Goal: Obtain resource: Download file/media

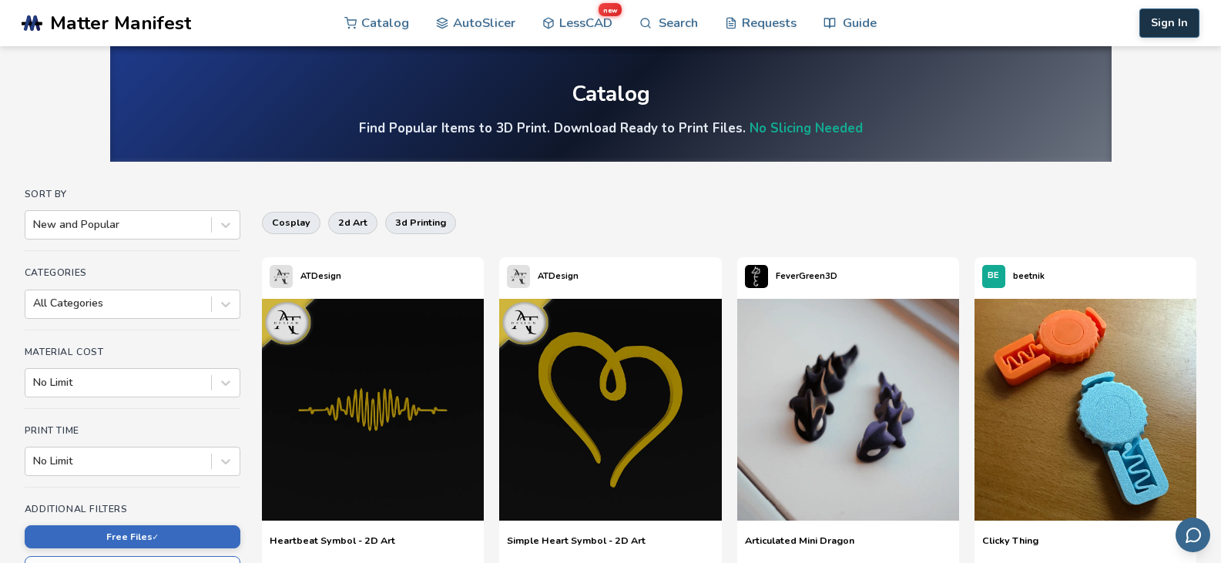
click at [1174, 29] on button "Sign In" at bounding box center [1170, 22] width 60 height 29
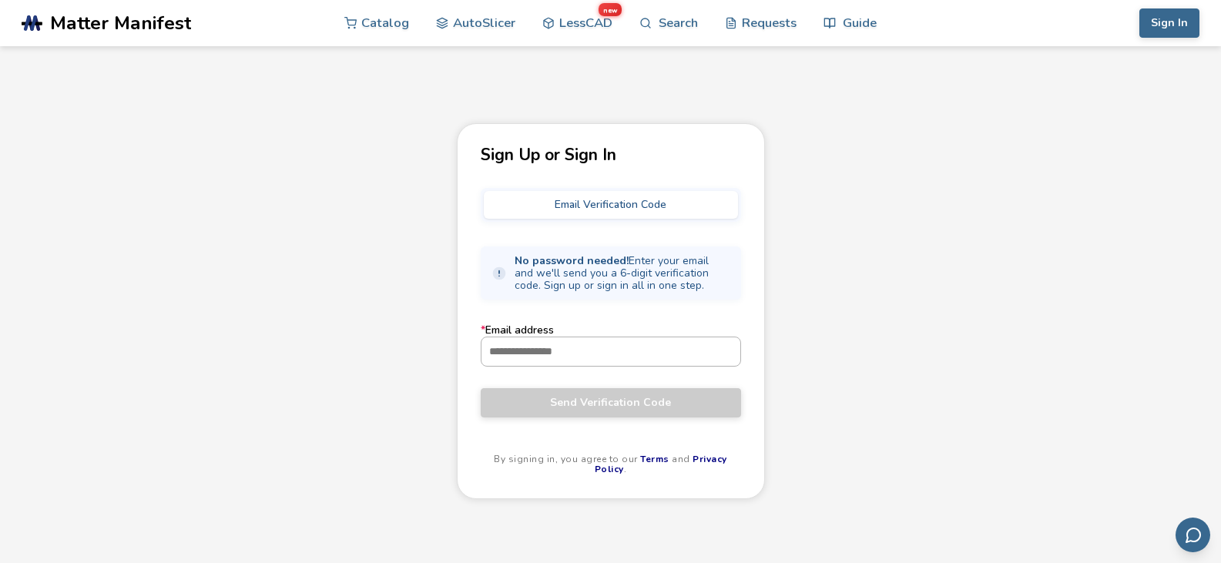
click at [549, 344] on input "* Email address" at bounding box center [611, 351] width 259 height 28
type input "**********"
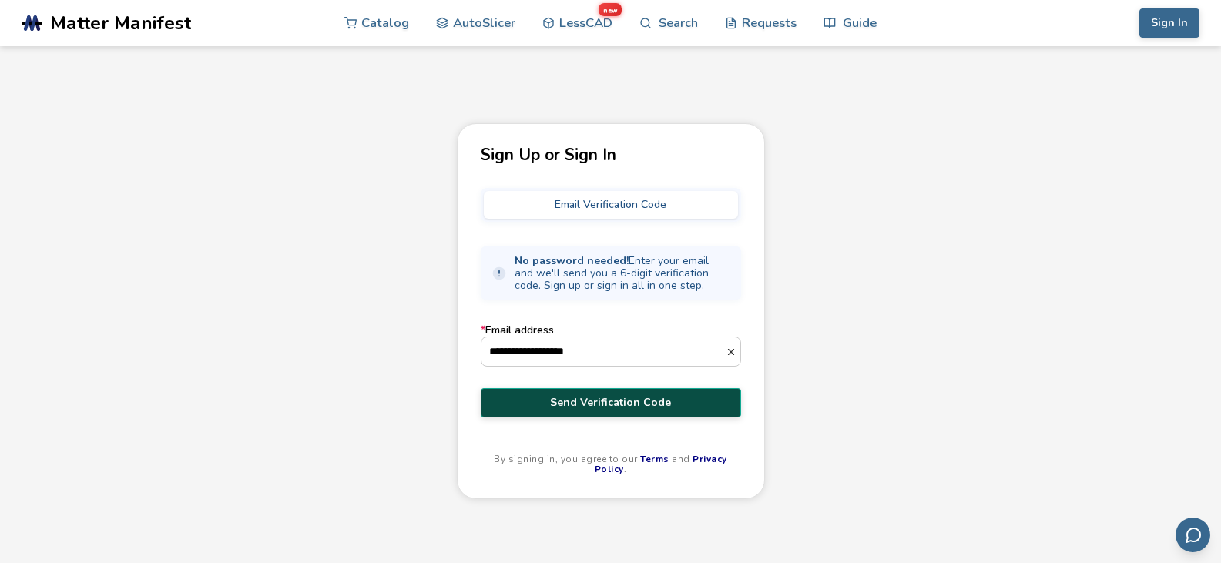
click at [586, 399] on span "Send Verification Code" at bounding box center [610, 403] width 237 height 12
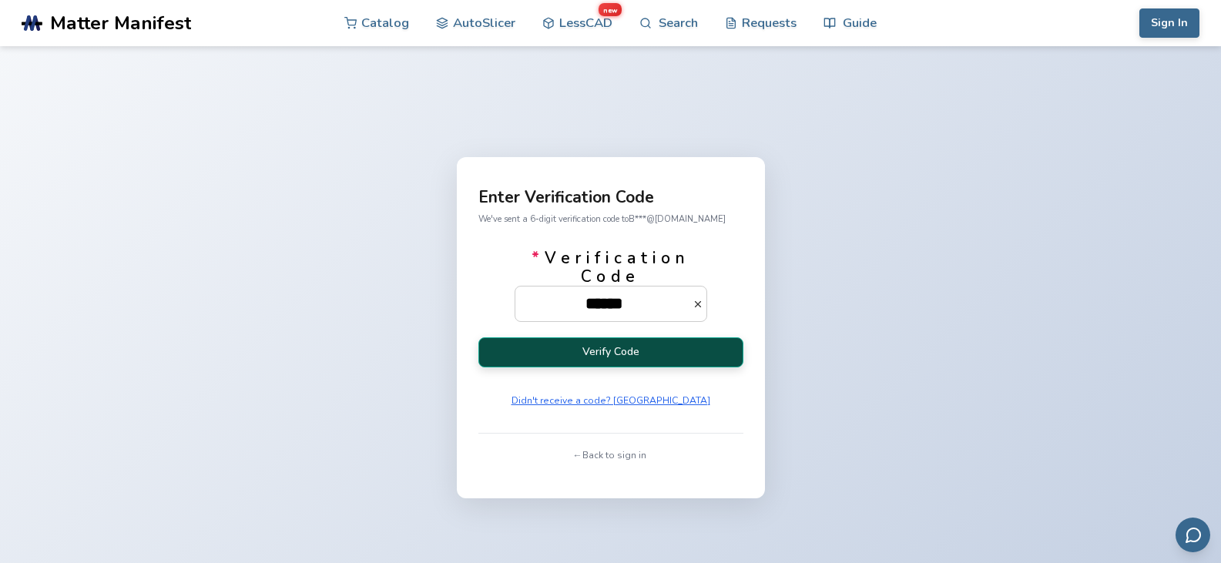
type input "******"
click at [592, 348] on button "Verify Code" at bounding box center [611, 352] width 265 height 30
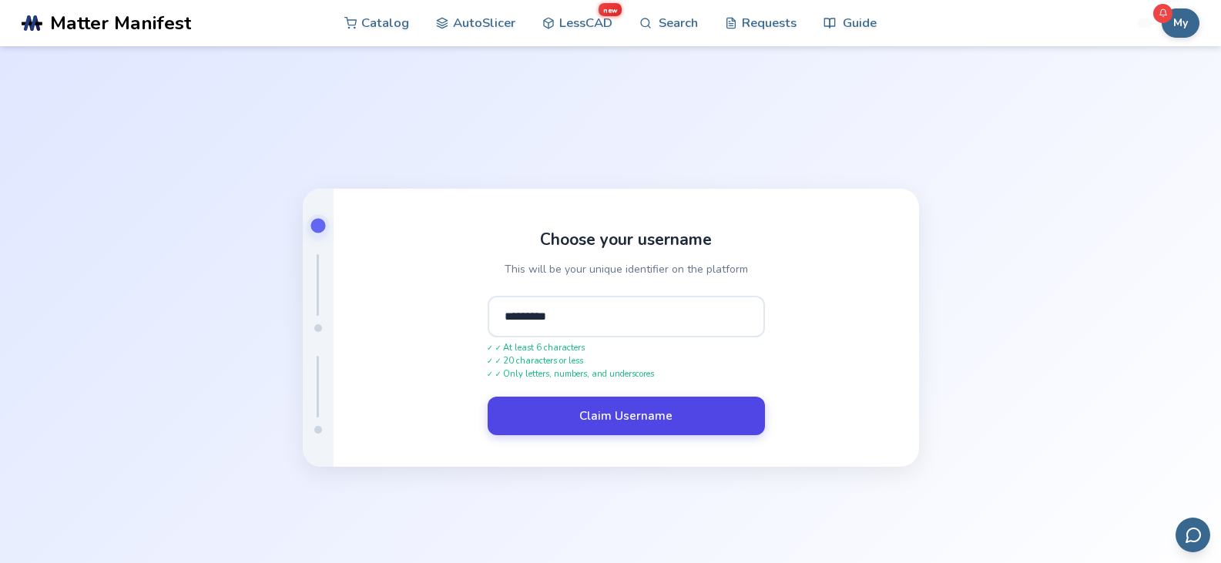
type input "*********"
click at [653, 422] on button "Claim Username" at bounding box center [626, 416] width 277 height 39
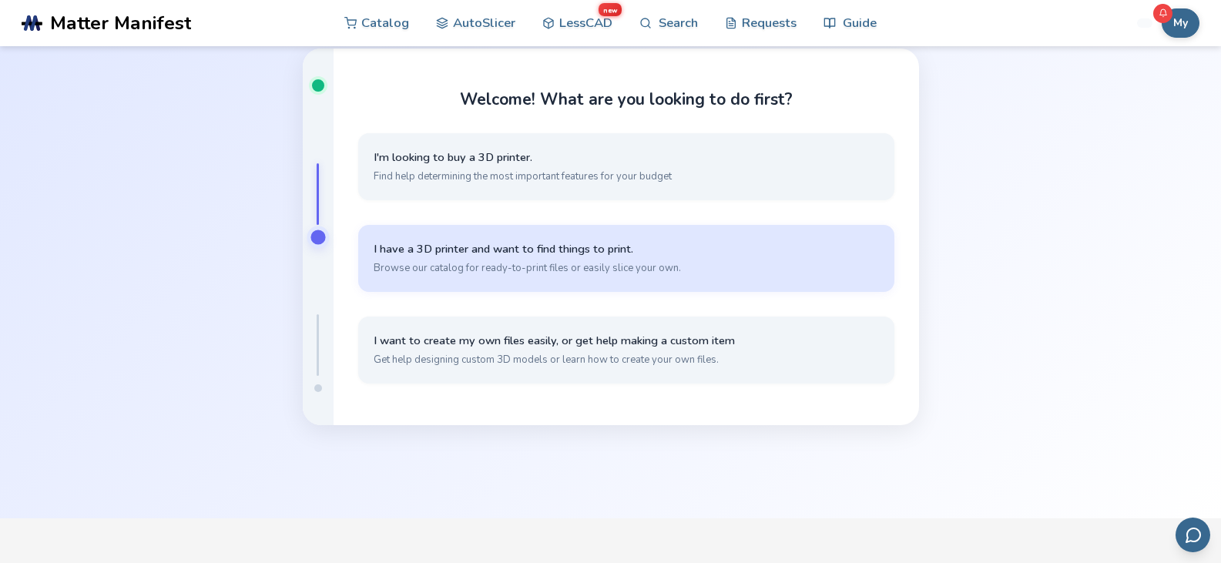
scroll to position [92, 0]
click at [637, 242] on span "I have a 3D printer and want to find things to print." at bounding box center [626, 247] width 505 height 15
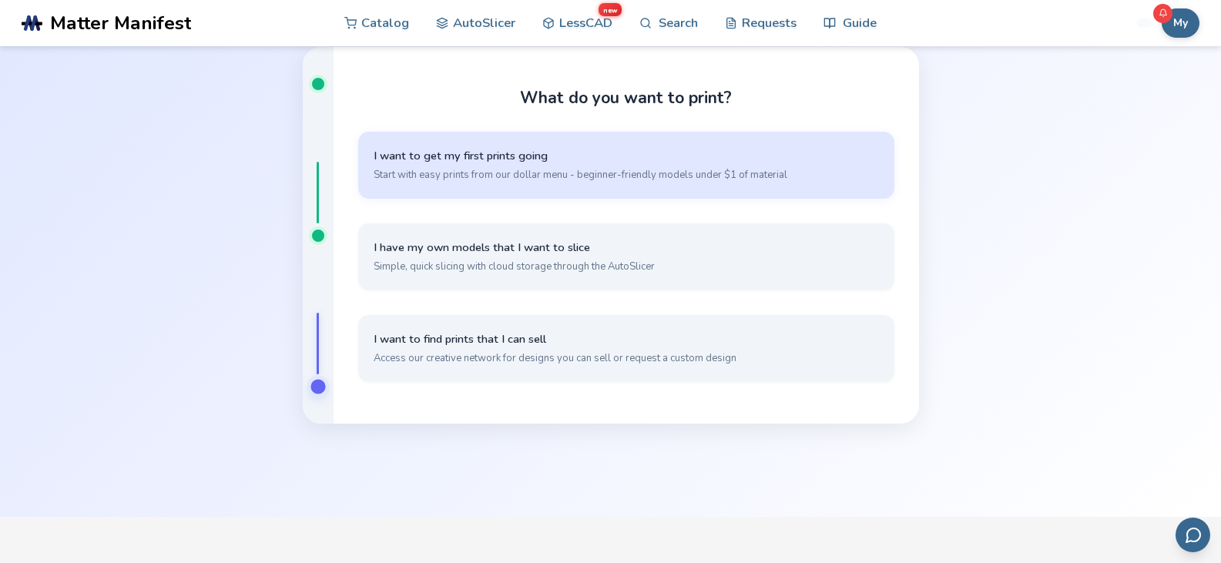
click at [699, 163] on button "I want to get my first prints going Start with easy prints from our dollar menu…" at bounding box center [626, 165] width 536 height 67
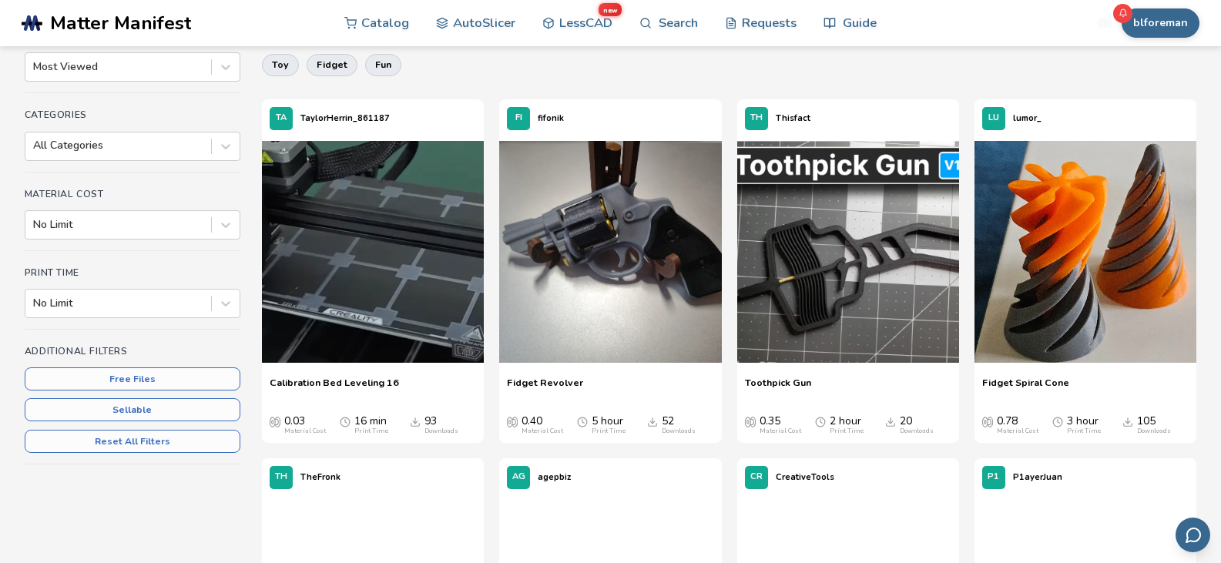
scroll to position [184, 0]
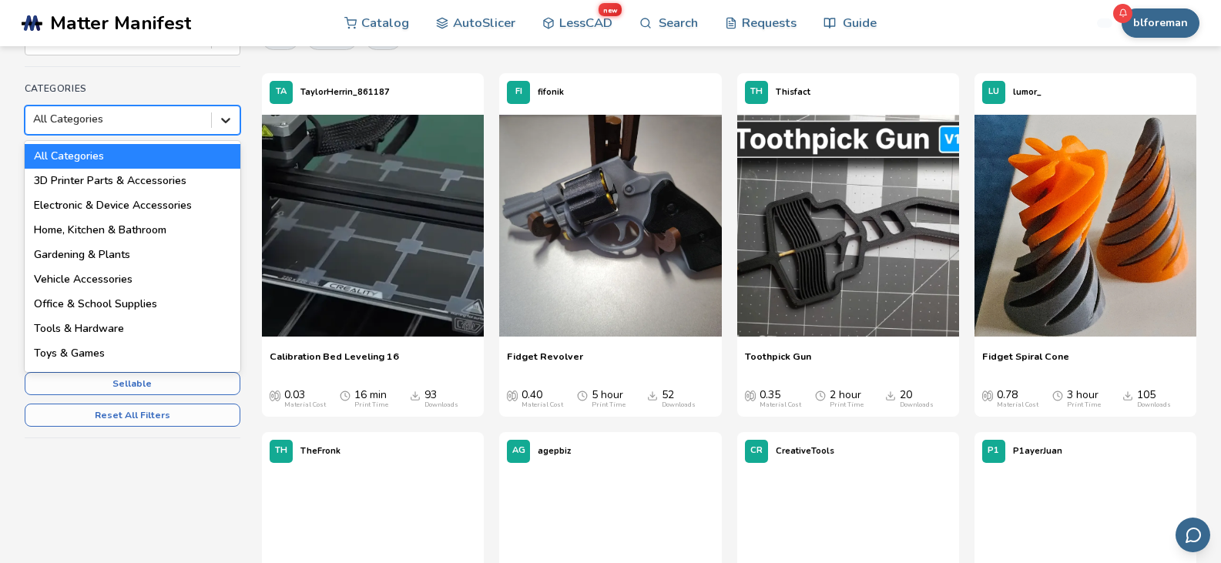
click at [232, 123] on icon at bounding box center [225, 119] width 15 height 15
click at [235, 73] on div "Sort By Most Viewed Categories 18 results available. Use Up and Down to choose …" at bounding box center [133, 235] width 216 height 461
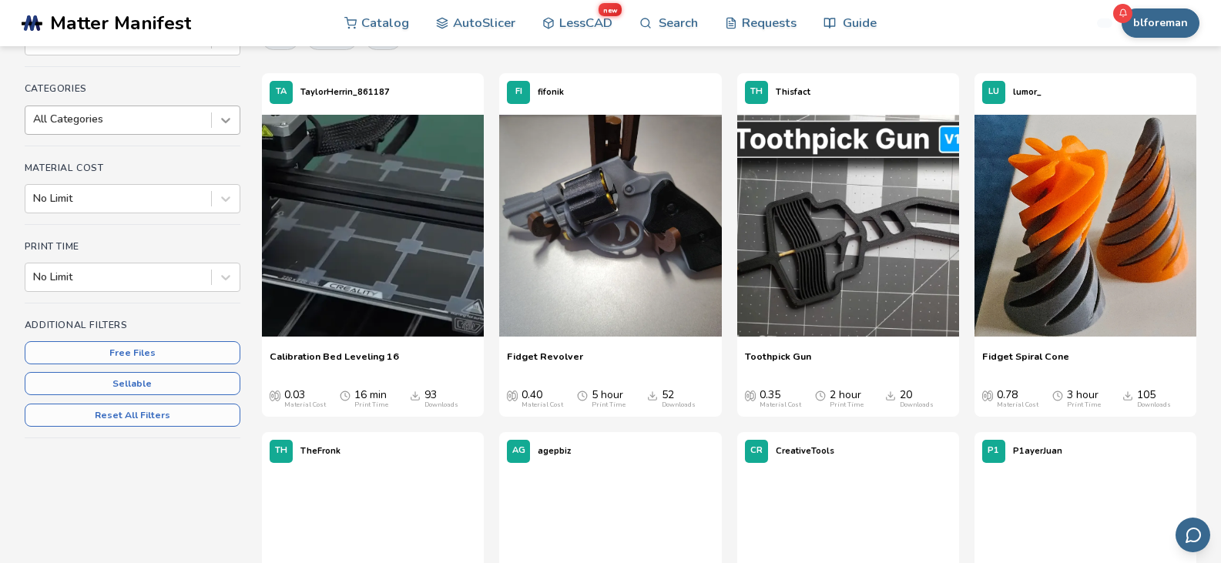
click at [223, 122] on icon at bounding box center [225, 119] width 15 height 15
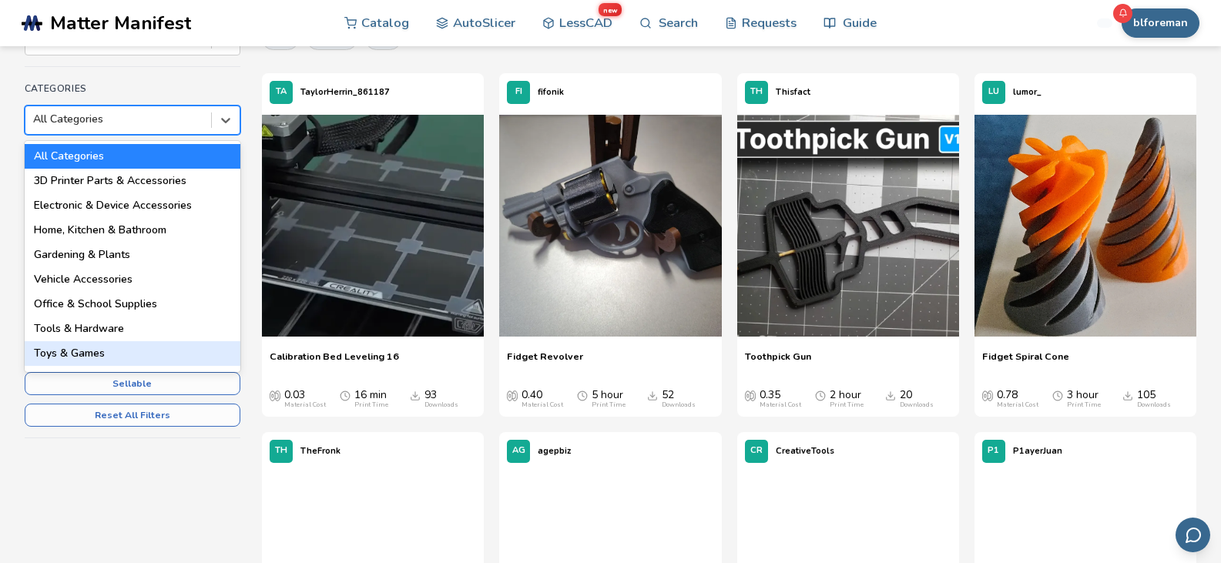
click at [91, 350] on div "Toys & Games" at bounding box center [133, 353] width 216 height 25
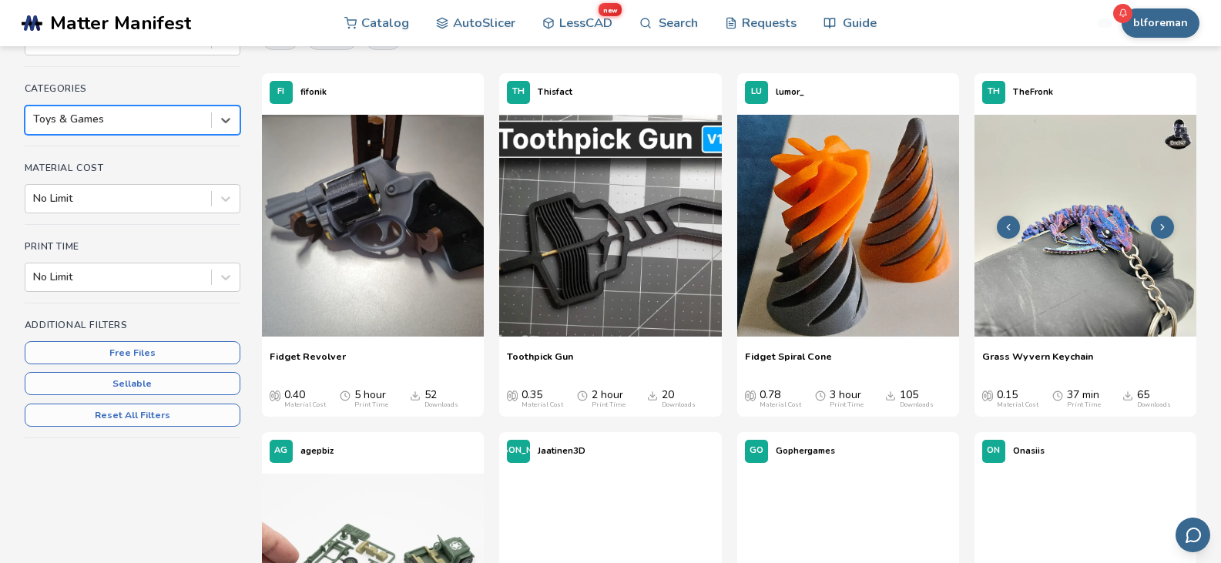
click at [1080, 239] on img at bounding box center [1086, 226] width 222 height 222
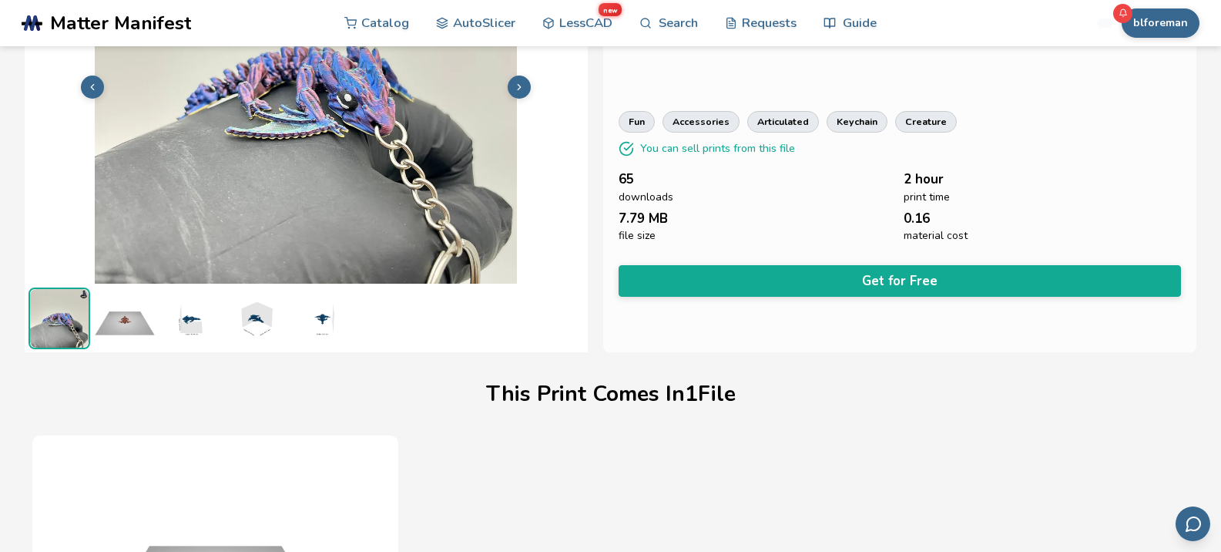
scroll to position [167, 0]
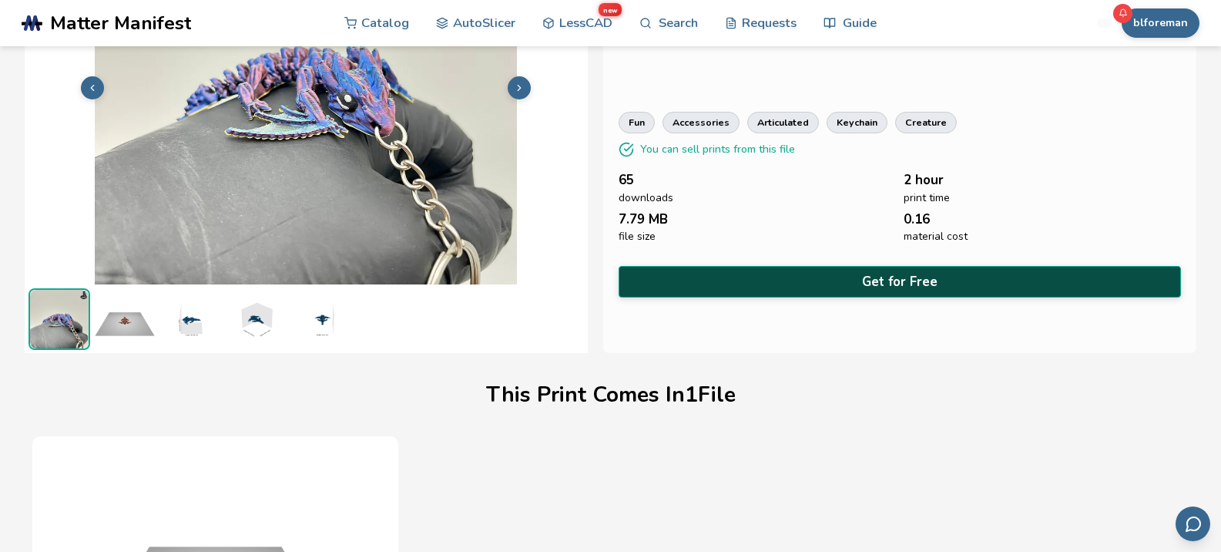
click at [937, 287] on button "Get for Free" at bounding box center [900, 282] width 563 height 32
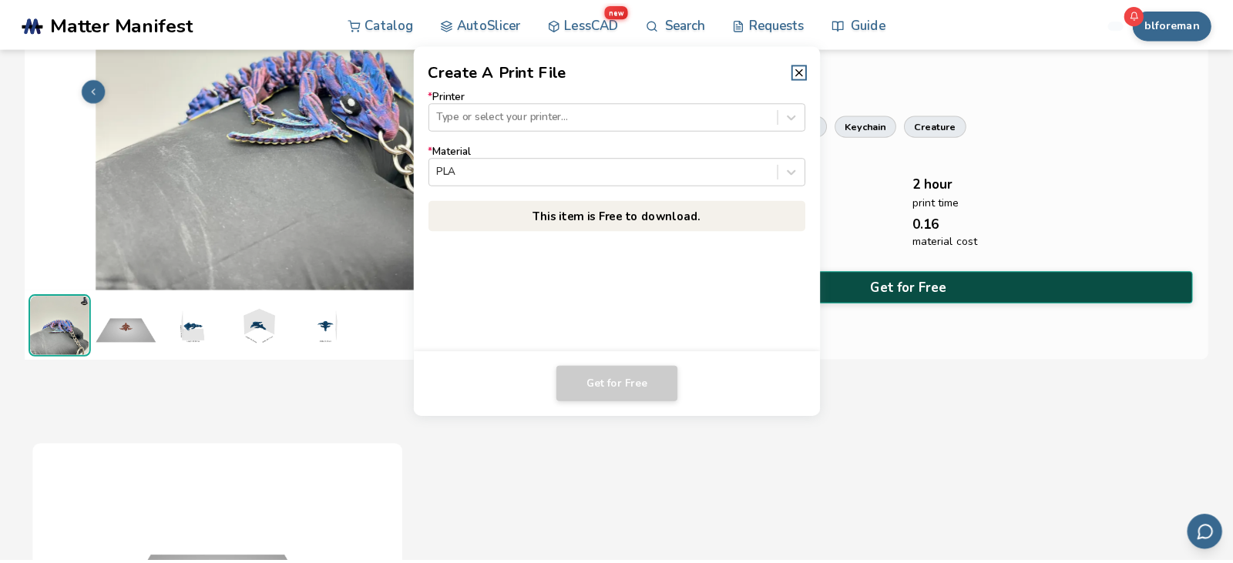
scroll to position [165, 0]
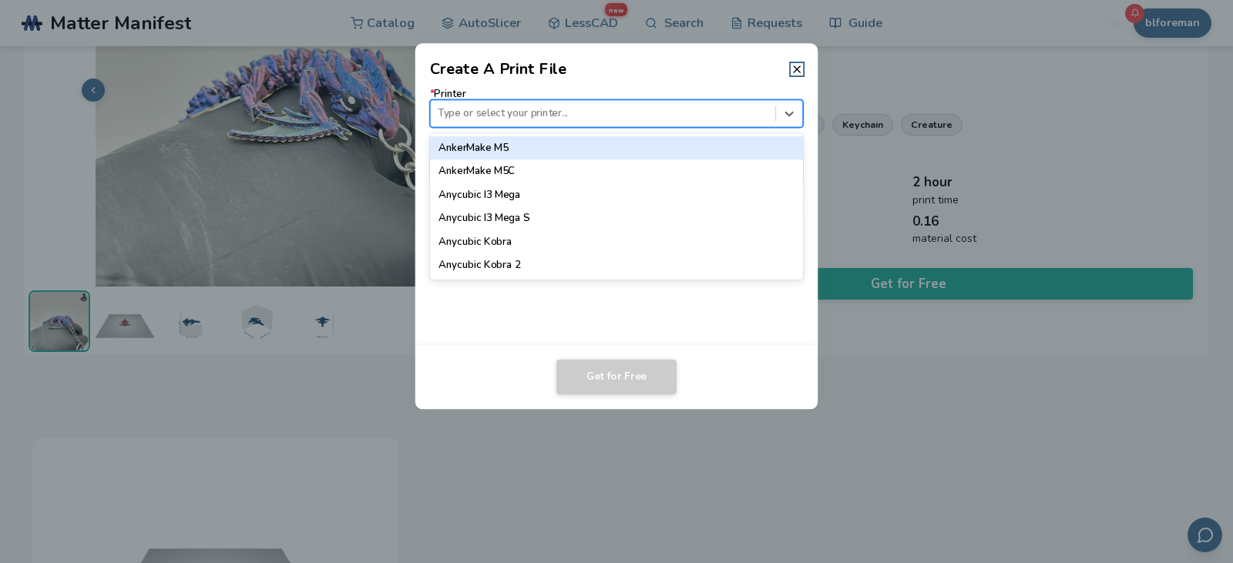
click at [646, 112] on div at bounding box center [603, 113] width 330 height 15
type input "*****"
click at [559, 148] on div "Ender 3" at bounding box center [617, 147] width 374 height 23
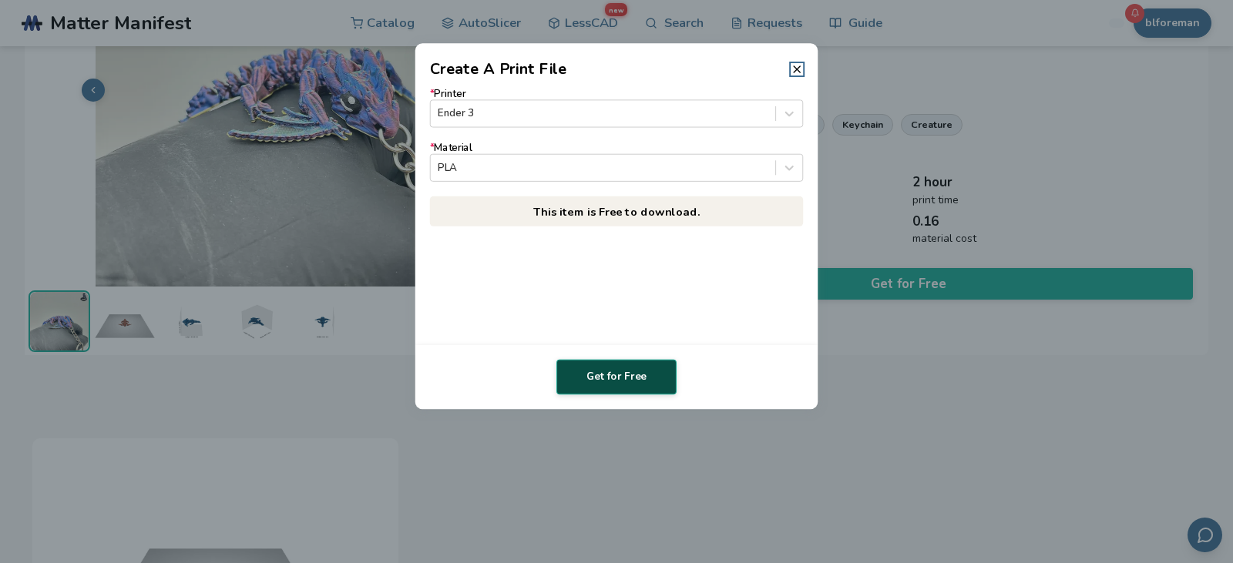
click at [636, 374] on button "Get for Free" at bounding box center [616, 377] width 120 height 35
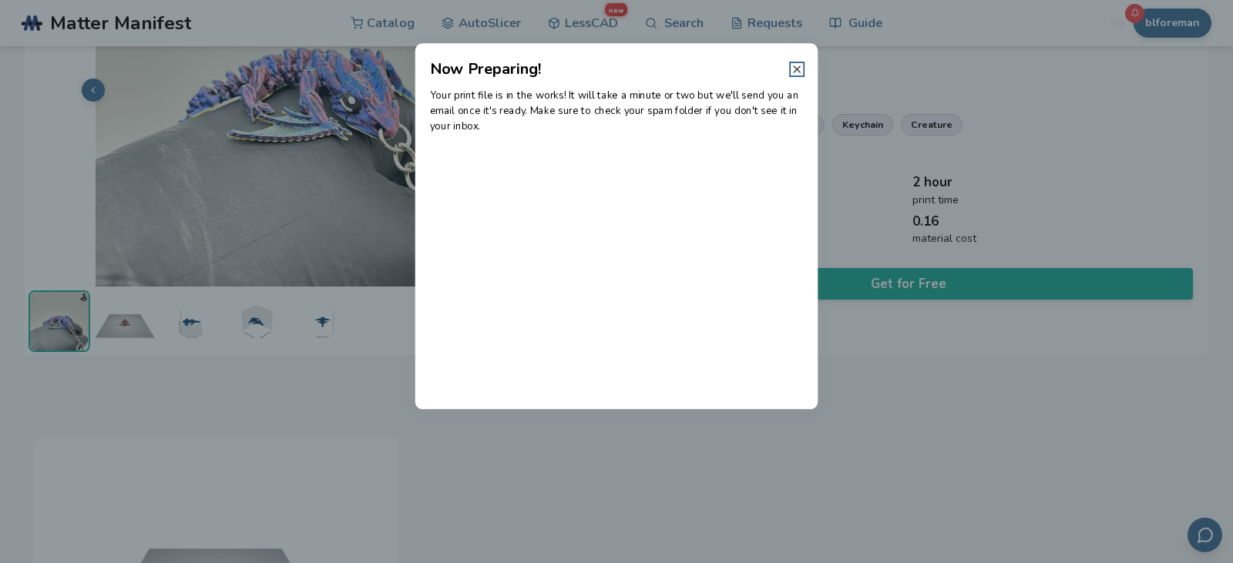
click at [798, 71] on line at bounding box center [797, 69] width 6 height 6
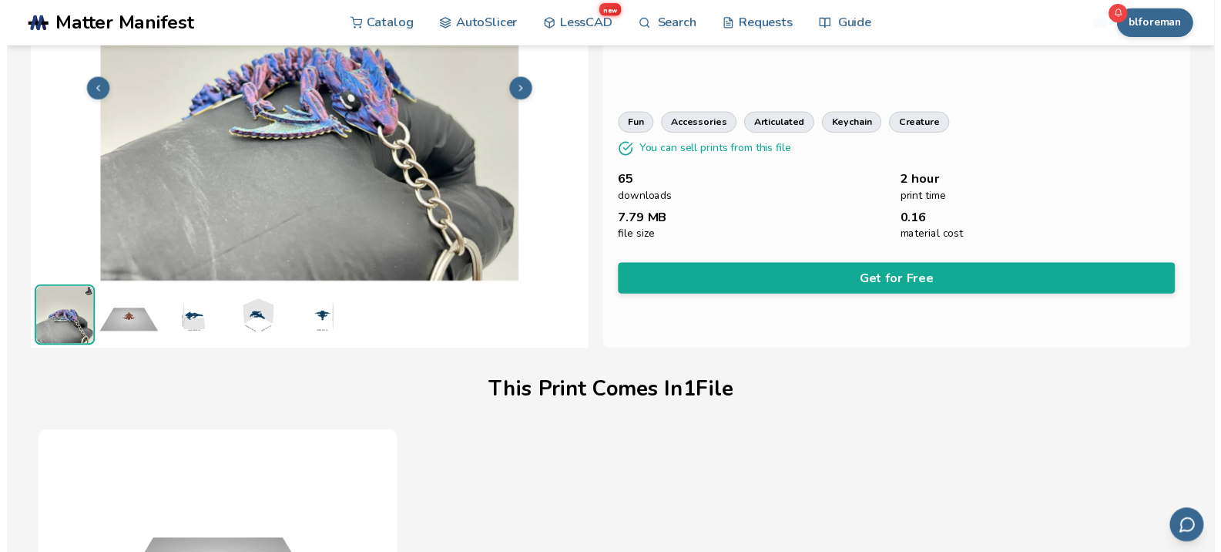
scroll to position [167, 0]
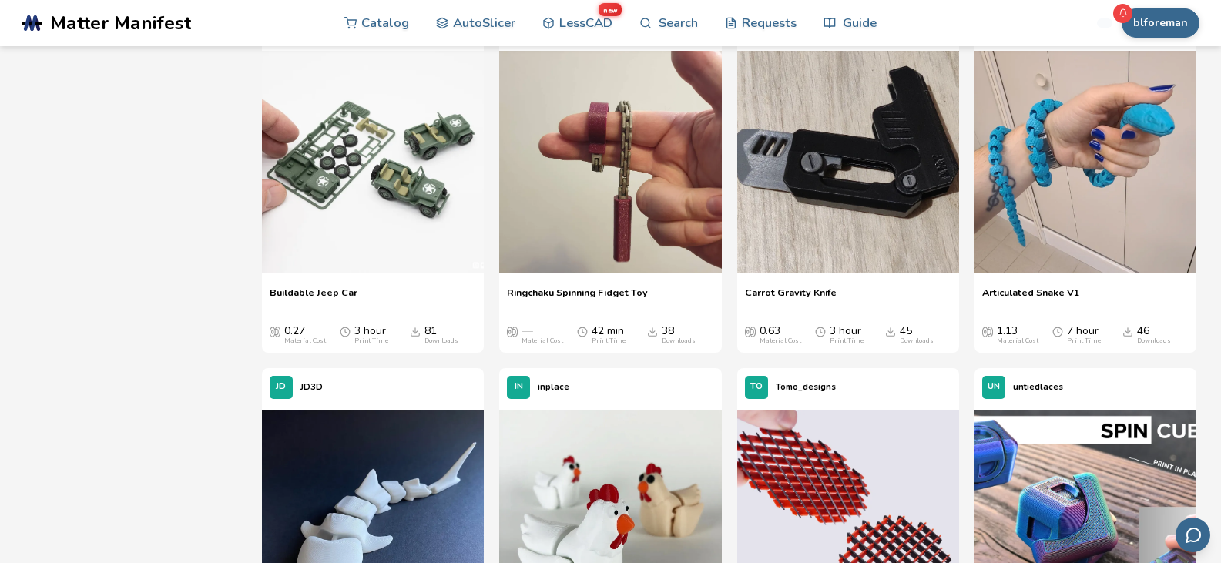
scroll to position [609, 0]
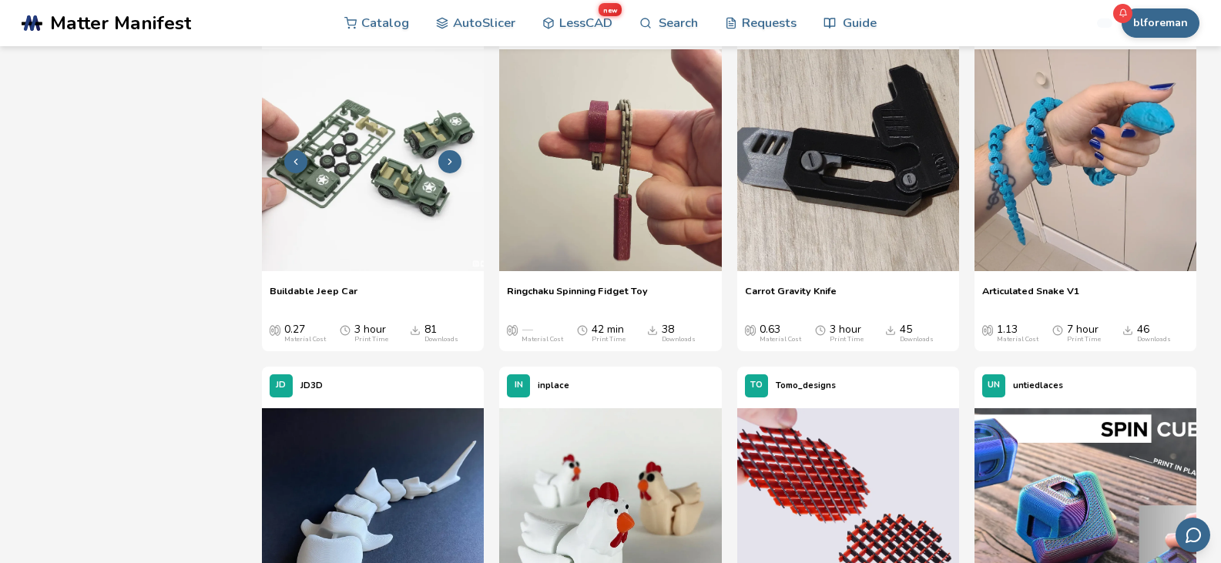
click at [388, 186] on img at bounding box center [373, 160] width 222 height 222
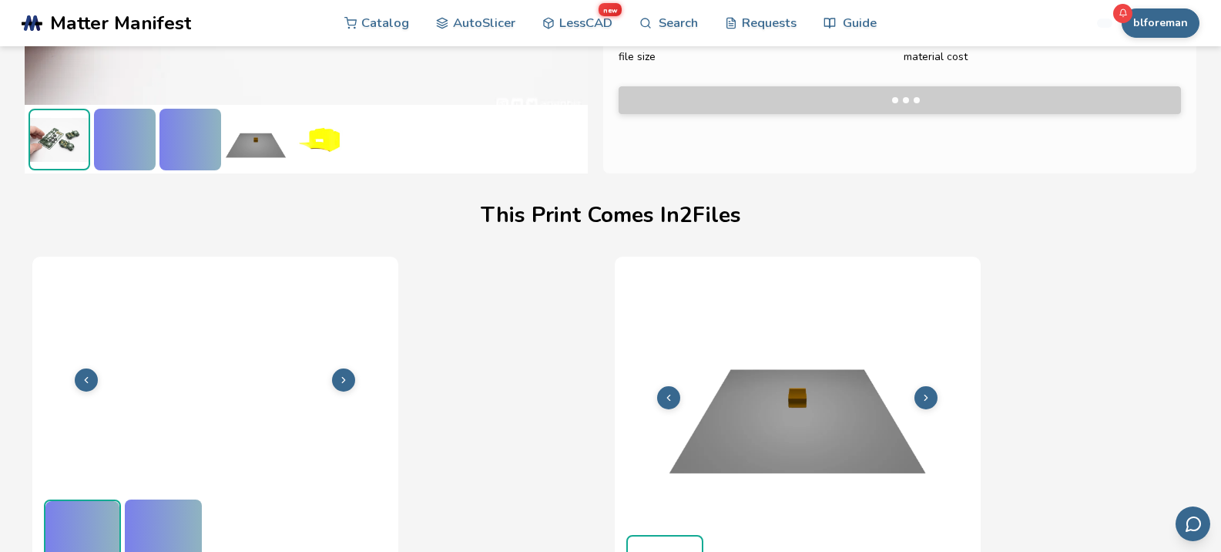
scroll to position [356, 6]
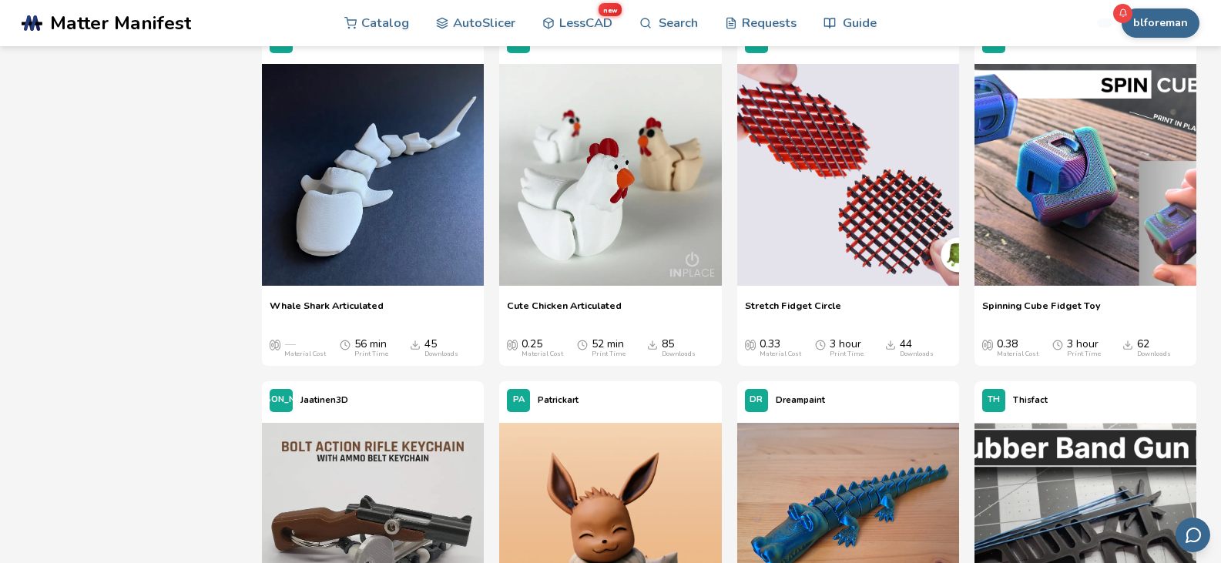
scroll to position [954, 0]
click at [365, 210] on img at bounding box center [373, 174] width 222 height 222
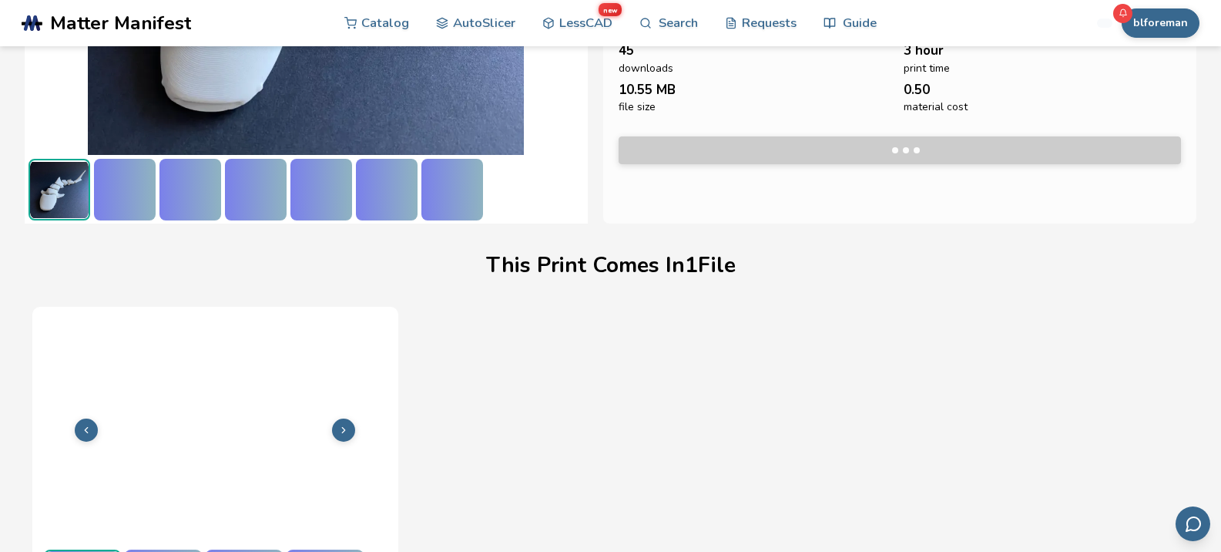
scroll to position [356, 0]
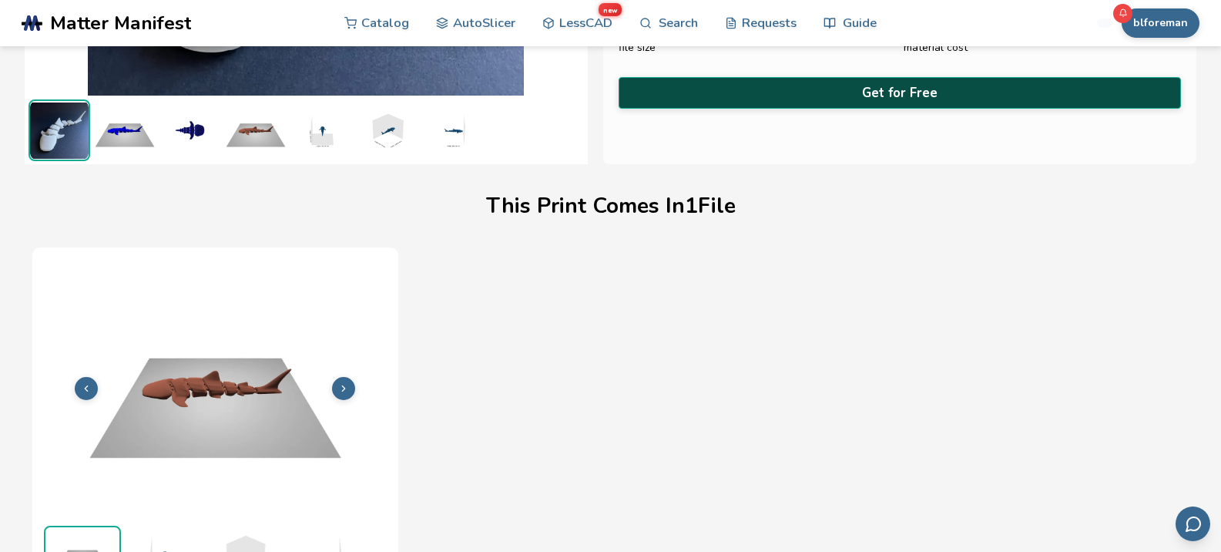
click at [914, 94] on button "Get for Free" at bounding box center [900, 93] width 563 height 32
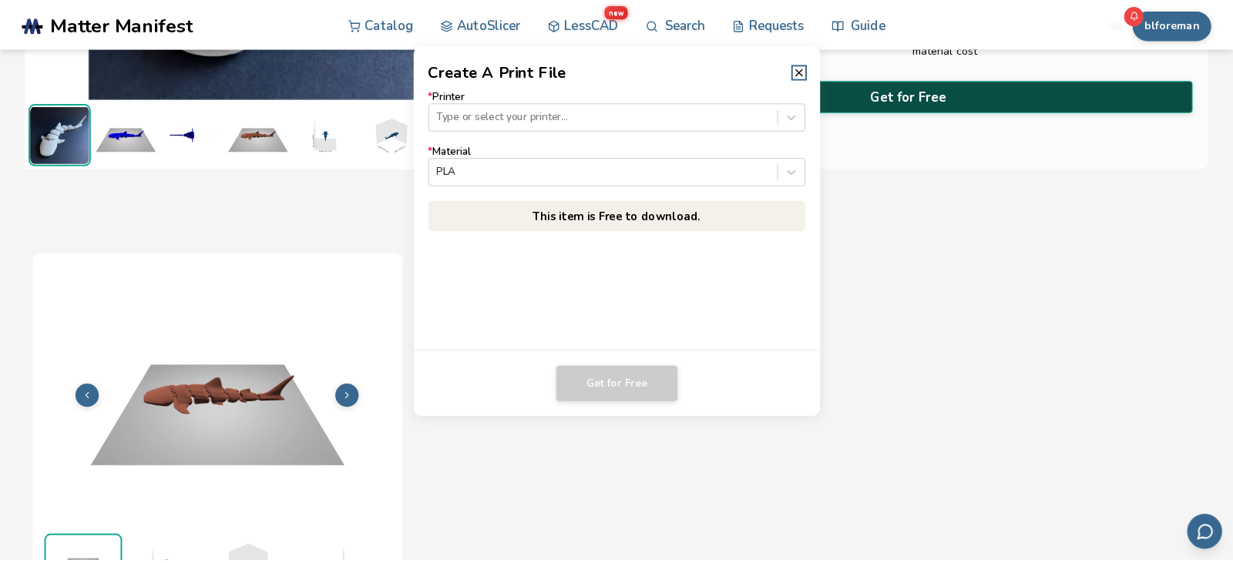
scroll to position [354, 0]
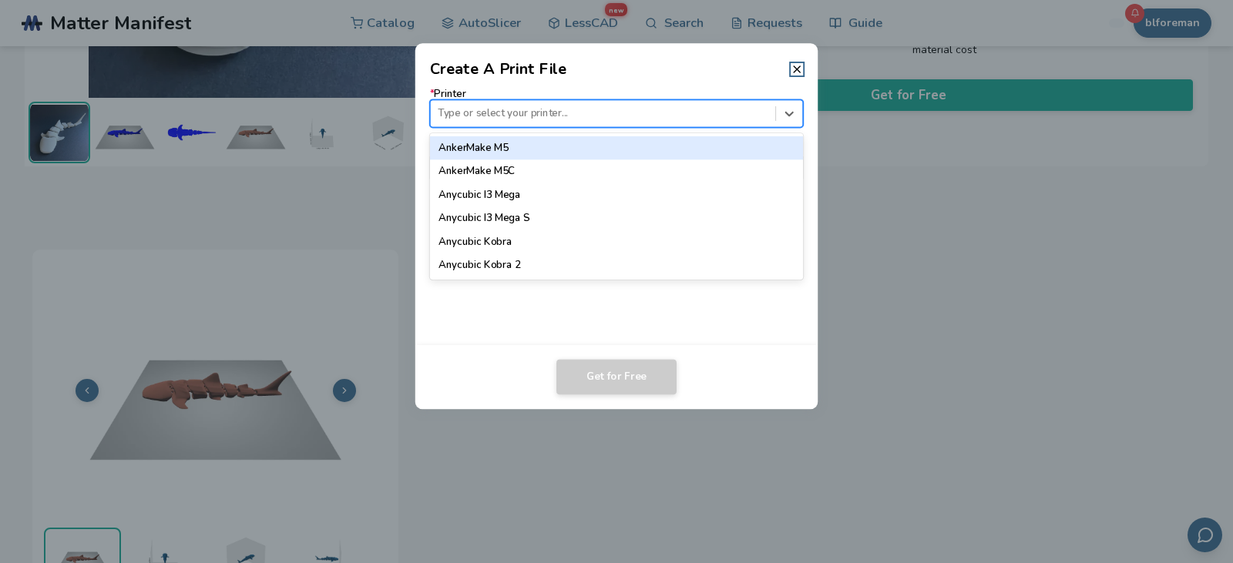
click at [612, 101] on div "Type or select your printer..." at bounding box center [617, 113] width 374 height 28
type input "*****"
click at [561, 143] on div "Ender 3" at bounding box center [617, 147] width 374 height 23
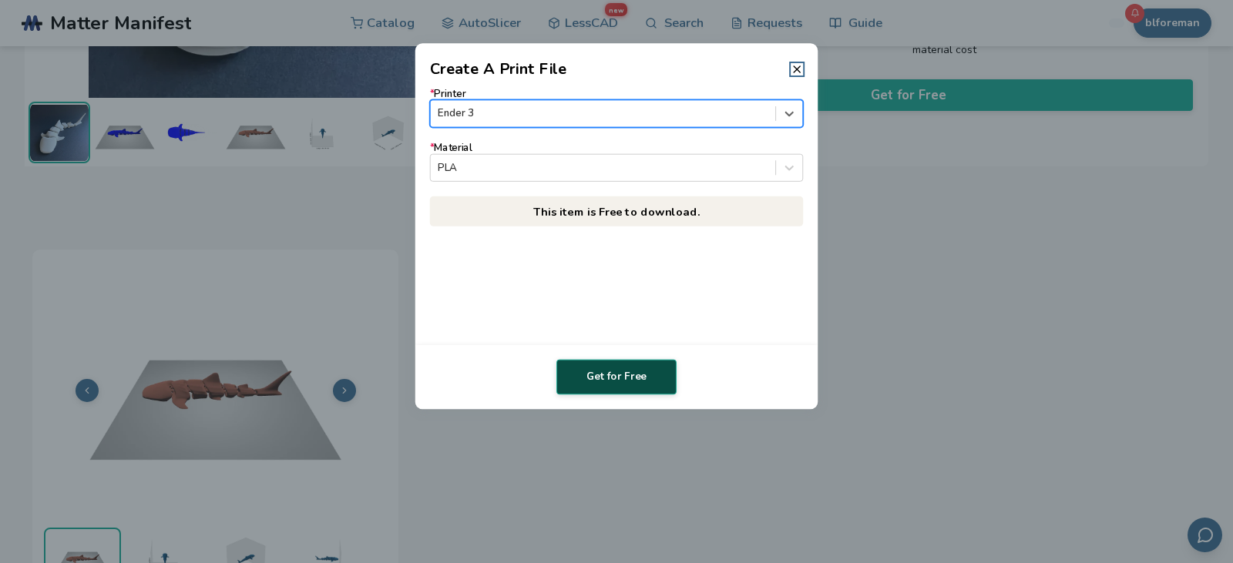
click at [615, 377] on button "Get for Free" at bounding box center [616, 377] width 120 height 35
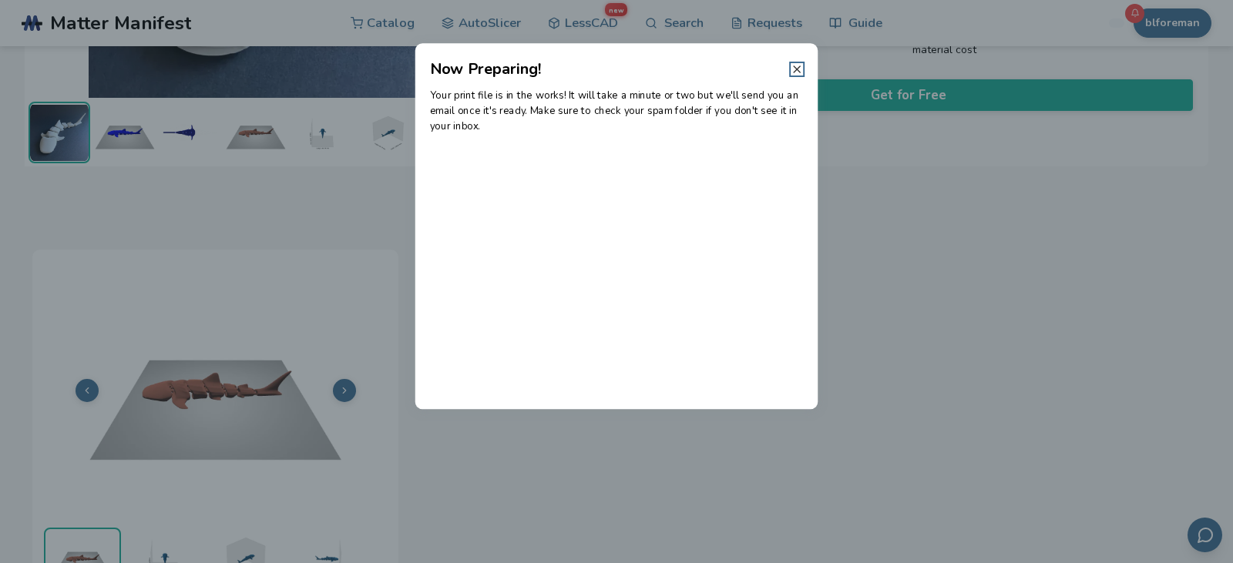
click at [796, 69] on line at bounding box center [797, 69] width 6 height 6
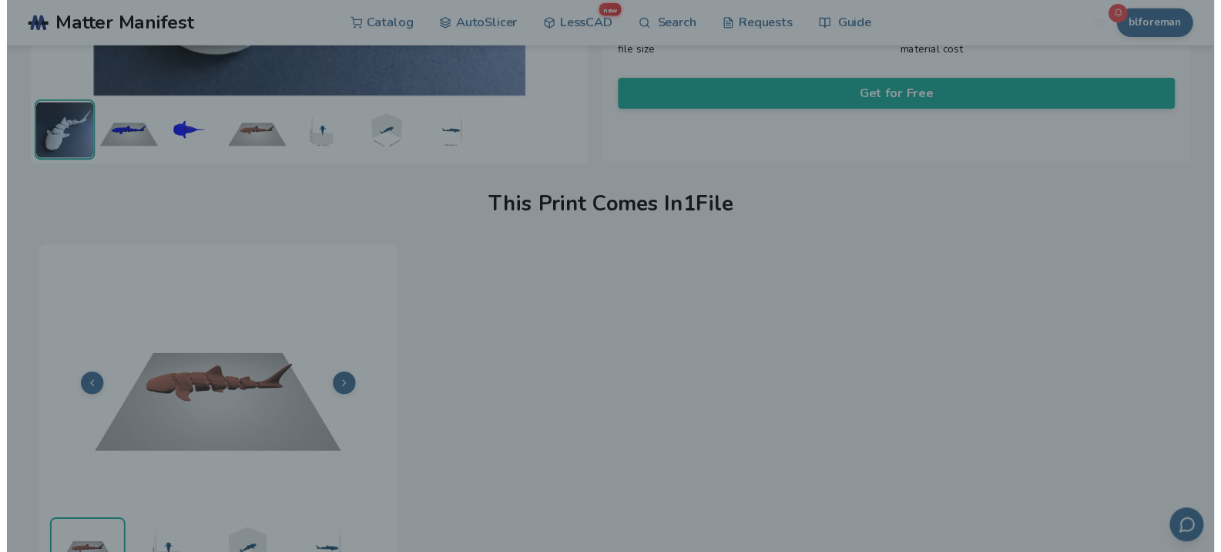
scroll to position [356, 0]
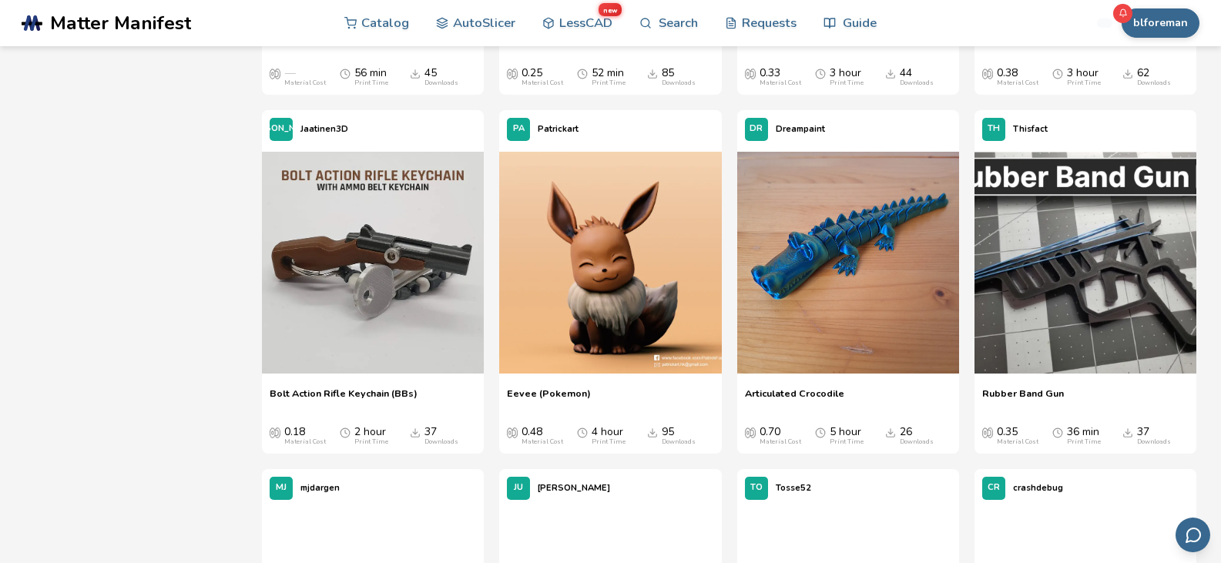
scroll to position [1231, 0]
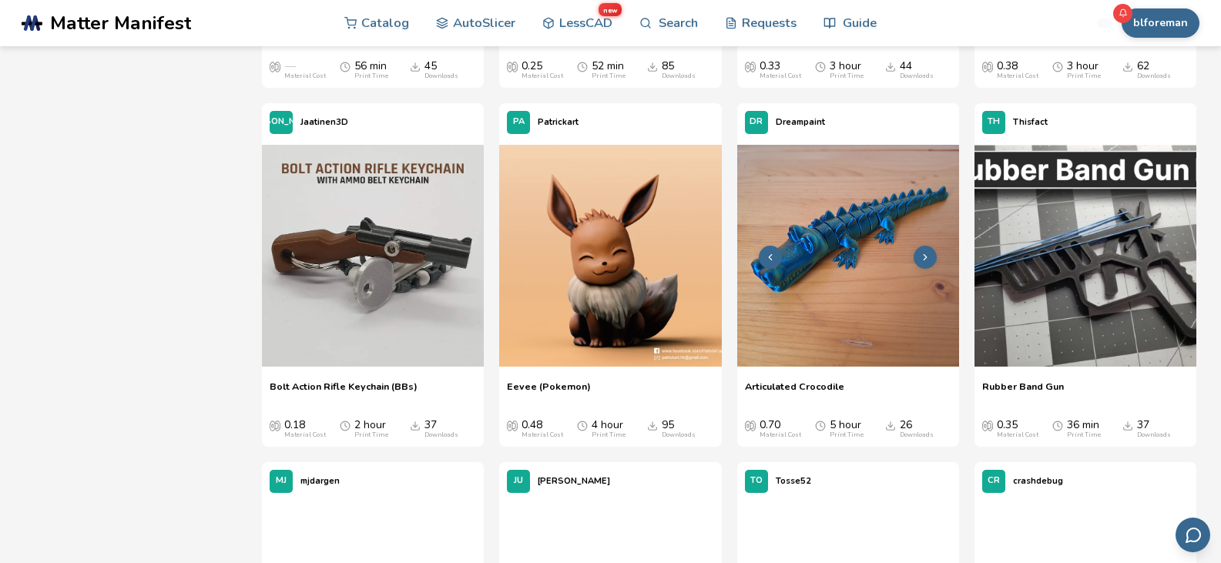
click at [868, 244] on img at bounding box center [848, 256] width 222 height 222
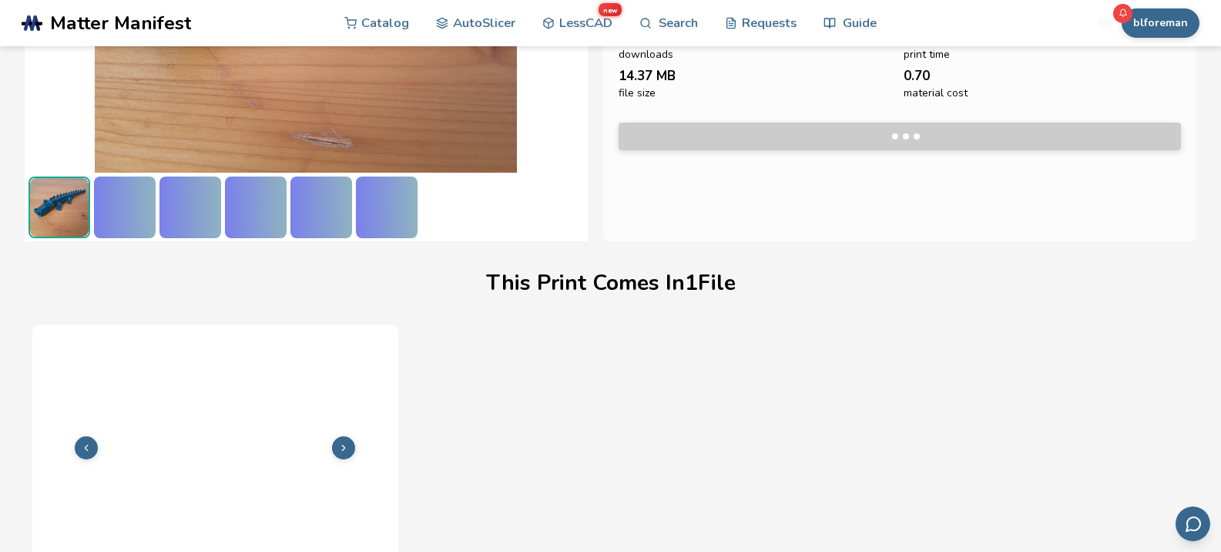
scroll to position [356, 0]
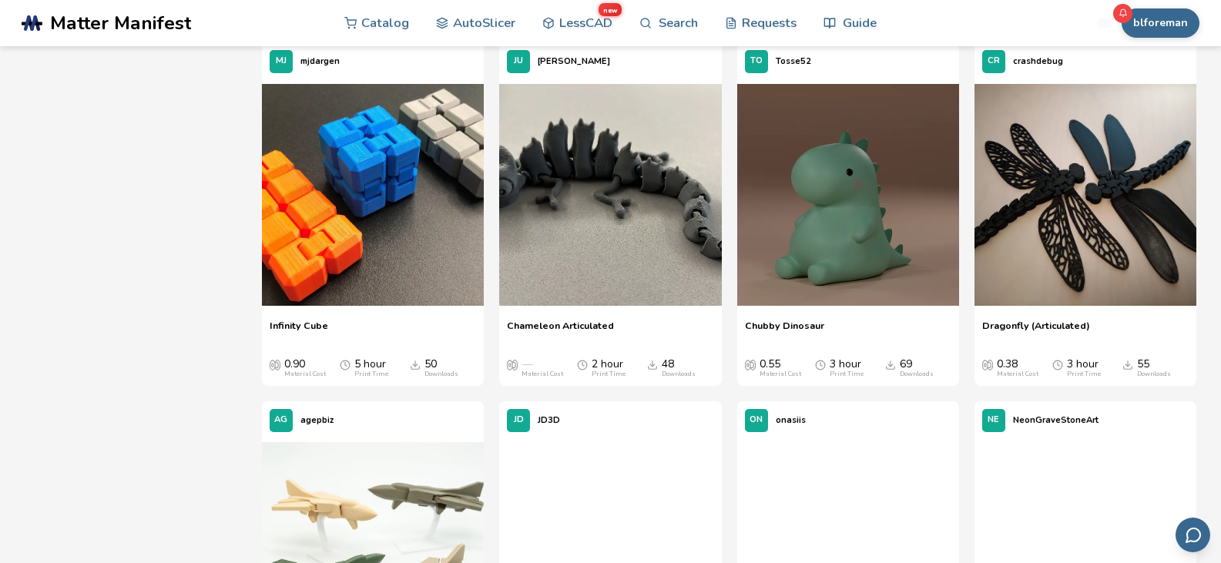
scroll to position [1650, 0]
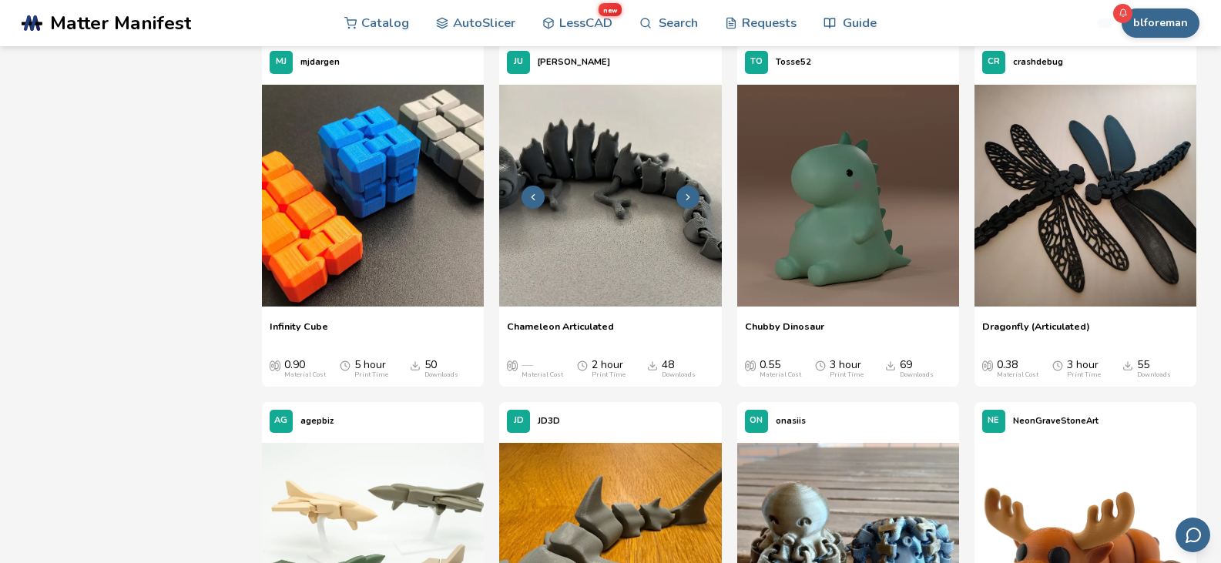
click at [604, 177] on img at bounding box center [610, 196] width 222 height 222
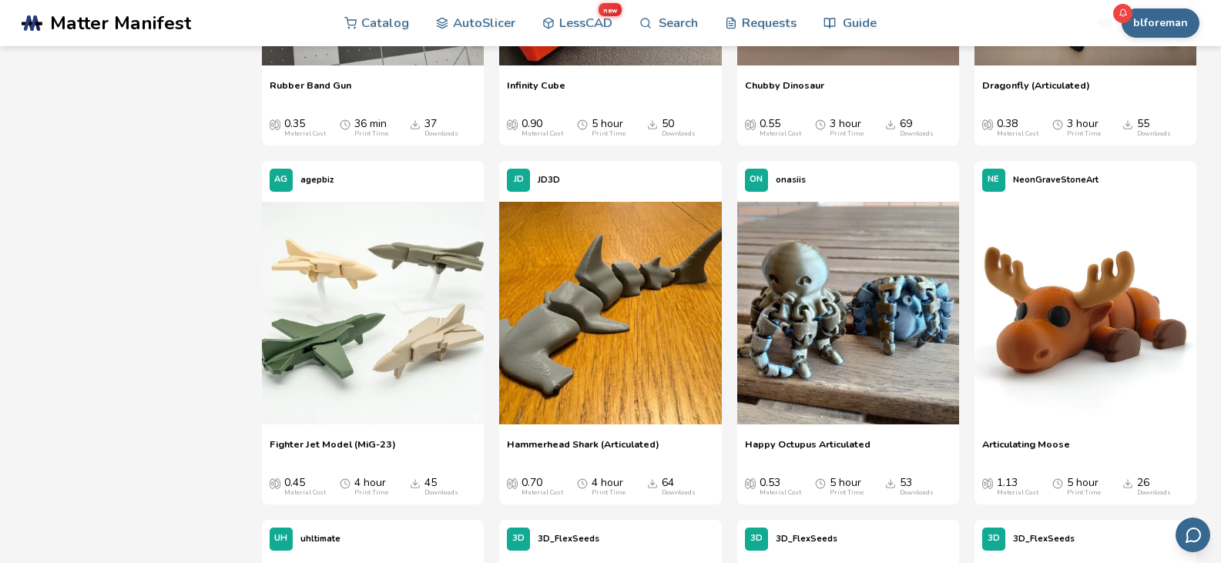
scroll to position [1892, 0]
click at [870, 327] on img at bounding box center [848, 312] width 222 height 222
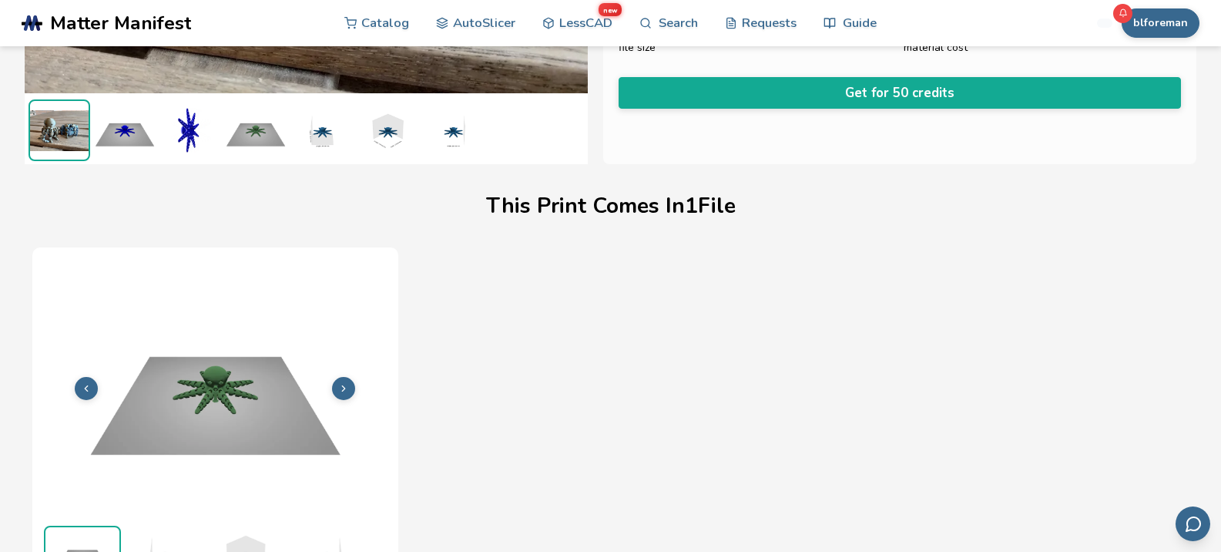
scroll to position [382, 6]
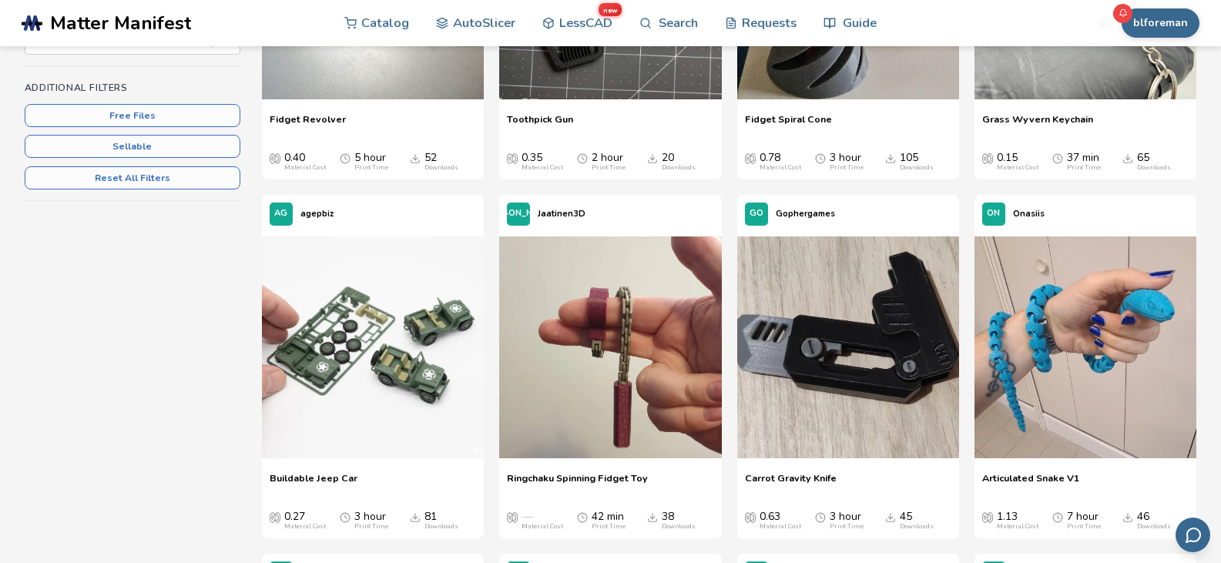
scroll to position [414, 0]
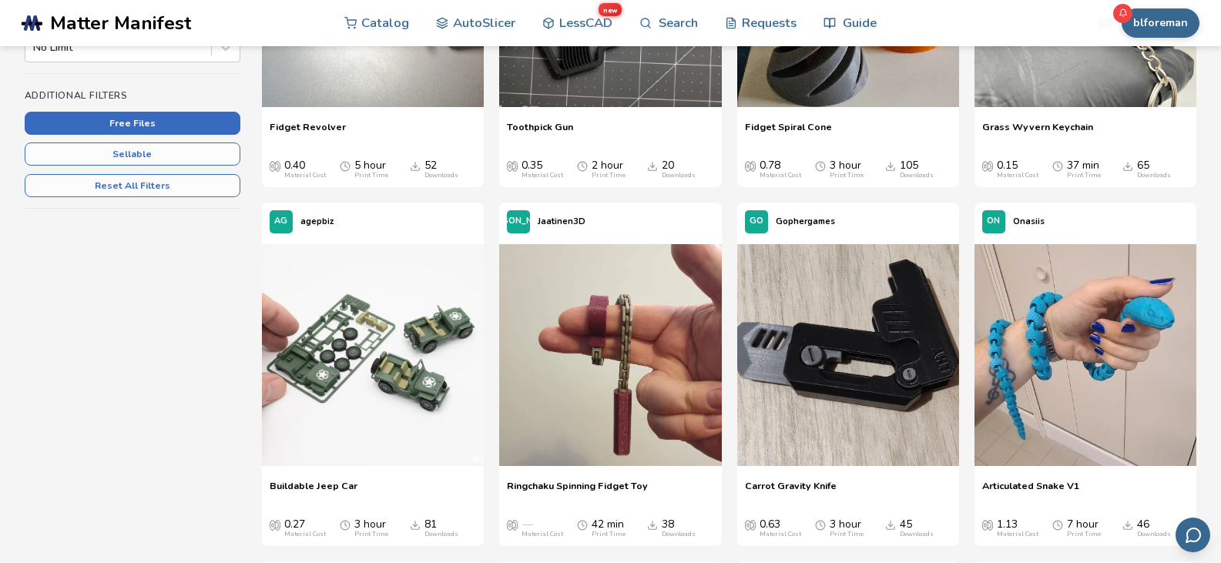
click at [136, 122] on button "Free Files" at bounding box center [133, 123] width 216 height 23
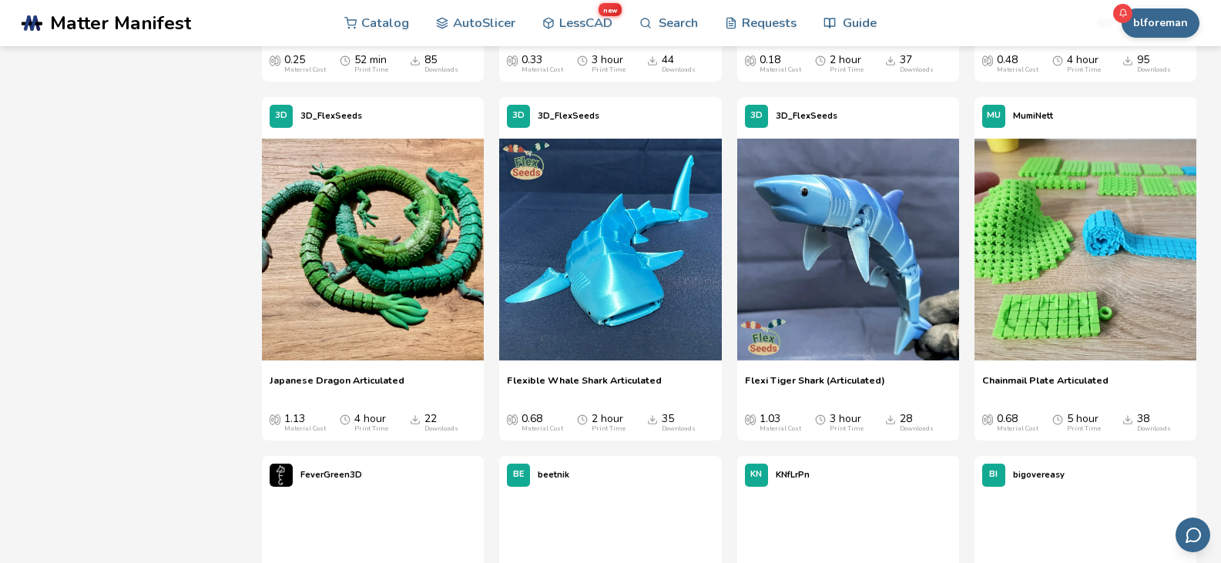
scroll to position [880, 0]
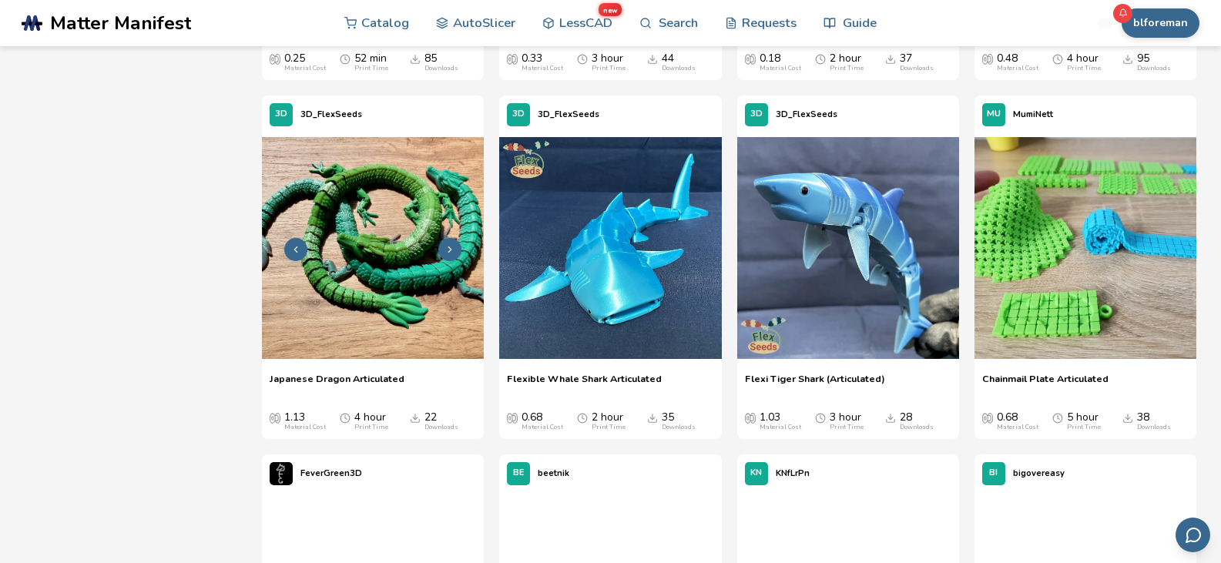
click at [364, 210] on img at bounding box center [373, 248] width 222 height 222
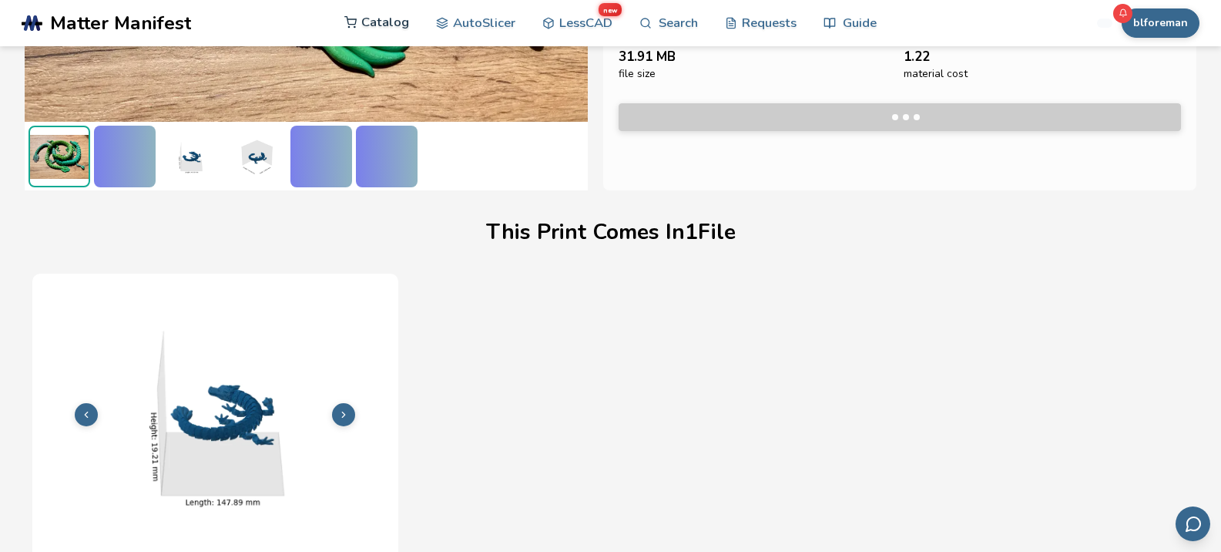
scroll to position [356, 0]
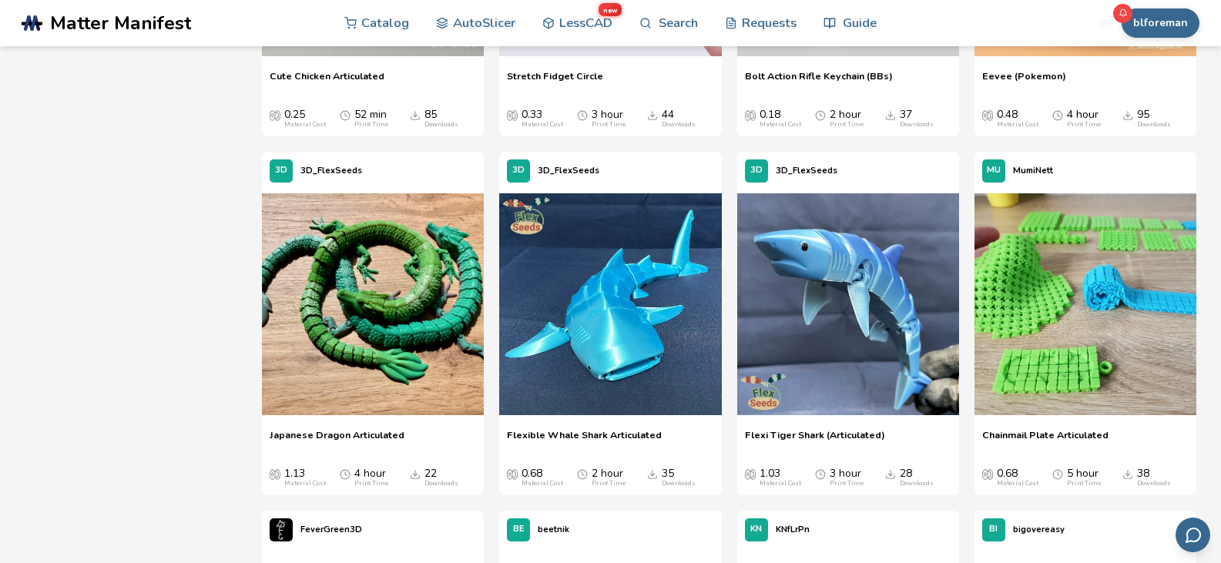
scroll to position [831, 0]
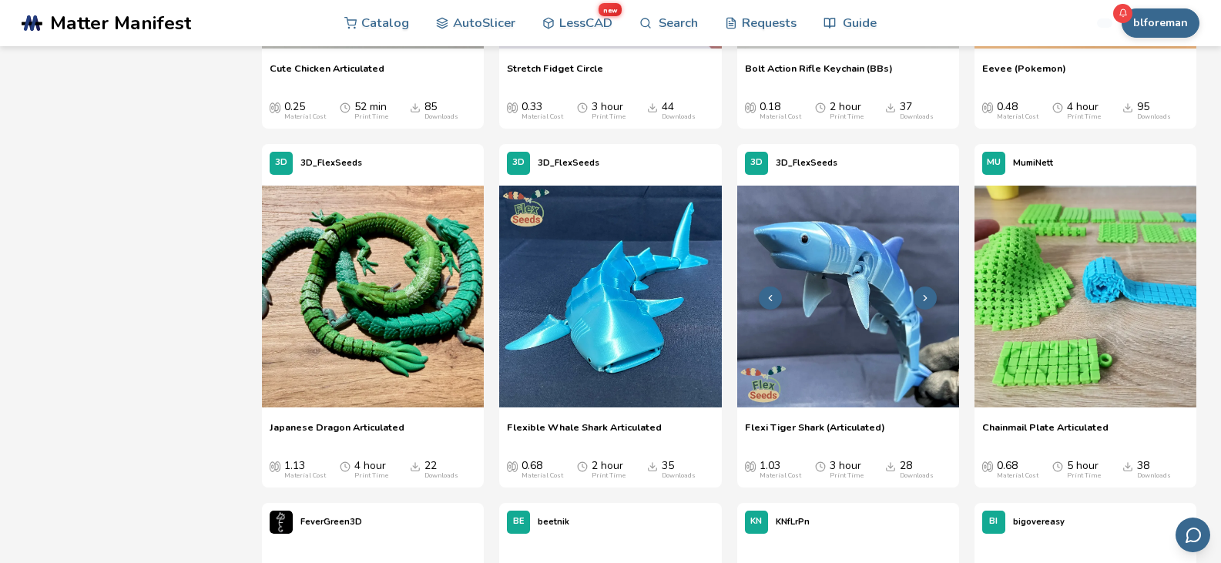
click at [851, 324] on img at bounding box center [848, 297] width 222 height 222
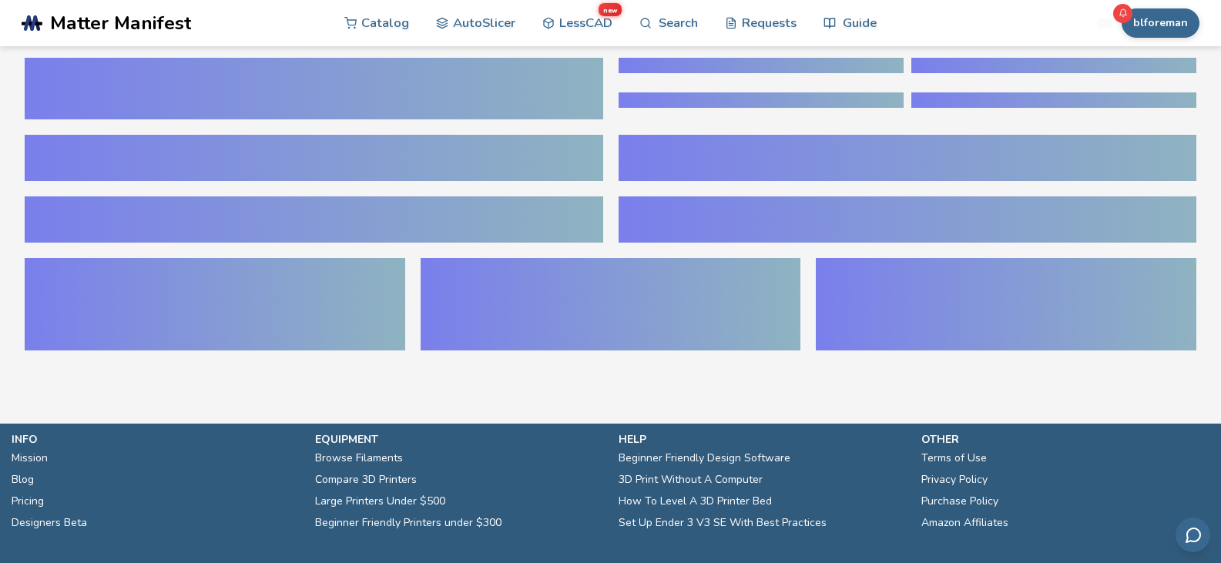
click at [1034, 282] on div at bounding box center [1006, 281] width 381 height 46
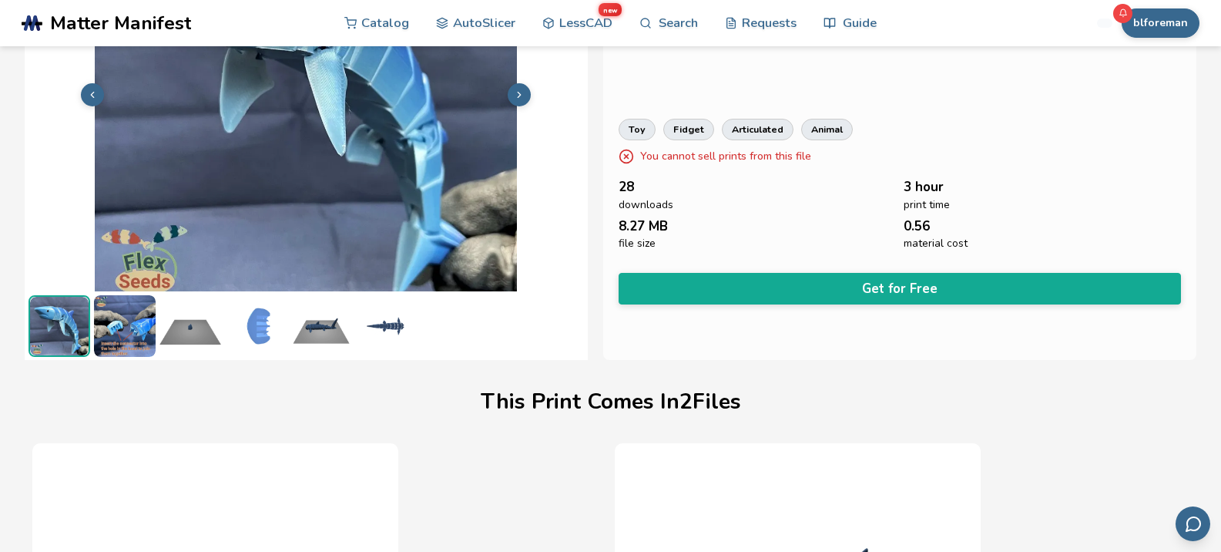
scroll to position [72, 6]
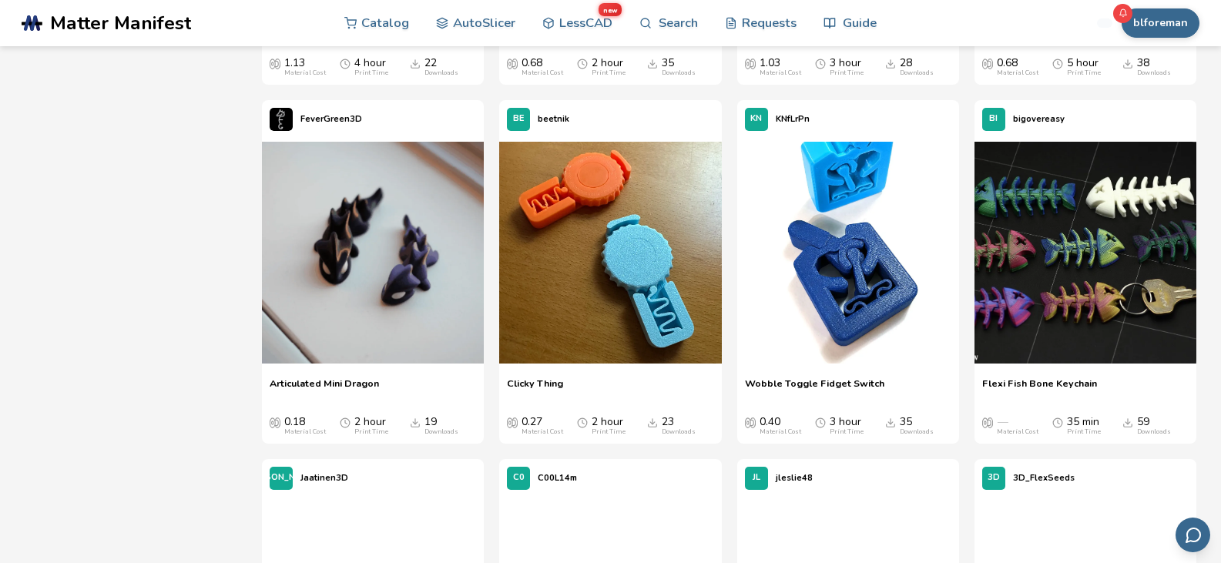
scroll to position [1234, 0]
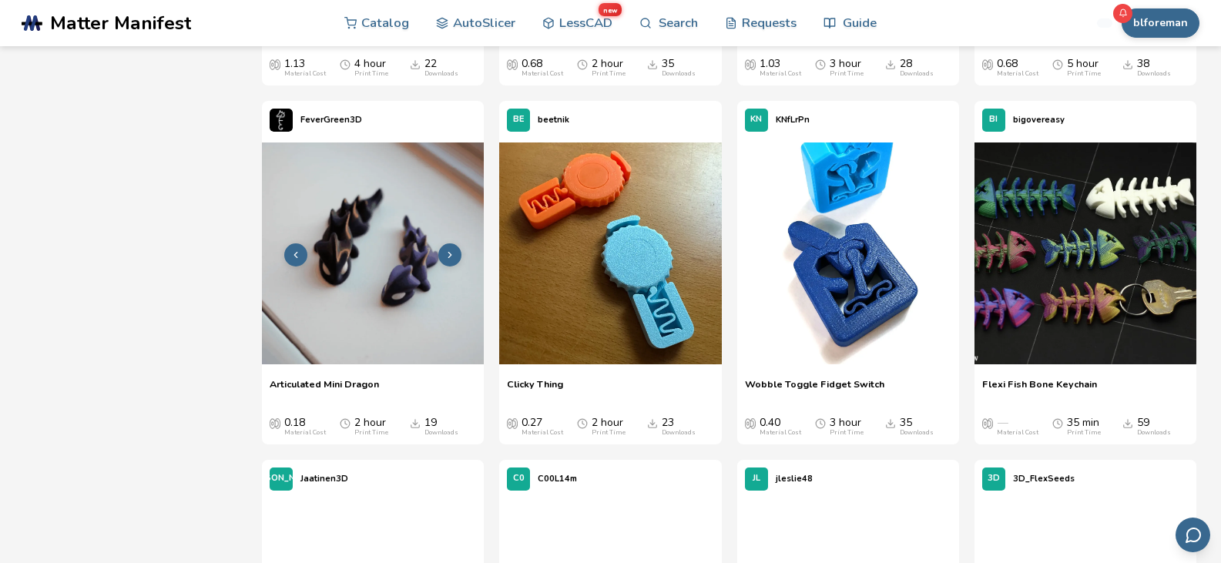
click at [420, 284] on img at bounding box center [373, 254] width 222 height 222
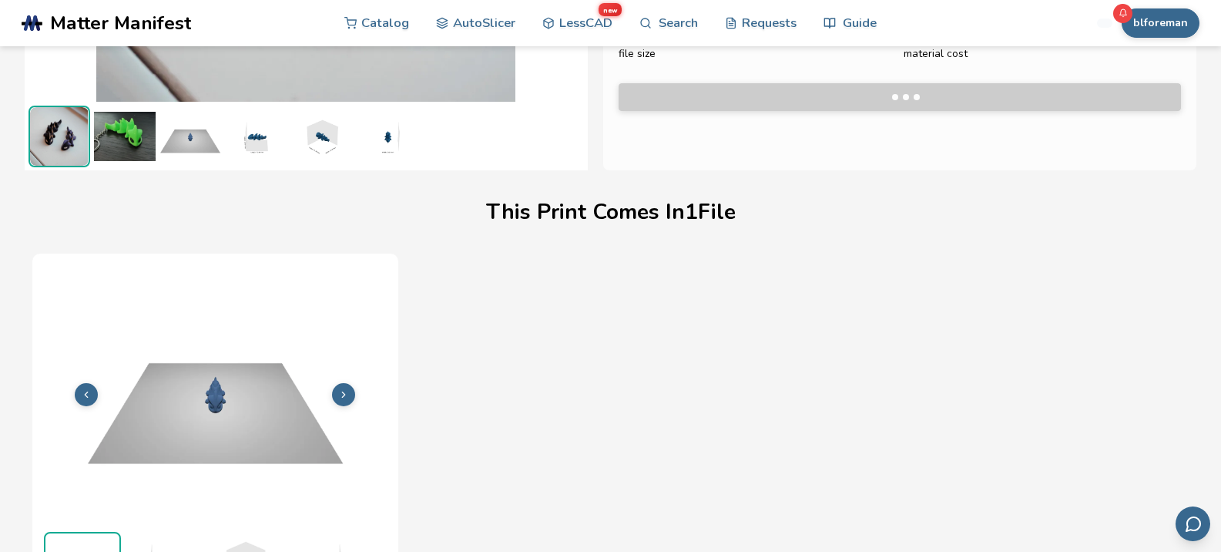
scroll to position [356, 0]
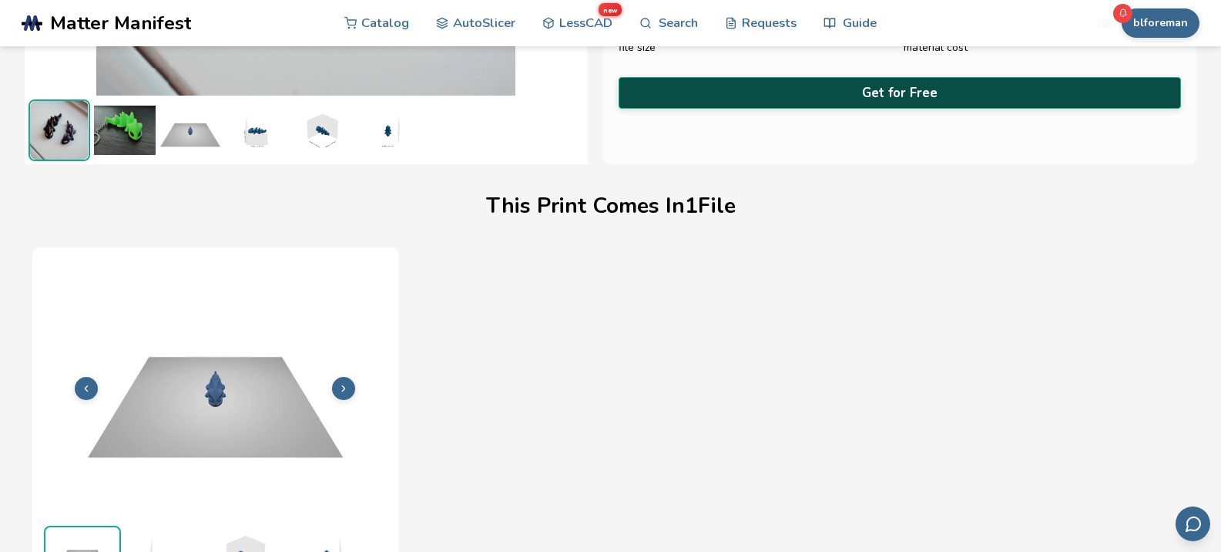
click at [896, 93] on button "Get for Free" at bounding box center [900, 93] width 563 height 32
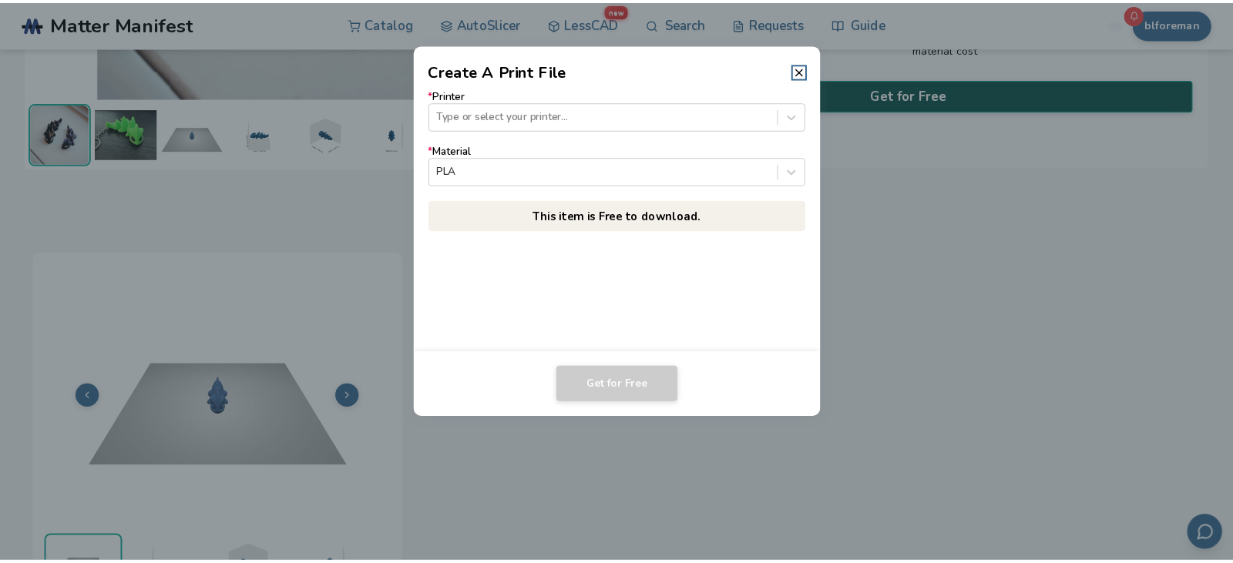
scroll to position [354, 0]
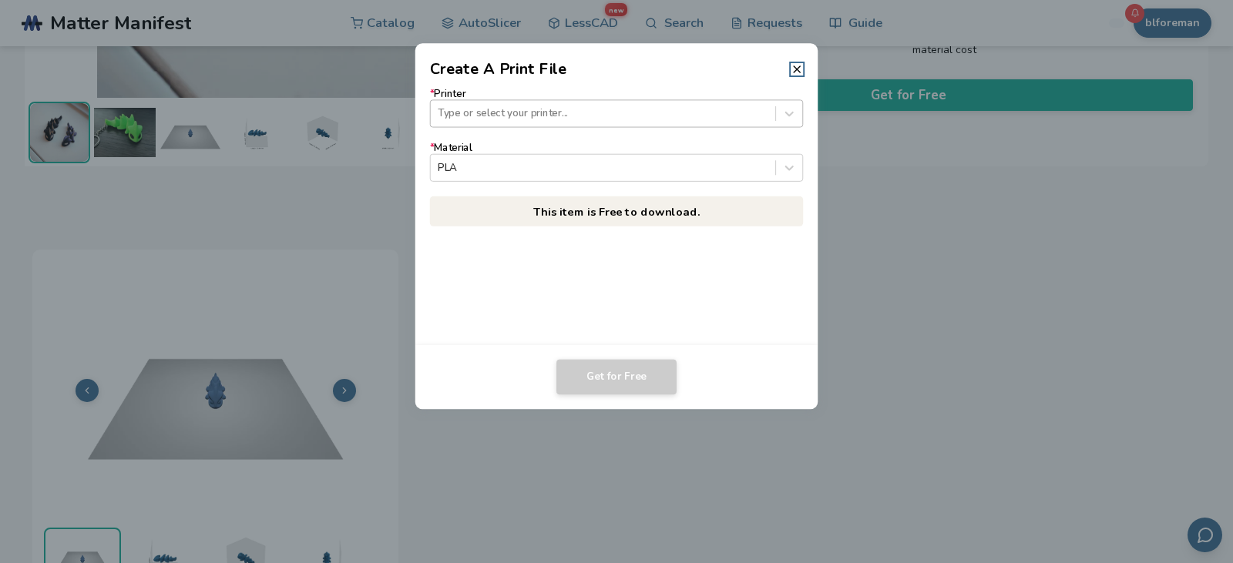
click at [547, 114] on div at bounding box center [603, 113] width 330 height 15
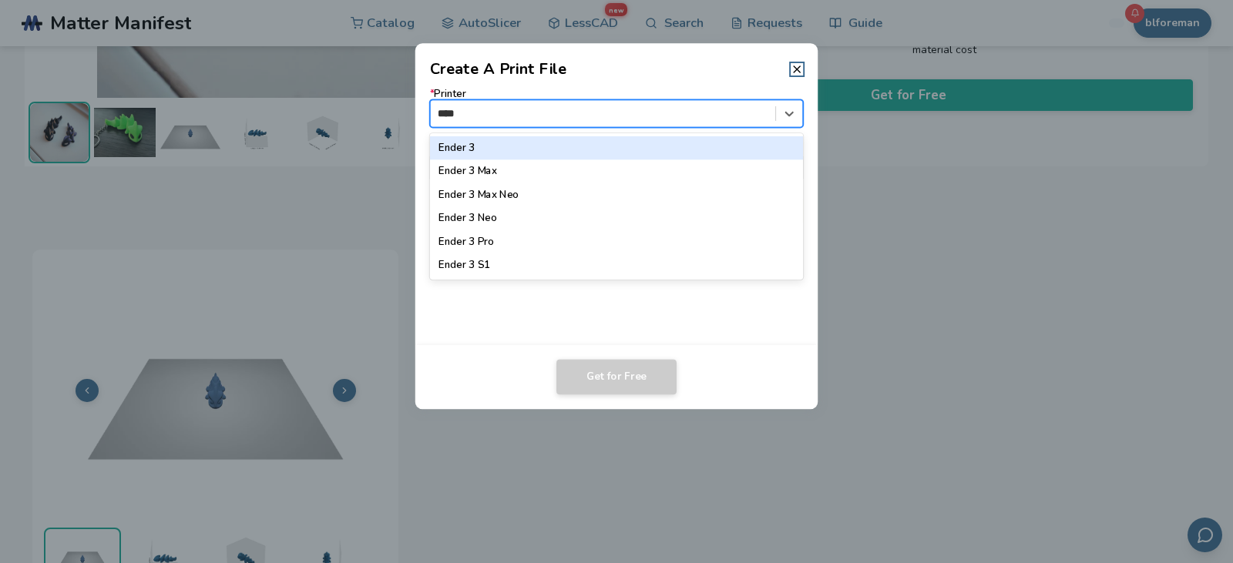
type input "*****"
click at [525, 149] on div "Ender 3" at bounding box center [617, 147] width 374 height 23
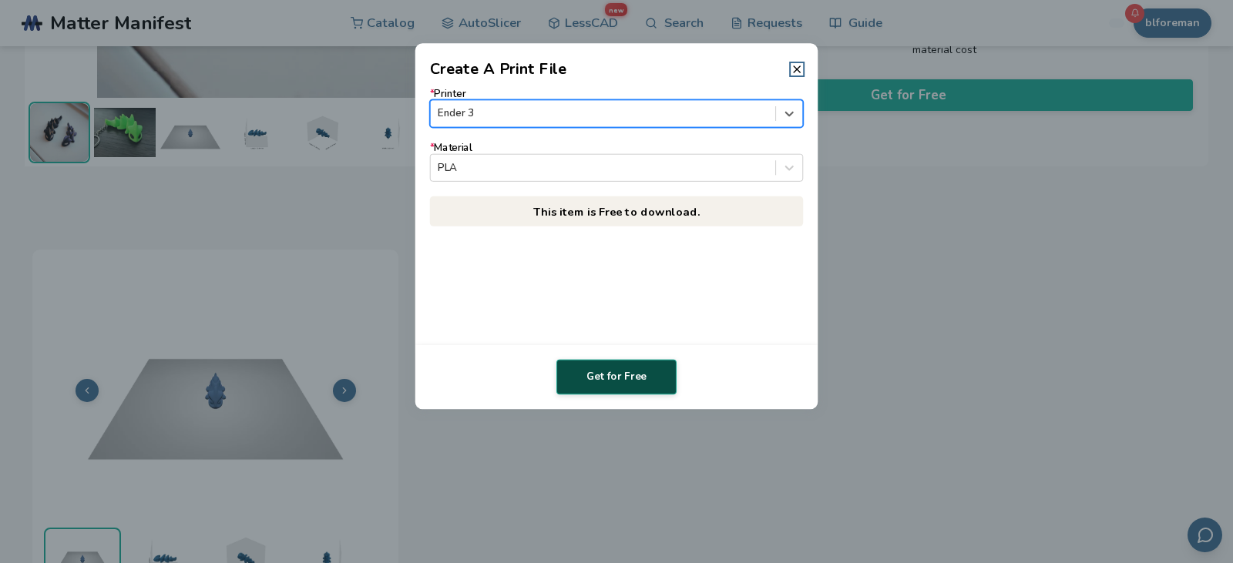
click at [646, 377] on button "Get for Free" at bounding box center [616, 377] width 120 height 35
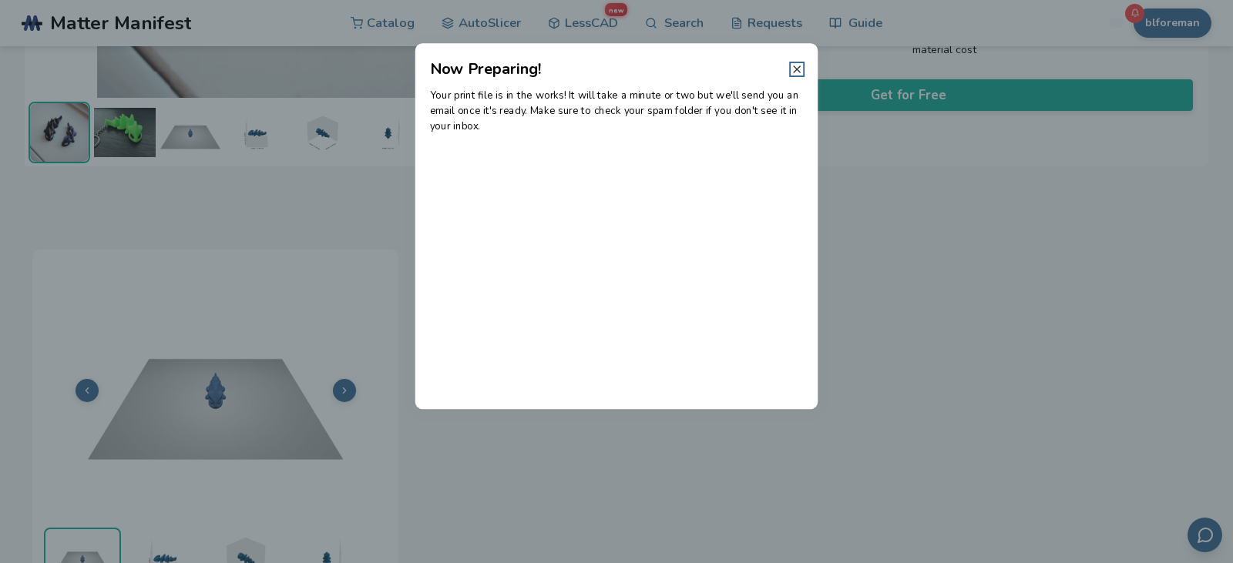
click at [799, 70] on icon at bounding box center [797, 69] width 12 height 12
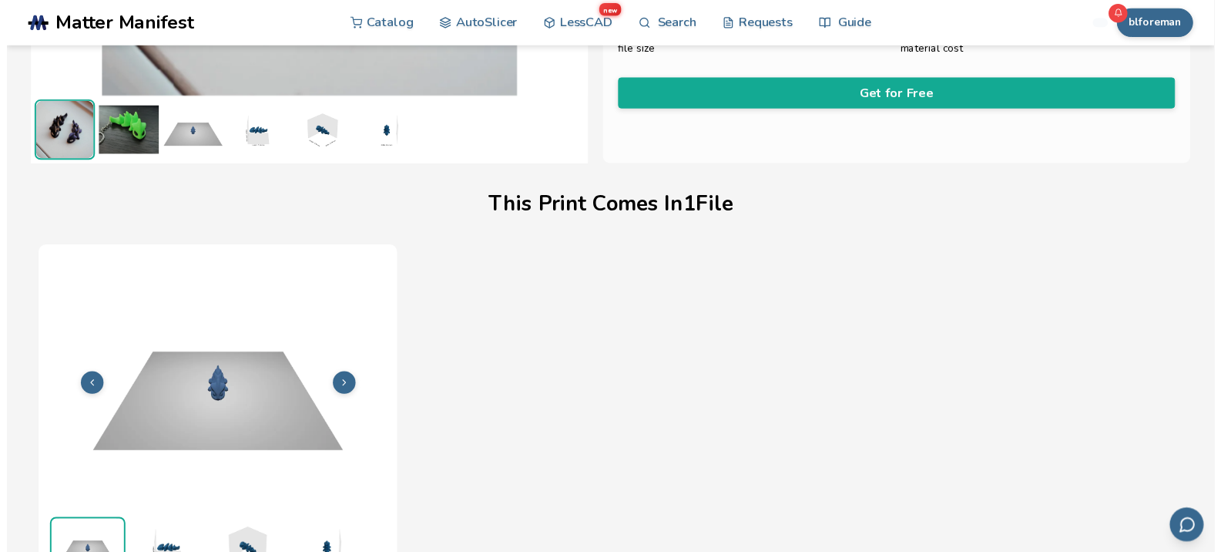
scroll to position [356, 0]
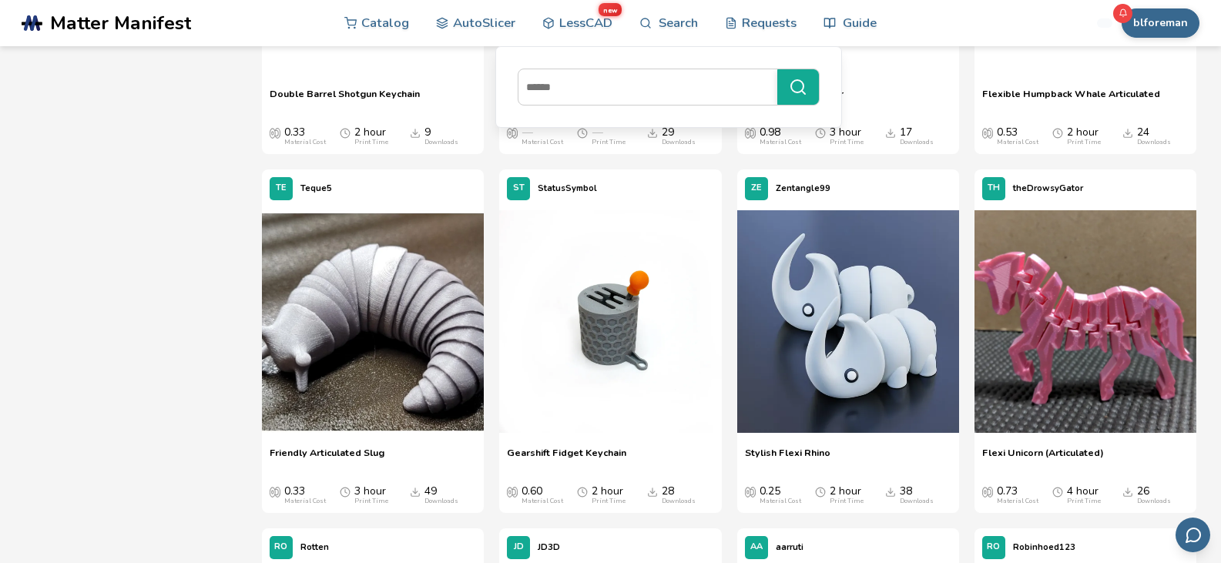
scroll to position [1884, 0]
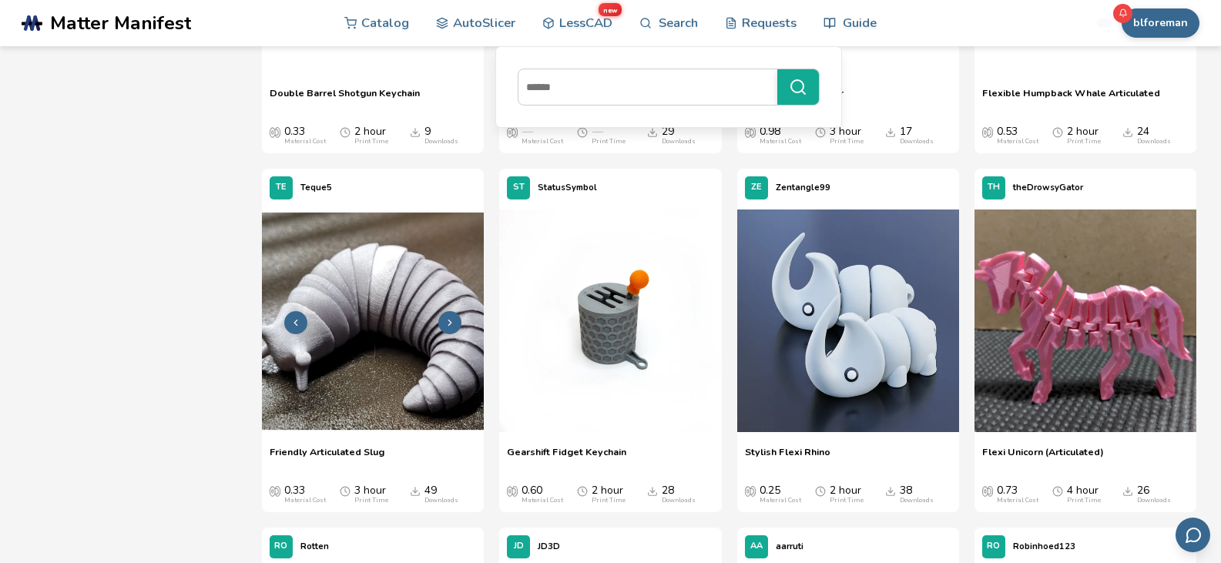
click at [364, 356] on img at bounding box center [373, 321] width 222 height 222
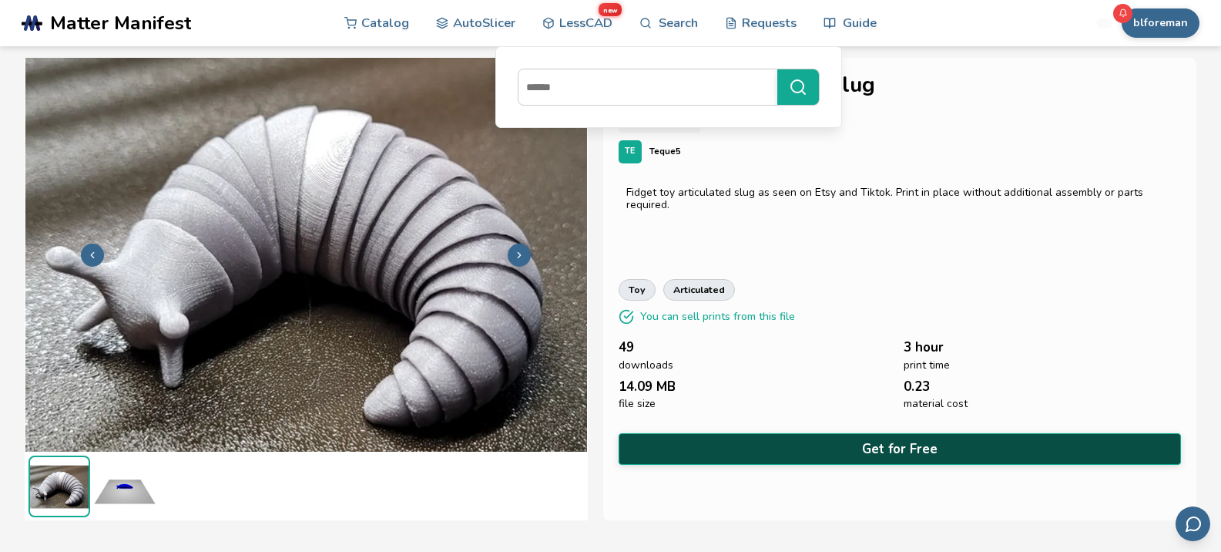
click at [838, 448] on button "Get for Free" at bounding box center [900, 449] width 563 height 32
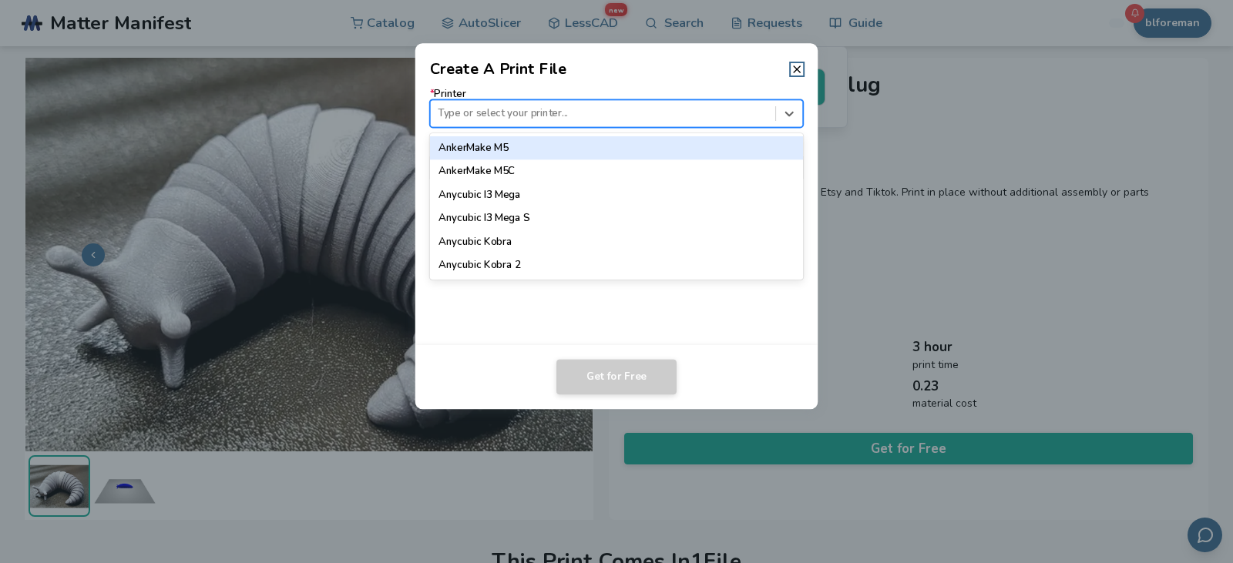
click at [670, 119] on div at bounding box center [603, 113] width 330 height 15
type input "*****"
click at [586, 149] on div "Ender 3" at bounding box center [617, 147] width 374 height 23
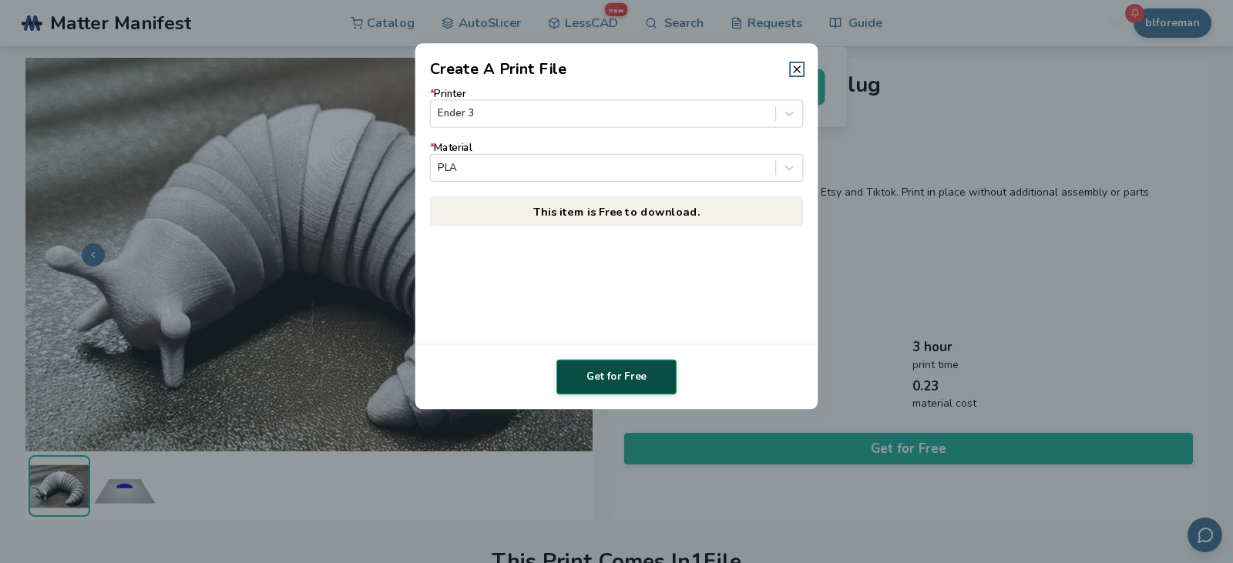
click at [635, 374] on button "Get for Free" at bounding box center [616, 377] width 120 height 35
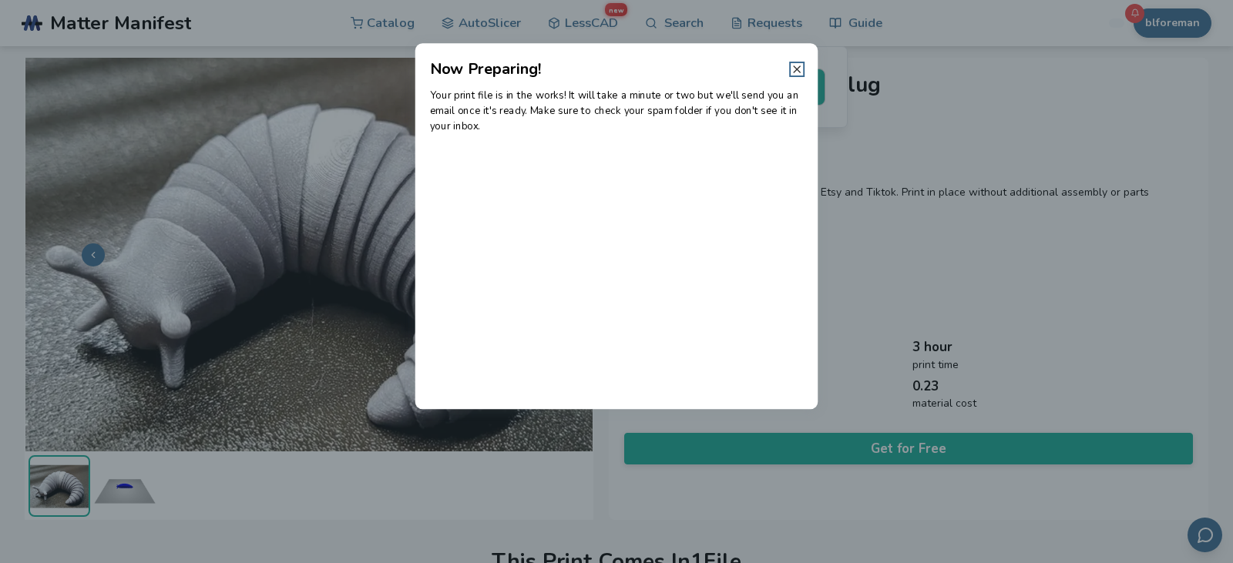
click at [794, 66] on line at bounding box center [797, 69] width 6 height 6
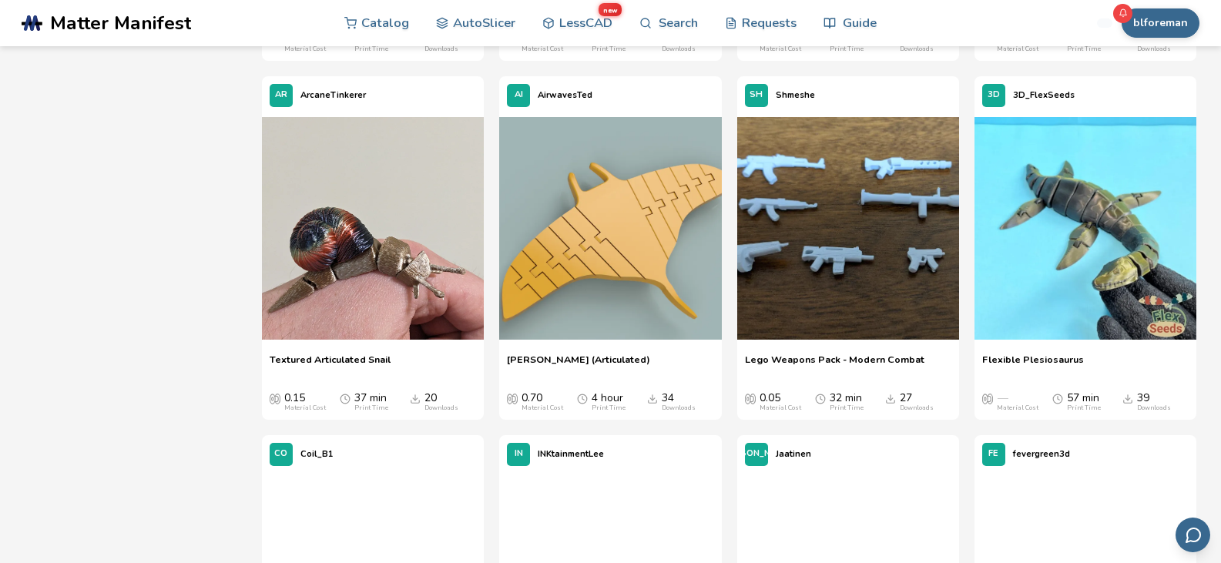
scroll to position [2695, 0]
click at [1065, 207] on img at bounding box center [1086, 227] width 222 height 222
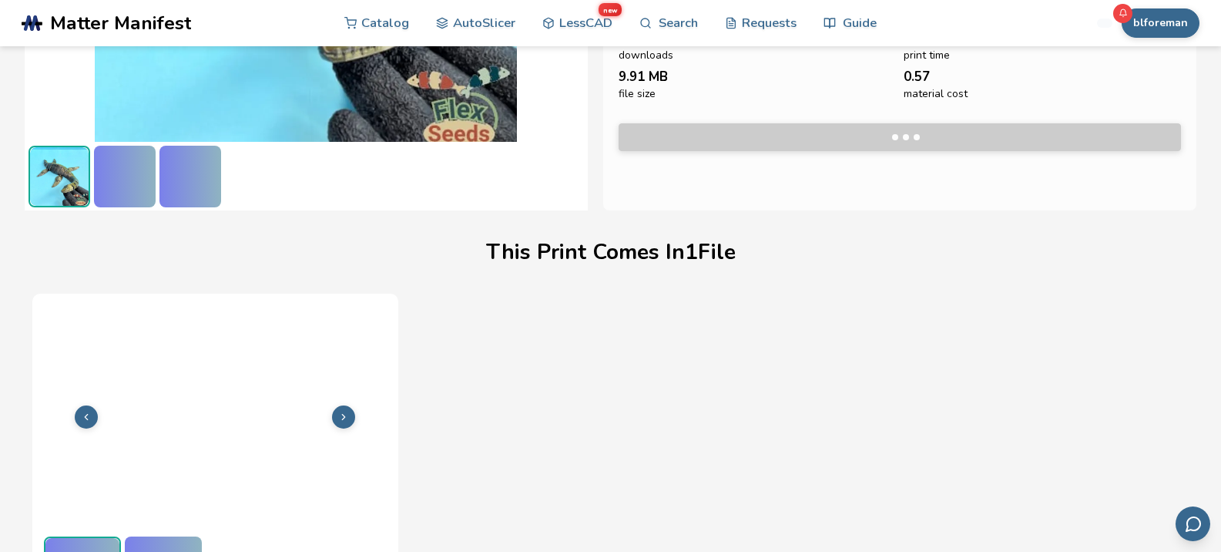
scroll to position [356, 0]
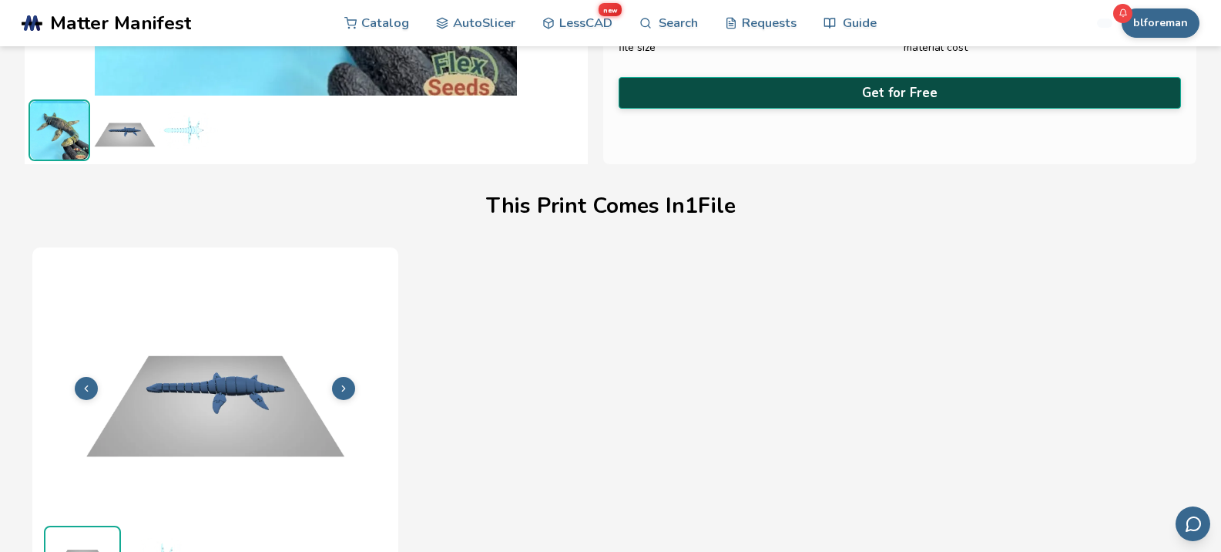
click at [918, 86] on button "Get for Free" at bounding box center [900, 93] width 563 height 32
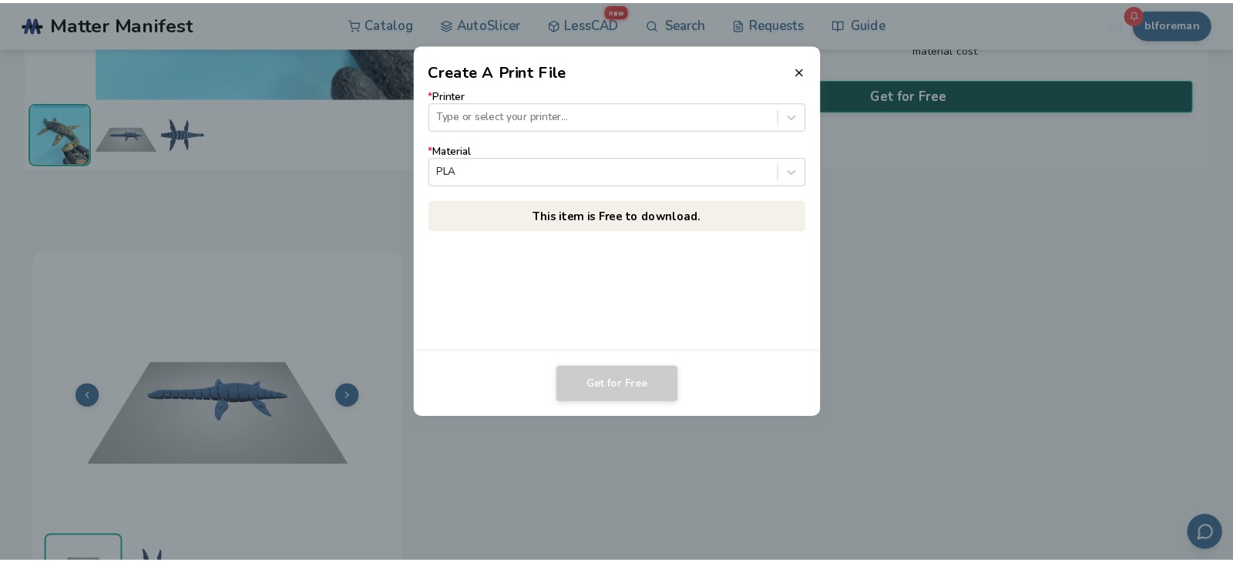
scroll to position [354, 0]
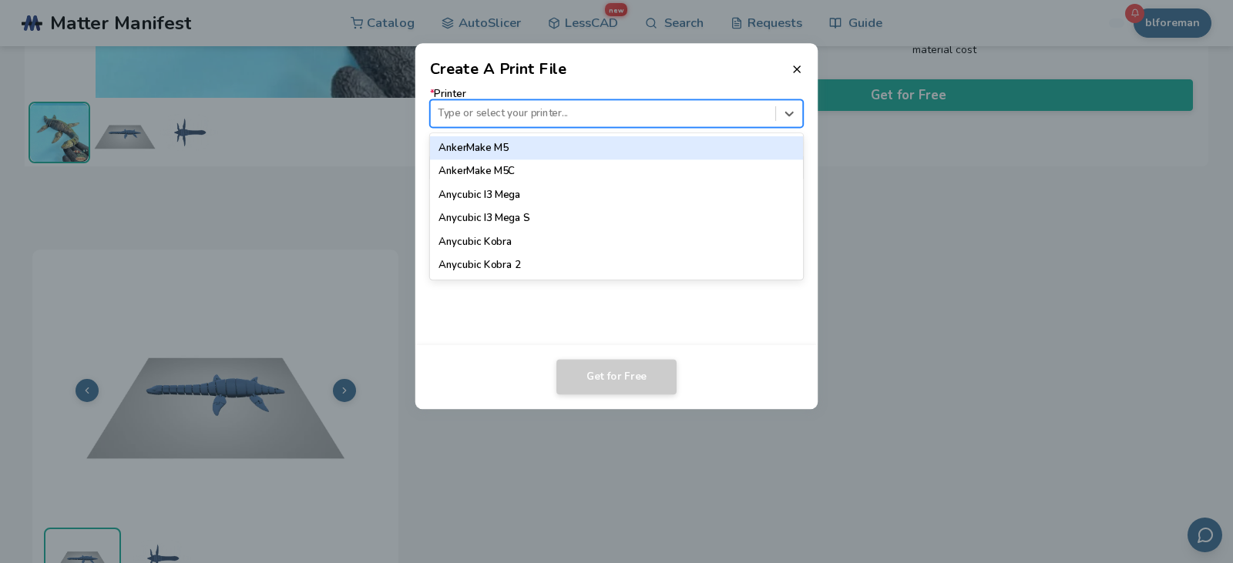
click at [644, 107] on div at bounding box center [603, 113] width 330 height 15
type input "*****"
click at [634, 143] on div "Ender 3" at bounding box center [617, 147] width 374 height 23
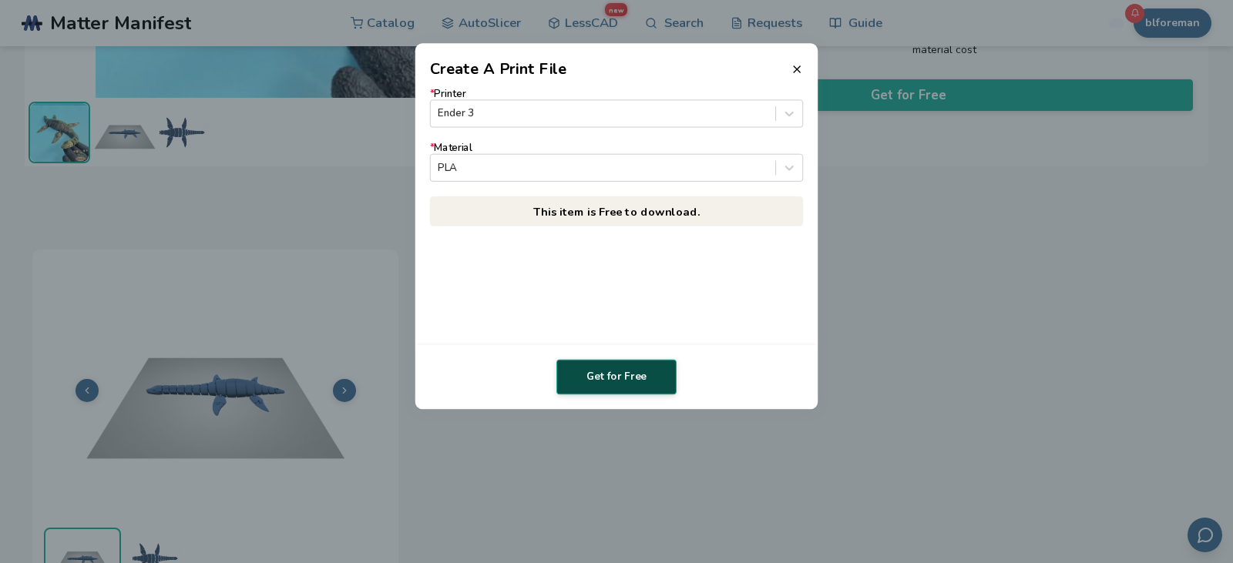
click at [604, 374] on button "Get for Free" at bounding box center [616, 377] width 120 height 35
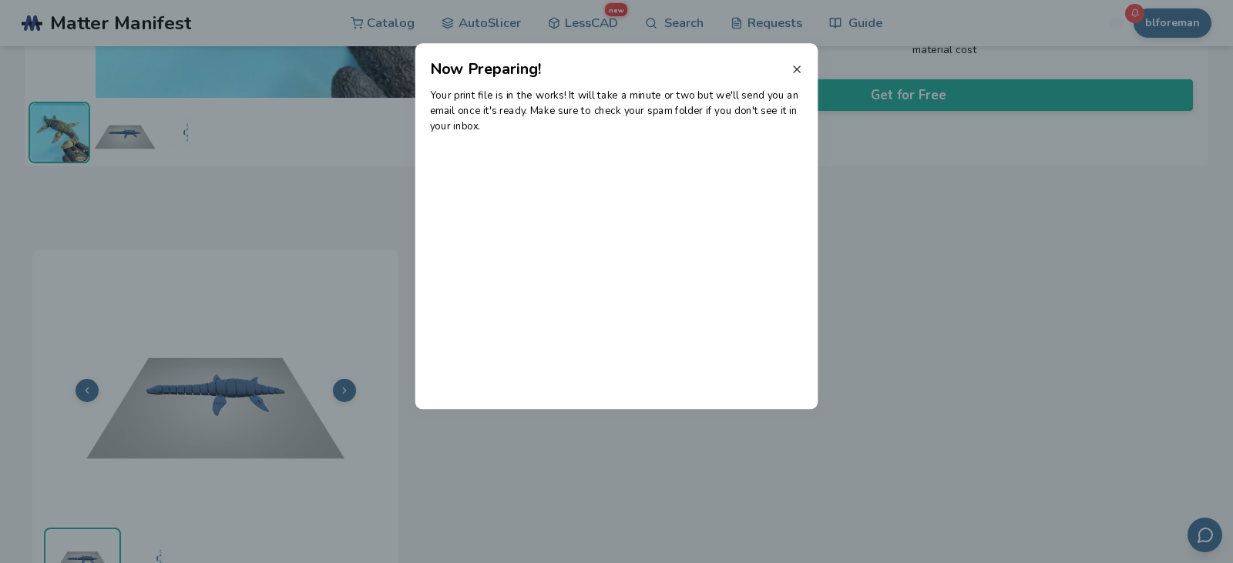
click at [801, 68] on icon at bounding box center [797, 69] width 12 height 12
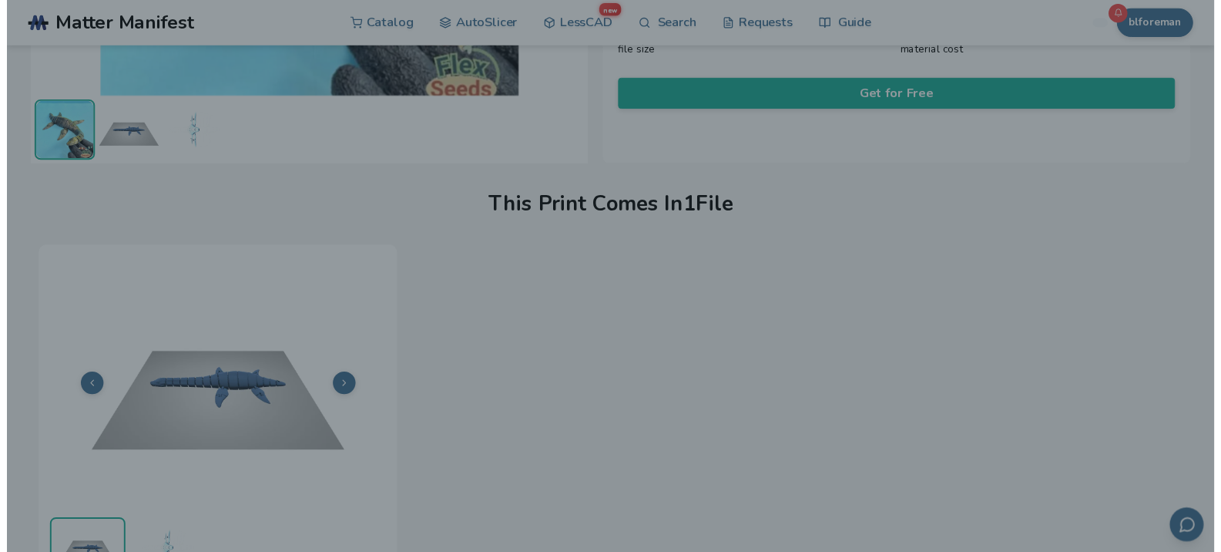
scroll to position [356, 0]
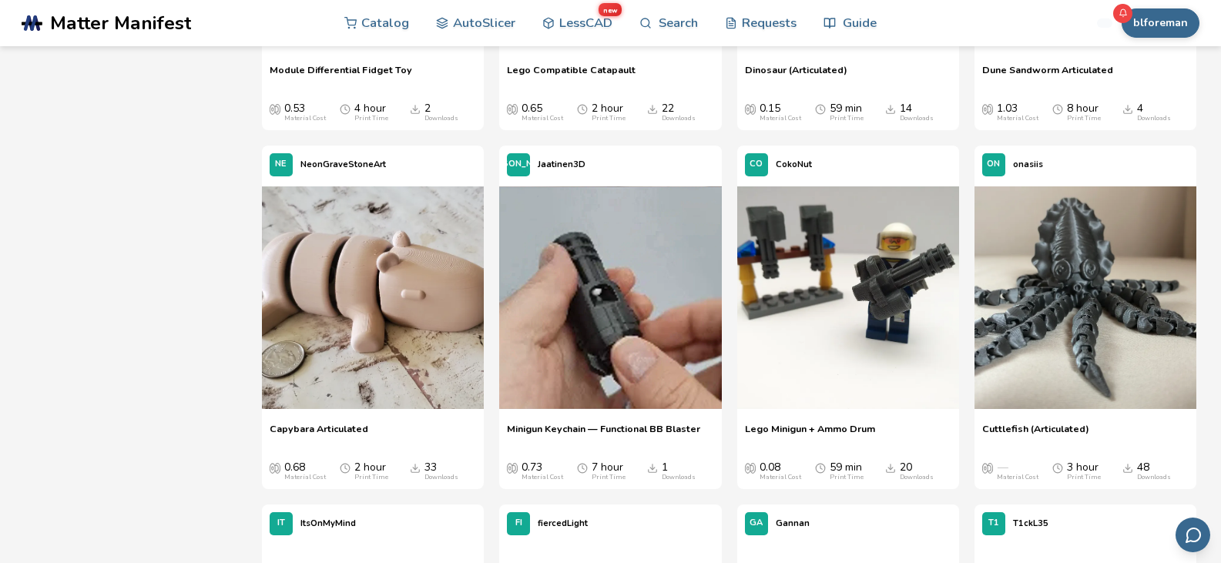
scroll to position [3704, 0]
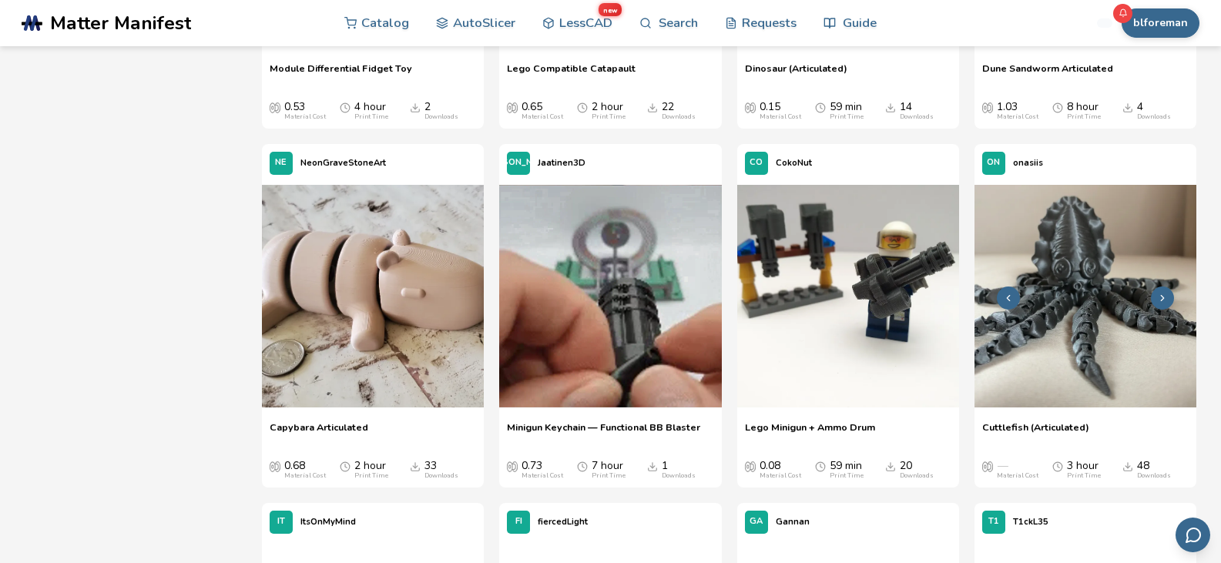
click at [1079, 315] on img at bounding box center [1086, 296] width 222 height 222
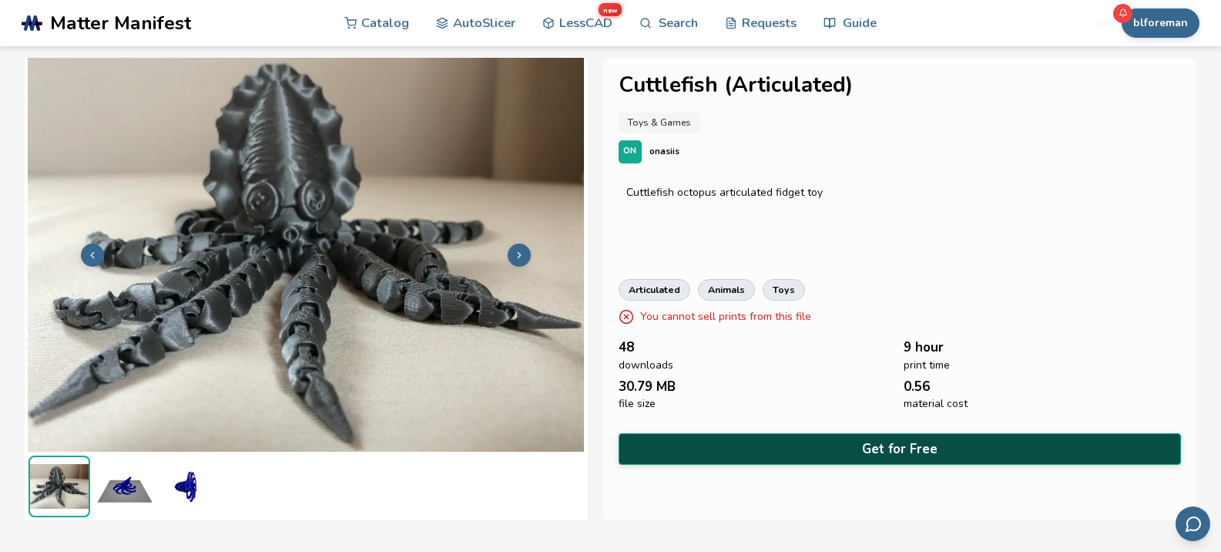
click at [953, 443] on button "Get for Free" at bounding box center [900, 449] width 563 height 32
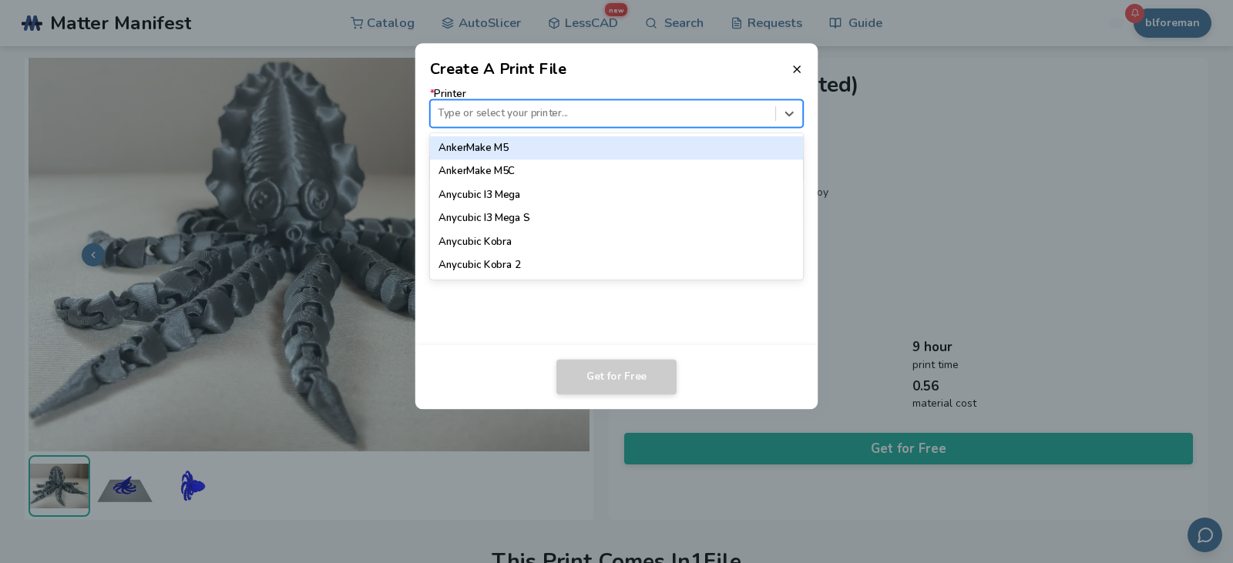
click at [632, 115] on div at bounding box center [603, 113] width 330 height 15
type input "**"
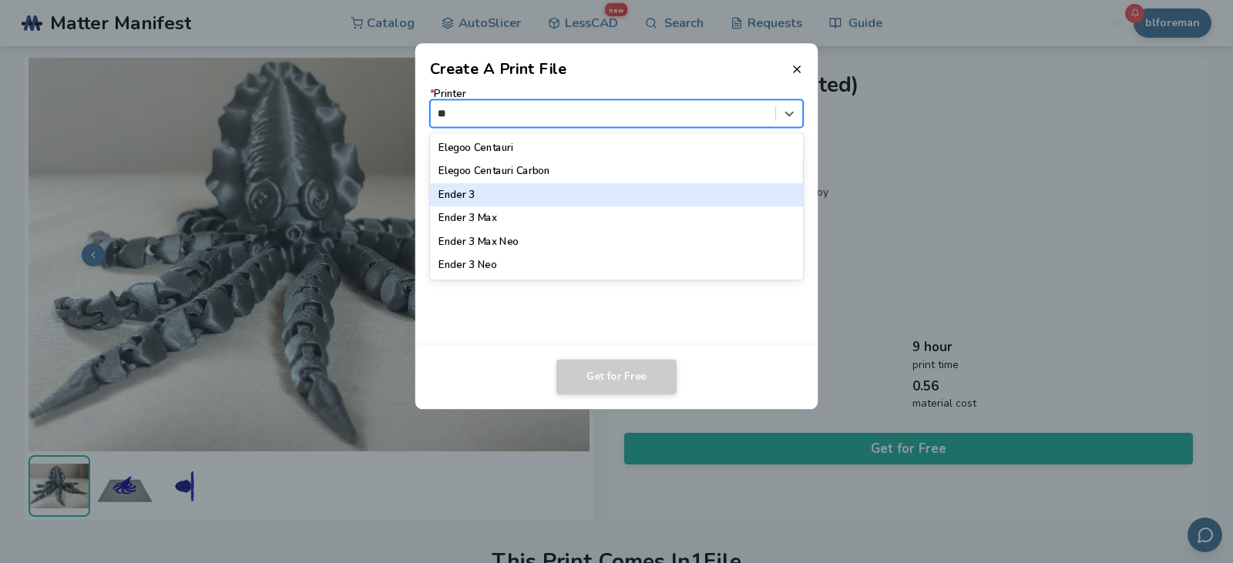
click at [536, 196] on div "Ender 3" at bounding box center [617, 194] width 374 height 23
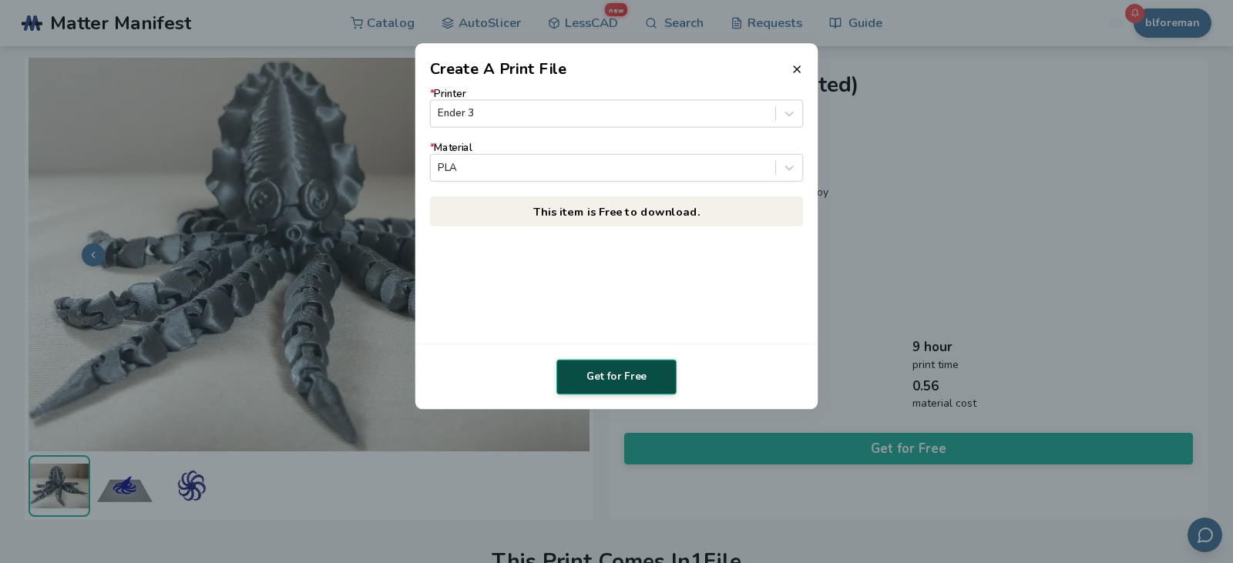
click at [624, 372] on button "Get for Free" at bounding box center [616, 377] width 120 height 35
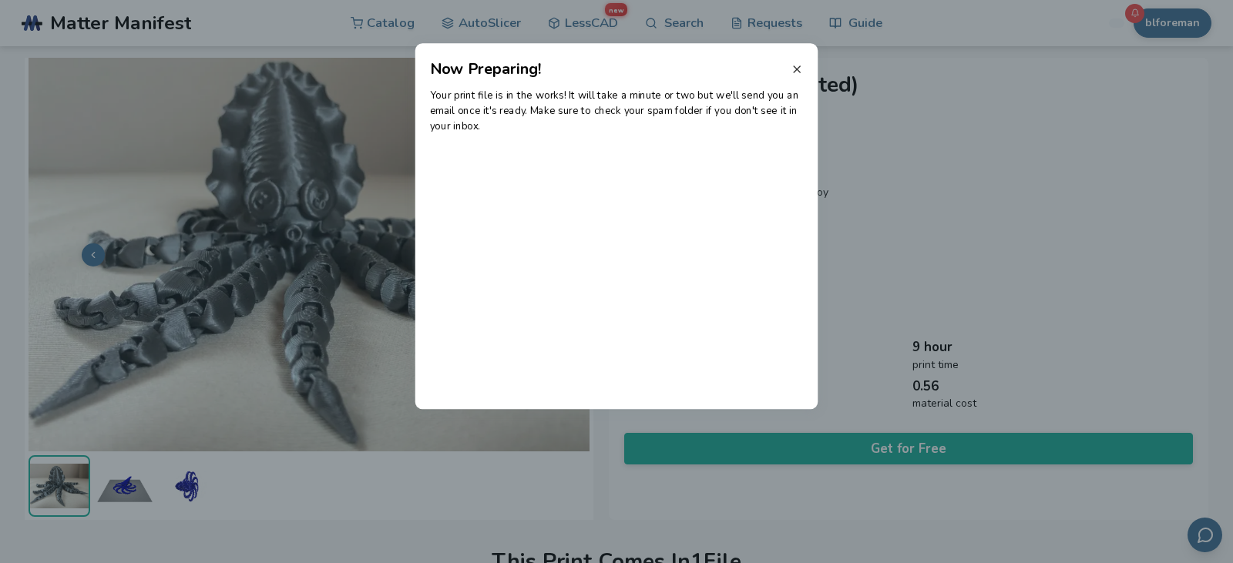
click at [798, 66] on icon at bounding box center [797, 69] width 12 height 12
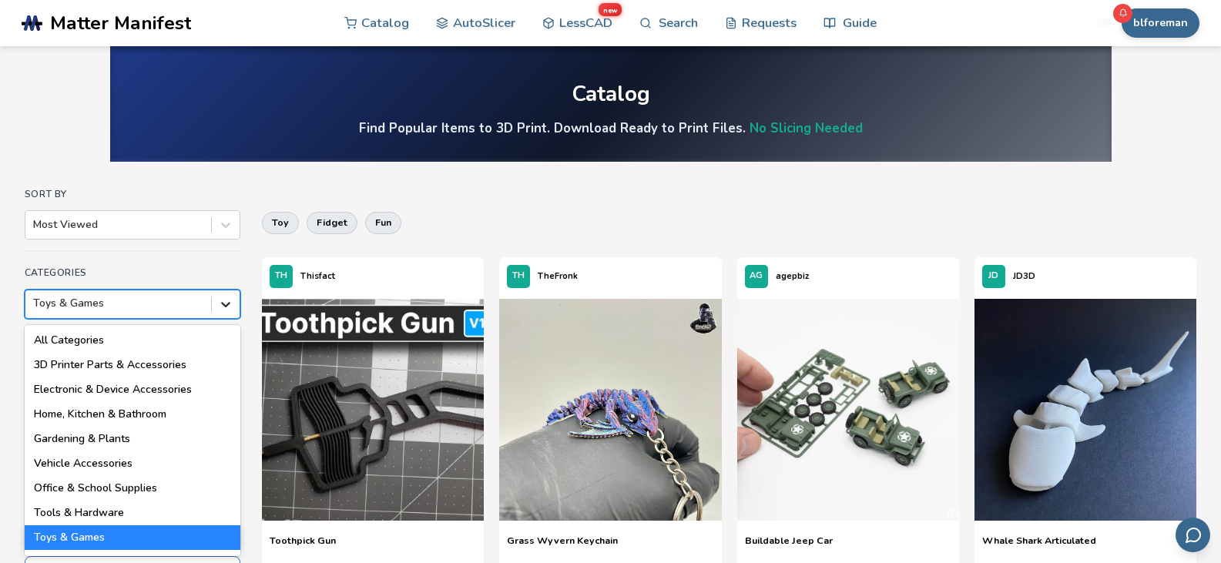
click at [230, 309] on icon at bounding box center [225, 304] width 15 height 15
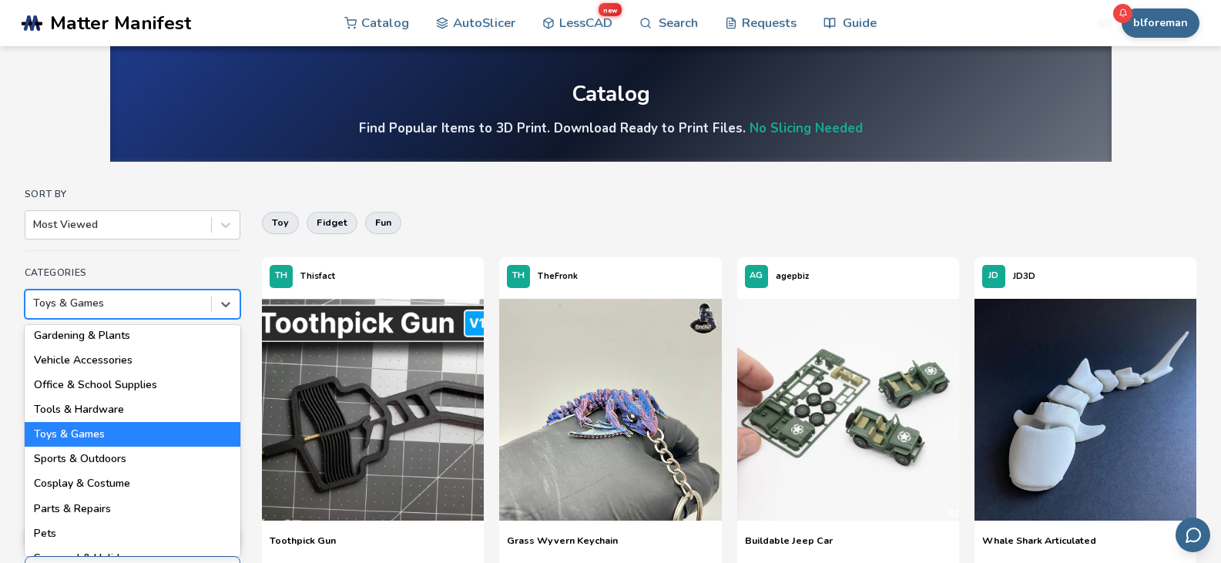
scroll to position [104, 0]
click at [133, 473] on div "Cosplay & Costume" at bounding box center [133, 483] width 216 height 25
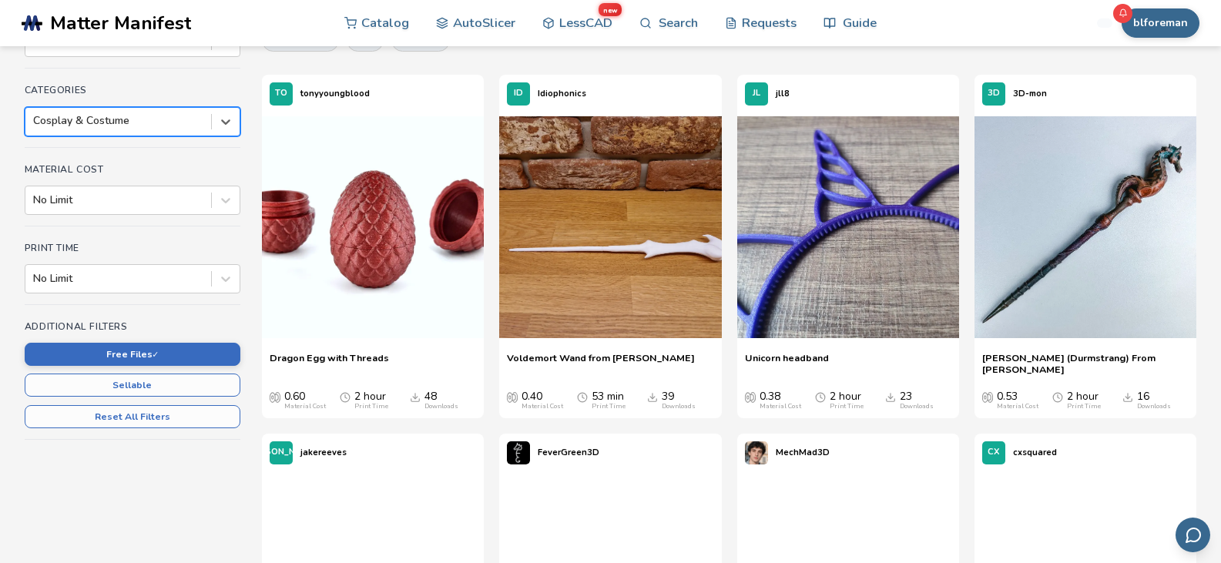
scroll to position [187, 0]
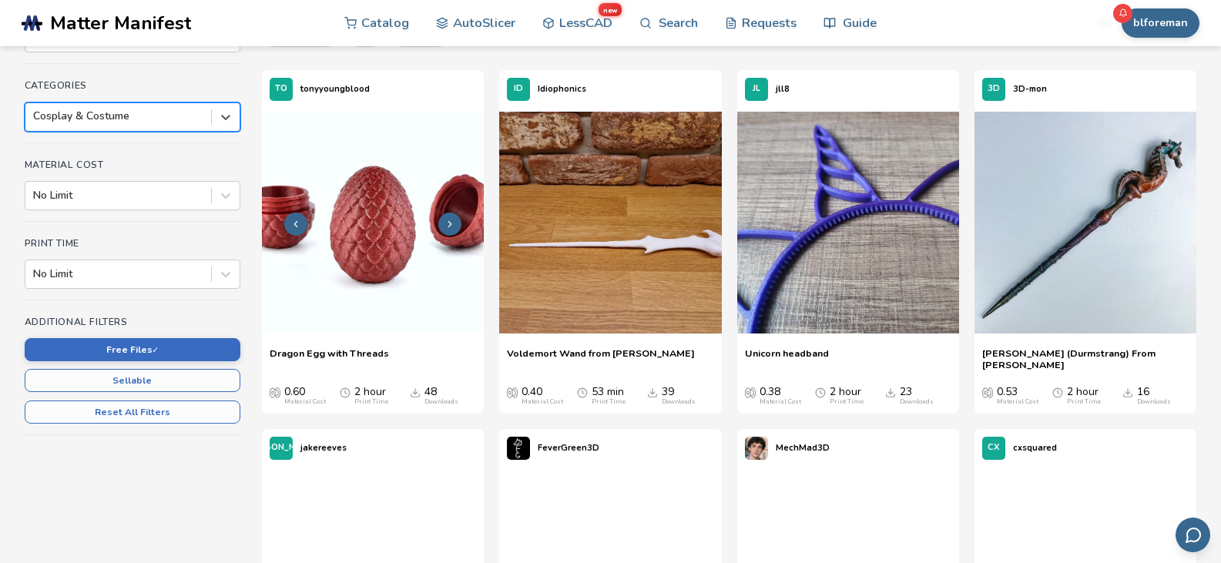
click at [387, 230] on img at bounding box center [373, 223] width 222 height 222
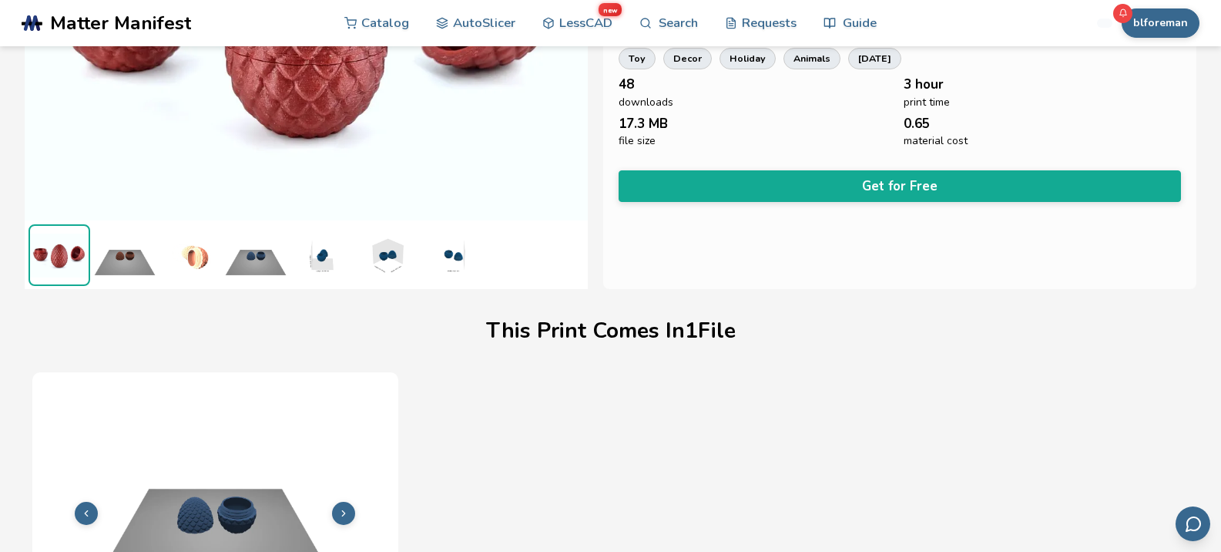
scroll to position [225, 0]
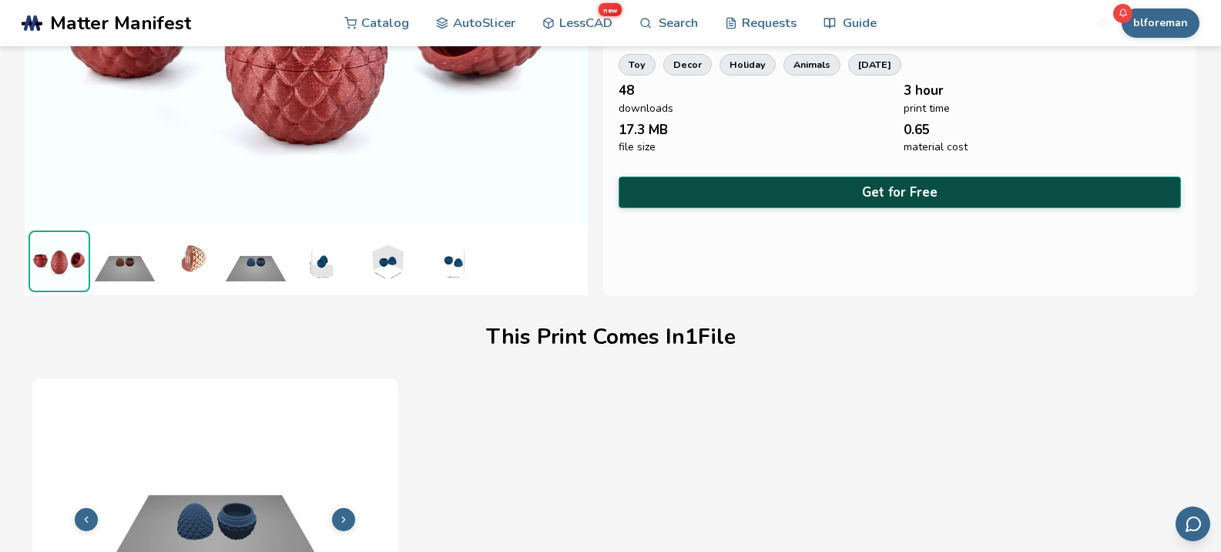
click at [921, 187] on button "Get for Free" at bounding box center [900, 192] width 563 height 32
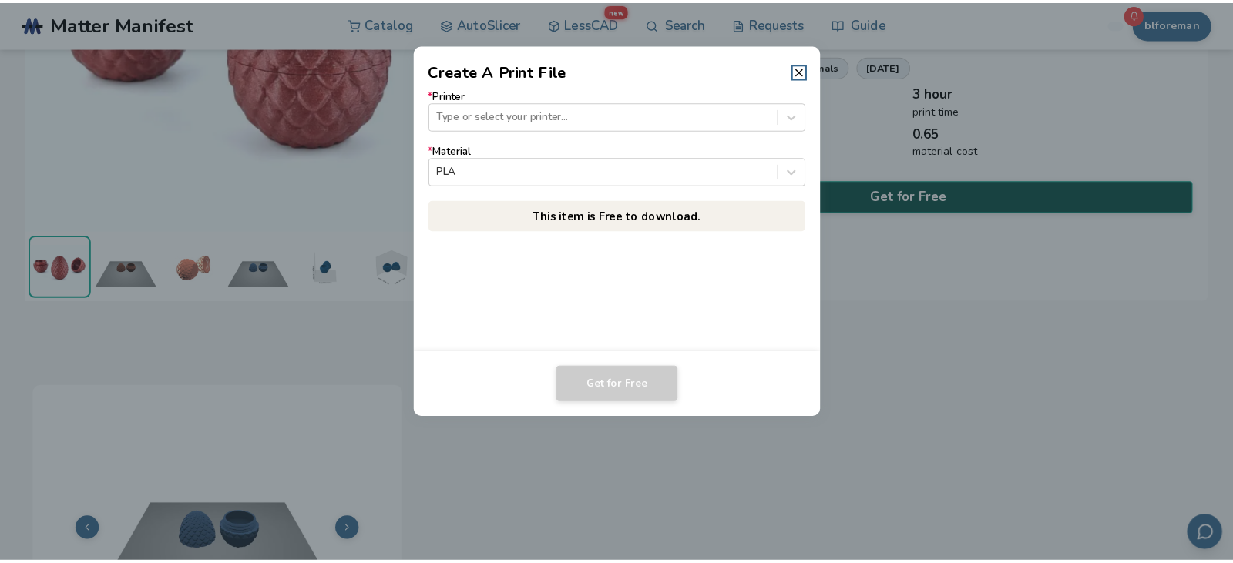
scroll to position [223, 0]
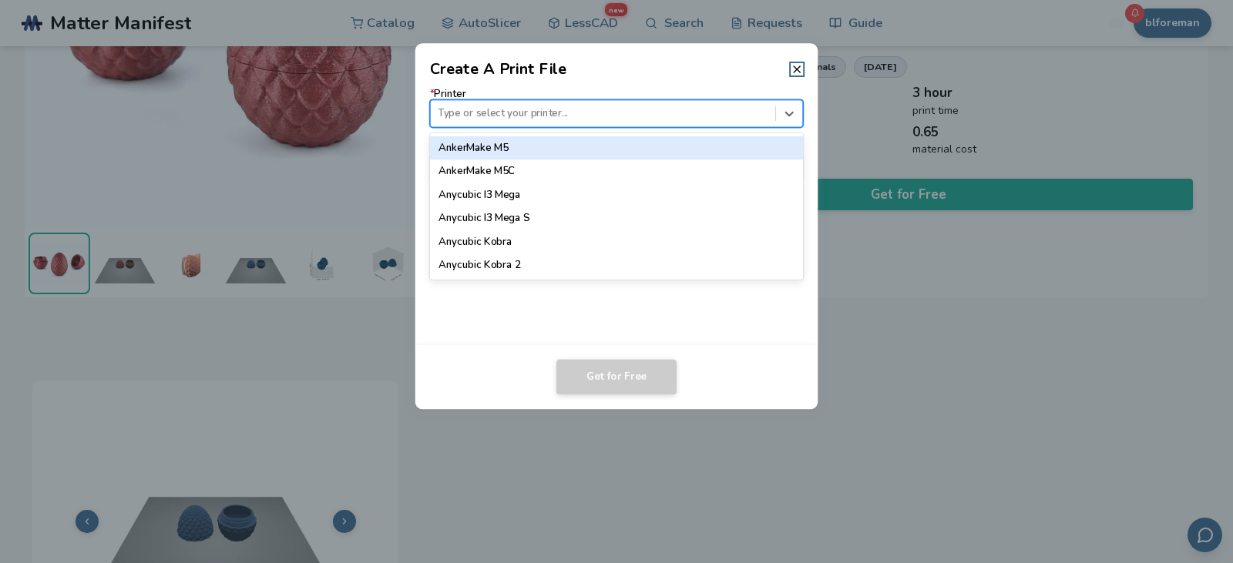
click at [553, 104] on div "Type or select your printer..." at bounding box center [603, 113] width 344 height 21
type input "*****"
click at [539, 140] on div "Ender 3" at bounding box center [617, 147] width 374 height 23
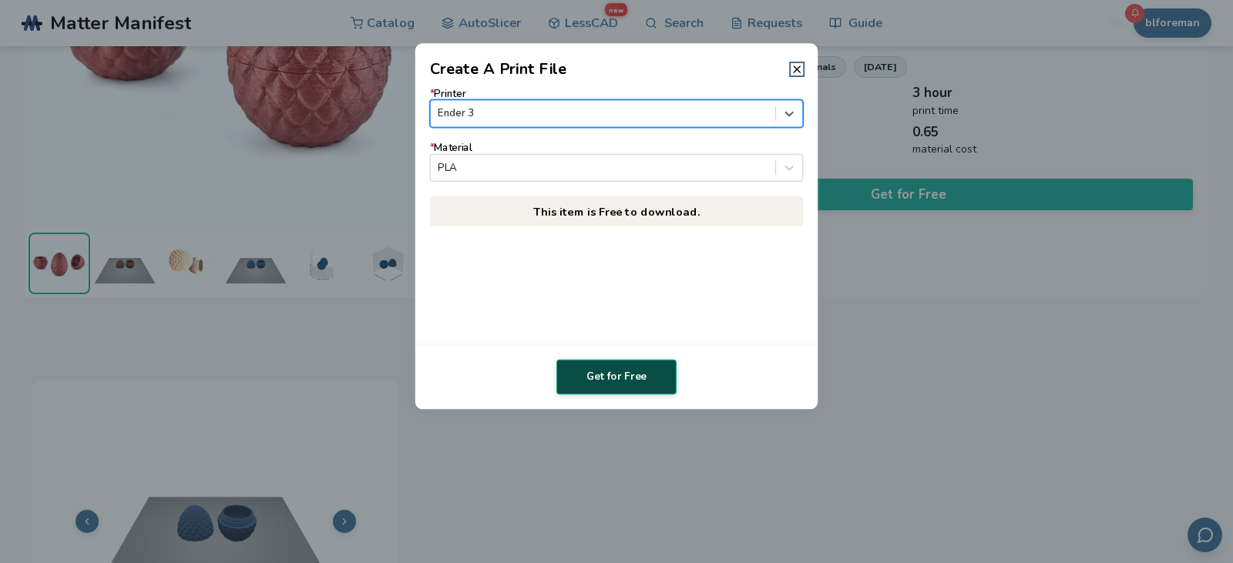
click at [599, 381] on button "Get for Free" at bounding box center [616, 377] width 120 height 35
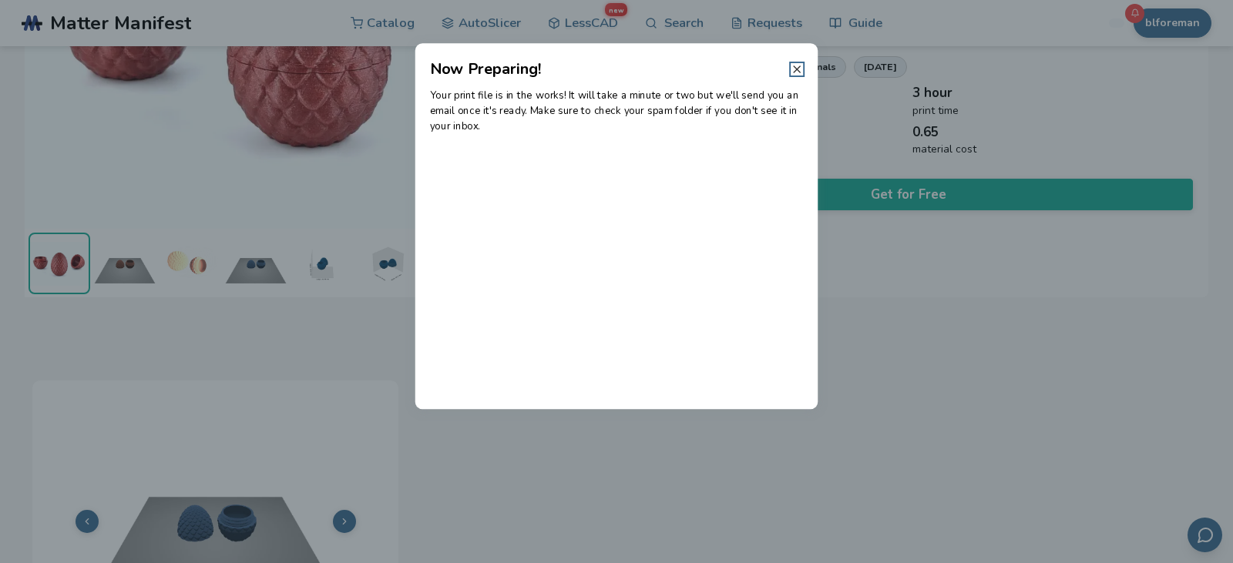
click at [791, 69] on icon at bounding box center [797, 69] width 12 height 12
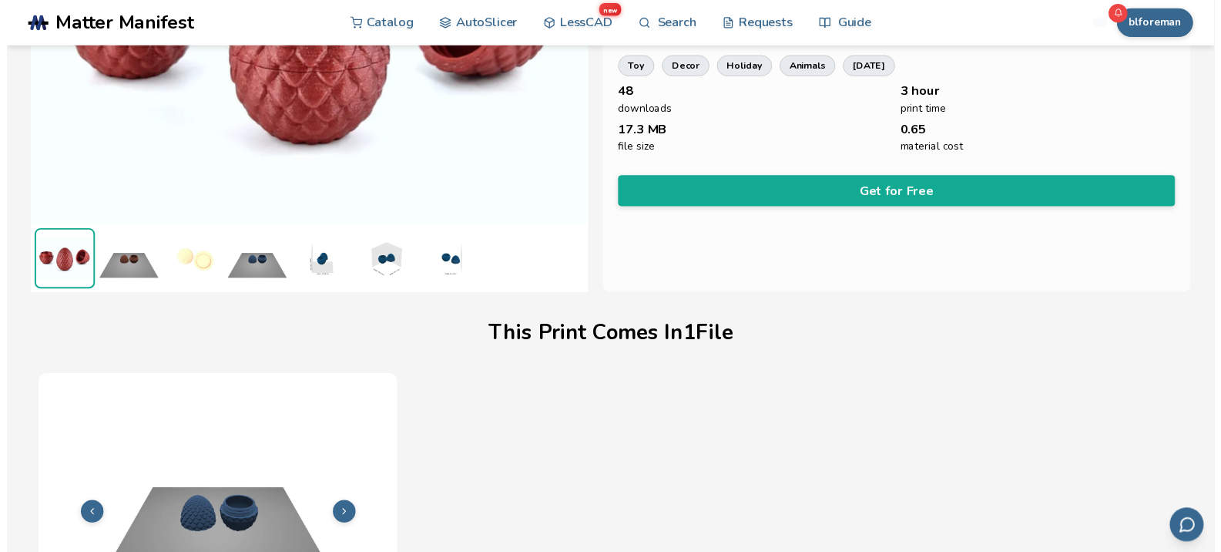
scroll to position [225, 0]
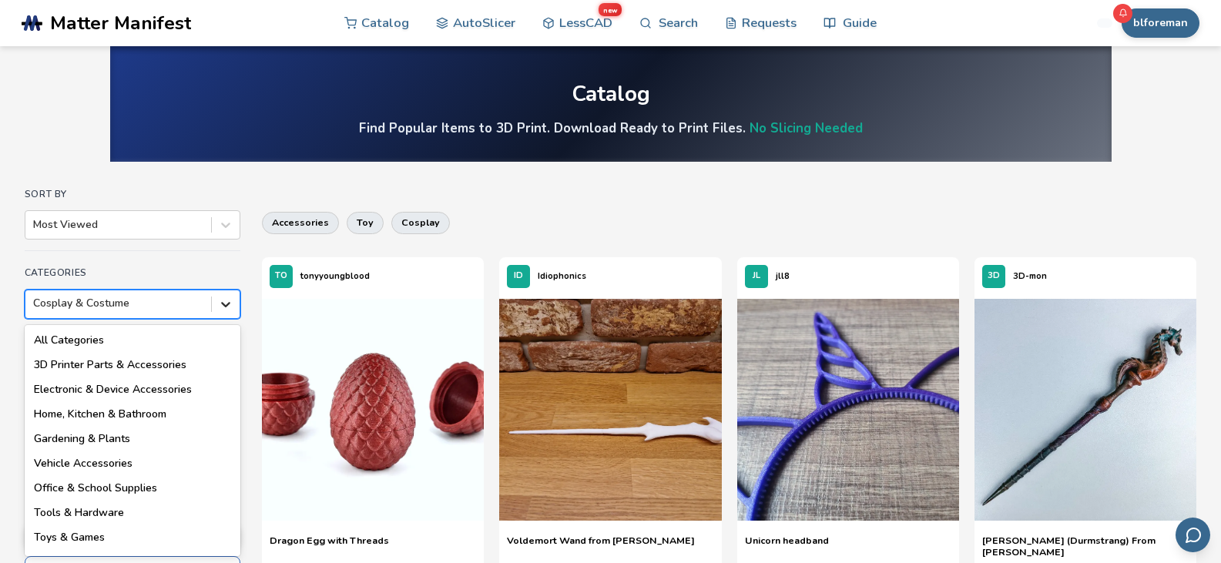
click at [227, 306] on icon at bounding box center [225, 304] width 15 height 15
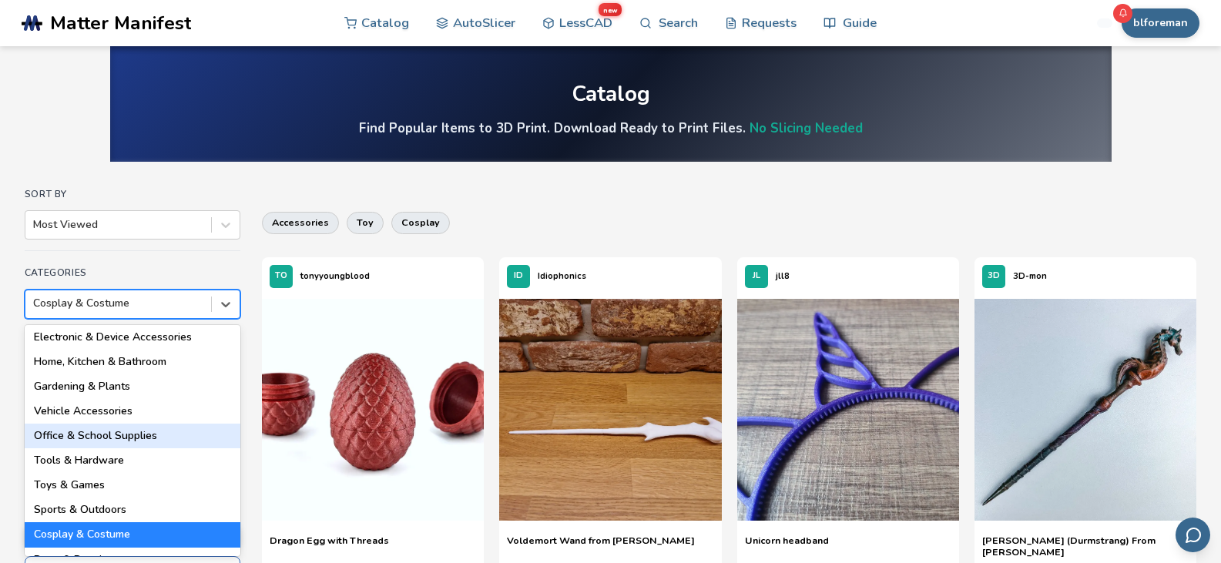
scroll to position [166, 0]
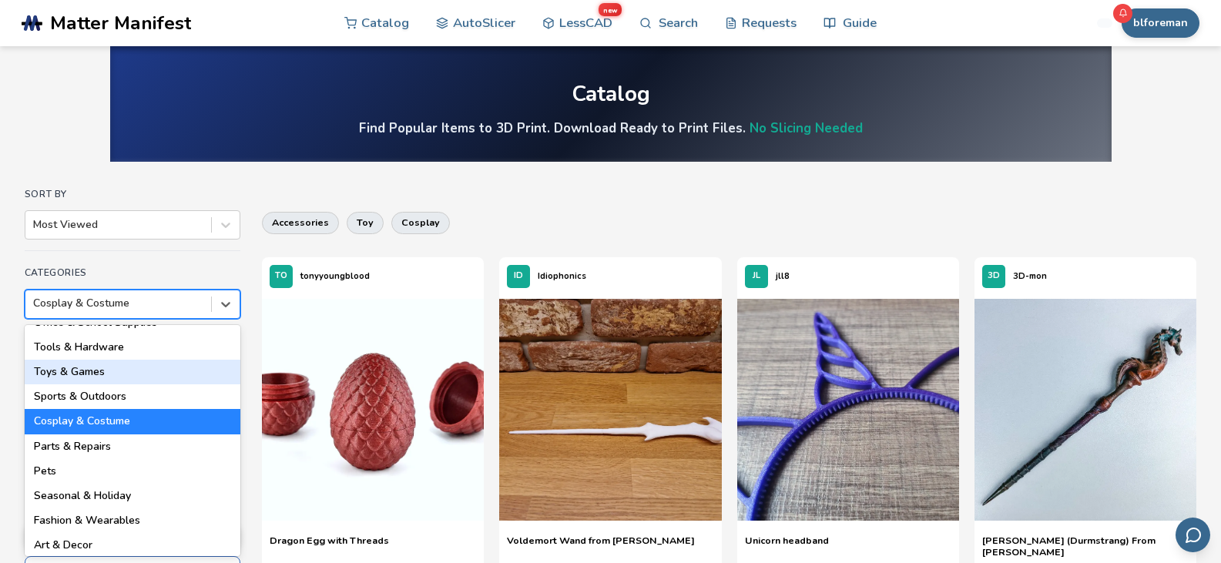
click at [106, 368] on div "Toys & Games" at bounding box center [133, 372] width 216 height 25
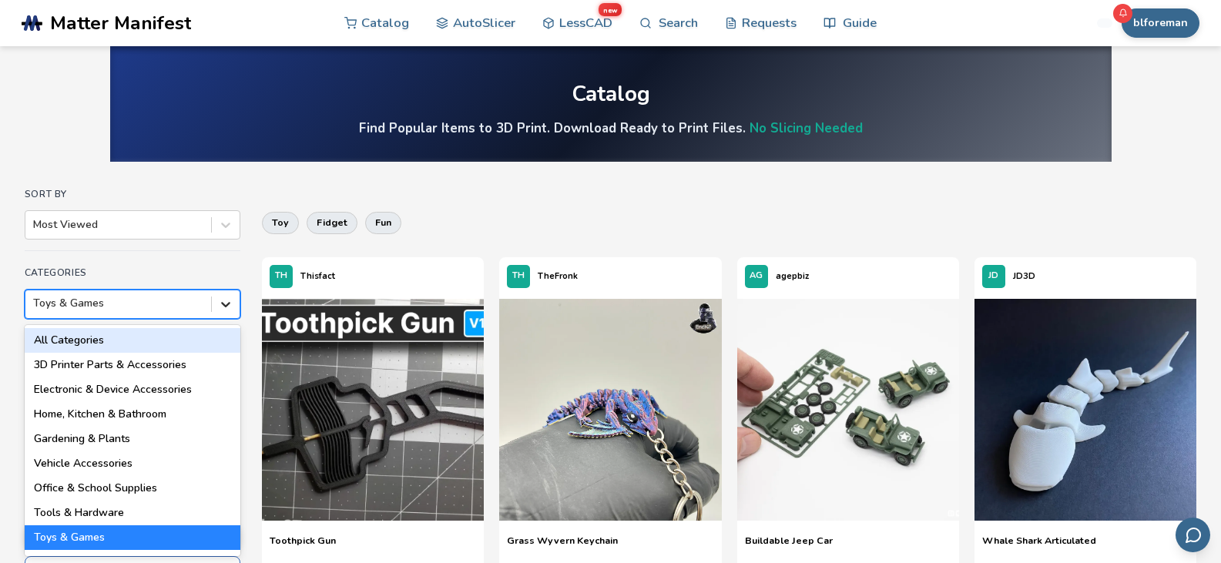
click at [223, 307] on icon at bounding box center [225, 304] width 15 height 15
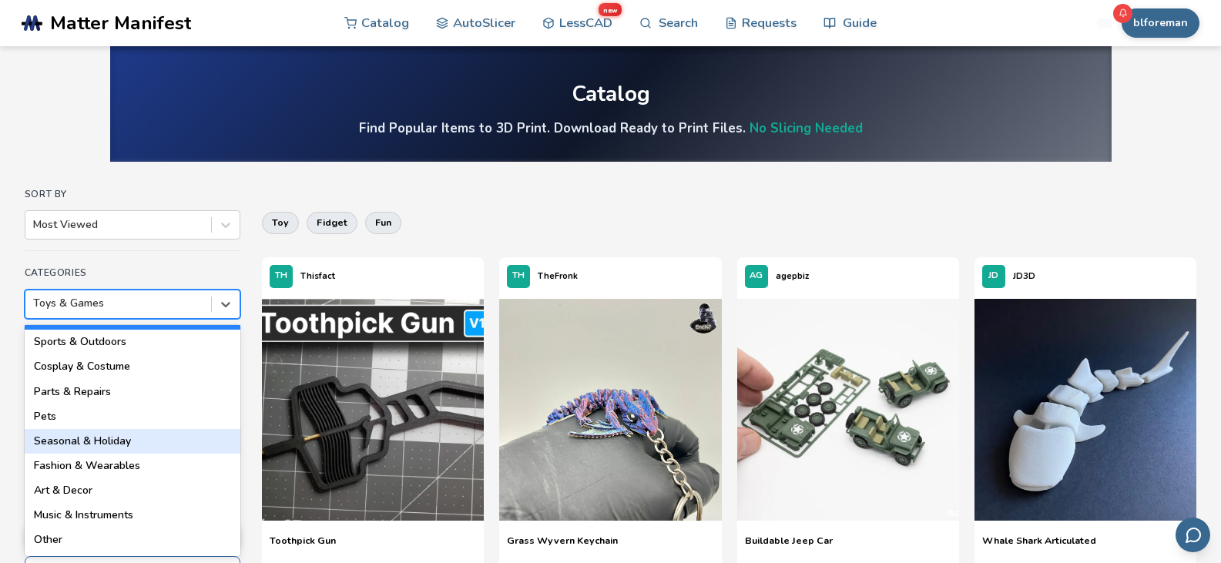
scroll to position [220, 0]
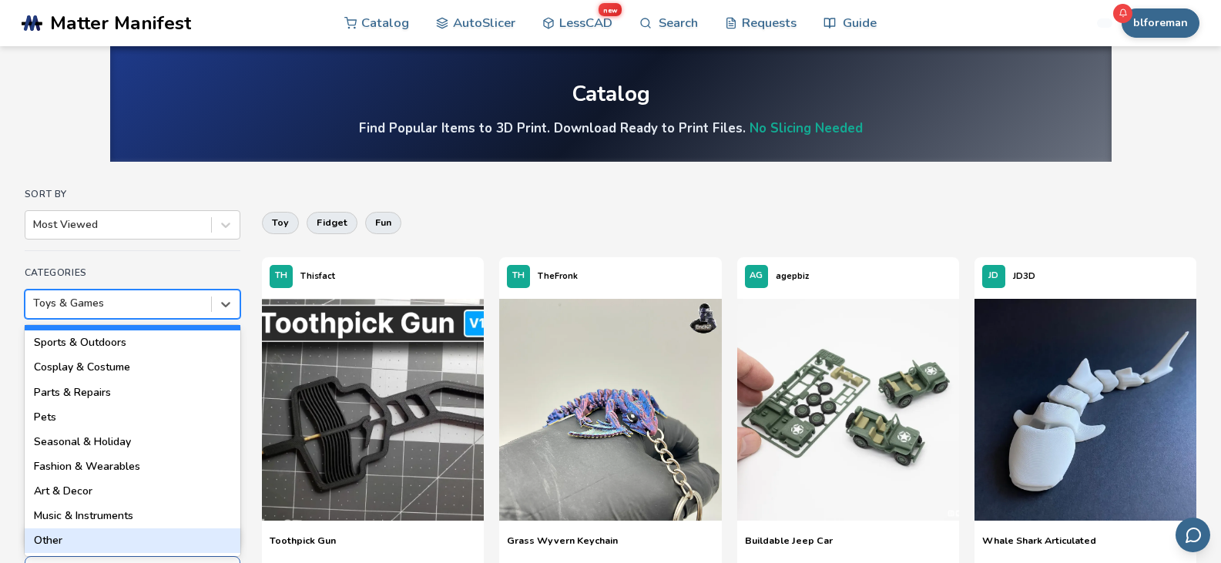
click at [67, 537] on div "Other" at bounding box center [133, 541] width 216 height 25
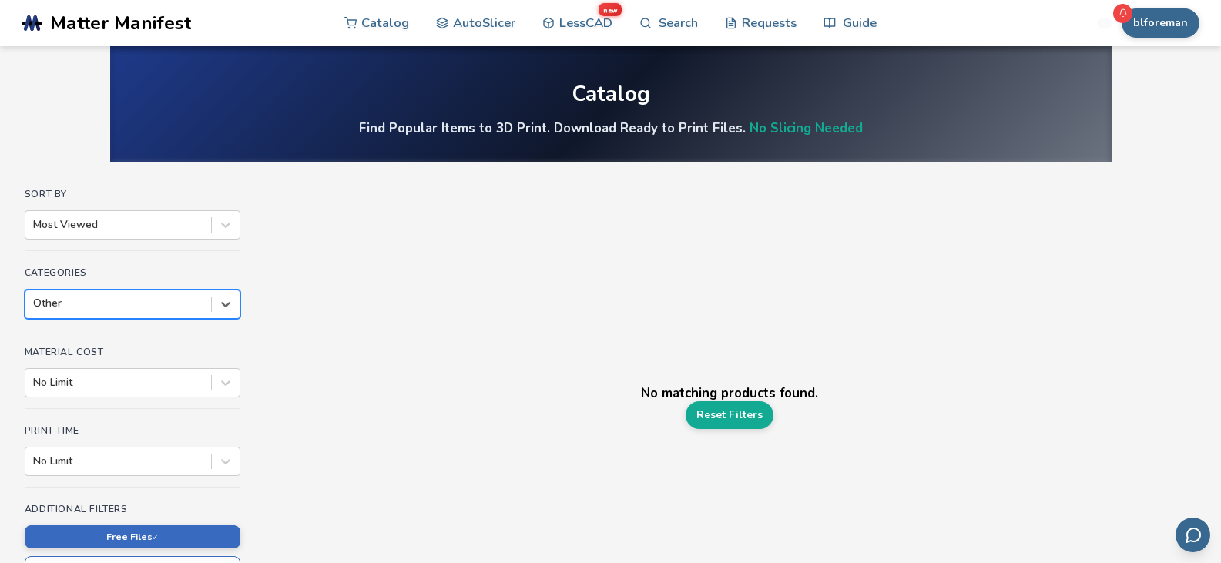
click at [176, 300] on div at bounding box center [118, 303] width 170 height 15
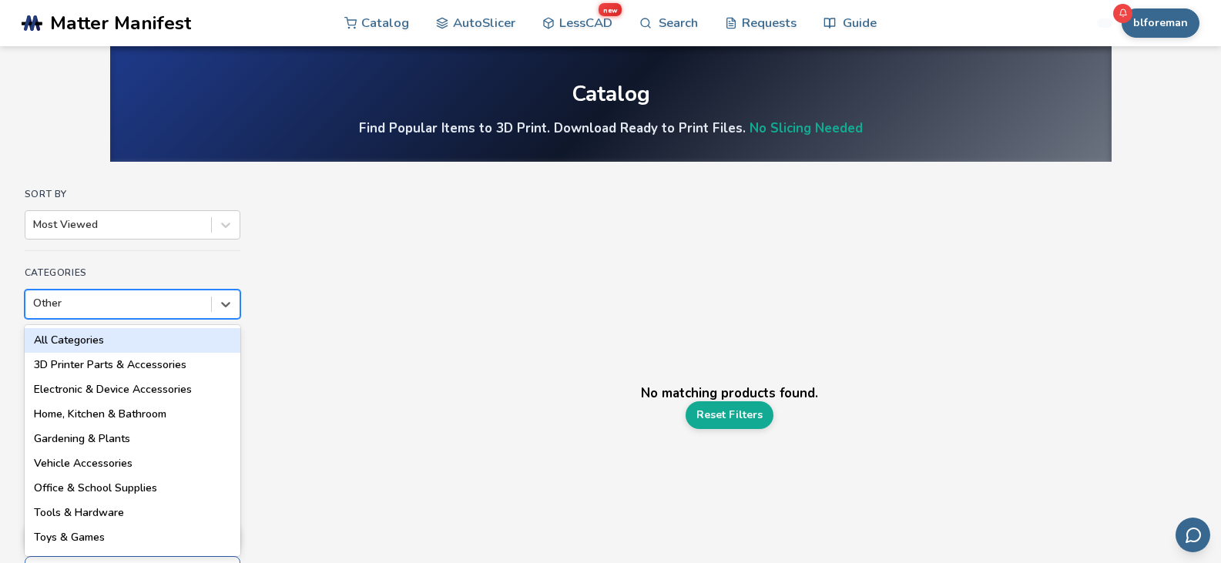
click at [154, 335] on div "All Categories" at bounding box center [133, 340] width 216 height 25
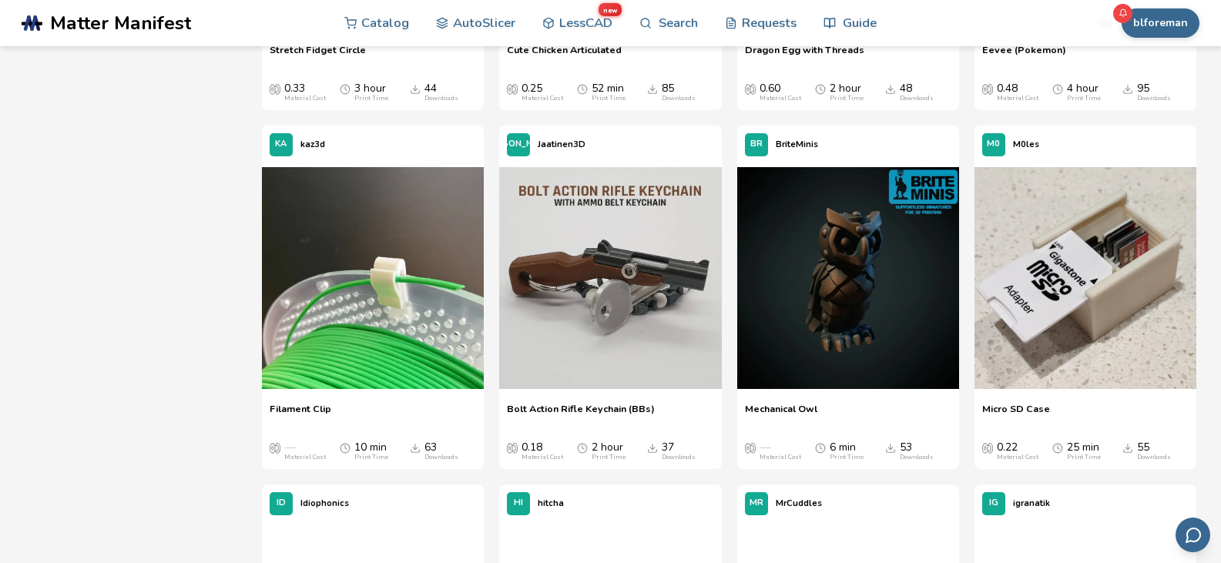
scroll to position [1269, 0]
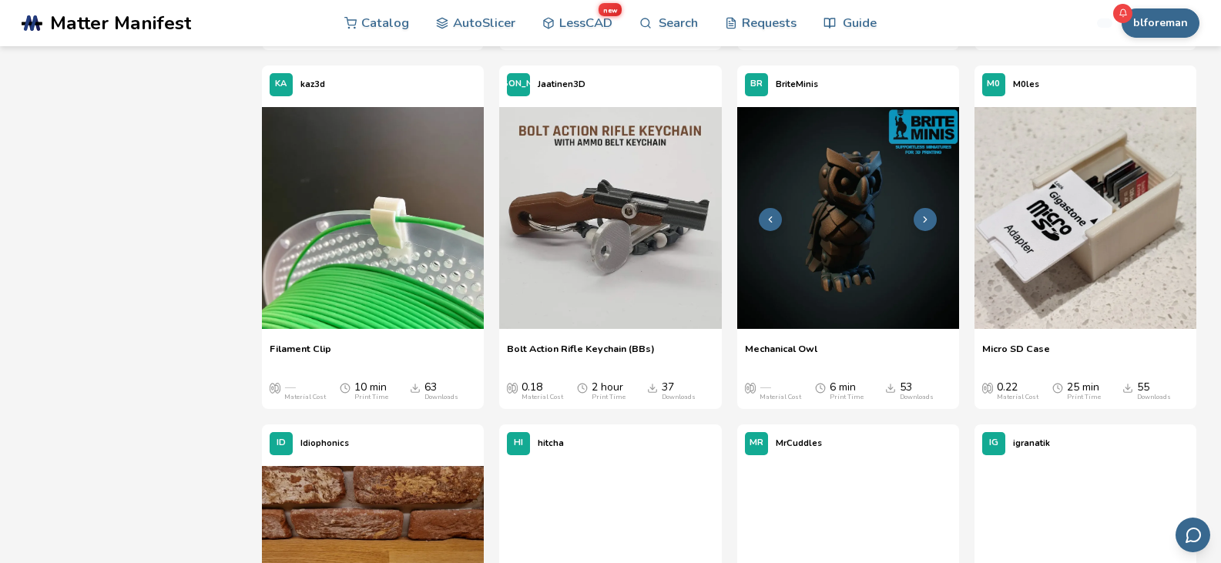
click at [855, 233] on img at bounding box center [848, 218] width 222 height 222
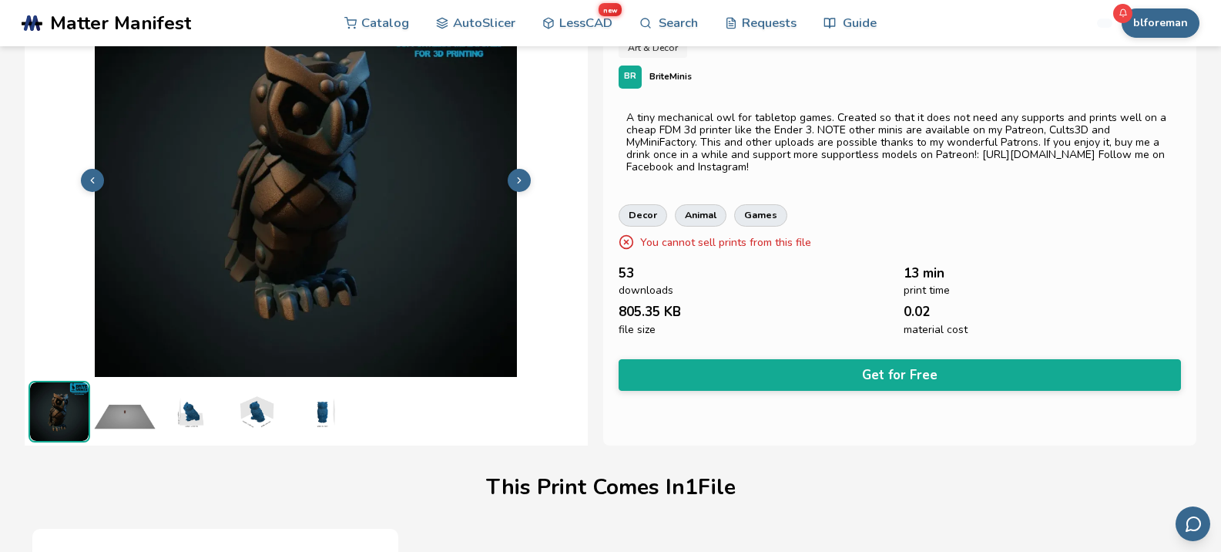
scroll to position [74, 0]
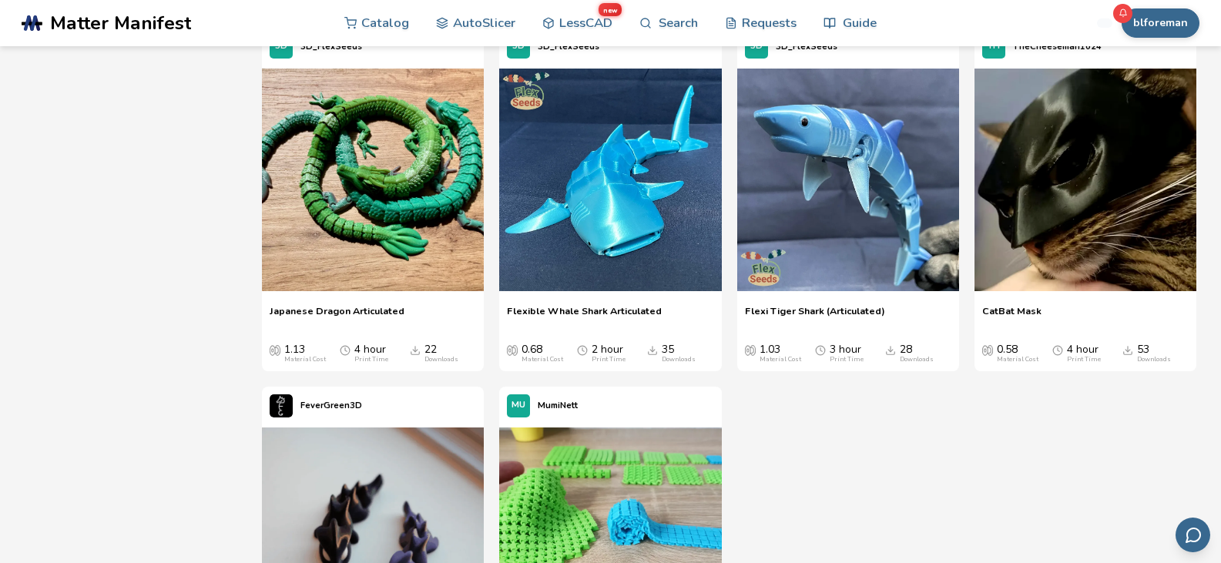
scroll to position [2385, 0]
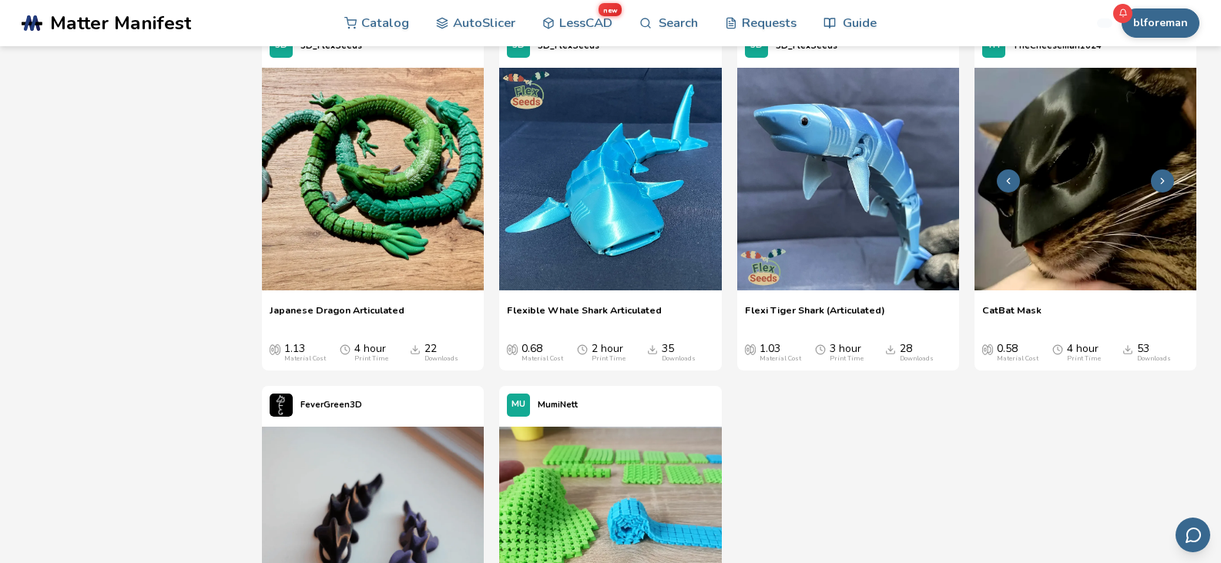
click at [1117, 207] on img at bounding box center [1086, 179] width 222 height 222
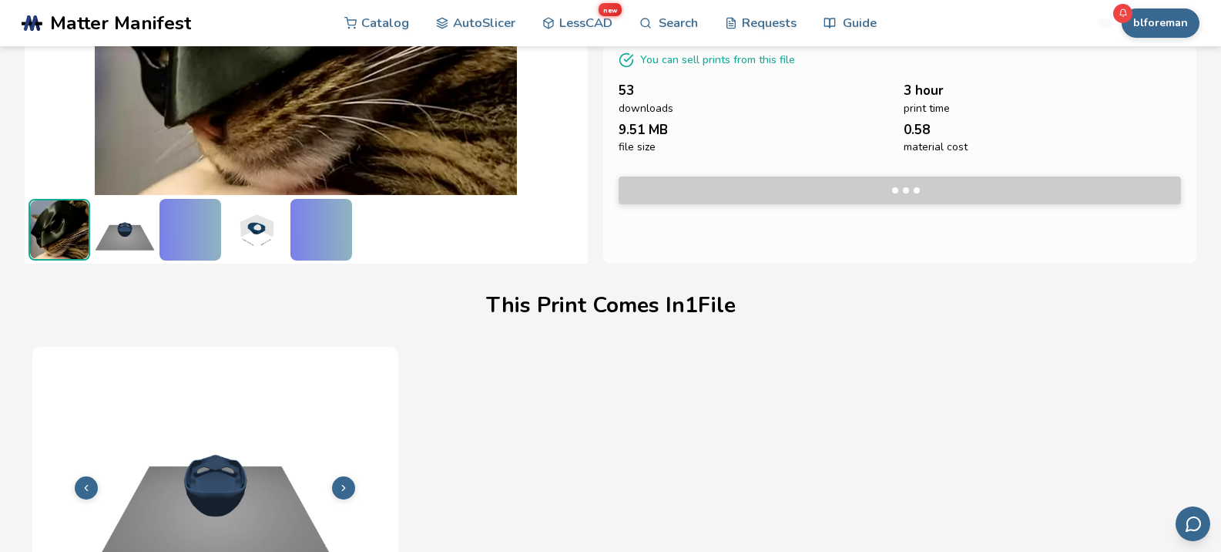
scroll to position [356, 0]
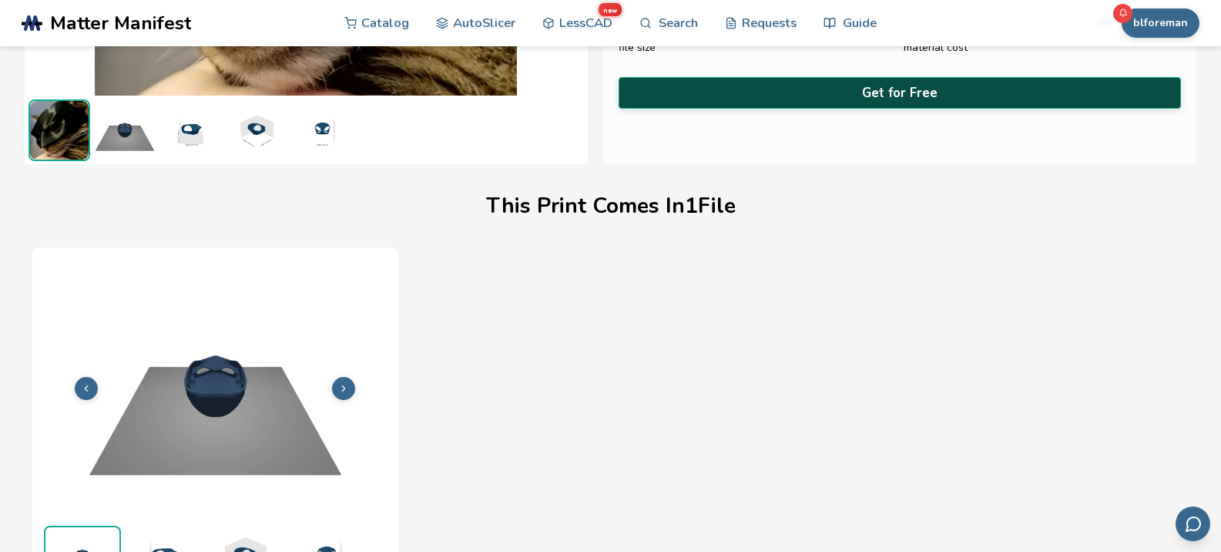
click at [902, 89] on button "Get for Free" at bounding box center [900, 93] width 563 height 32
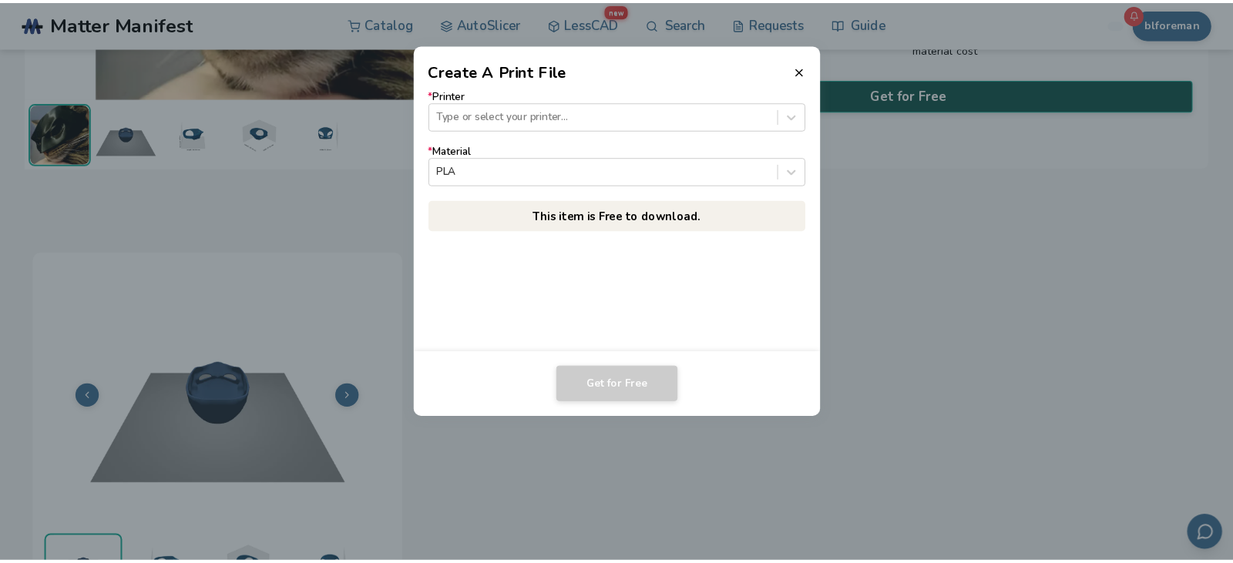
scroll to position [354, 0]
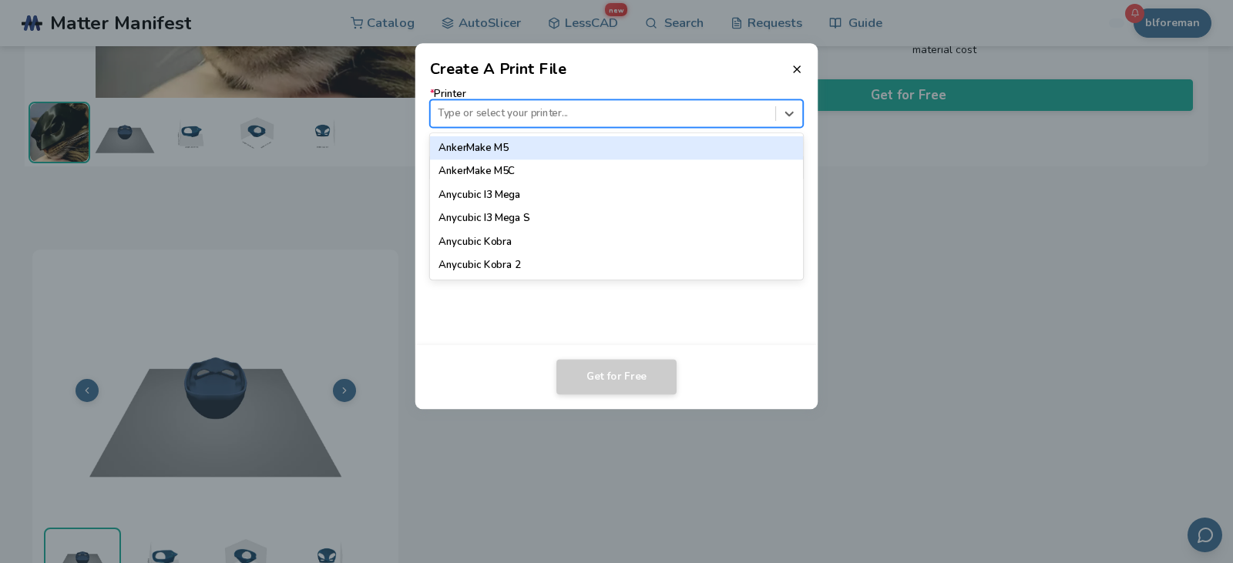
click at [638, 111] on div at bounding box center [603, 113] width 330 height 15
type input "*****"
click at [596, 152] on div "Ender 3" at bounding box center [617, 147] width 374 height 23
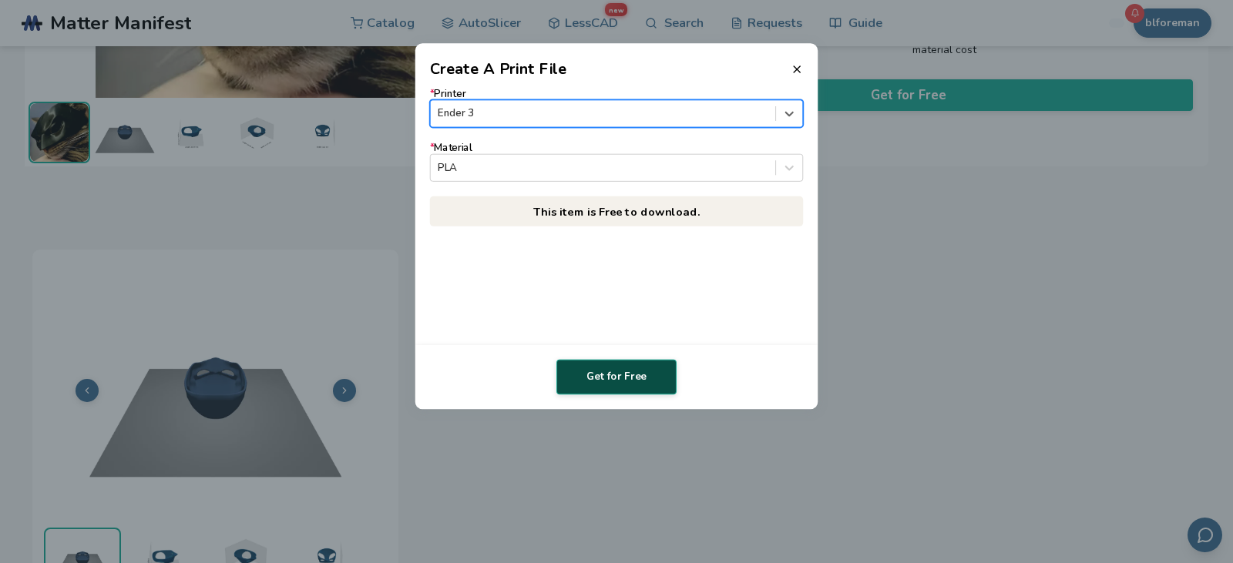
click at [625, 369] on button "Get for Free" at bounding box center [616, 377] width 120 height 35
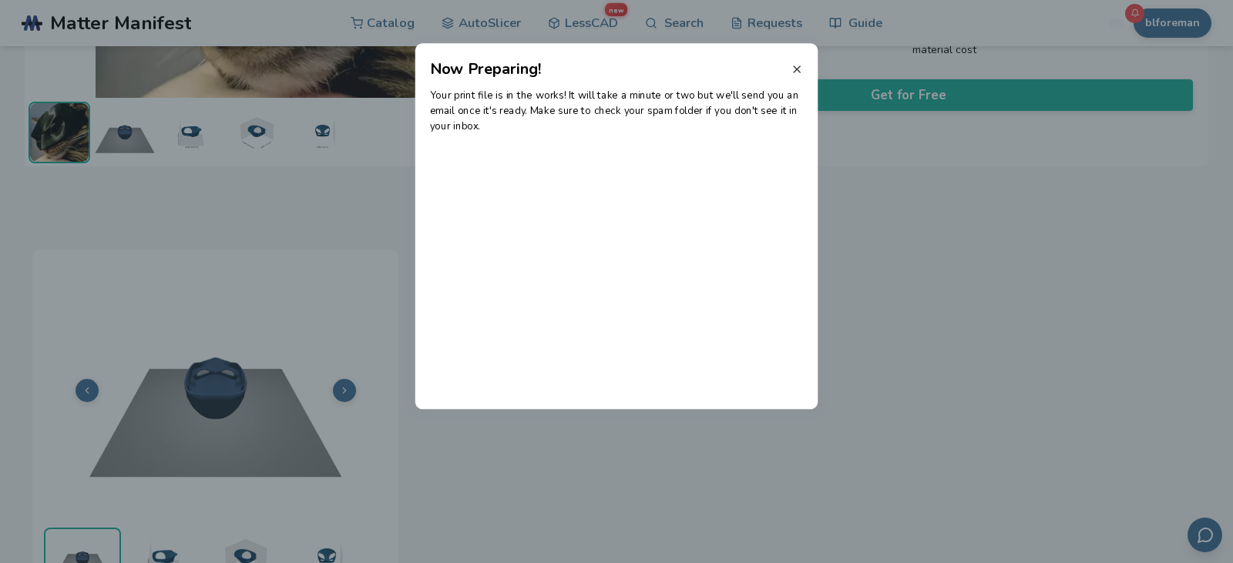
click at [799, 69] on icon at bounding box center [797, 69] width 12 height 12
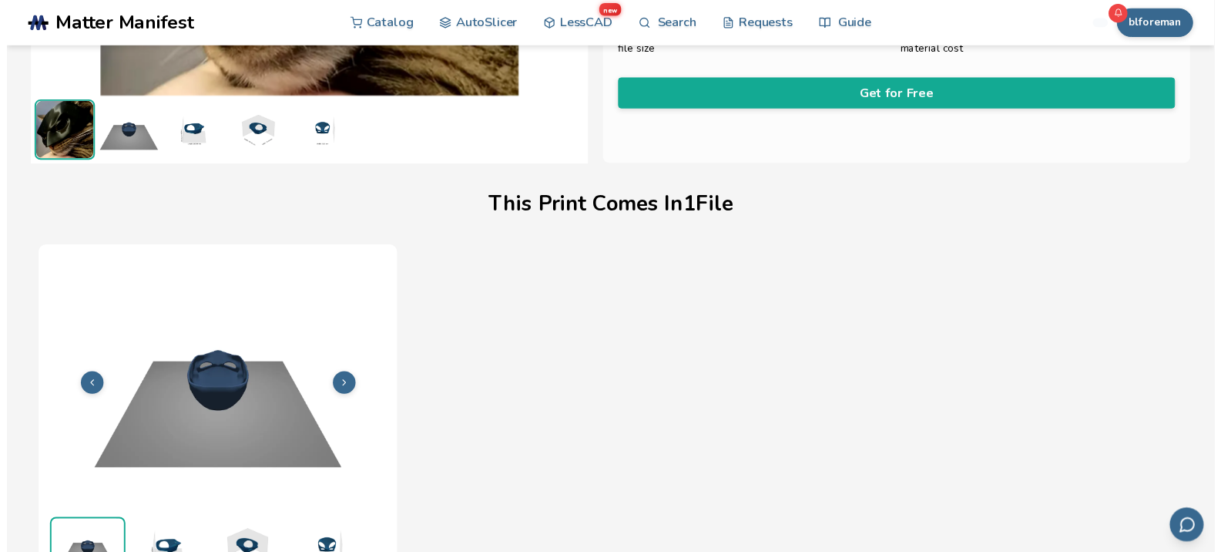
scroll to position [356, 0]
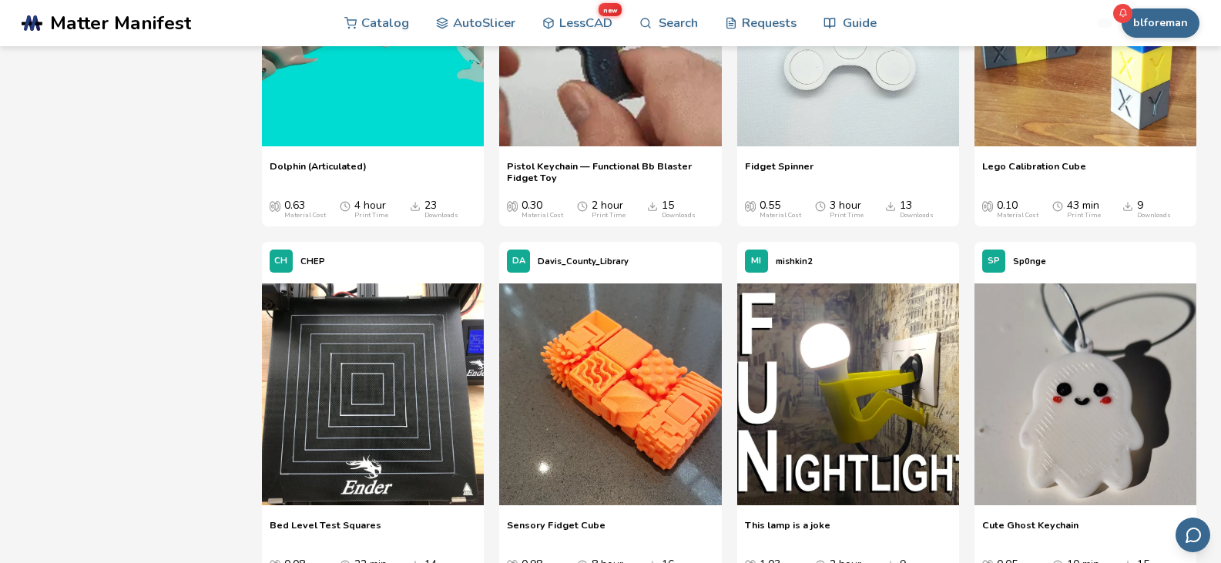
scroll to position [12224, 0]
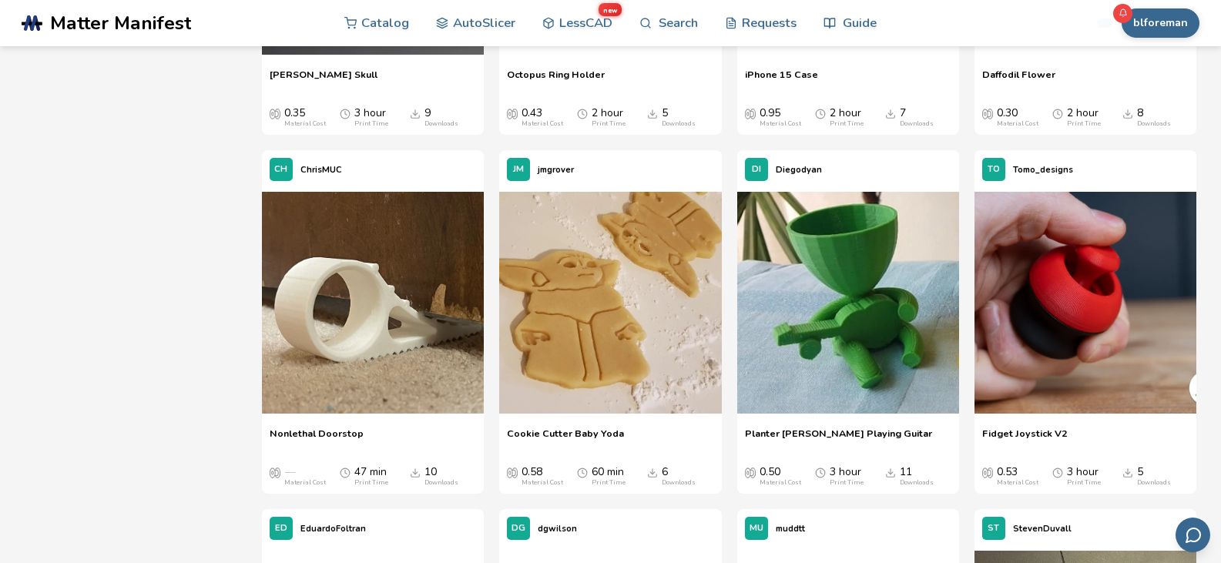
scroll to position [14712, 0]
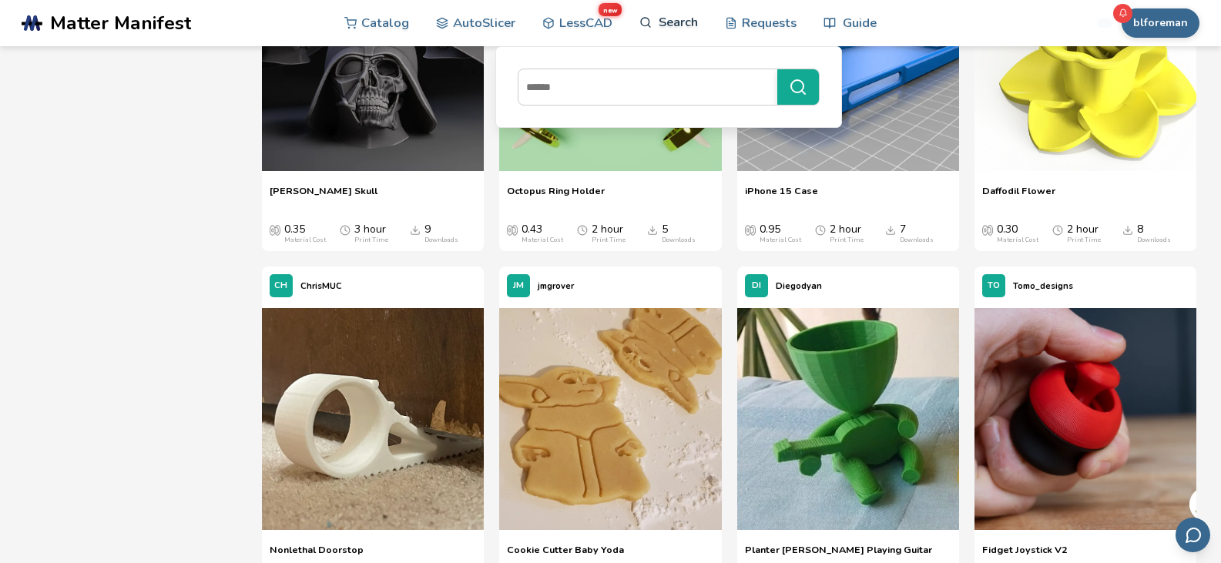
click at [652, 29] on link "Search" at bounding box center [669, 22] width 59 height 46
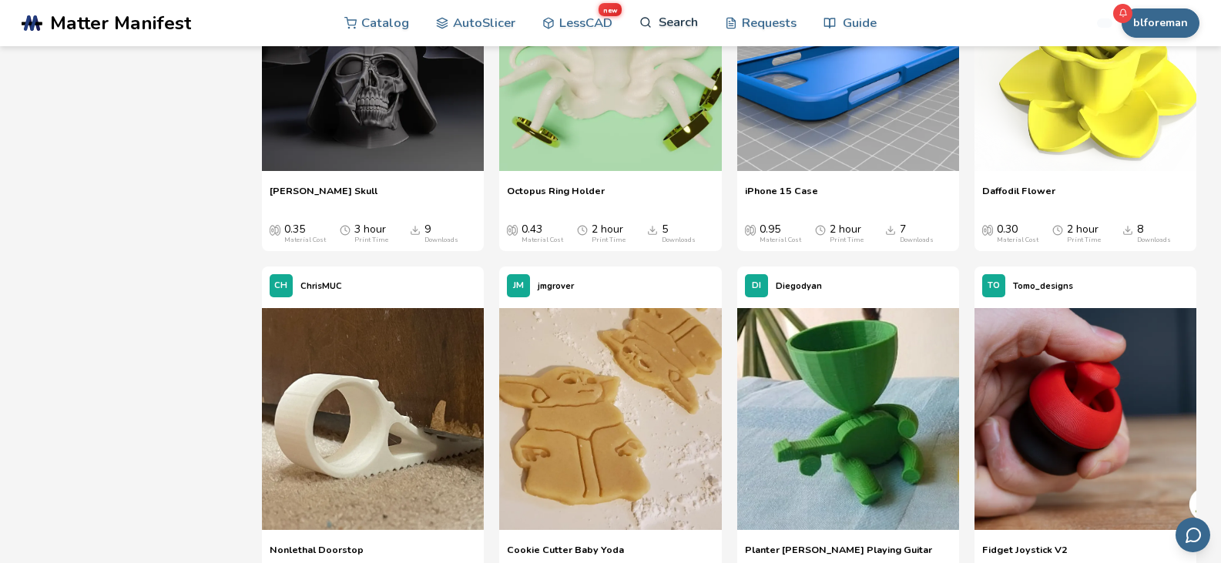
click at [670, 19] on link "Search" at bounding box center [669, 22] width 59 height 46
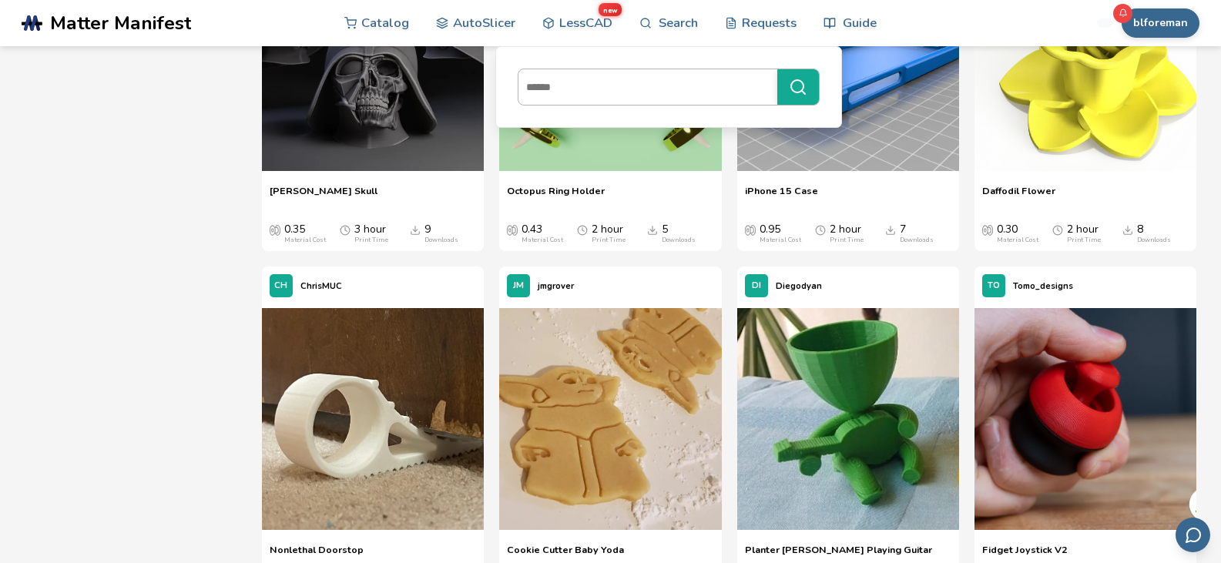
click at [593, 92] on input at bounding box center [644, 87] width 251 height 28
type input "****"
click at [777, 69] on button "****" at bounding box center [798, 86] width 42 height 35
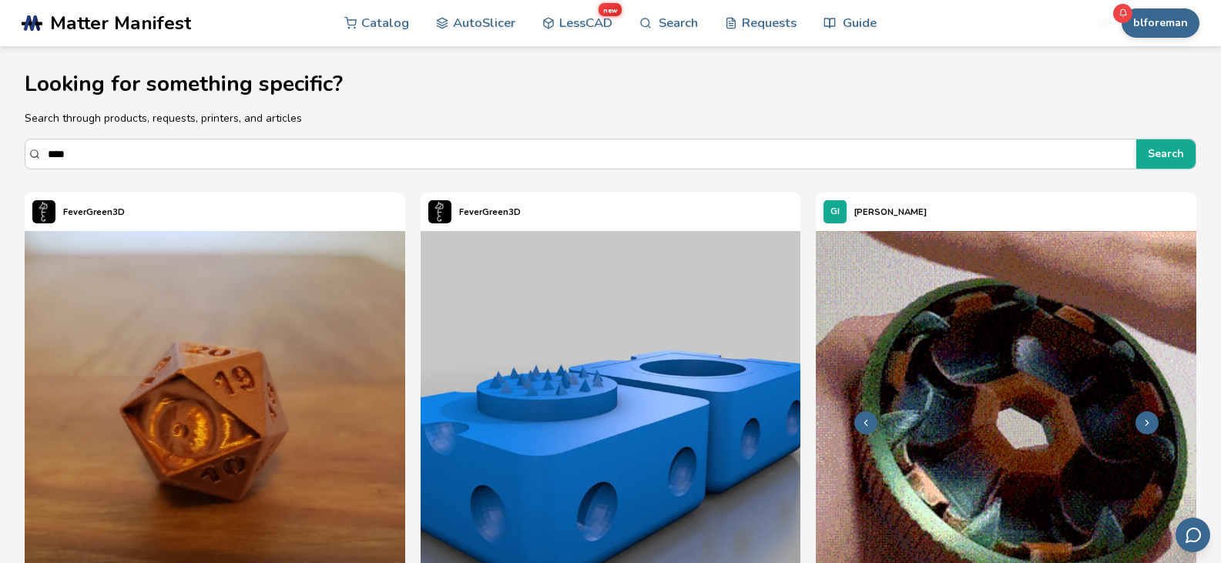
click at [1015, 272] on img at bounding box center [1006, 421] width 381 height 381
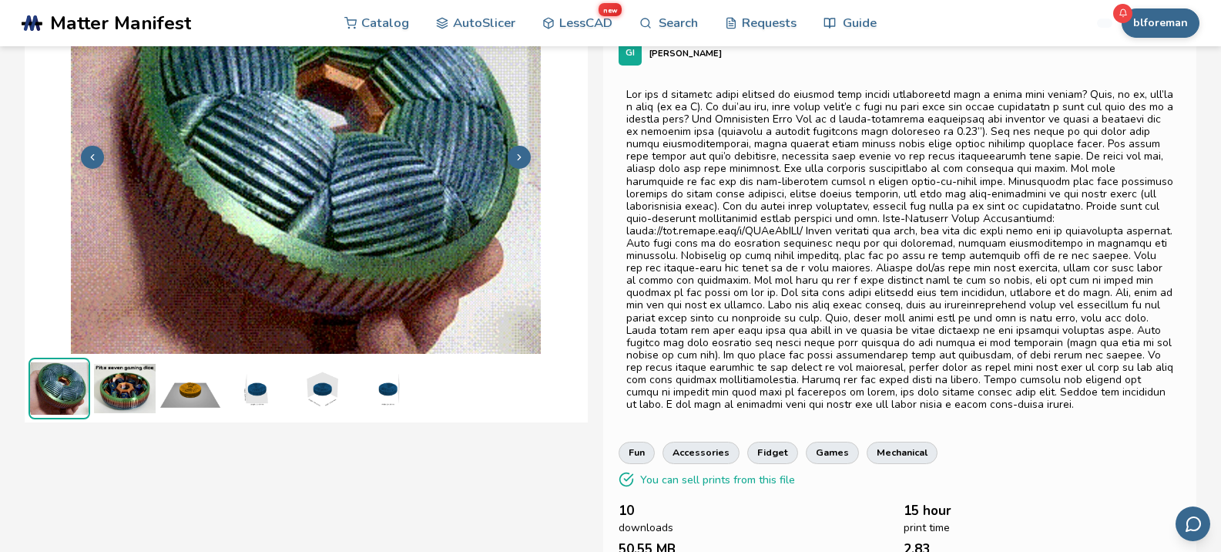
scroll to position [92, 6]
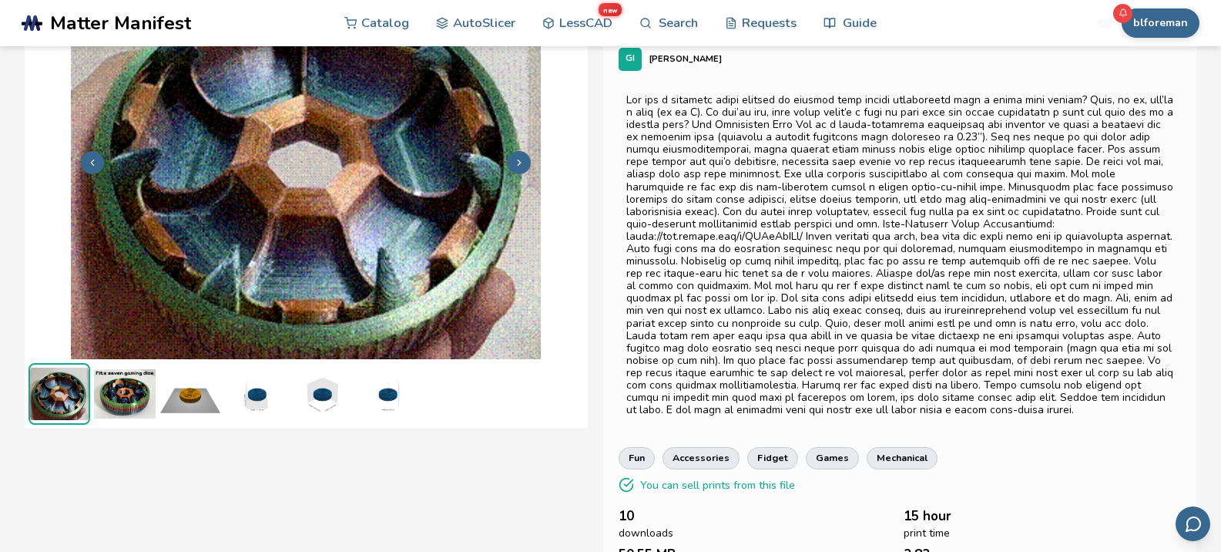
click at [1027, 403] on div at bounding box center [900, 255] width 548 height 322
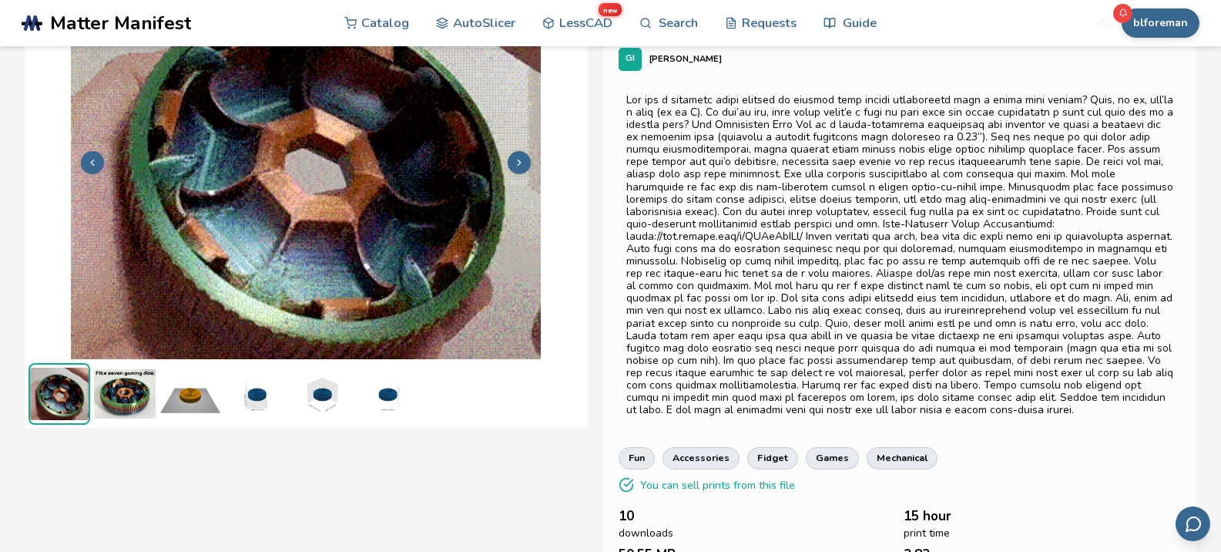
drag, startPoint x: 1049, startPoint y: 223, endPoint x: 935, endPoint y: 214, distance: 114.4
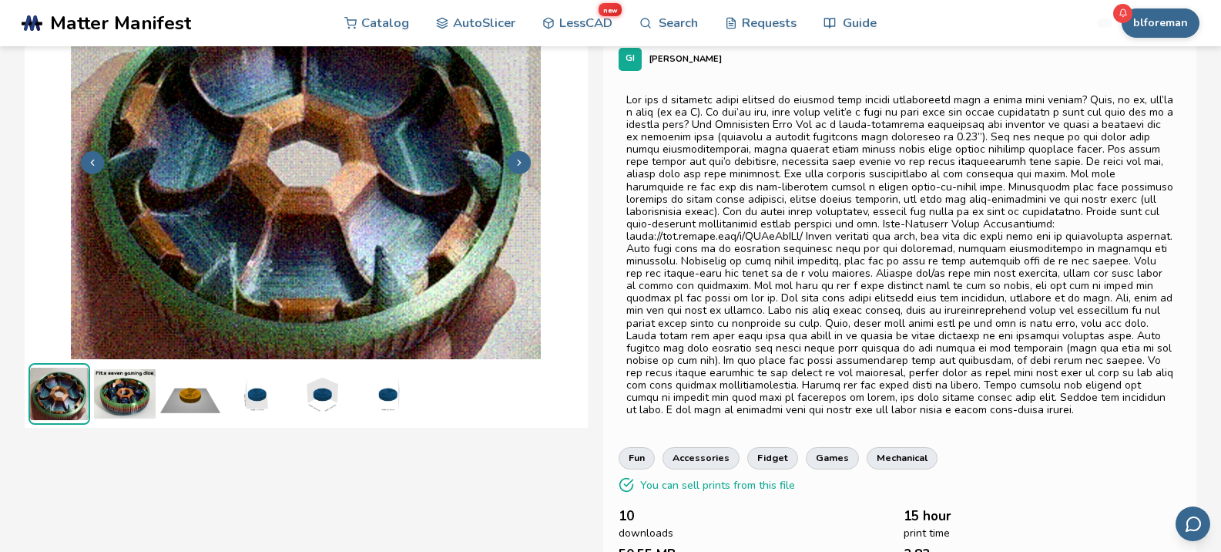
click at [860, 226] on div at bounding box center [900, 255] width 548 height 322
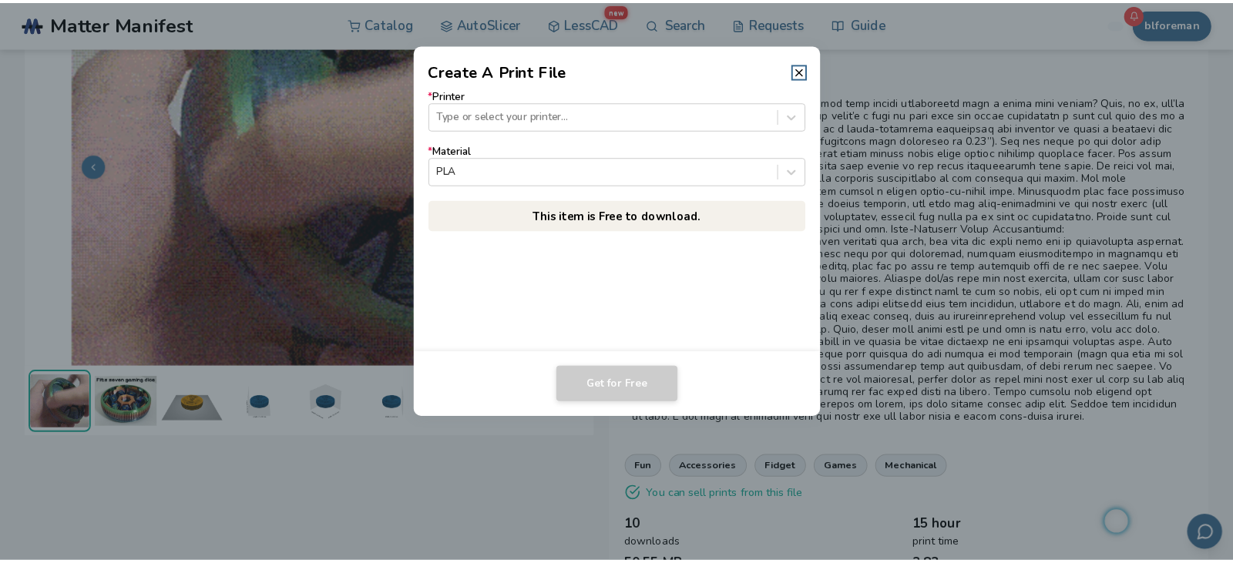
scroll to position [376, 0]
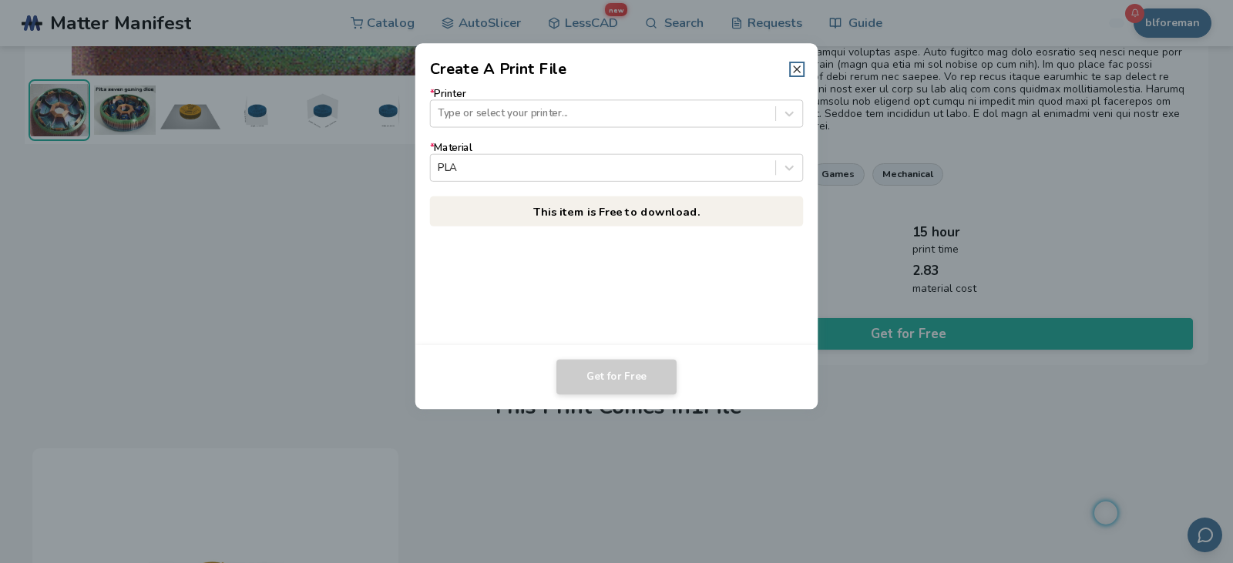
click at [796, 66] on icon at bounding box center [797, 69] width 12 height 12
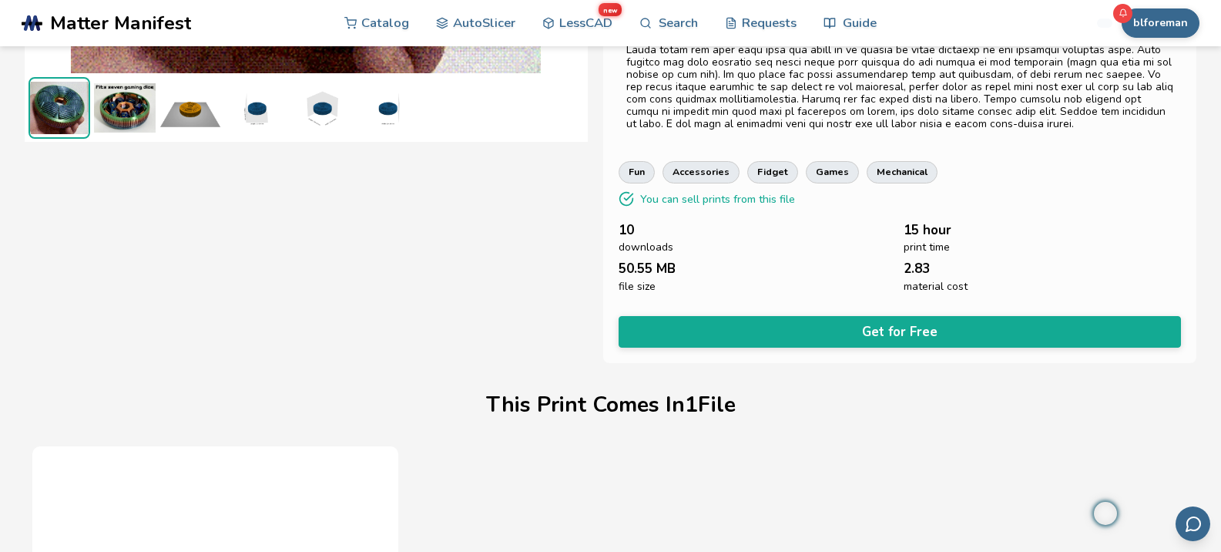
scroll to position [0, 0]
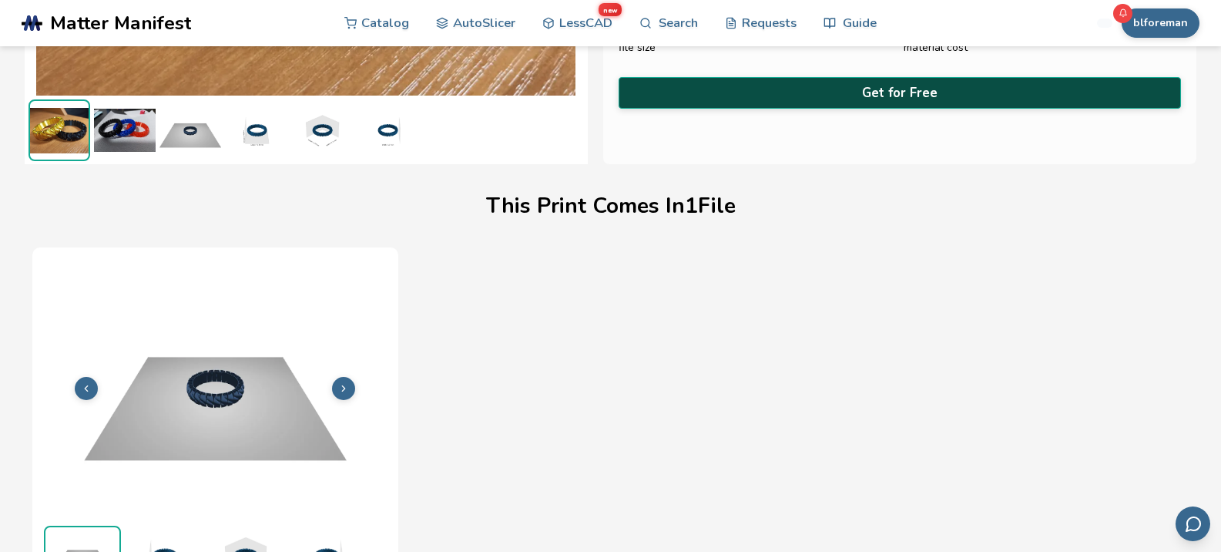
click at [904, 88] on button "Get for Free" at bounding box center [900, 93] width 563 height 32
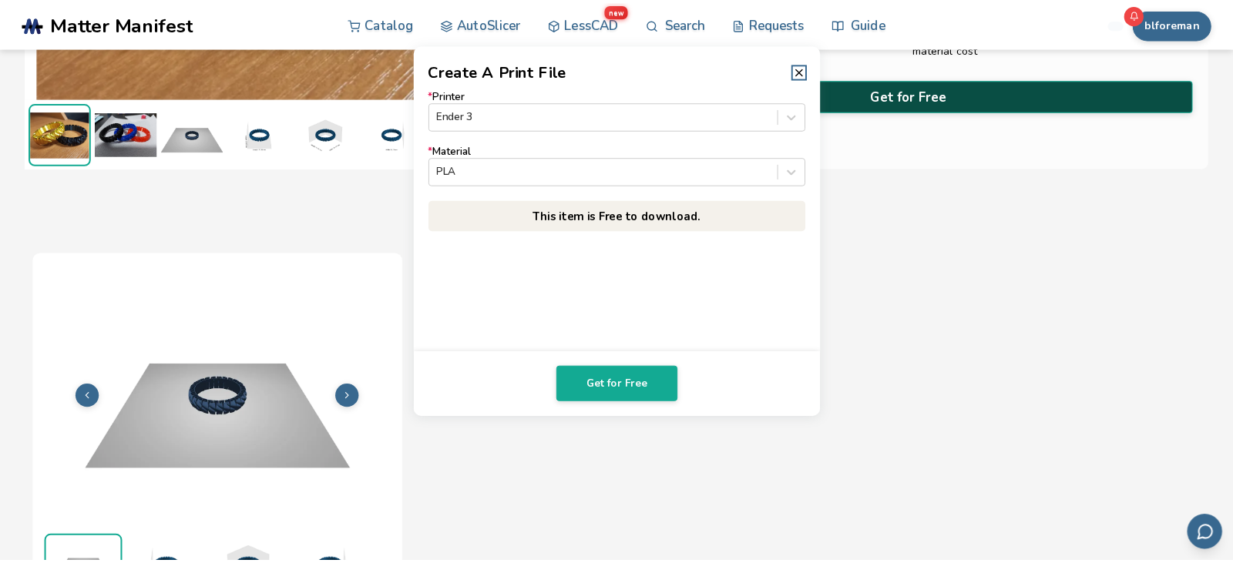
scroll to position [354, 0]
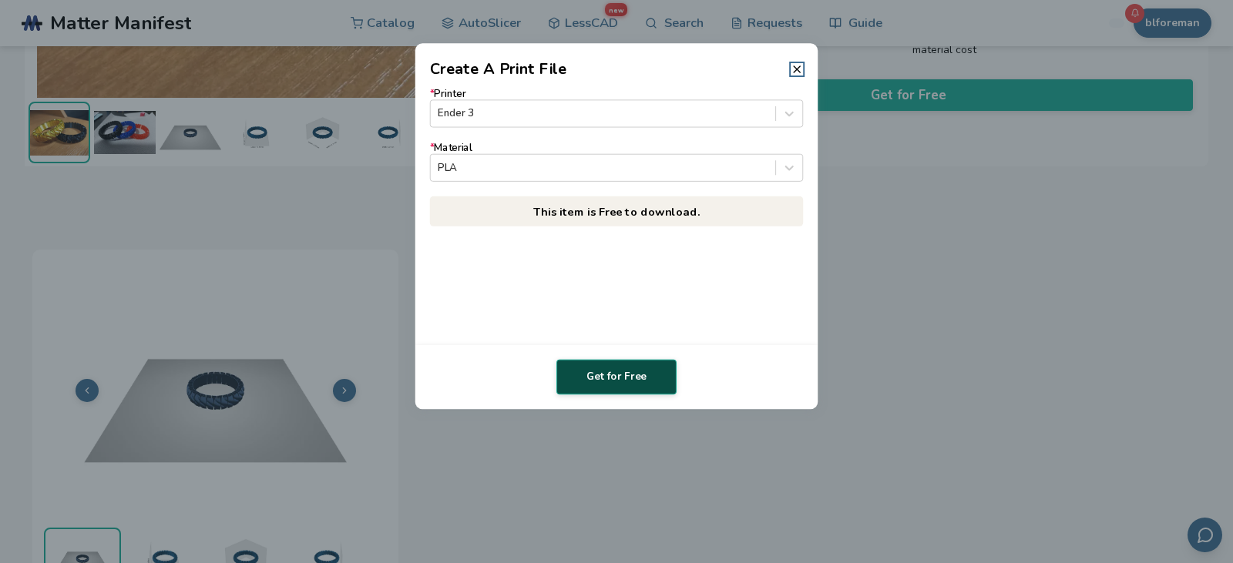
click at [626, 379] on button "Get for Free" at bounding box center [616, 377] width 120 height 35
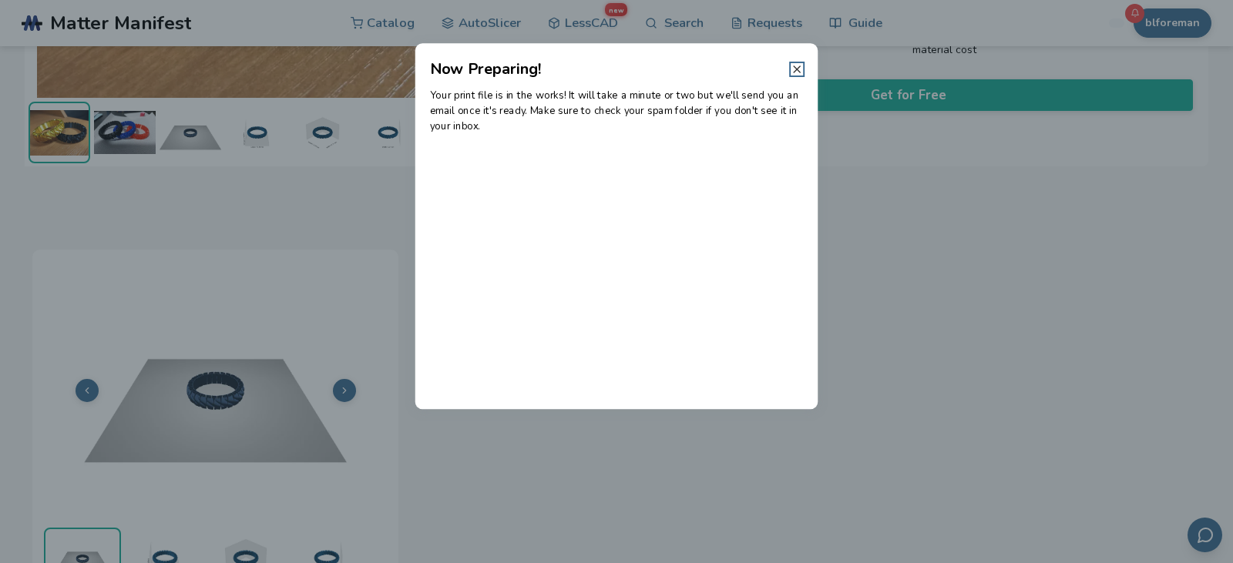
click at [798, 68] on line at bounding box center [797, 69] width 6 height 6
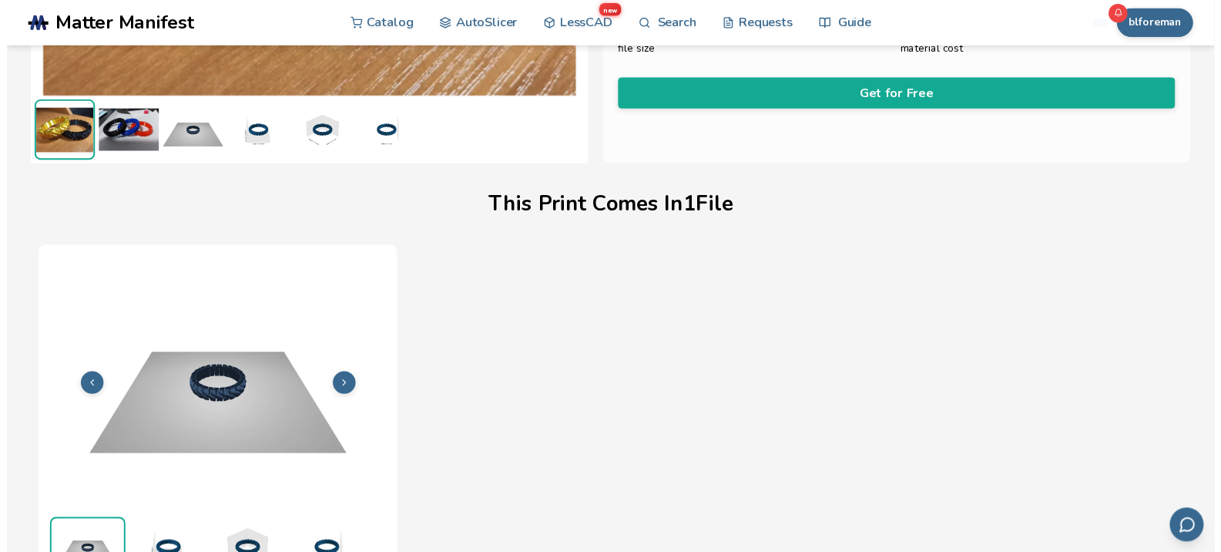
scroll to position [356, 0]
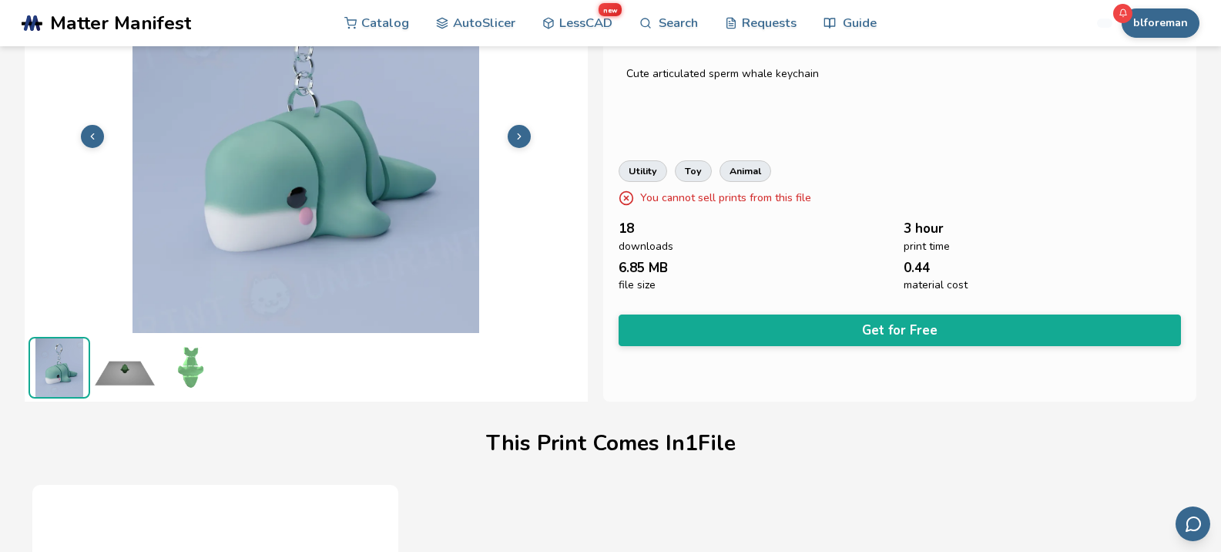
click at [939, 147] on div "Sperm Whale Keychain Articulated Fashion & Wearables UN UniQrint Cute articulat…" at bounding box center [900, 170] width 594 height 462
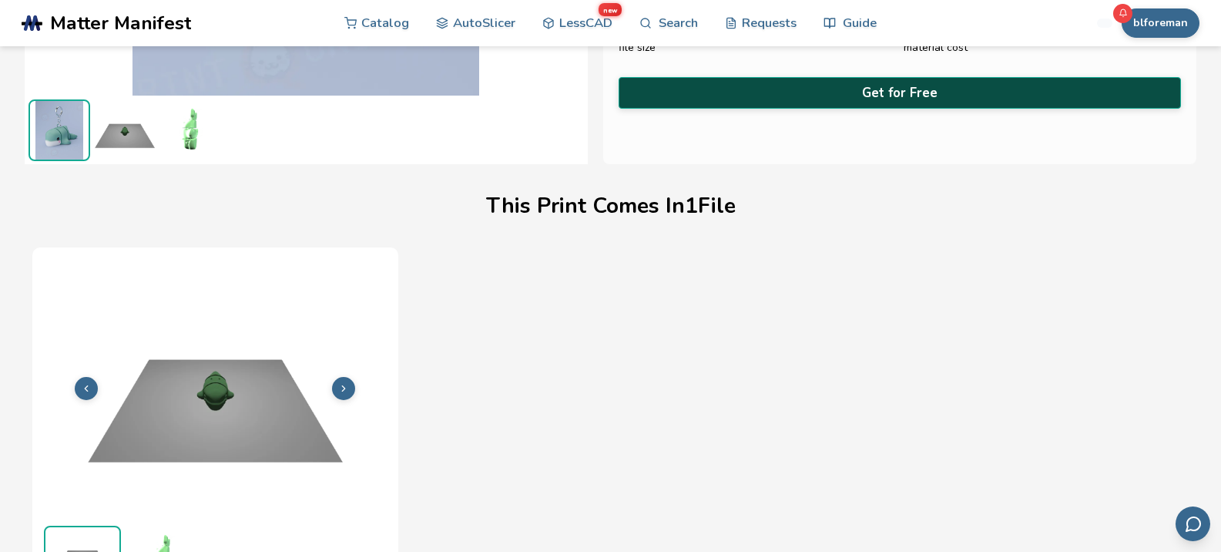
click at [909, 85] on button "Get for Free" at bounding box center [900, 93] width 563 height 32
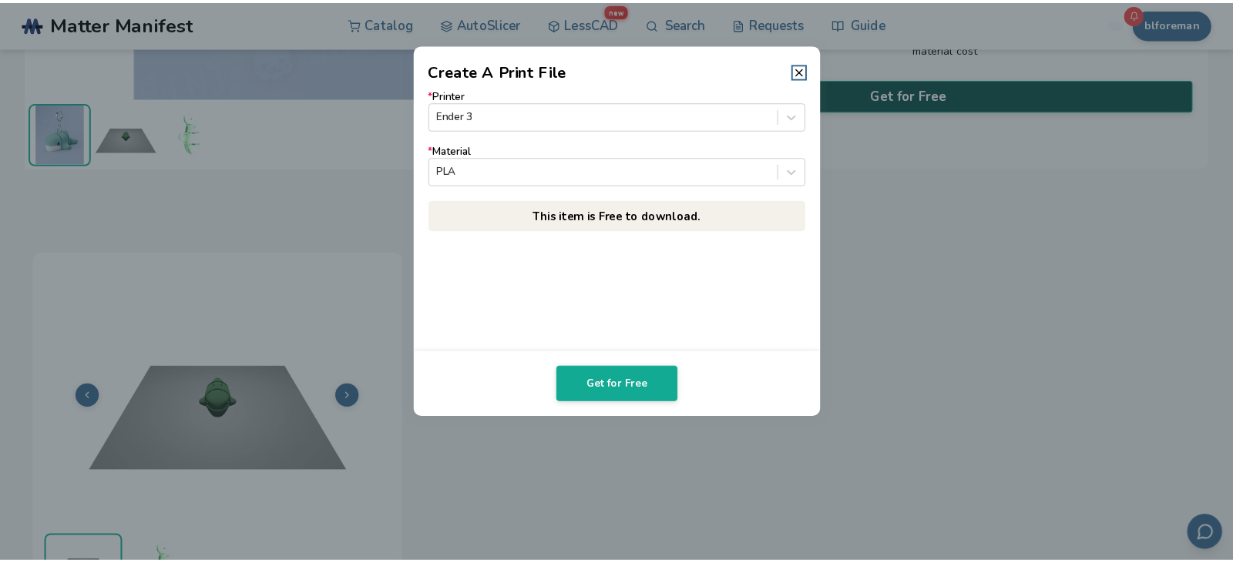
scroll to position [354, 0]
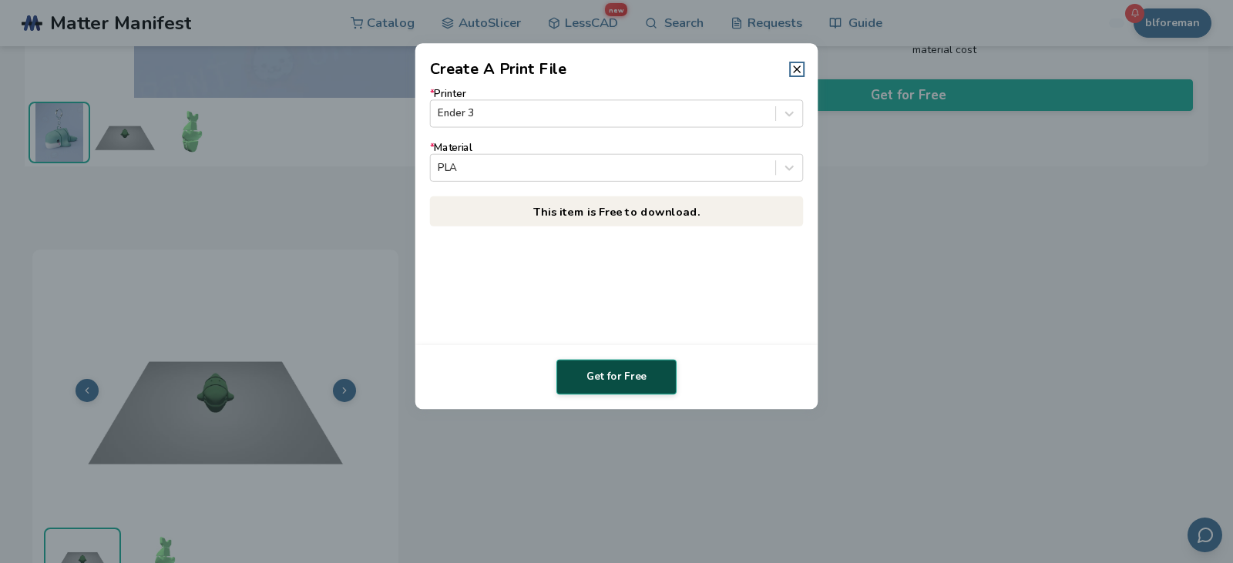
click at [626, 374] on button "Get for Free" at bounding box center [616, 377] width 120 height 35
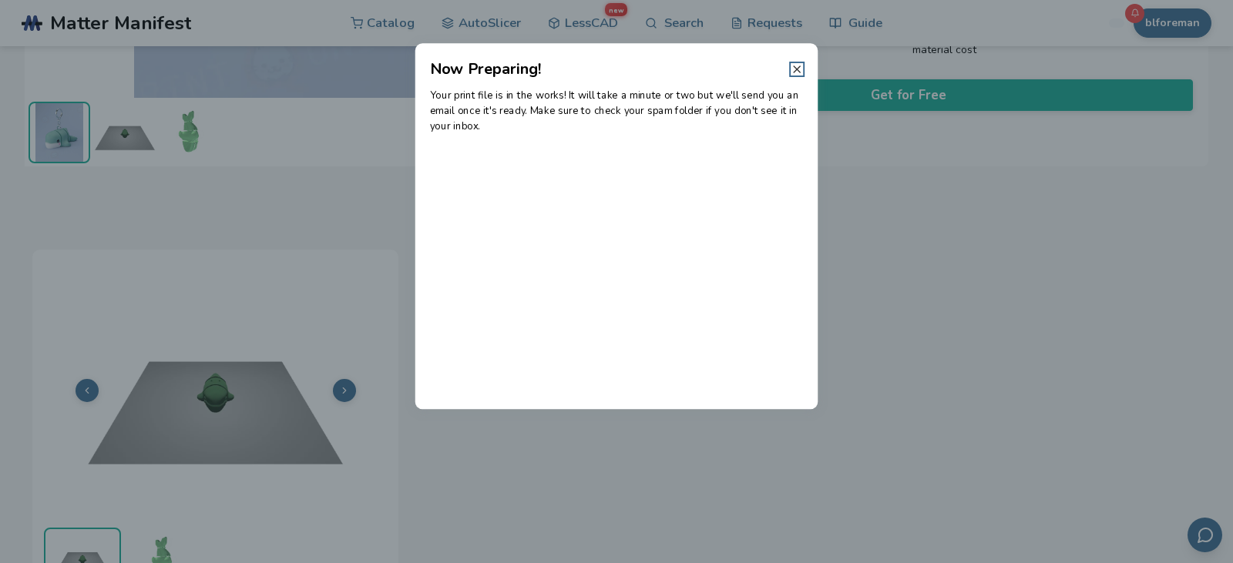
click at [798, 69] on line at bounding box center [797, 69] width 6 height 6
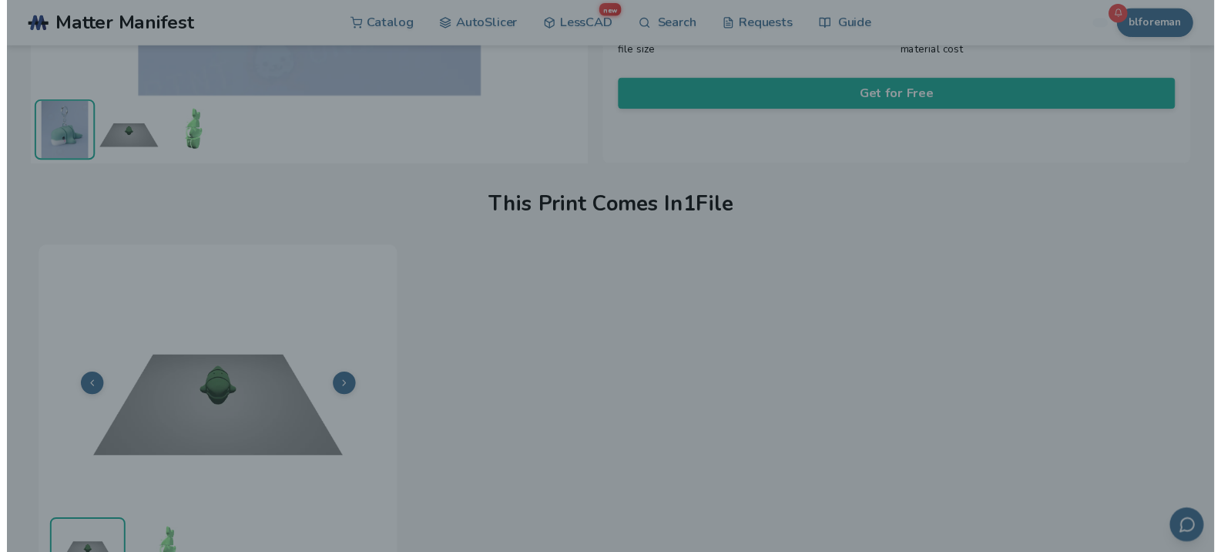
scroll to position [356, 0]
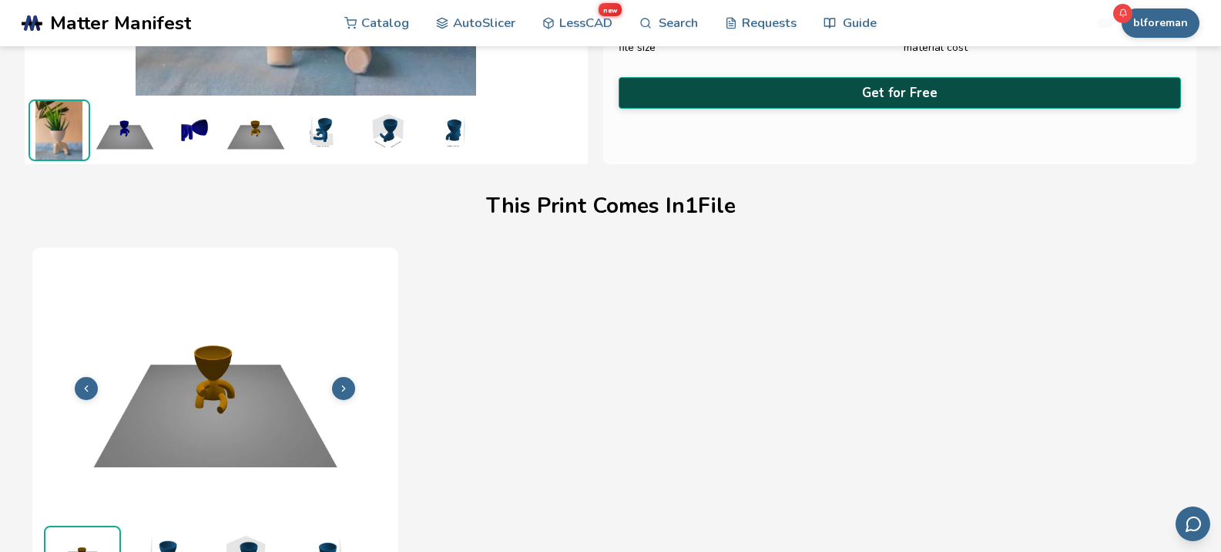
click at [894, 82] on button "Get for Free" at bounding box center [900, 93] width 563 height 32
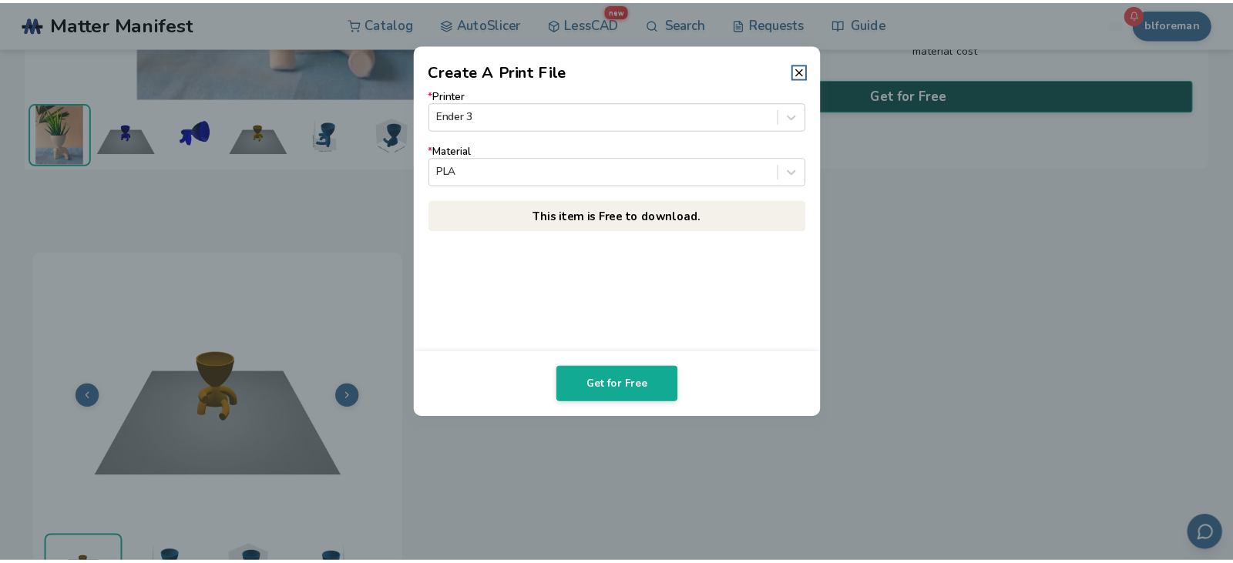
scroll to position [354, 0]
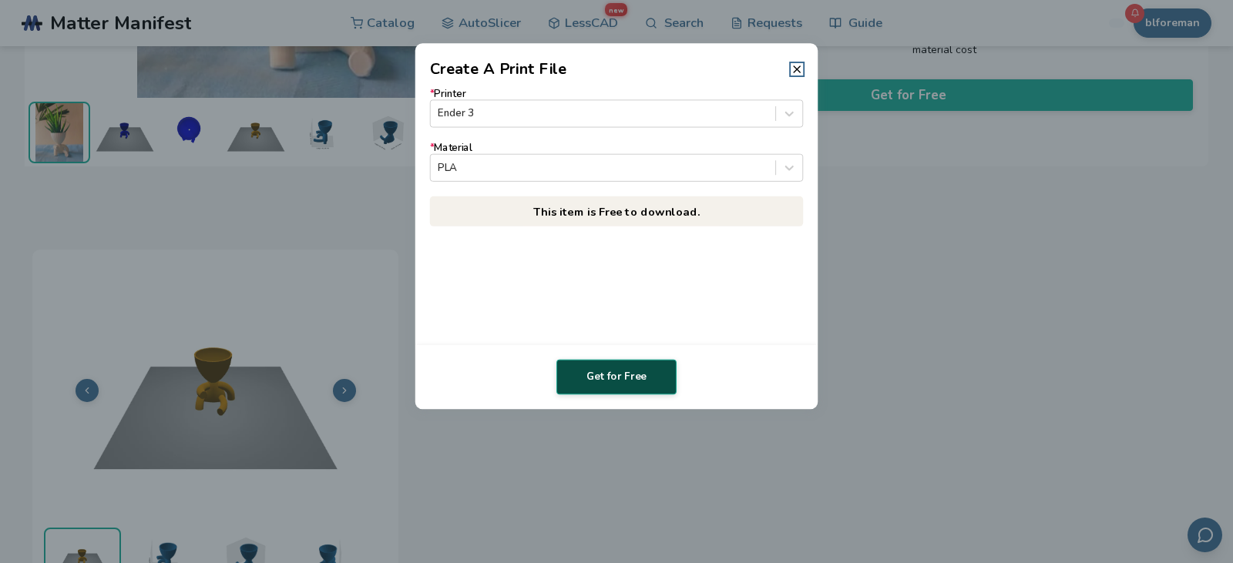
click at [625, 365] on button "Get for Free" at bounding box center [616, 377] width 120 height 35
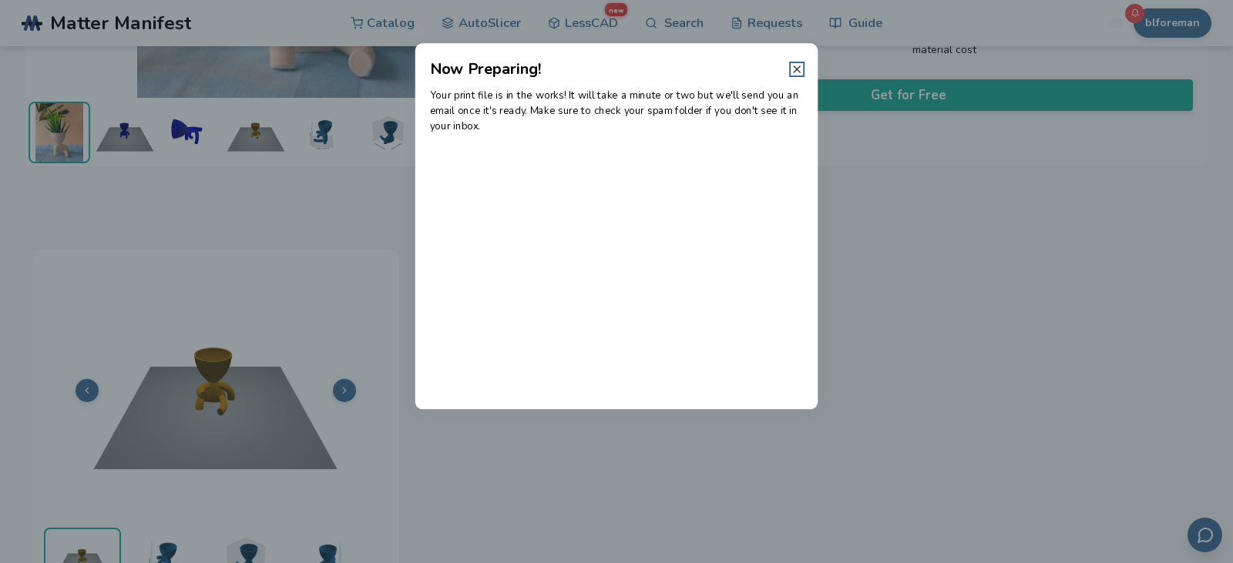
click at [798, 65] on icon at bounding box center [797, 69] width 12 height 12
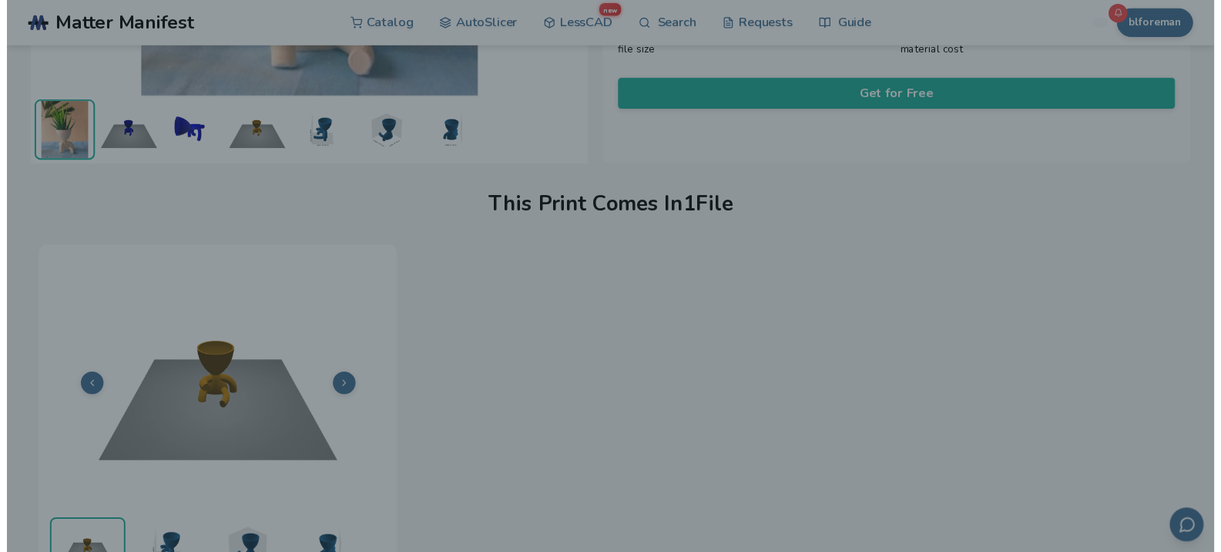
scroll to position [356, 0]
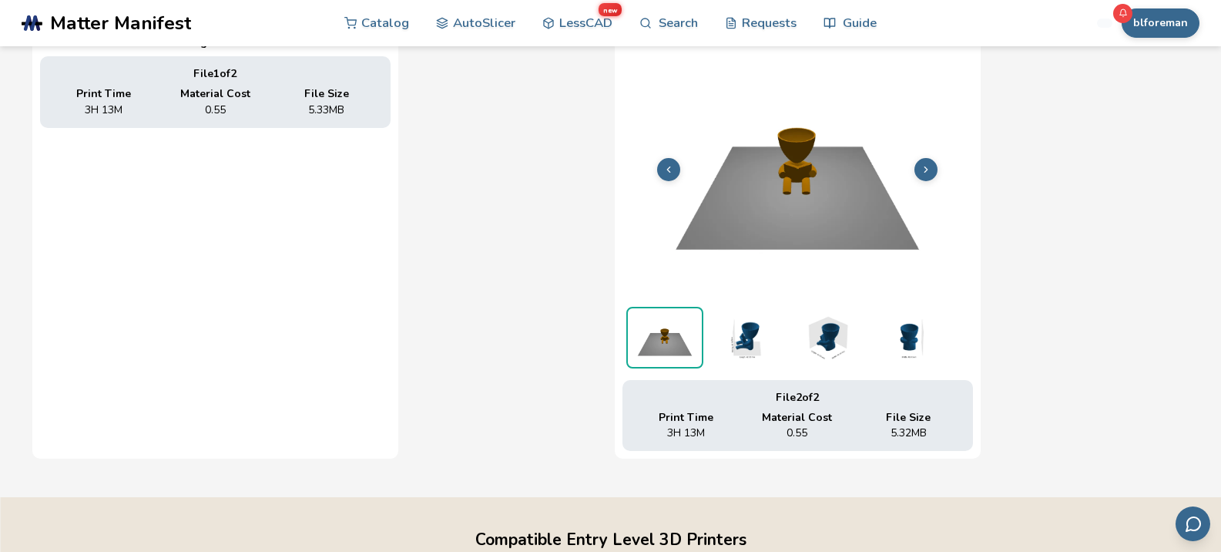
scroll to position [576, 0]
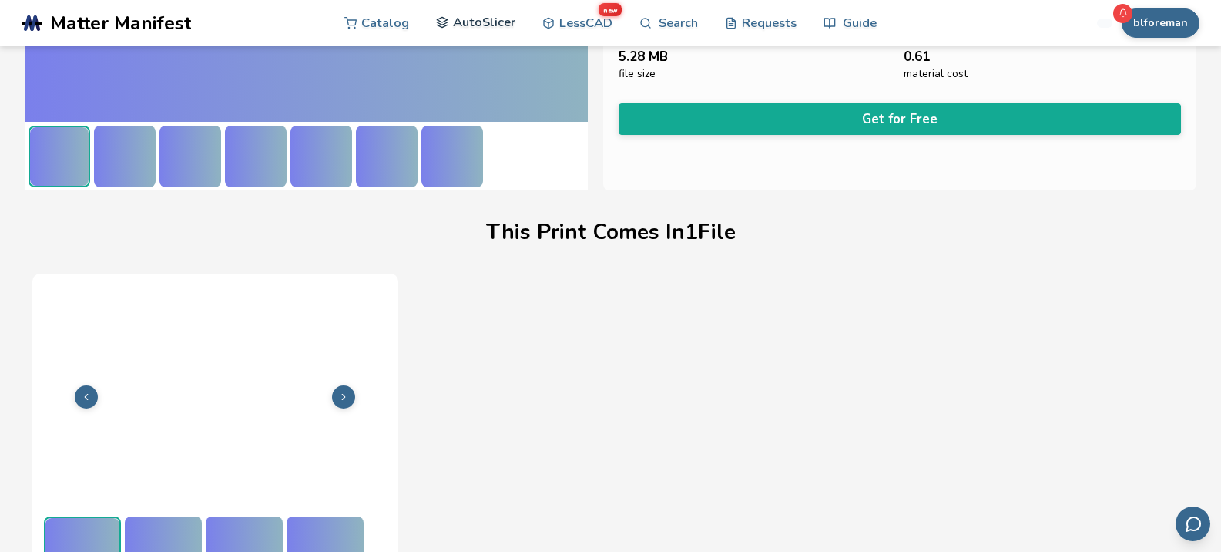
scroll to position [356, 0]
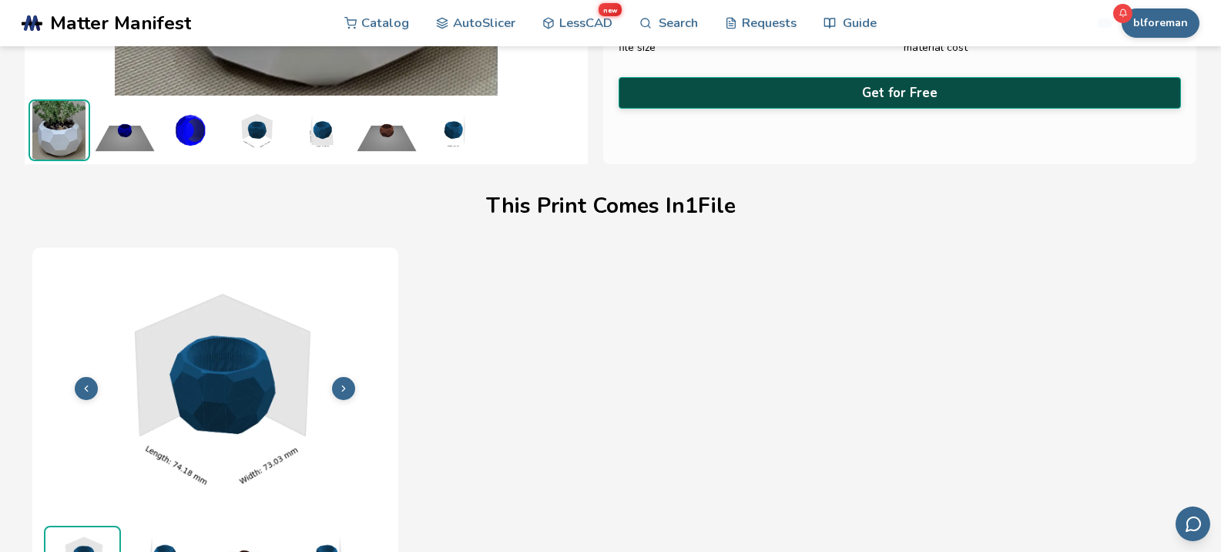
click at [904, 89] on button "Get for Free" at bounding box center [900, 93] width 563 height 32
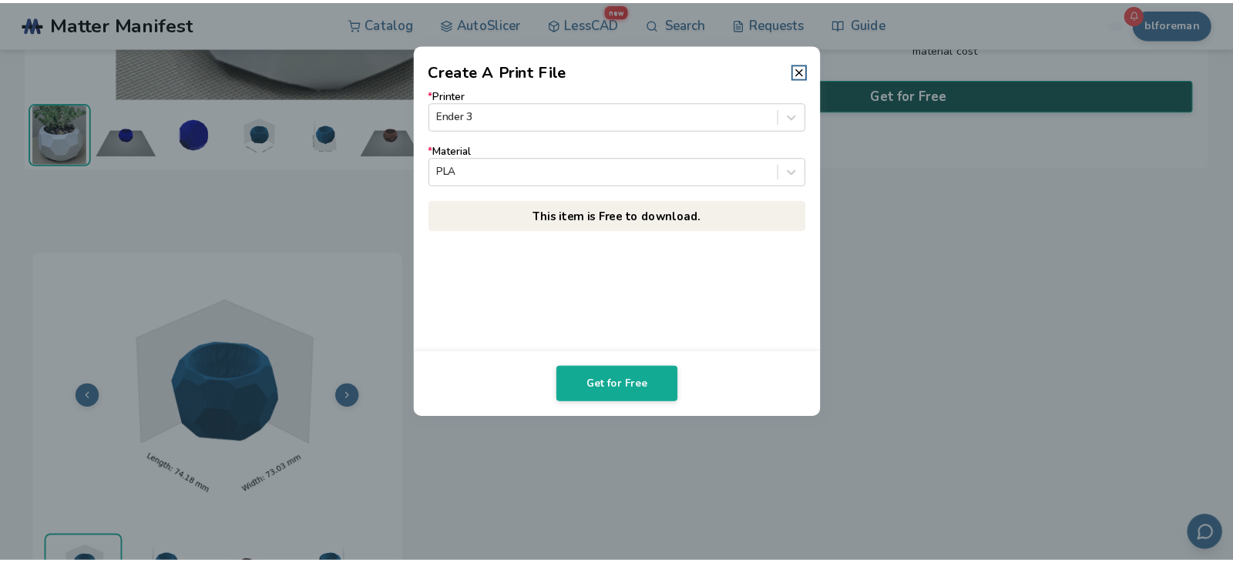
scroll to position [354, 0]
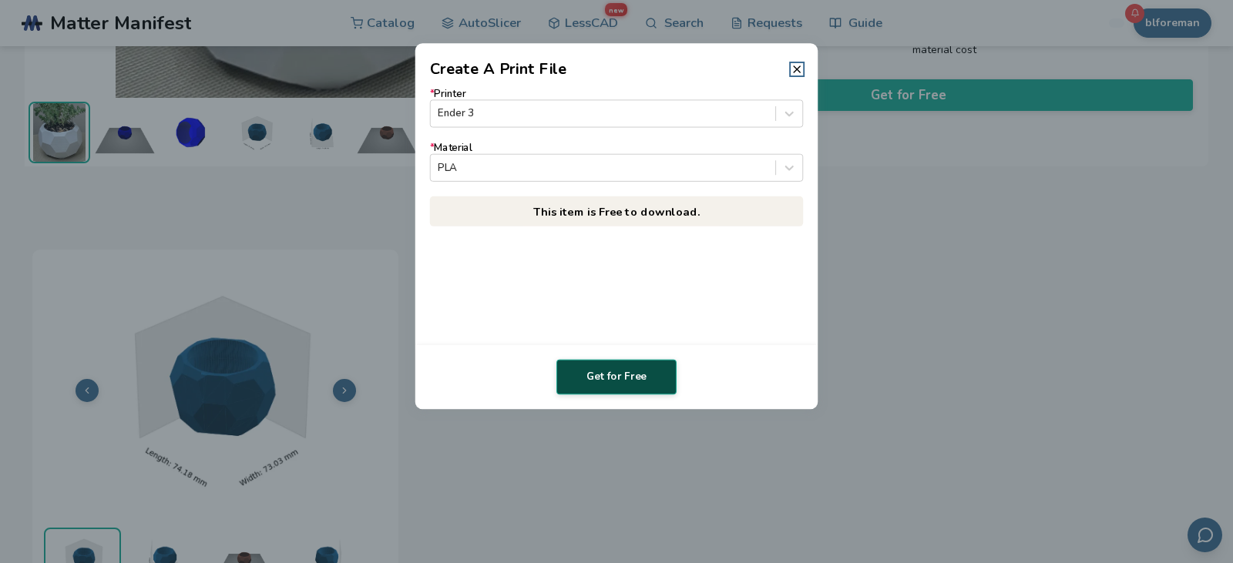
click at [615, 374] on button "Get for Free" at bounding box center [616, 377] width 120 height 35
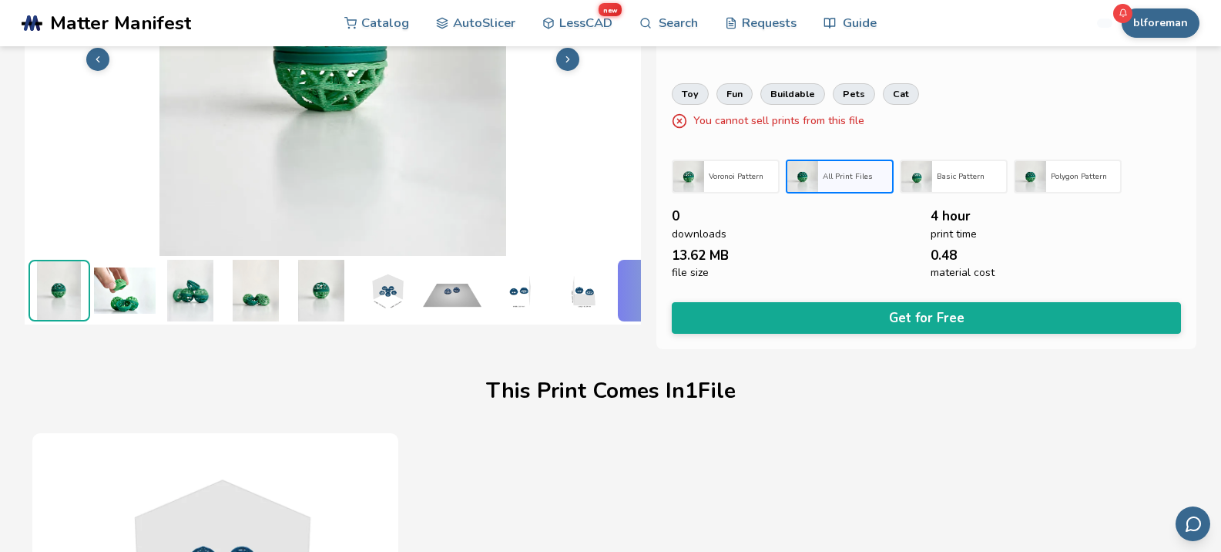
scroll to position [194, 2]
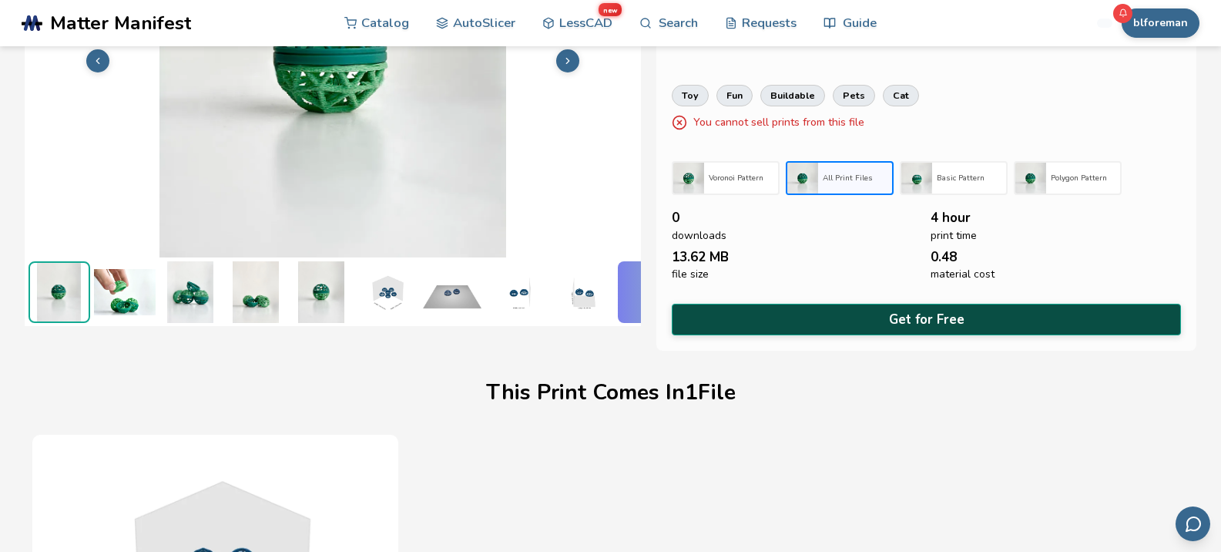
click at [938, 312] on button "Get for Free" at bounding box center [927, 320] width 510 height 32
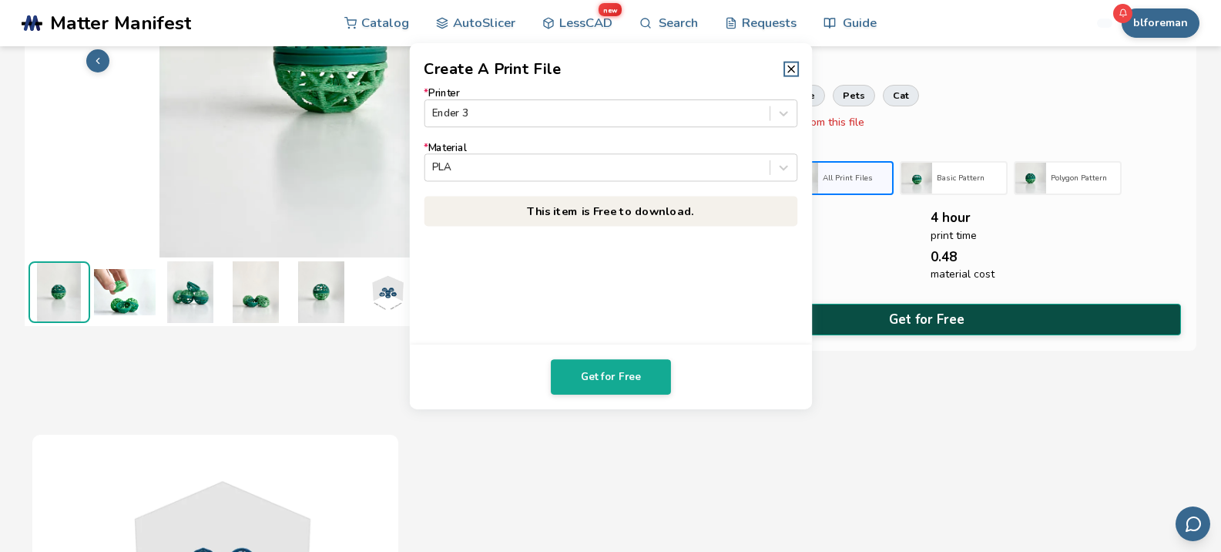
scroll to position [194, 0]
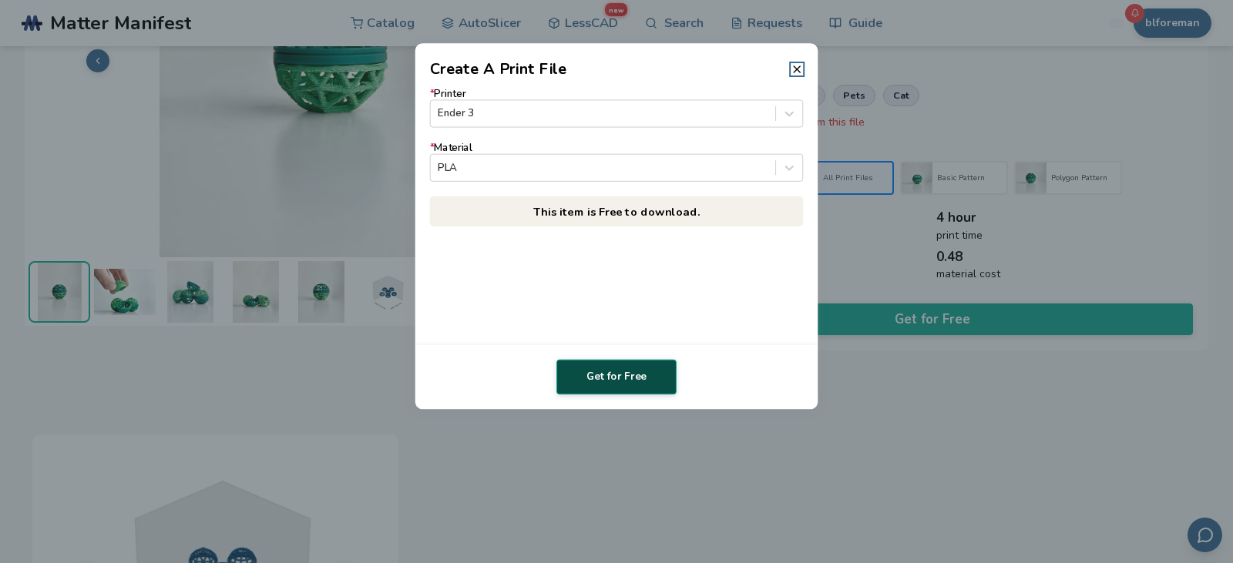
click at [615, 378] on button "Get for Free" at bounding box center [616, 377] width 120 height 35
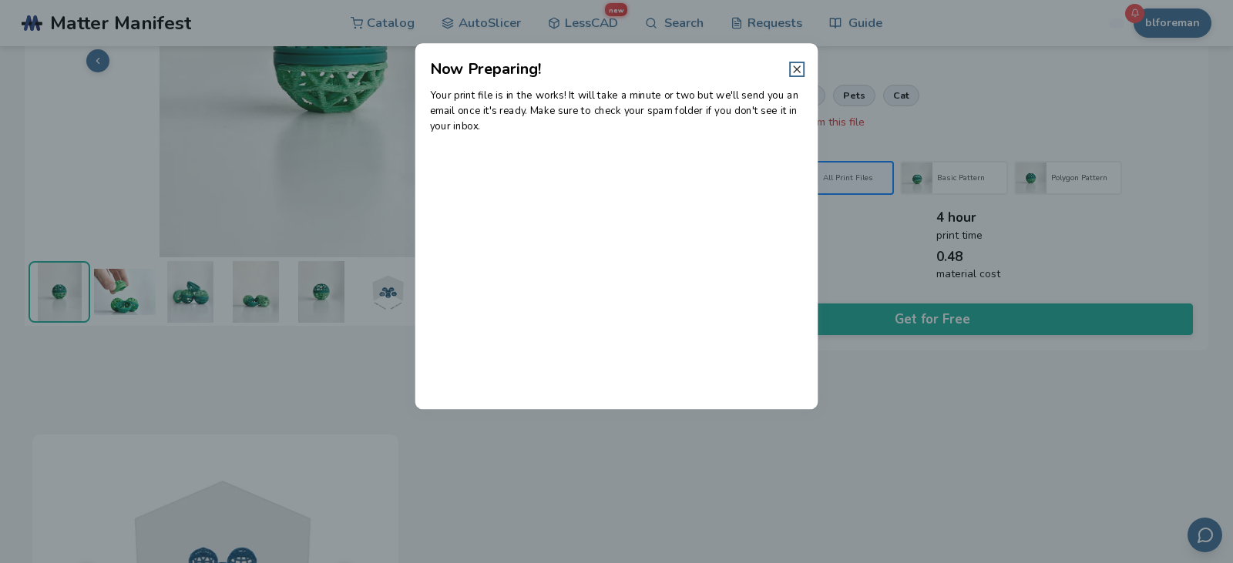
click at [798, 67] on icon at bounding box center [797, 69] width 12 height 12
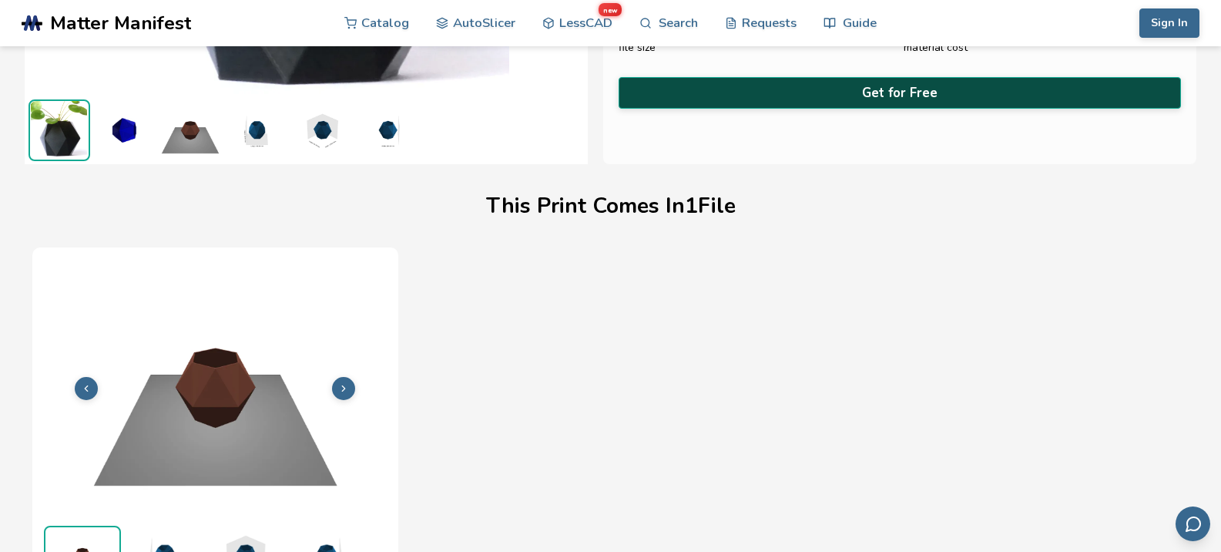
click at [902, 98] on button "Get for Free" at bounding box center [900, 93] width 563 height 32
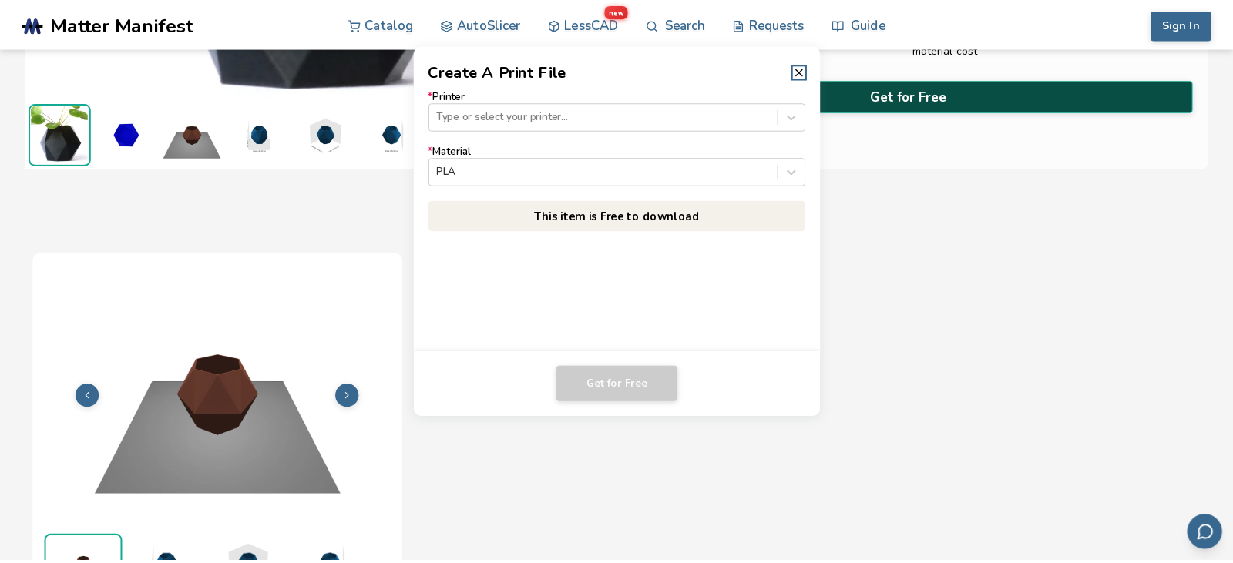
scroll to position [354, 0]
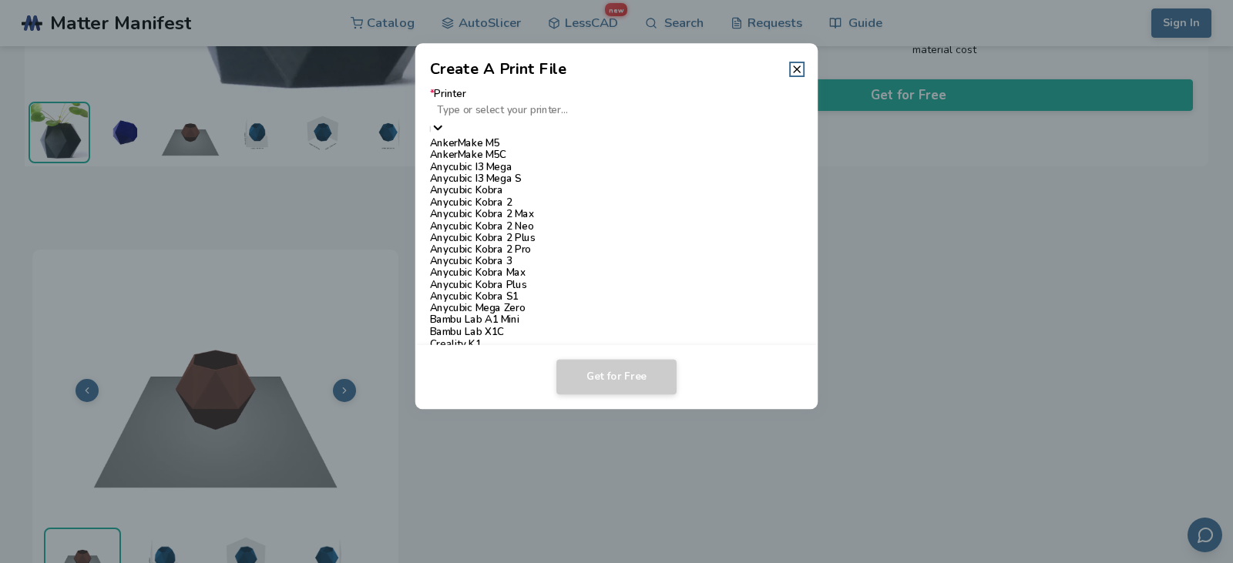
click at [568, 112] on div at bounding box center [616, 109] width 359 height 15
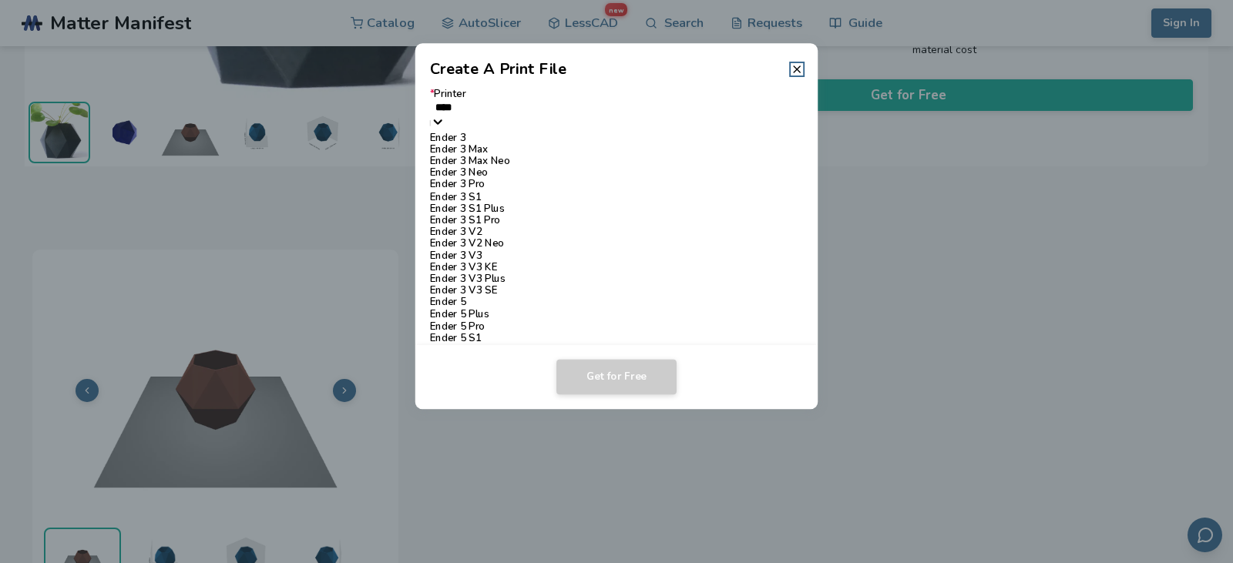
type input "*****"
click at [545, 143] on div "Ender 3" at bounding box center [617, 138] width 374 height 12
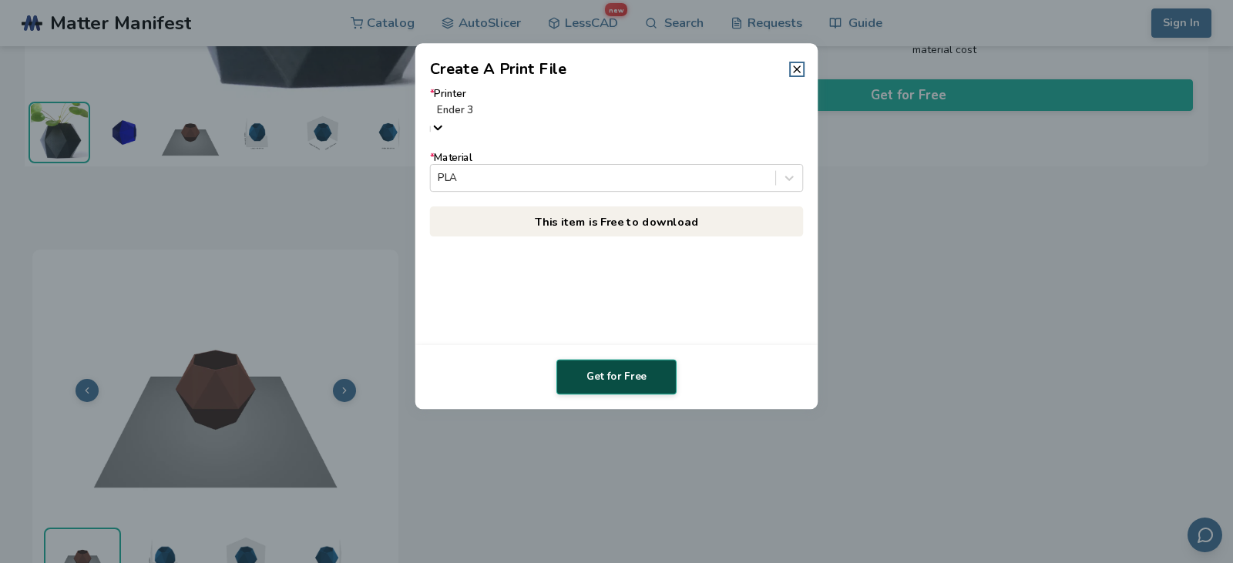
click at [624, 381] on button "Get for Free" at bounding box center [616, 377] width 120 height 35
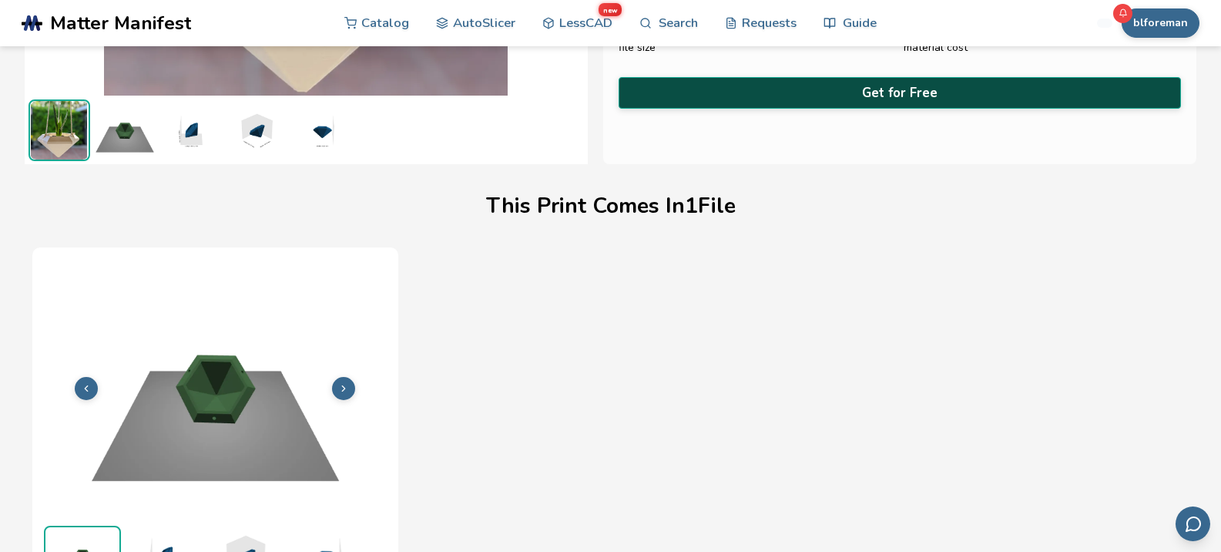
click at [910, 90] on button "Get for Free" at bounding box center [900, 93] width 563 height 32
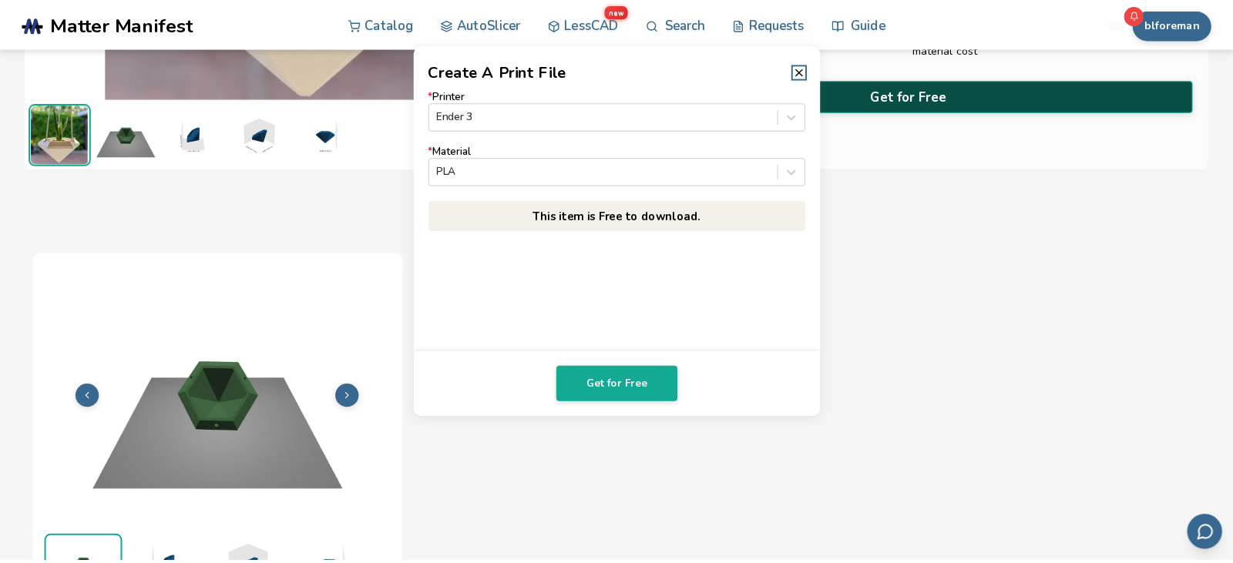
scroll to position [354, 0]
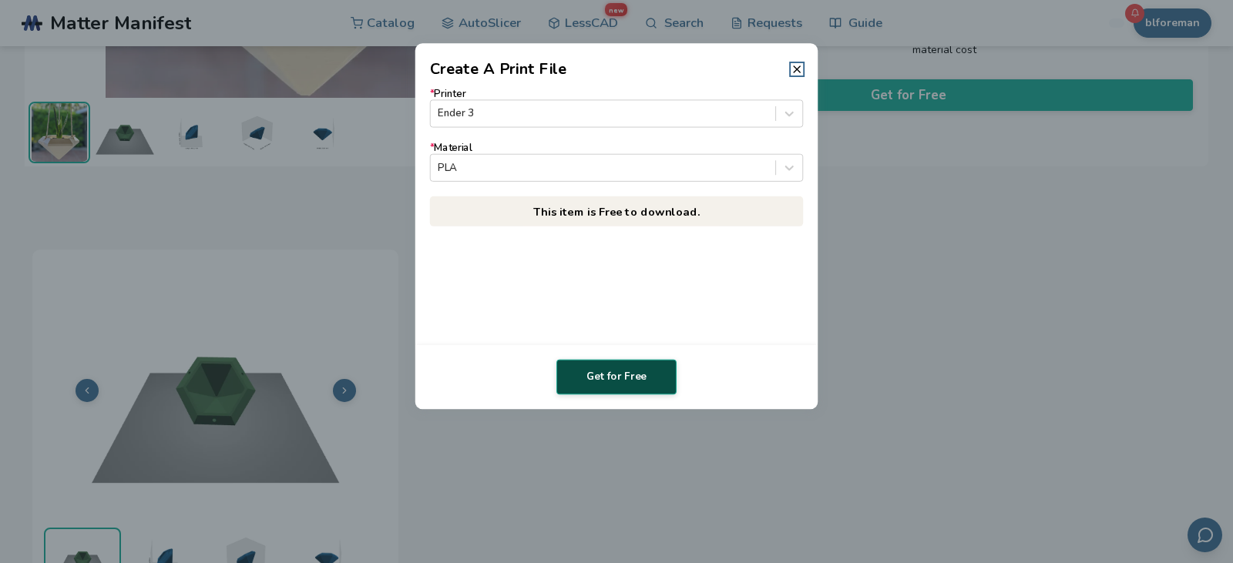
click at [620, 378] on button "Get for Free" at bounding box center [616, 377] width 120 height 35
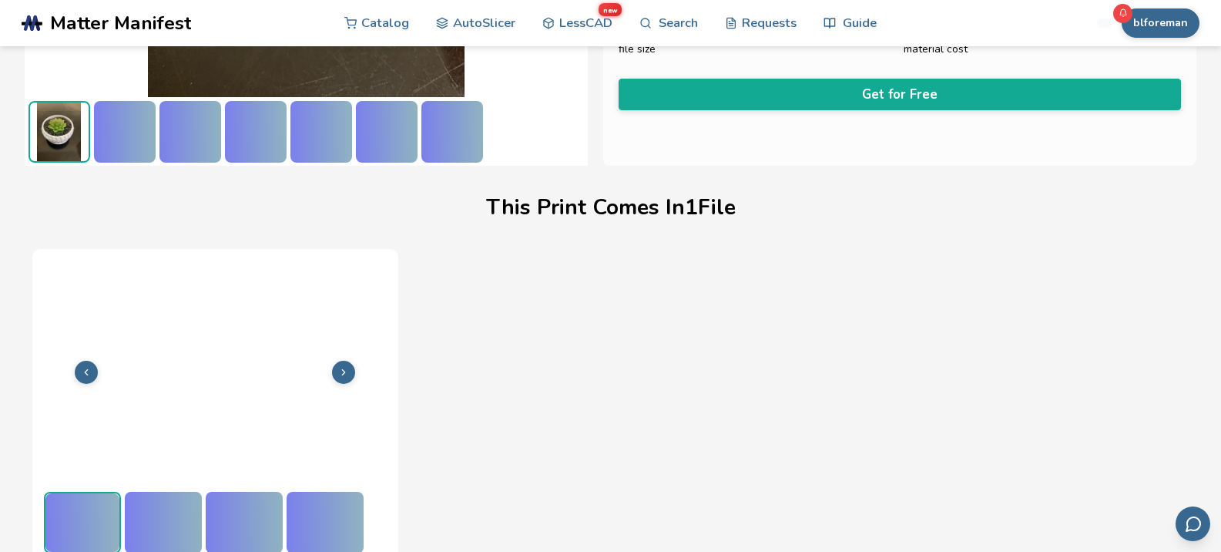
scroll to position [356, 0]
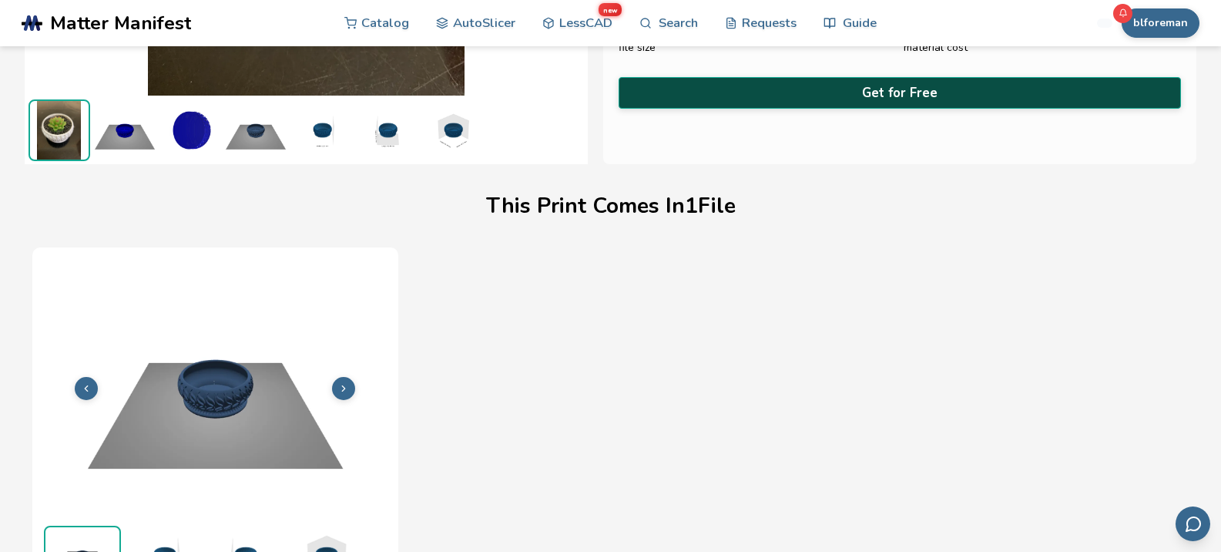
click at [937, 84] on button "Get for Free" at bounding box center [900, 93] width 563 height 32
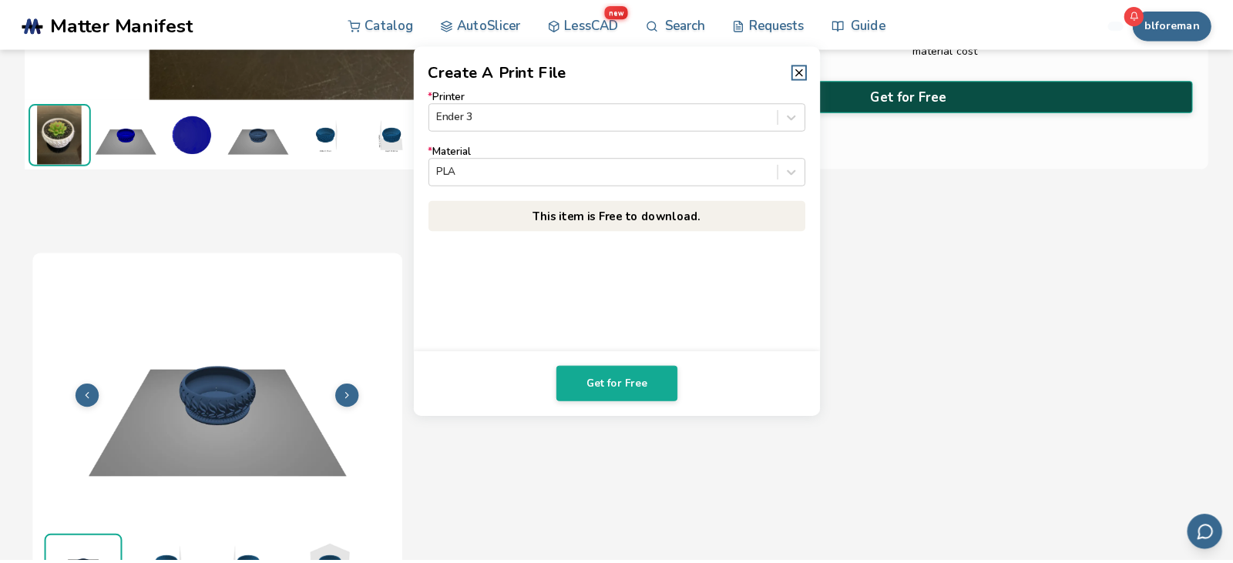
scroll to position [354, 0]
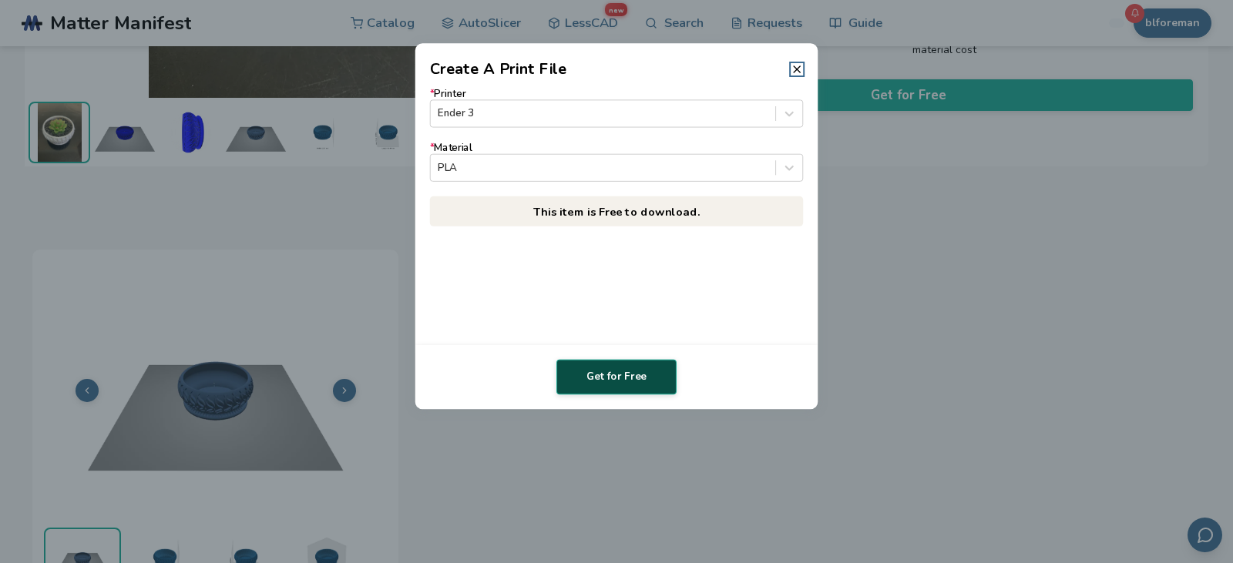
click at [623, 384] on button "Get for Free" at bounding box center [616, 377] width 120 height 35
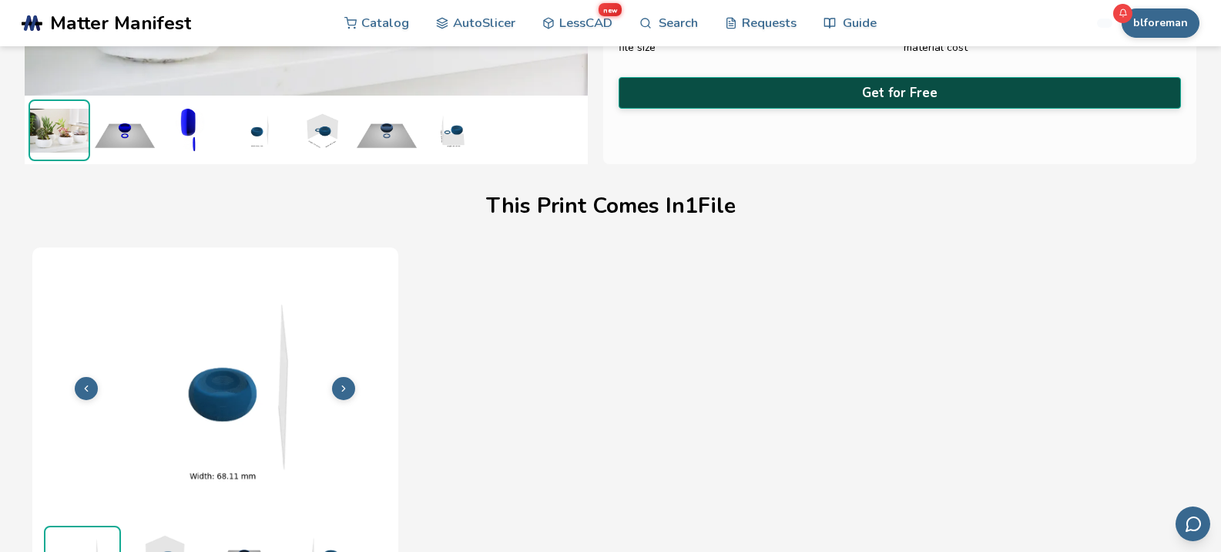
click at [939, 82] on button "Get for Free" at bounding box center [900, 93] width 563 height 32
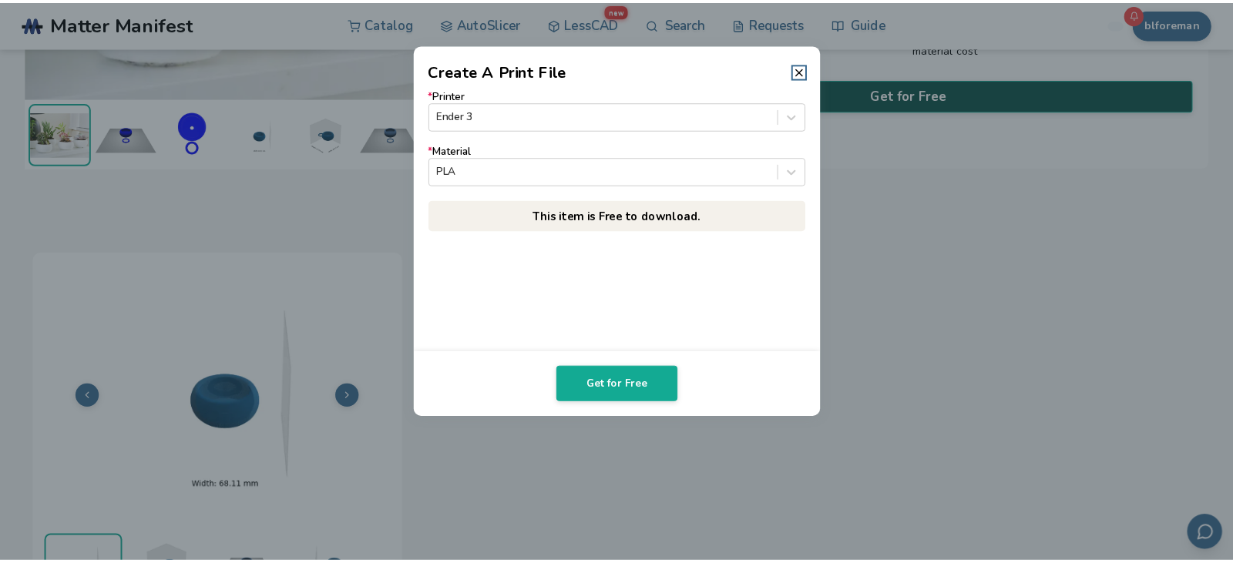
scroll to position [354, 0]
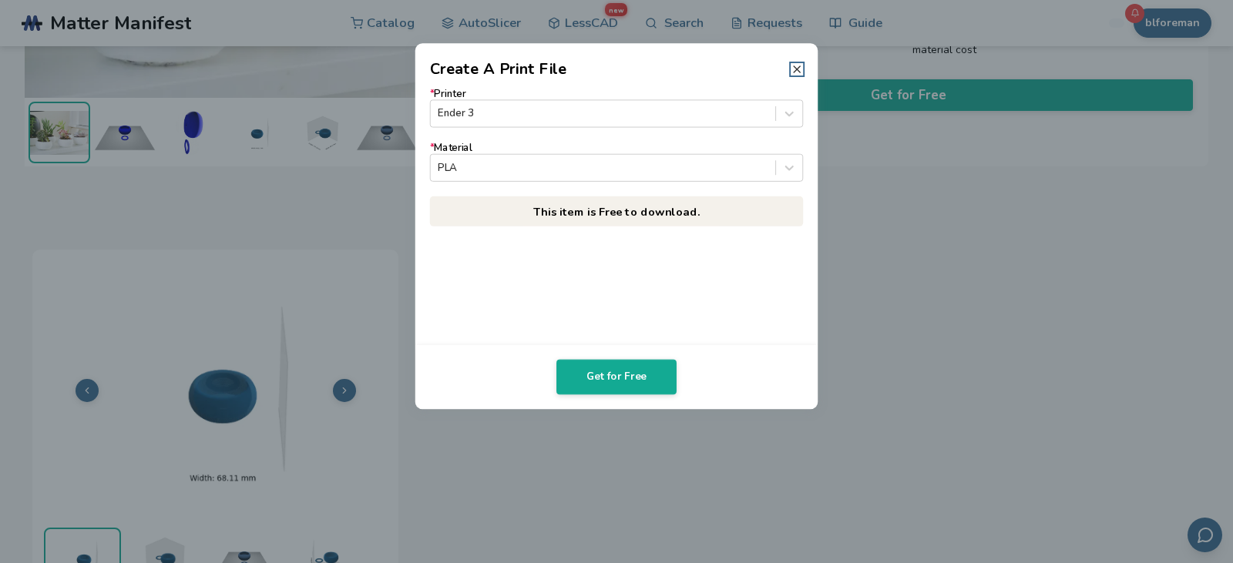
click at [794, 67] on line at bounding box center [797, 69] width 6 height 6
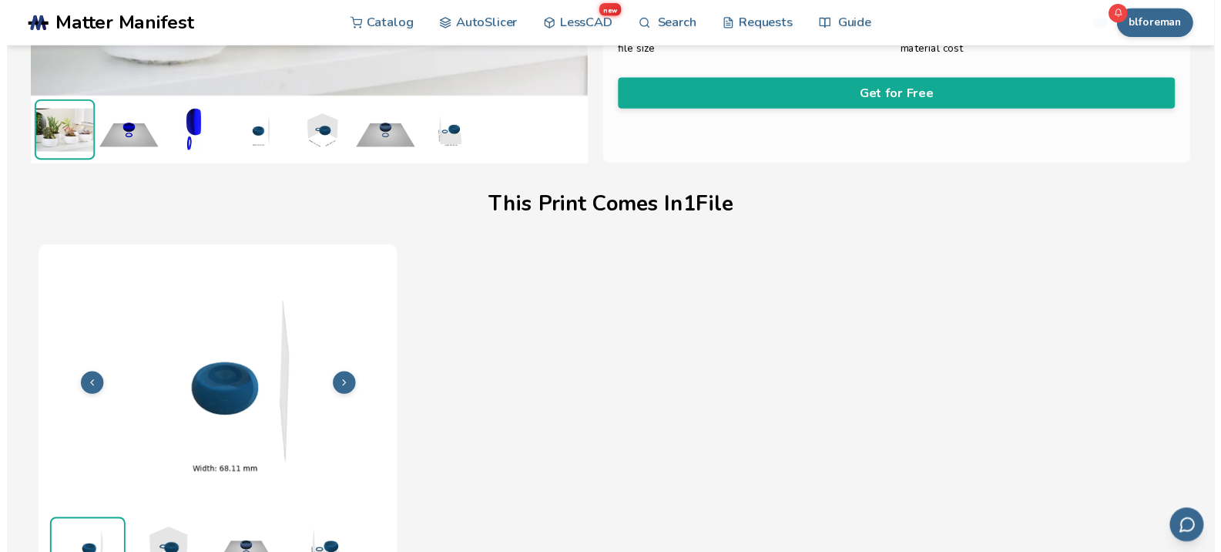
scroll to position [356, 0]
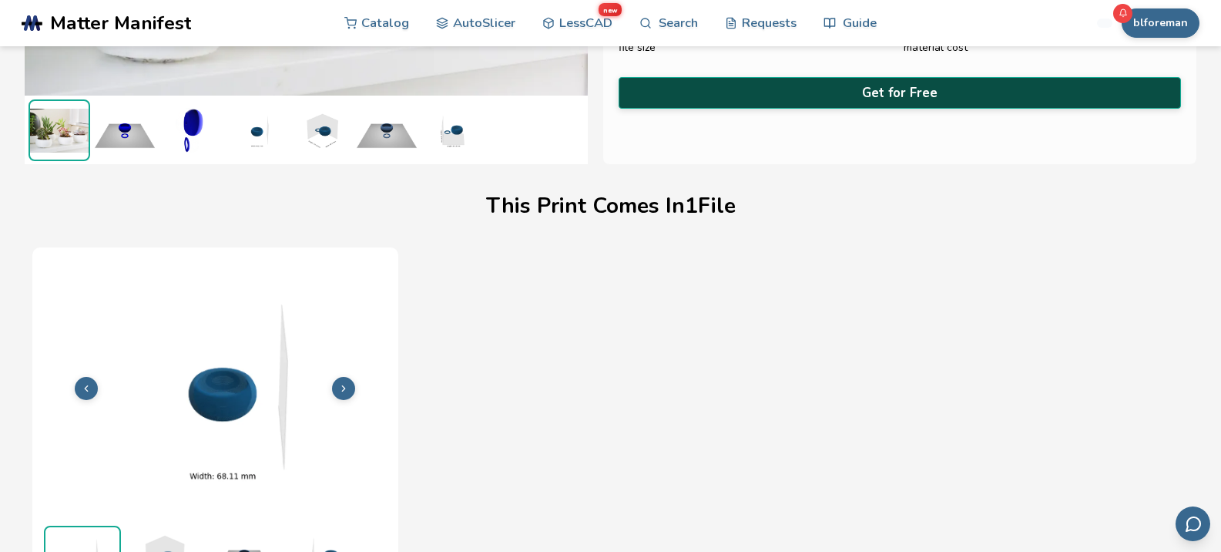
click at [909, 94] on button "Get for Free" at bounding box center [900, 93] width 563 height 32
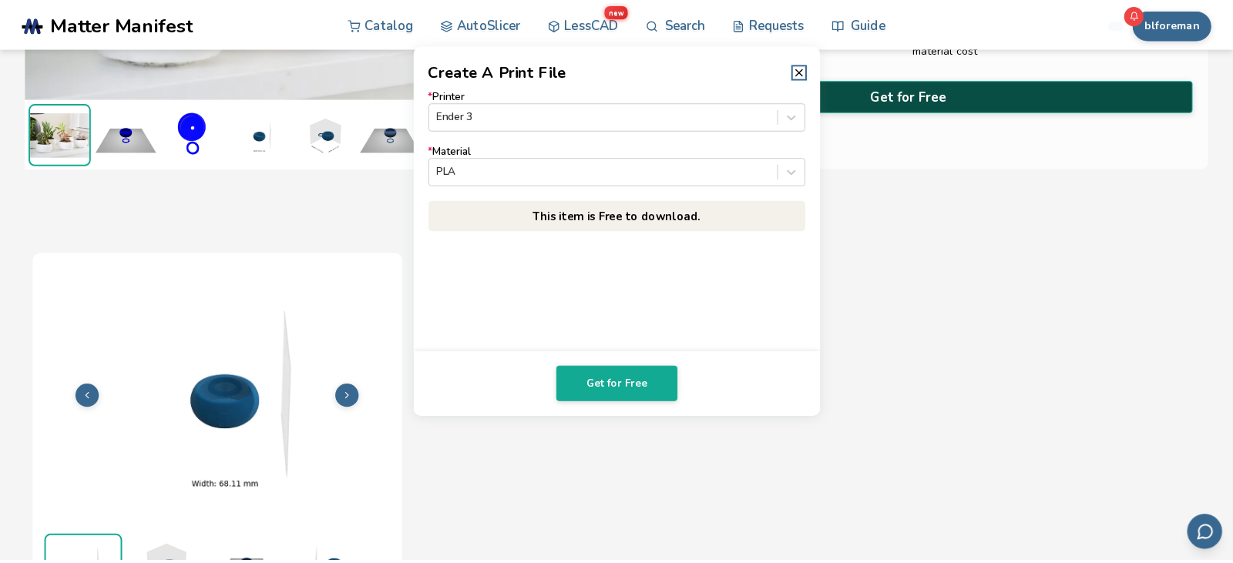
scroll to position [354, 0]
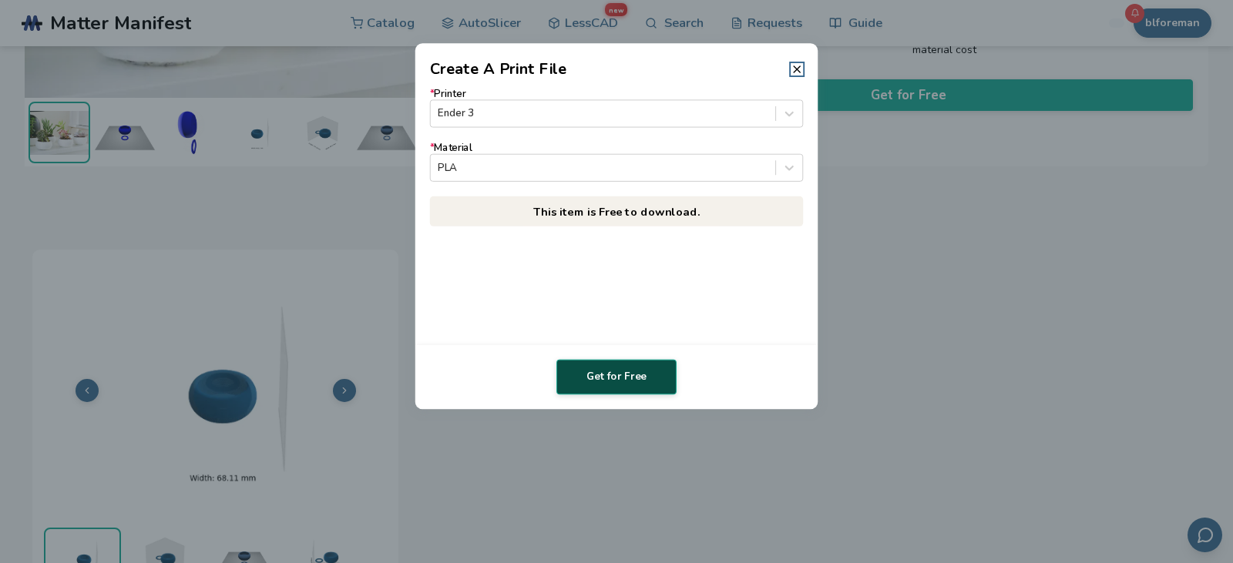
click at [645, 379] on button "Get for Free" at bounding box center [616, 377] width 120 height 35
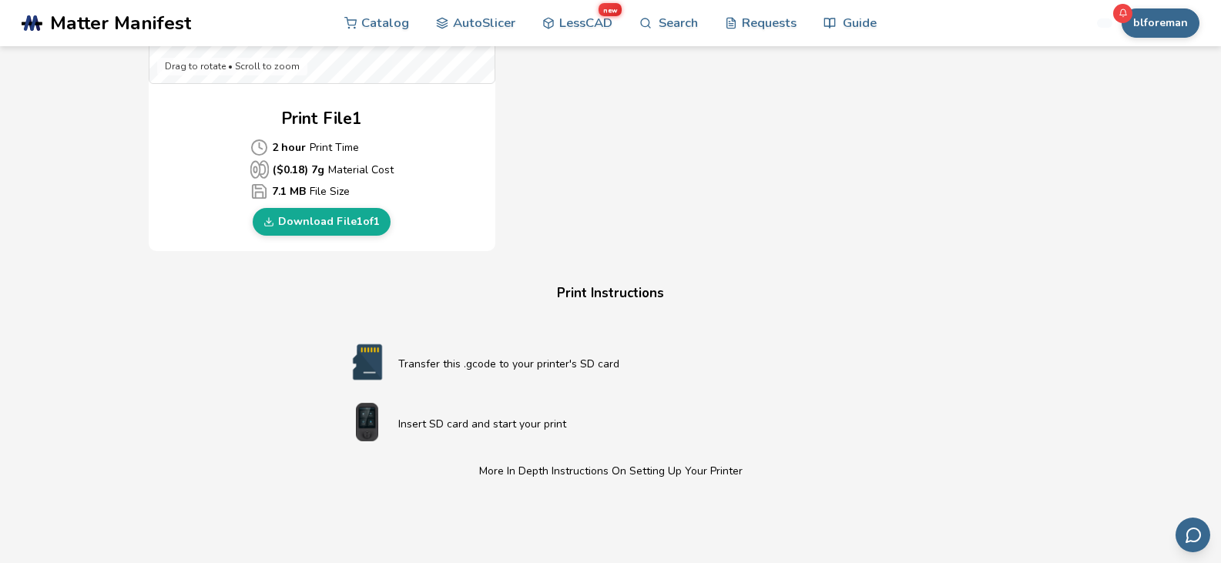
scroll to position [702, 0]
click at [315, 215] on link "Download File 1 of 1" at bounding box center [322, 221] width 138 height 28
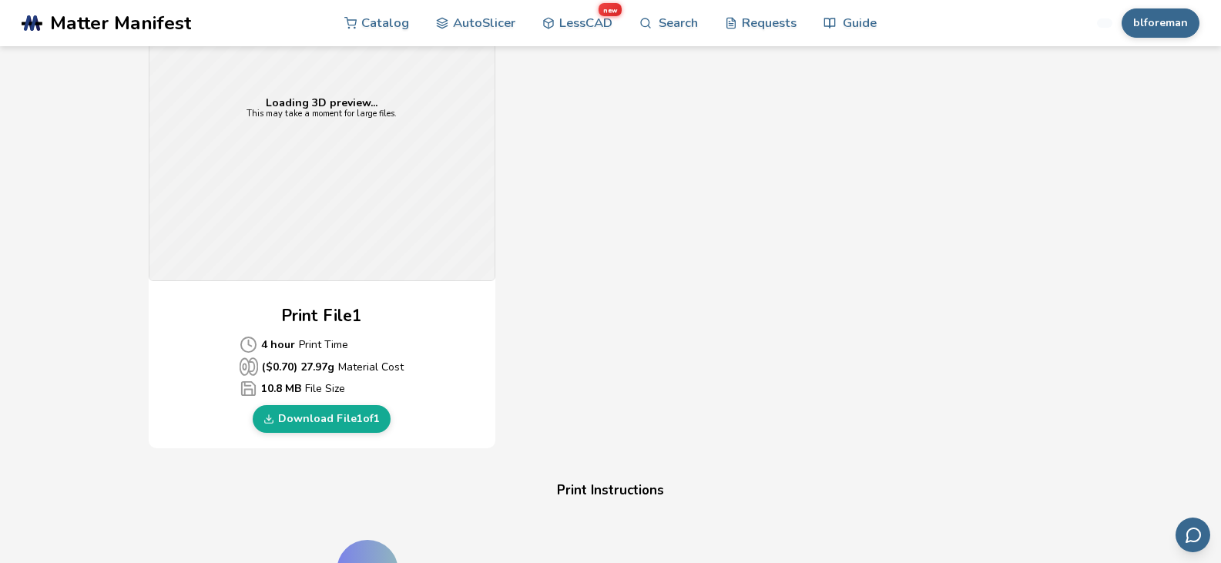
scroll to position [509, 0]
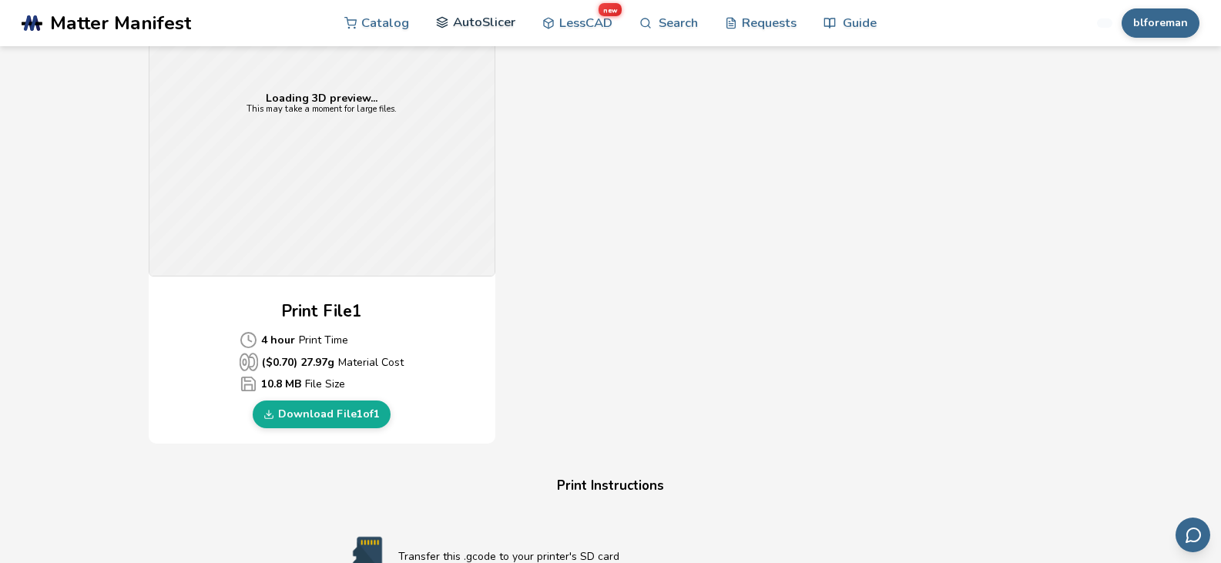
click at [358, 405] on link "Download File 1 of 1" at bounding box center [322, 415] width 138 height 28
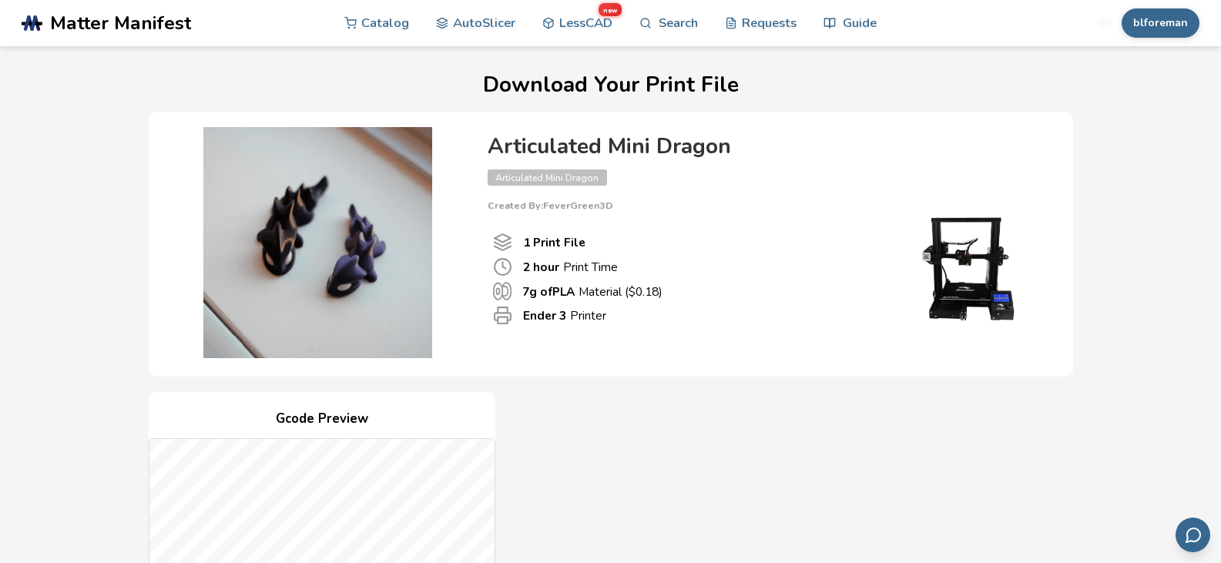
scroll to position [480, 0]
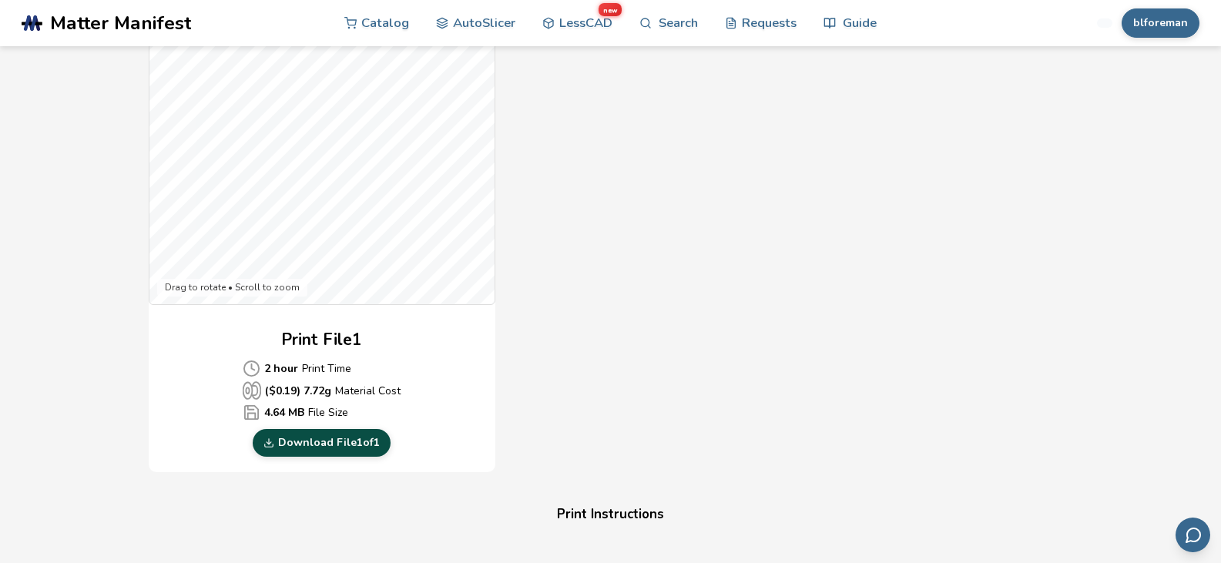
click at [321, 447] on link "Download File 1 of 1" at bounding box center [322, 443] width 138 height 28
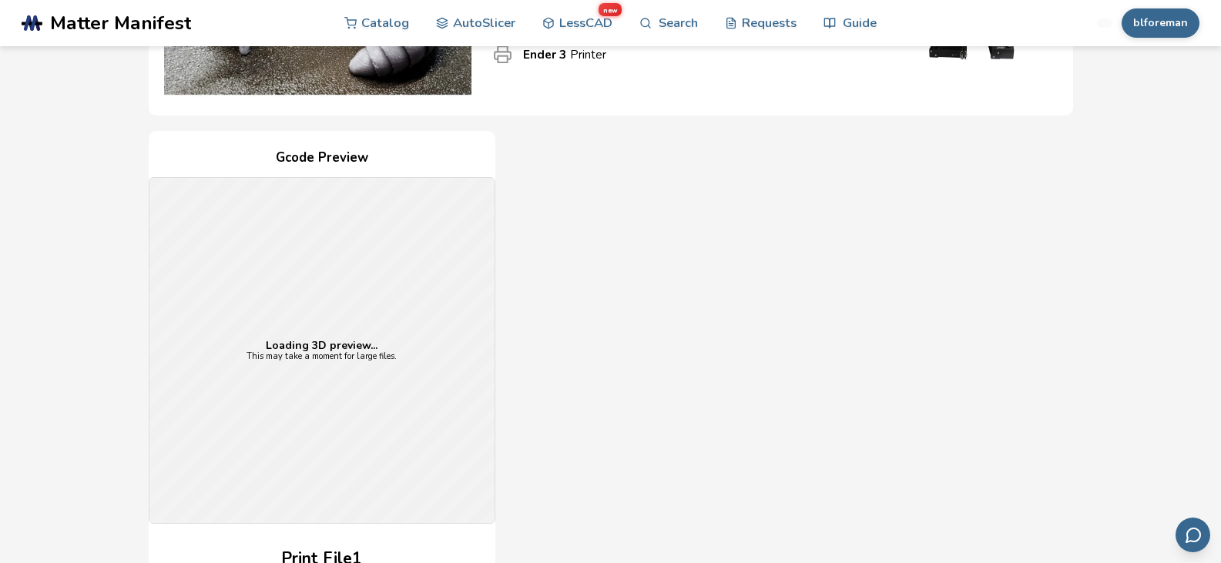
scroll to position [294, 0]
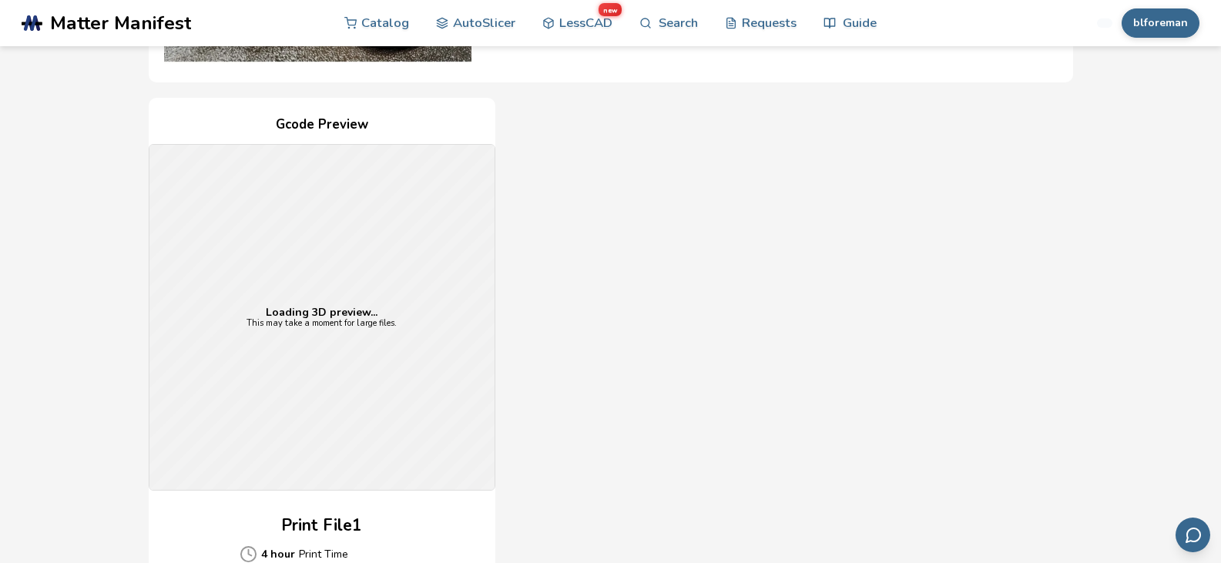
click at [337, 503] on div "Gcode Preview Loading 3D preview... This may take a moment for large files. Pri…" at bounding box center [322, 378] width 347 height 561
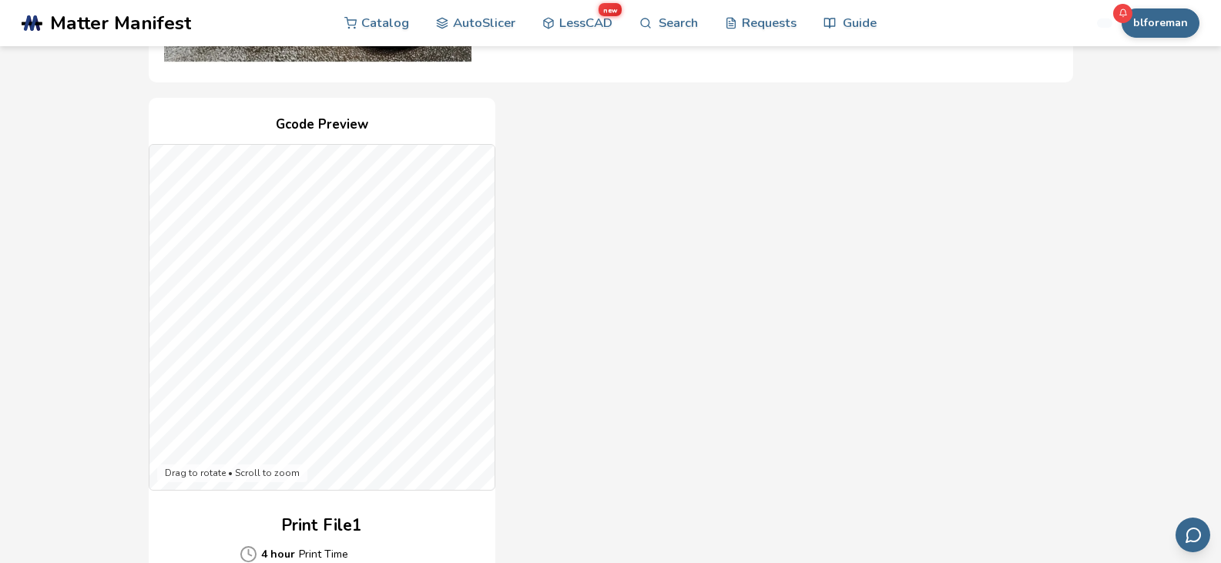
scroll to position [425, 0]
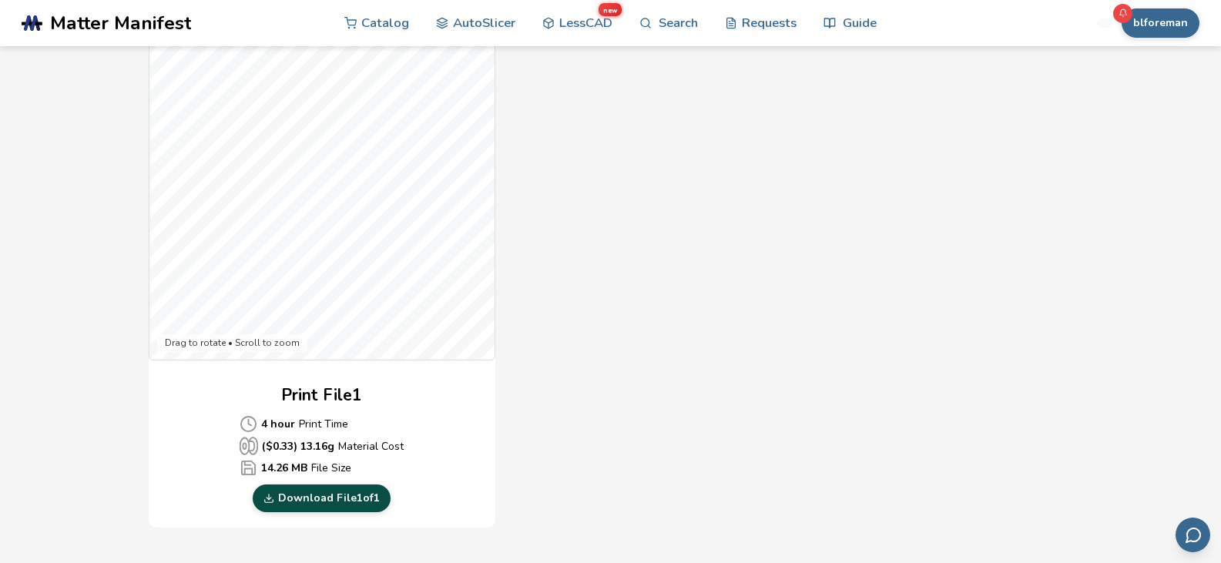
click at [354, 493] on link "Download File 1 of 1" at bounding box center [322, 499] width 138 height 28
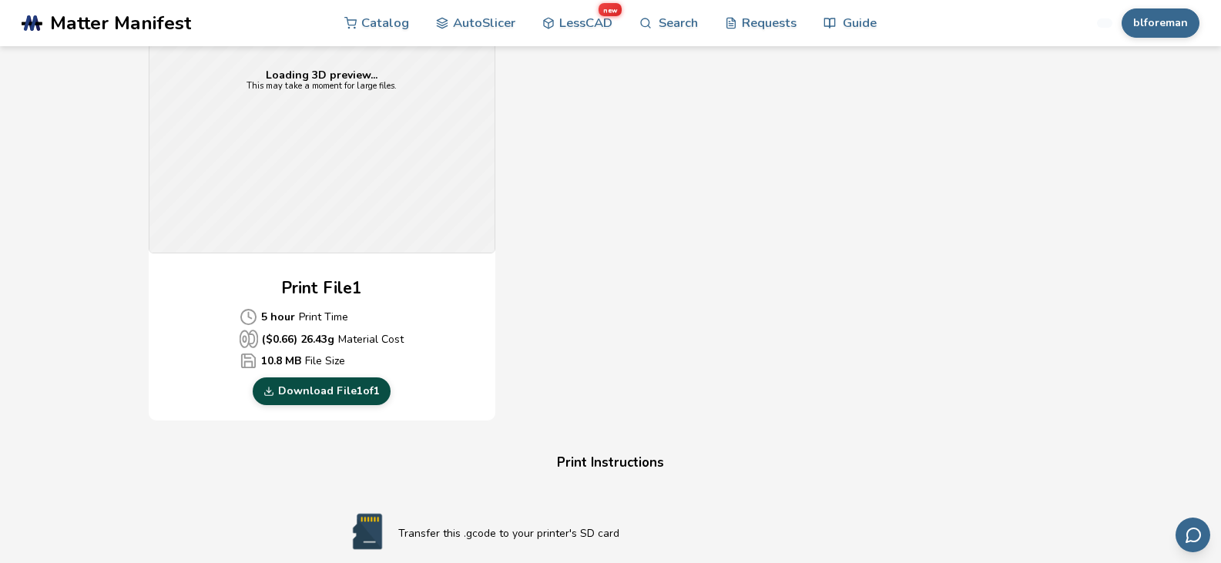
click at [349, 388] on link "Download File 1 of 1" at bounding box center [322, 392] width 138 height 28
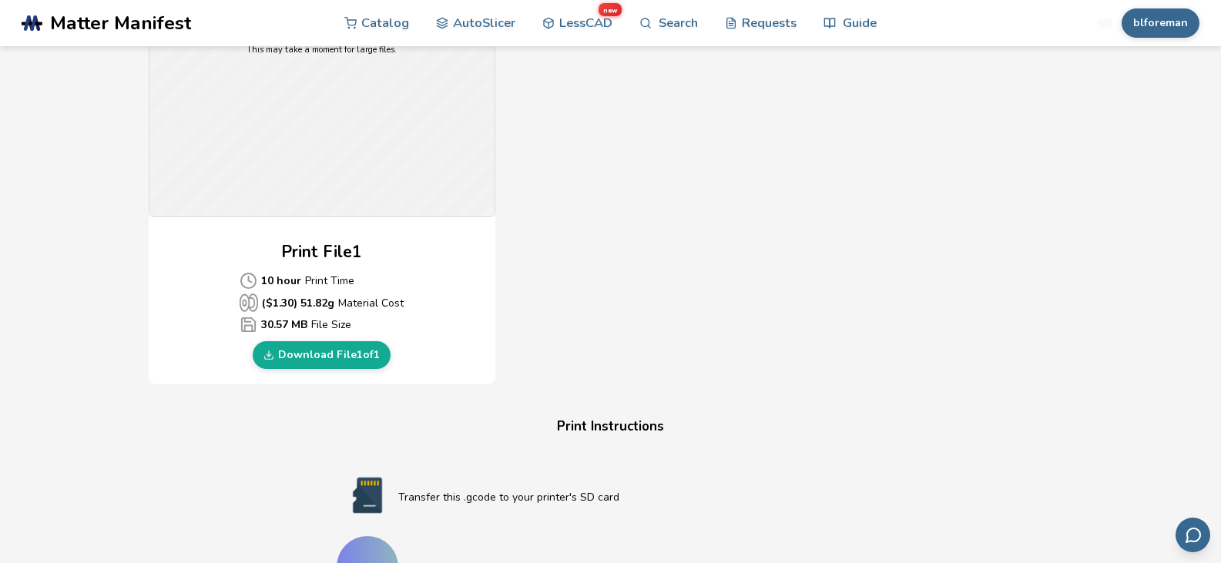
scroll to position [569, 0]
click at [341, 350] on link "Download File 1 of 1" at bounding box center [322, 355] width 138 height 28
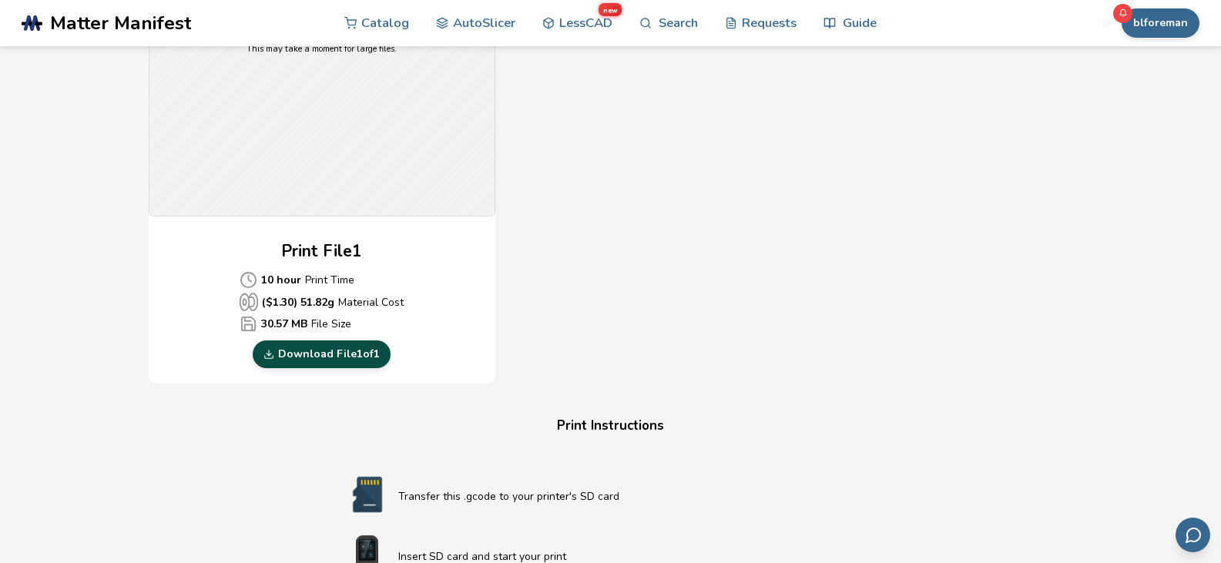
click at [321, 348] on link "Download File 1 of 1" at bounding box center [322, 355] width 138 height 28
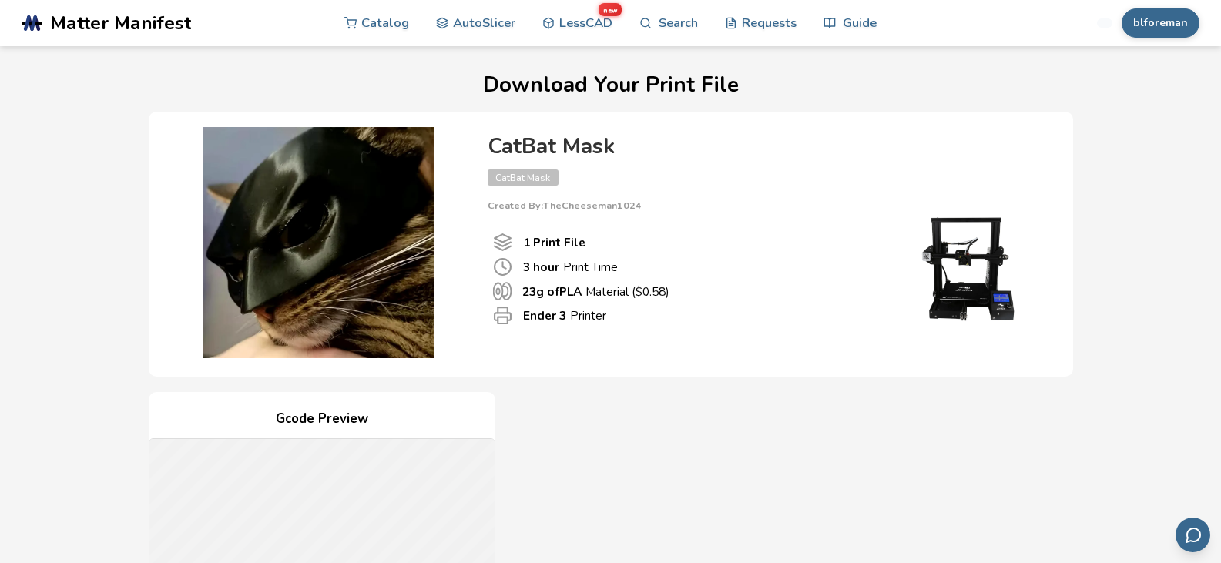
scroll to position [40, 0]
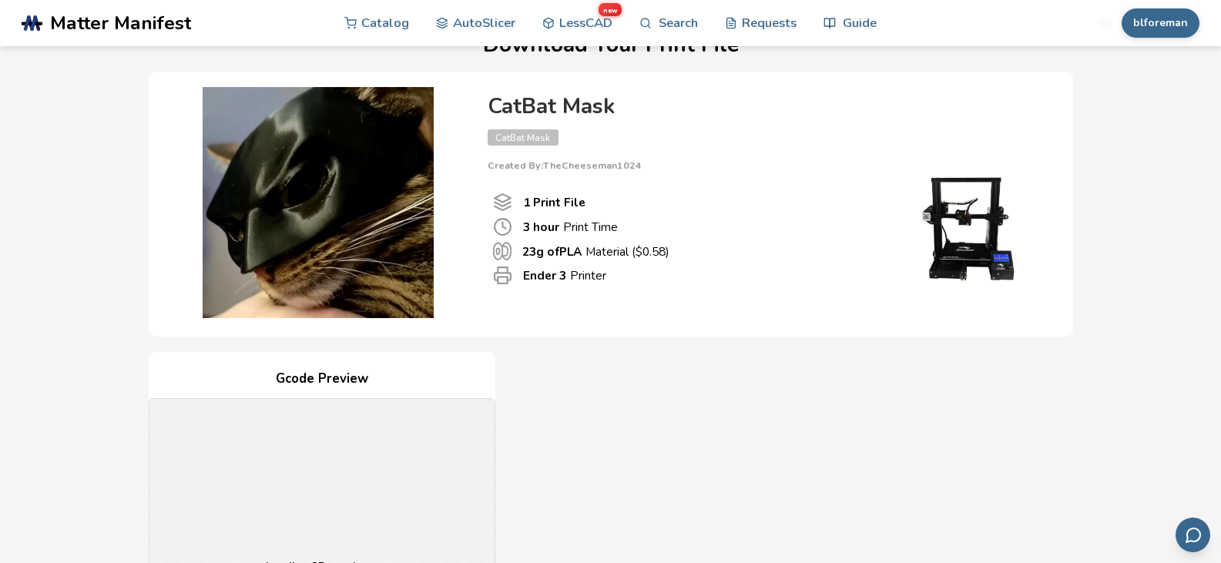
click at [327, 463] on div "Loading 3D preview... This may take a moment for large files." at bounding box center [321, 571] width 345 height 345
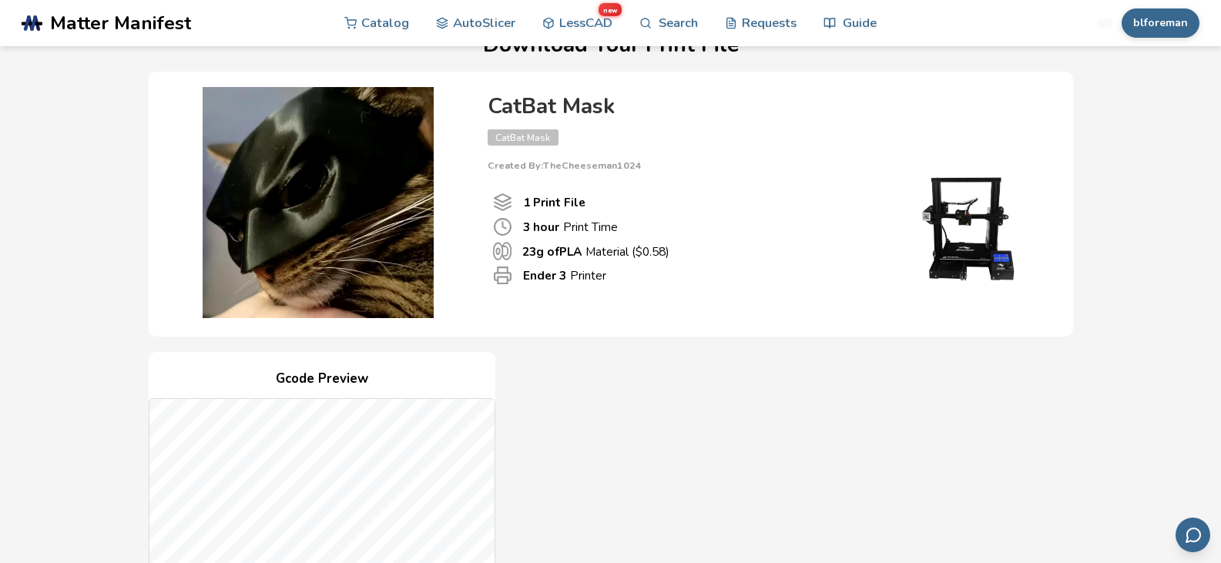
scroll to position [452, 0]
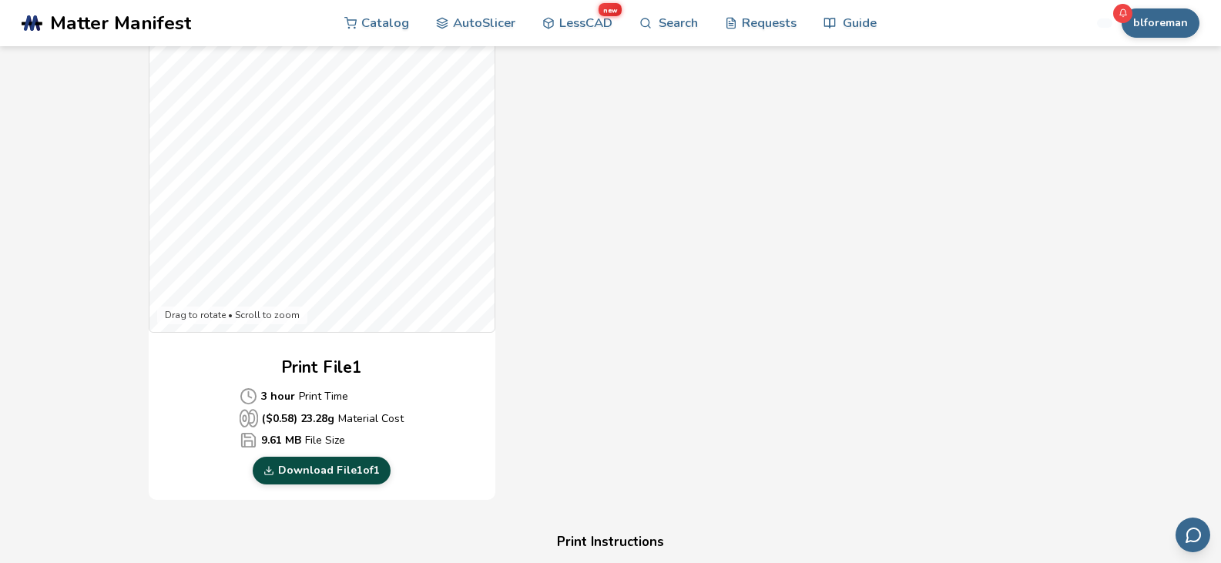
click at [328, 472] on link "Download File 1 of 1" at bounding box center [322, 471] width 138 height 28
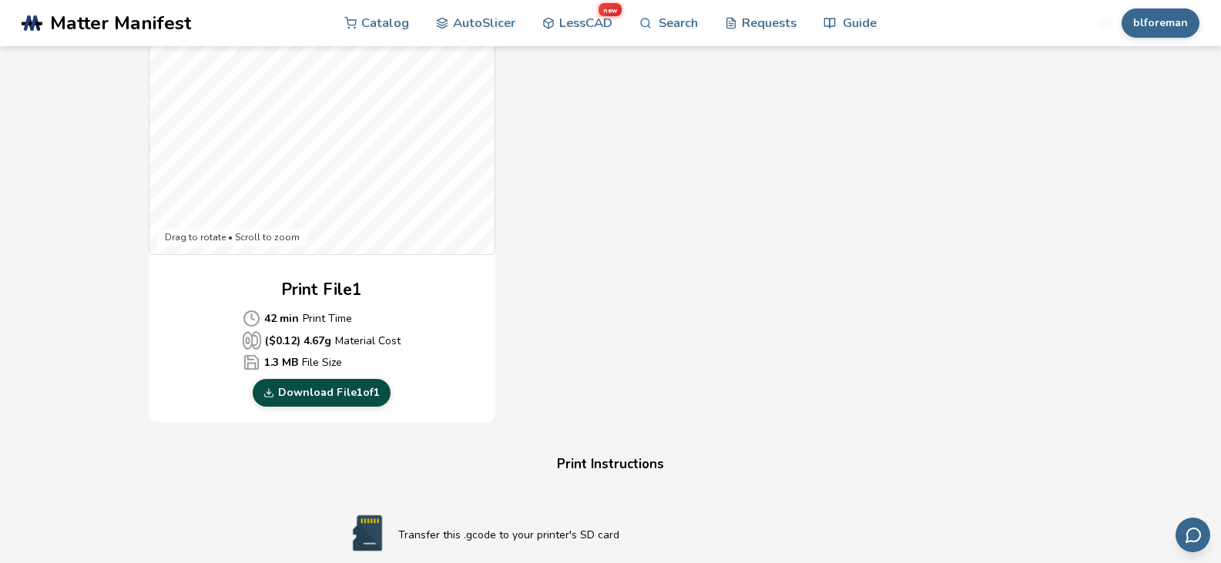
scroll to position [536, 0]
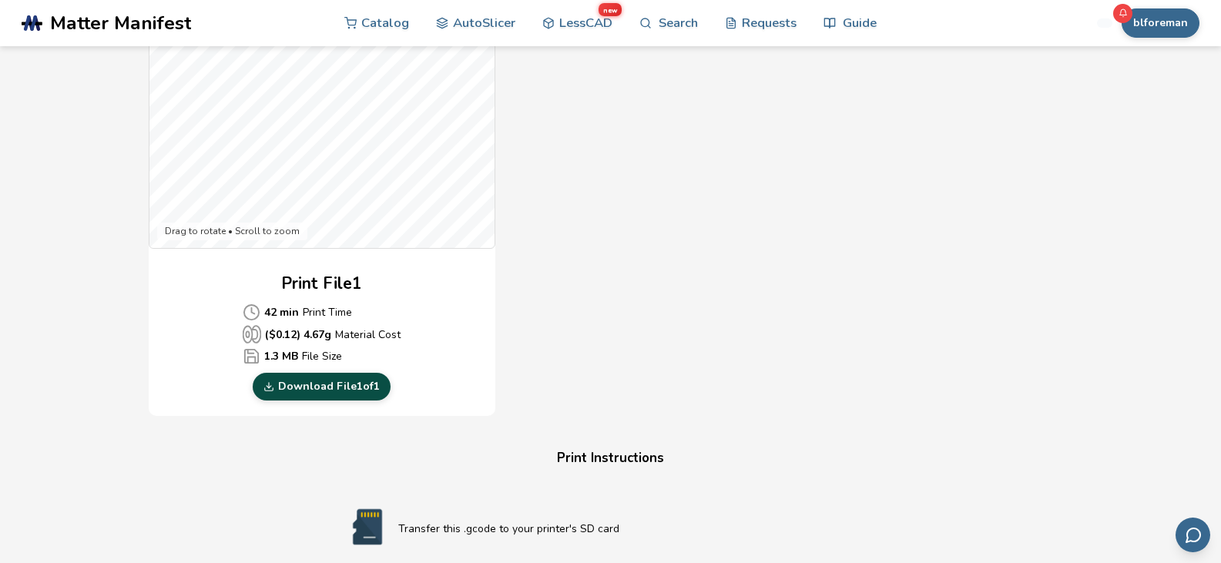
click at [363, 381] on link "Download File 1 of 1" at bounding box center [322, 387] width 138 height 28
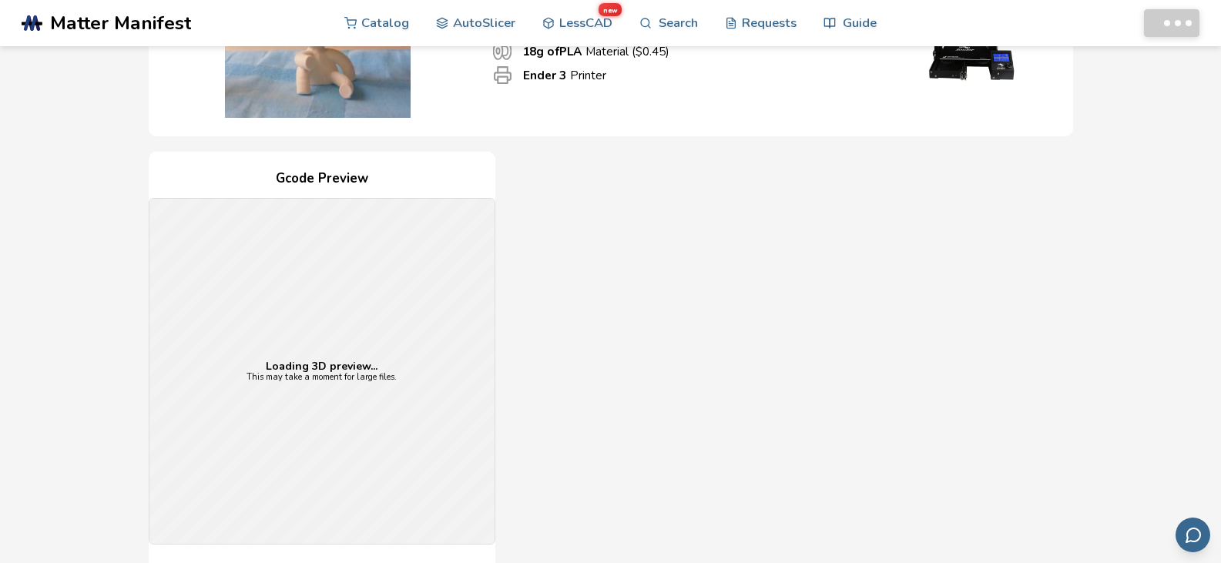
scroll to position [498, 0]
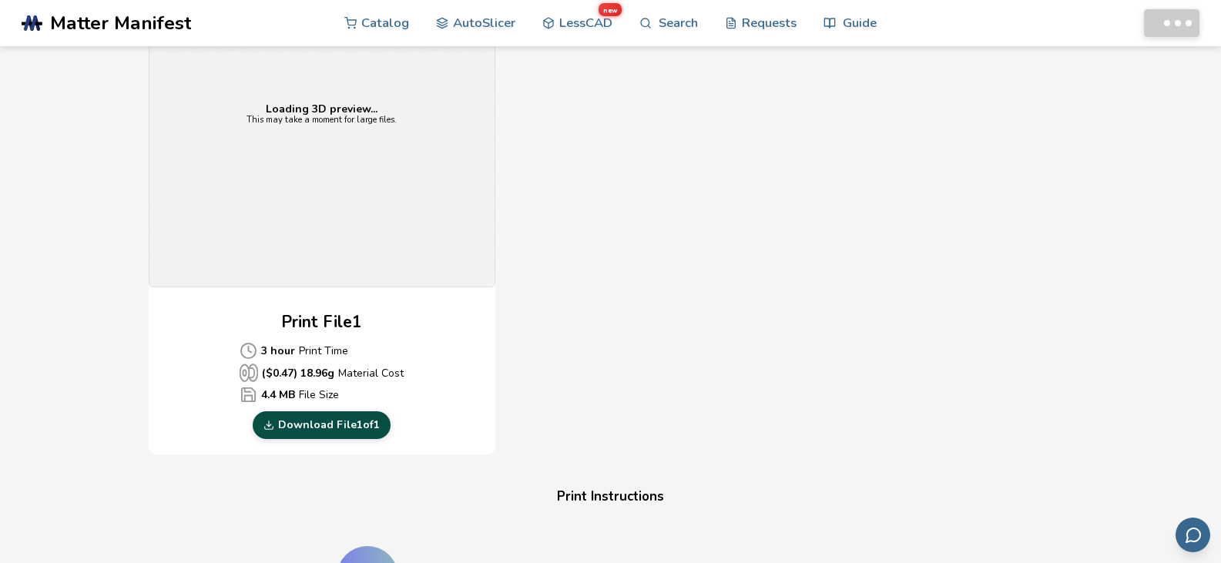
click at [340, 421] on link "Download File 1 of 1" at bounding box center [322, 425] width 138 height 28
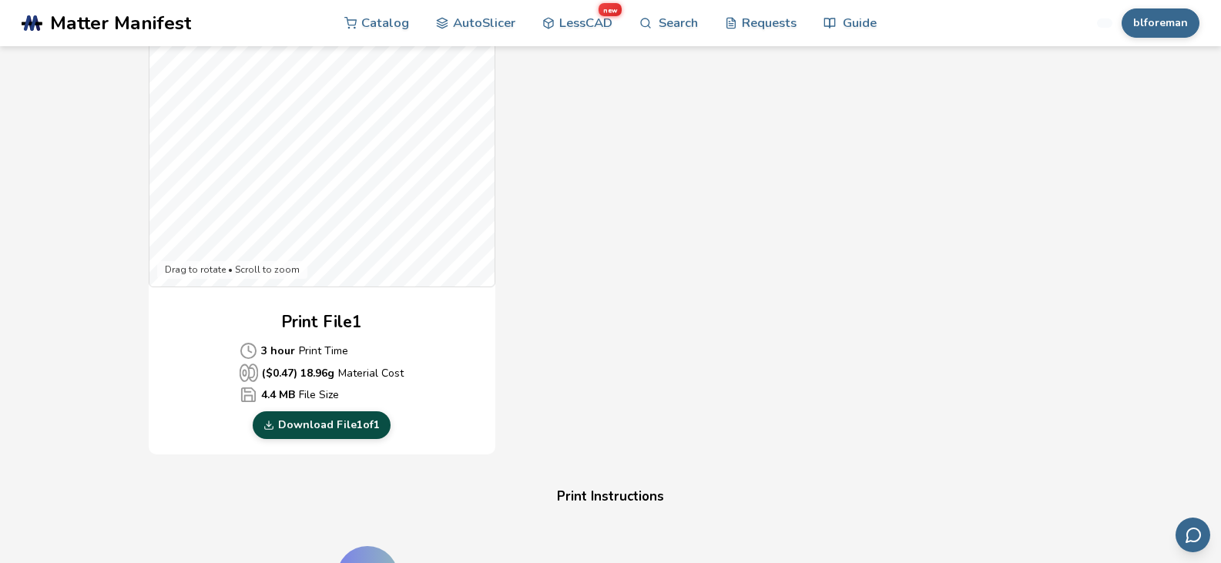
scroll to position [507, 0]
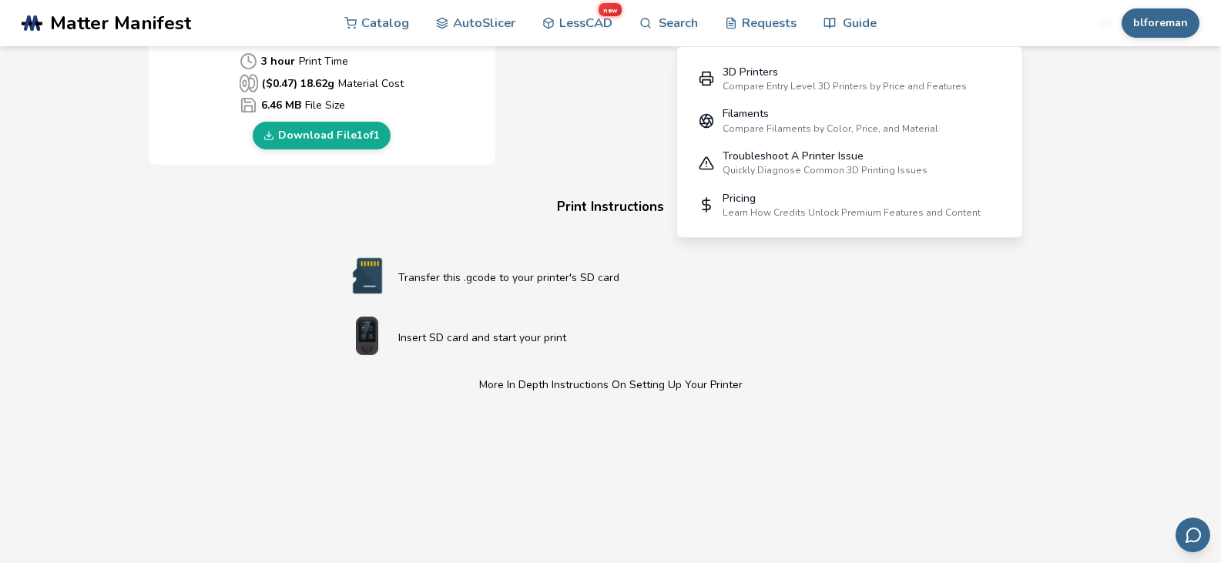
scroll to position [642, 0]
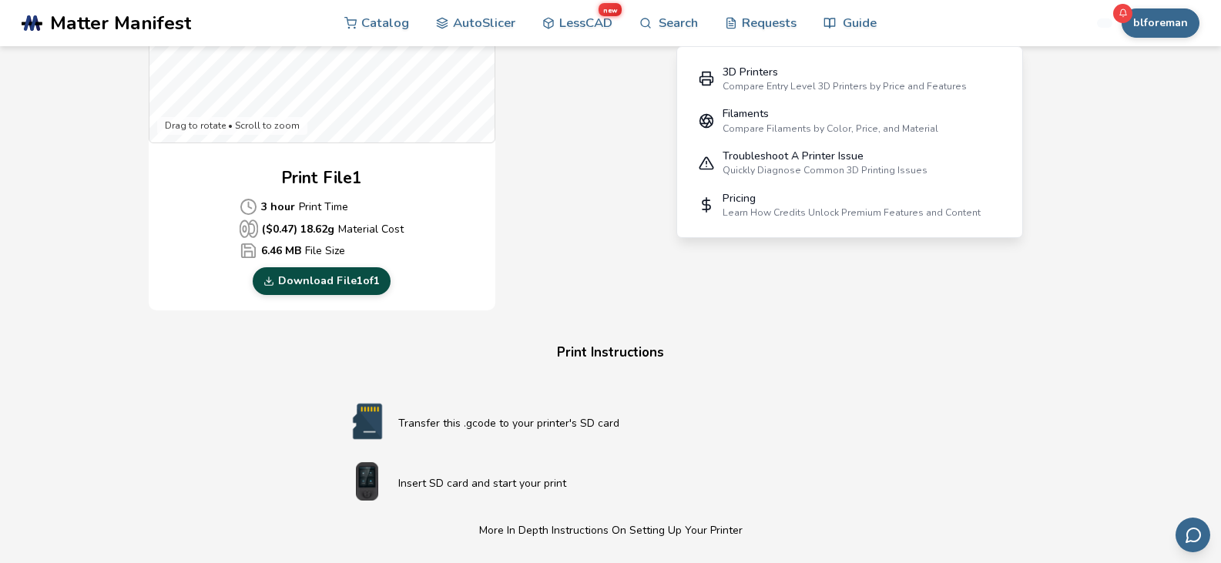
click at [338, 277] on link "Download File 1 of 1" at bounding box center [322, 281] width 138 height 28
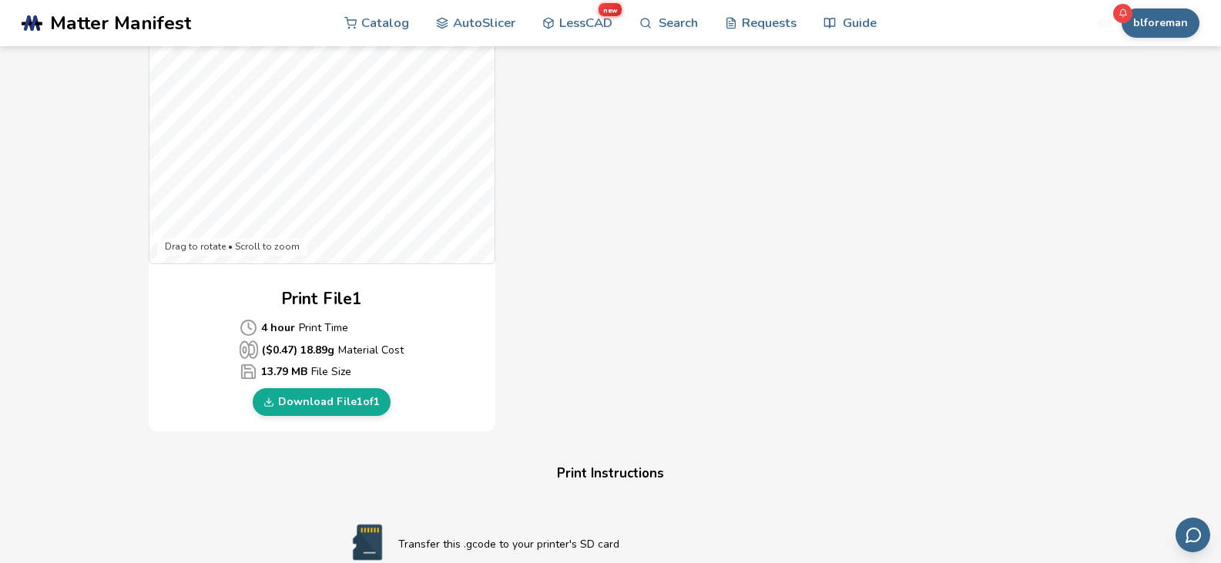
scroll to position [454, 0]
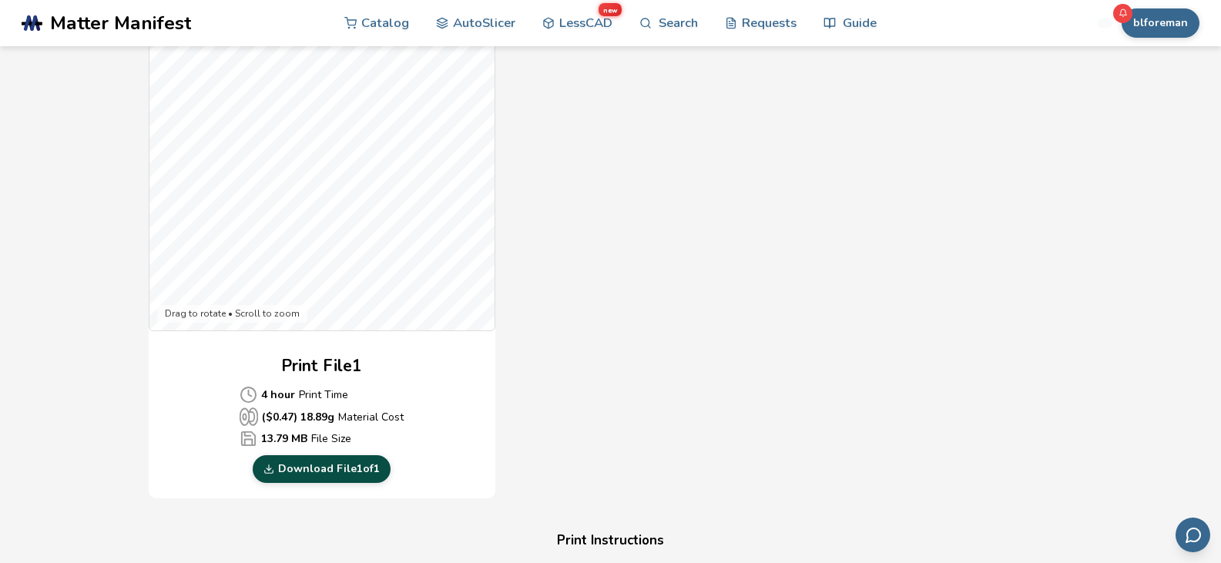
click at [339, 462] on link "Download File 1 of 1" at bounding box center [322, 469] width 138 height 28
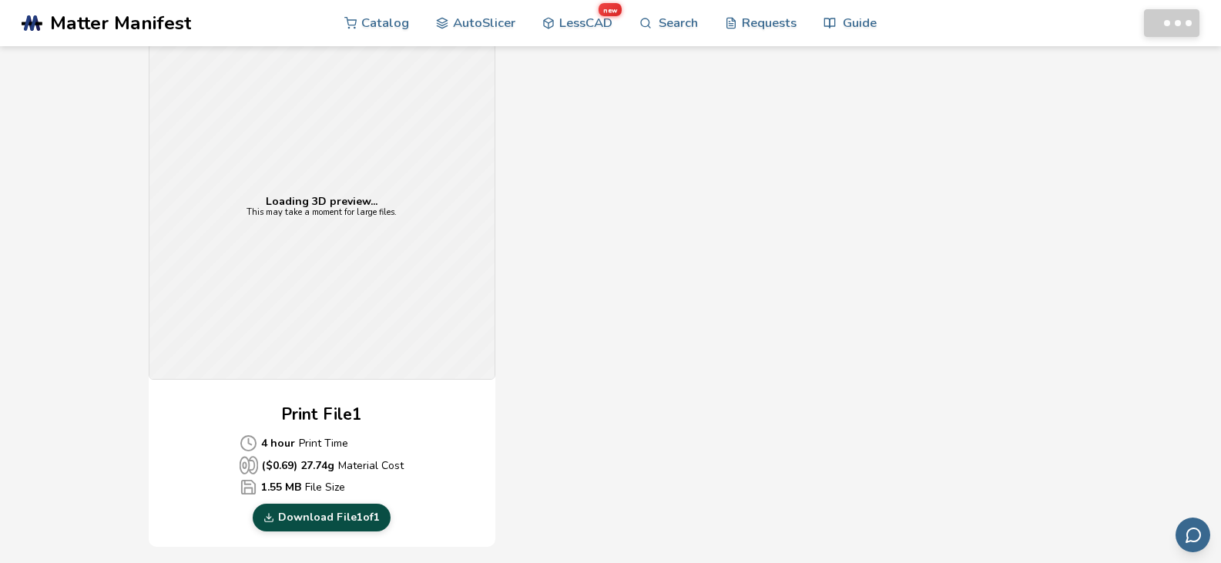
scroll to position [405, 0]
drag, startPoint x: 328, startPoint y: 524, endPoint x: 425, endPoint y: 23, distance: 510.0
click at [328, 524] on link "Download File 1 of 1" at bounding box center [322, 518] width 138 height 28
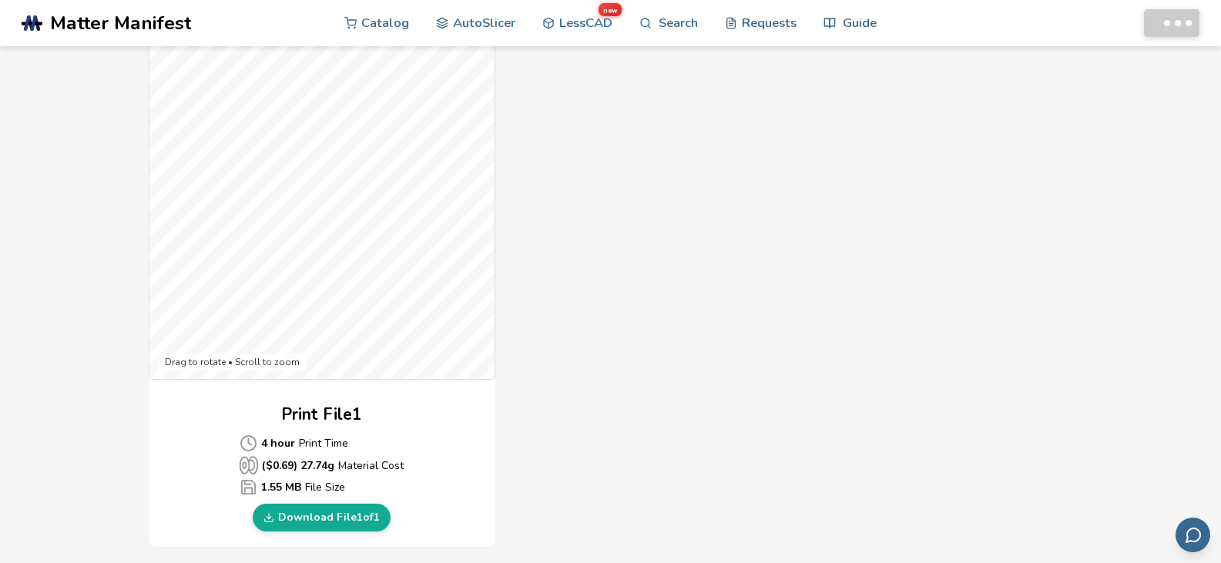
scroll to position [0, 0]
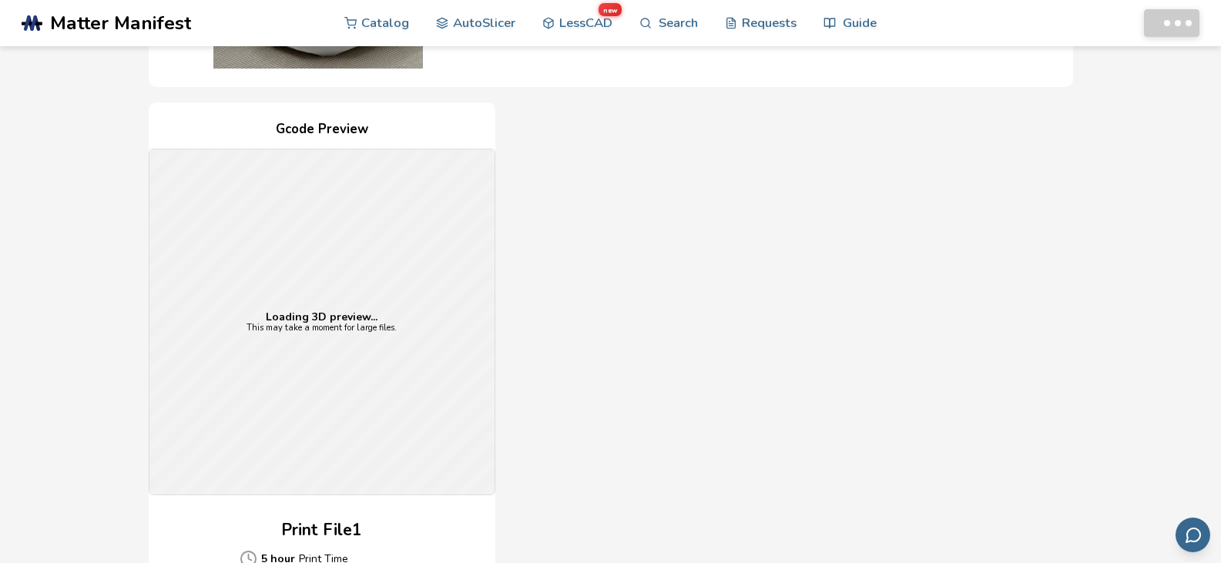
click at [357, 324] on p "This may take a moment for large files." at bounding box center [322, 329] width 150 height 10
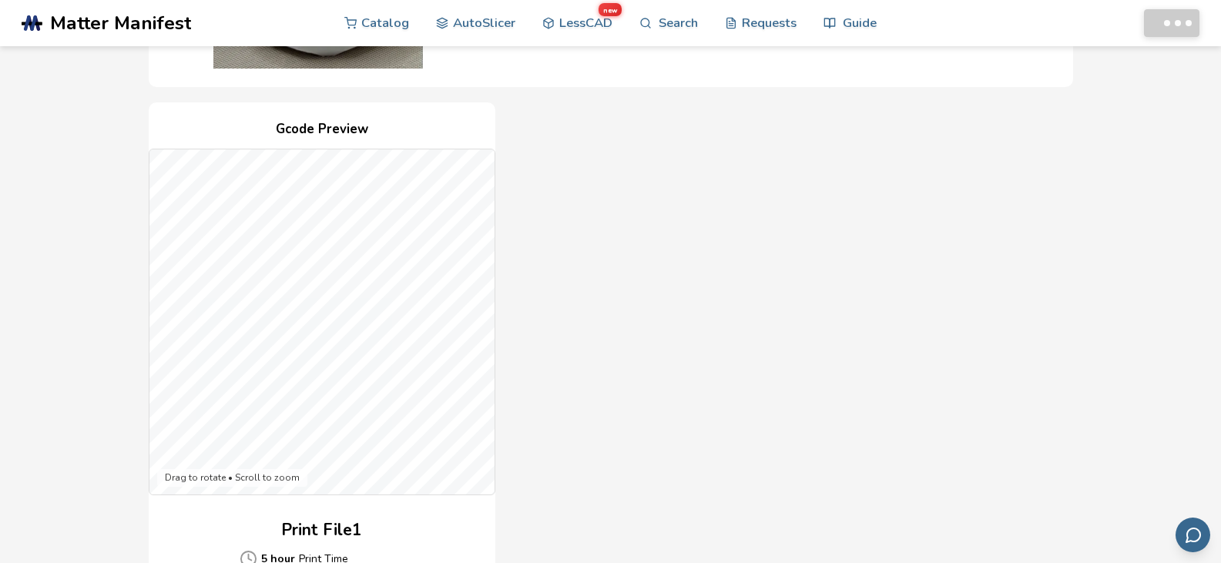
scroll to position [599, 0]
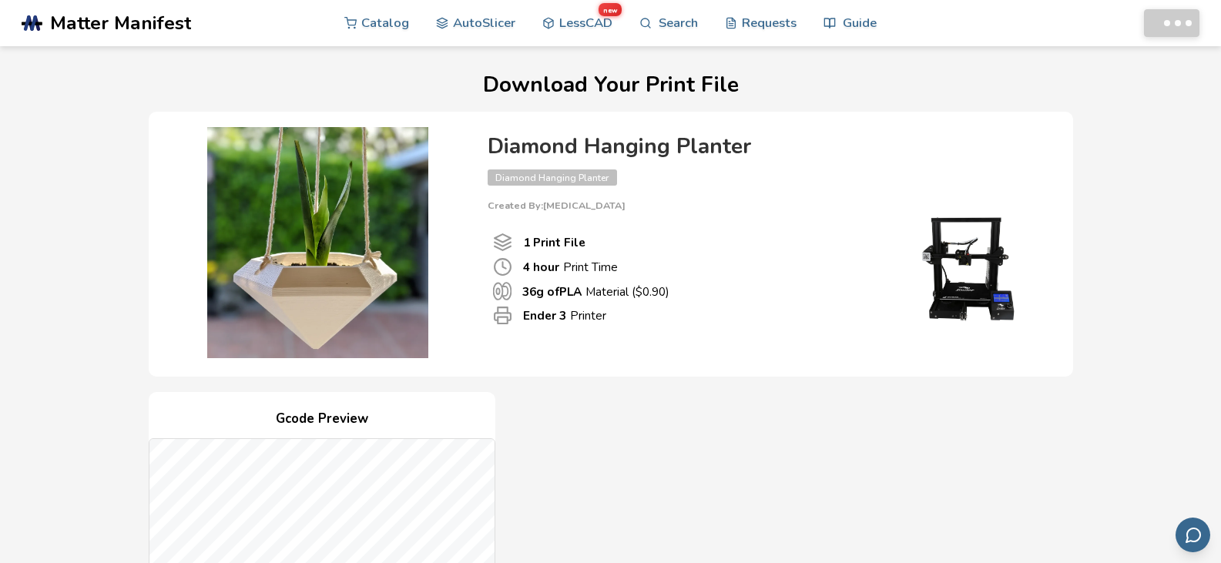
scroll to position [613, 0]
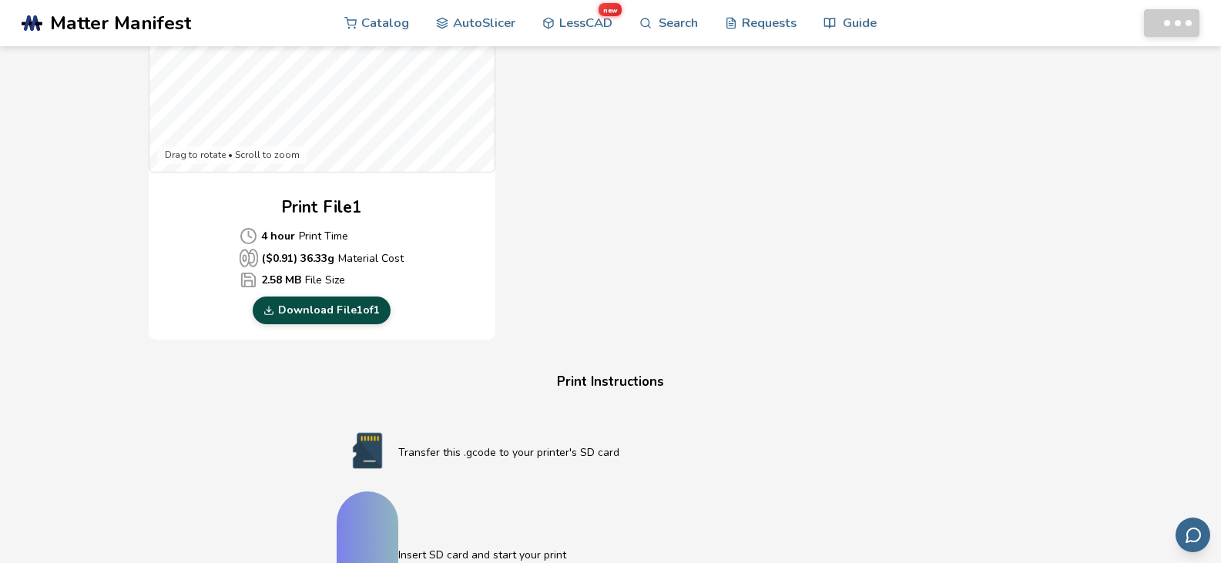
drag, startPoint x: 0, startPoint y: 0, endPoint x: 323, endPoint y: 304, distance: 443.2
click at [323, 304] on link "Download File 1 of 1" at bounding box center [322, 311] width 138 height 28
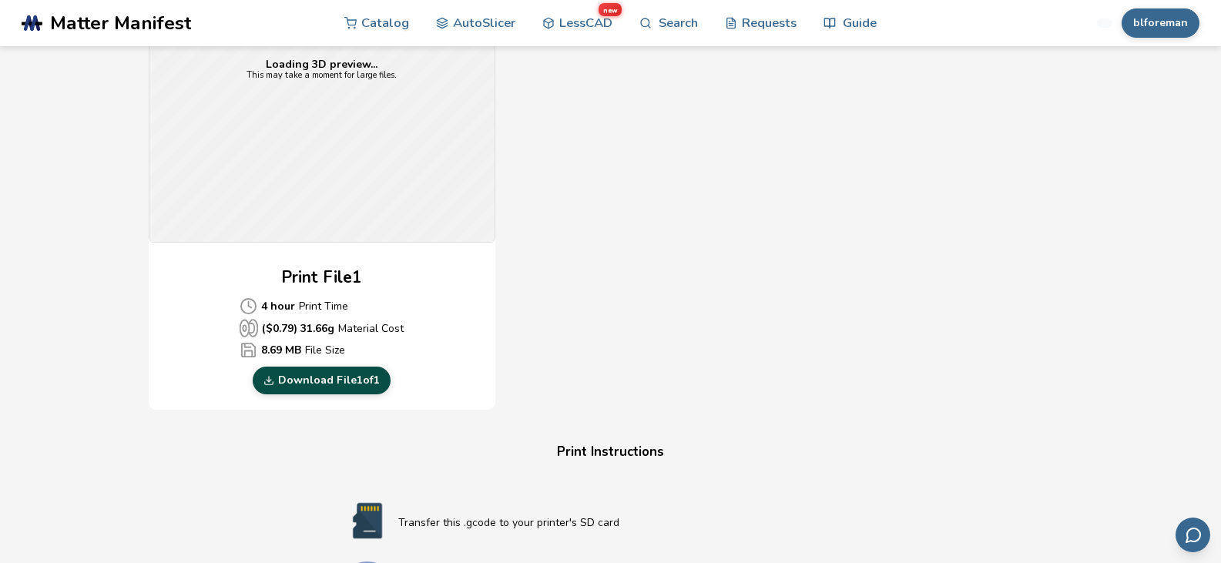
click at [343, 383] on link "Download File 1 of 1" at bounding box center [322, 381] width 138 height 28
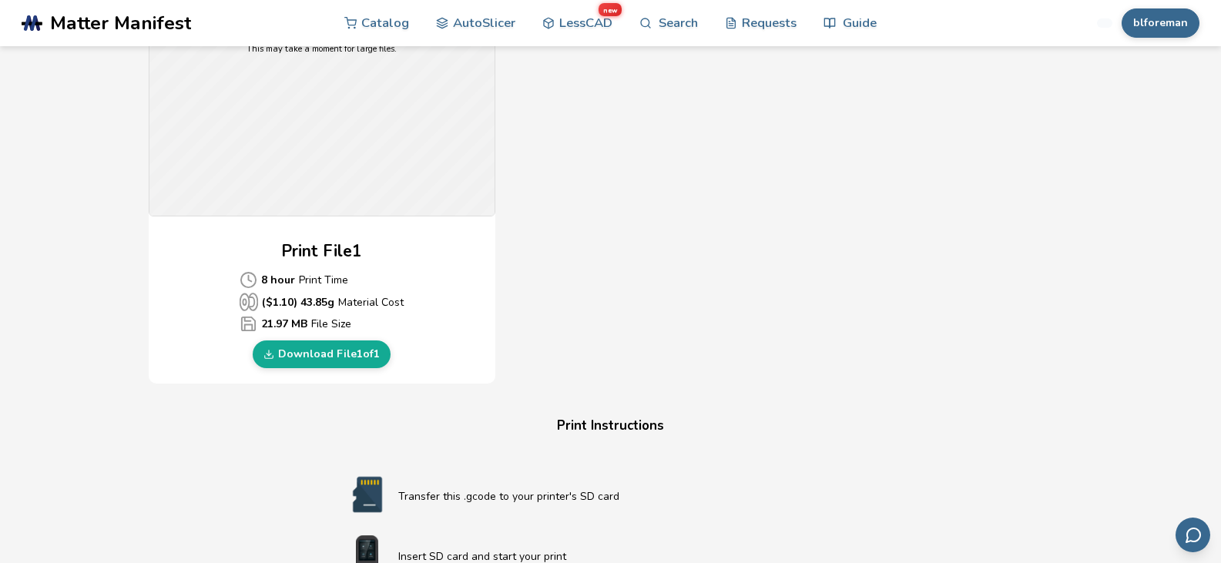
scroll to position [570, 0]
click at [339, 352] on link "Download File 1 of 1" at bounding box center [322, 353] width 138 height 28
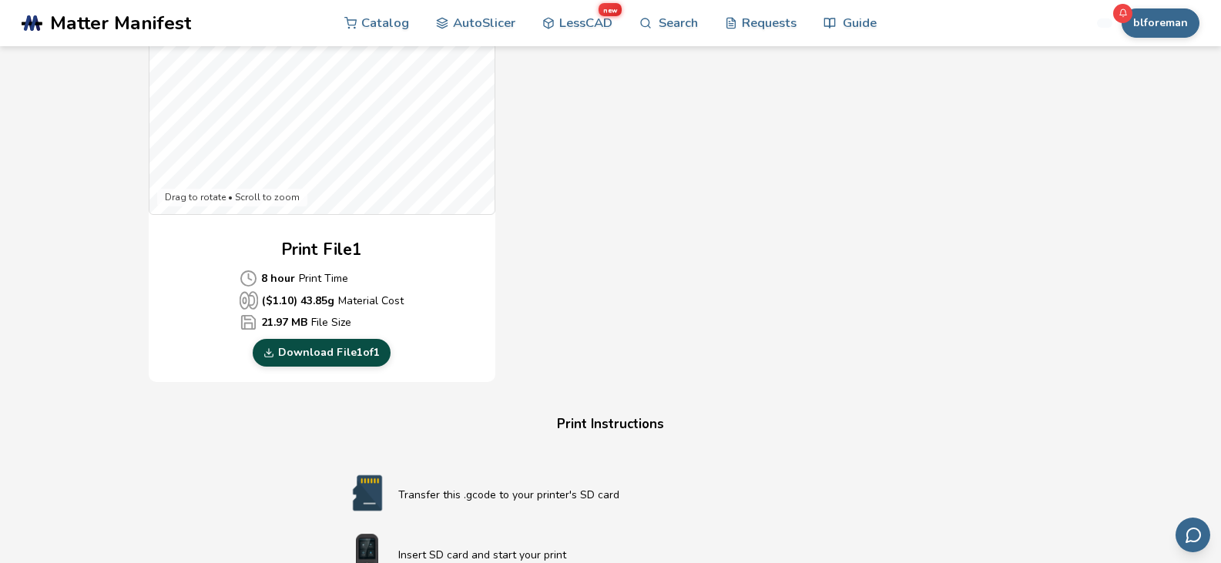
click at [339, 352] on link "Download File 1 of 1" at bounding box center [322, 353] width 138 height 28
